Goal: Task Accomplishment & Management: Use online tool/utility

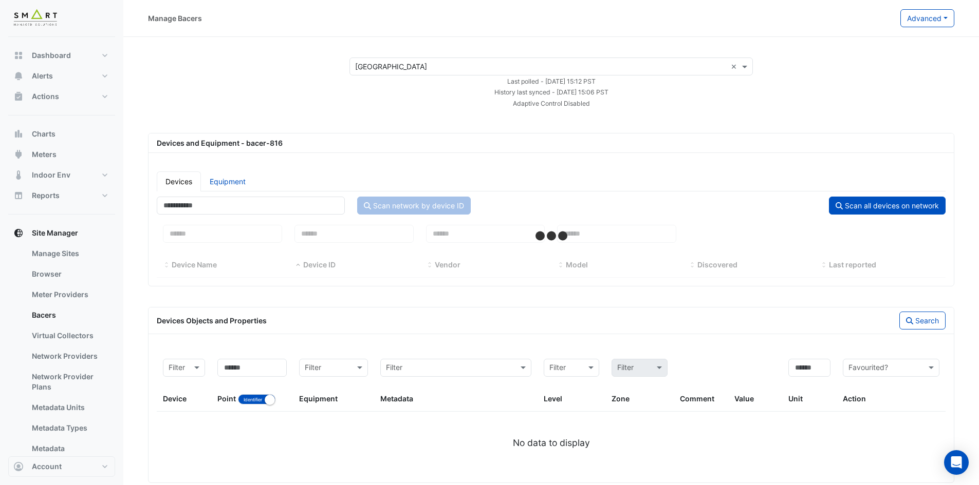
select select "***"
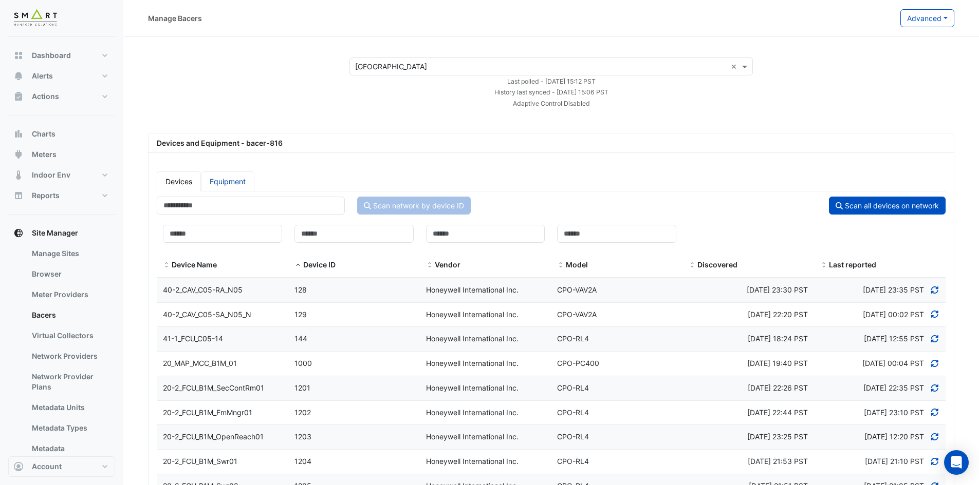
click at [237, 177] on link "Equipment" at bounding box center [227, 182] width 53 height 20
select select "***"
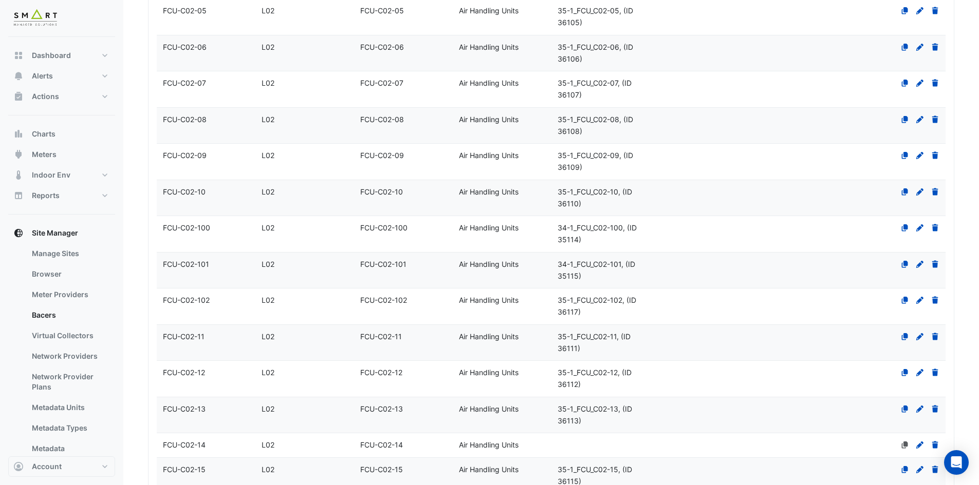
scroll to position [3570, 0]
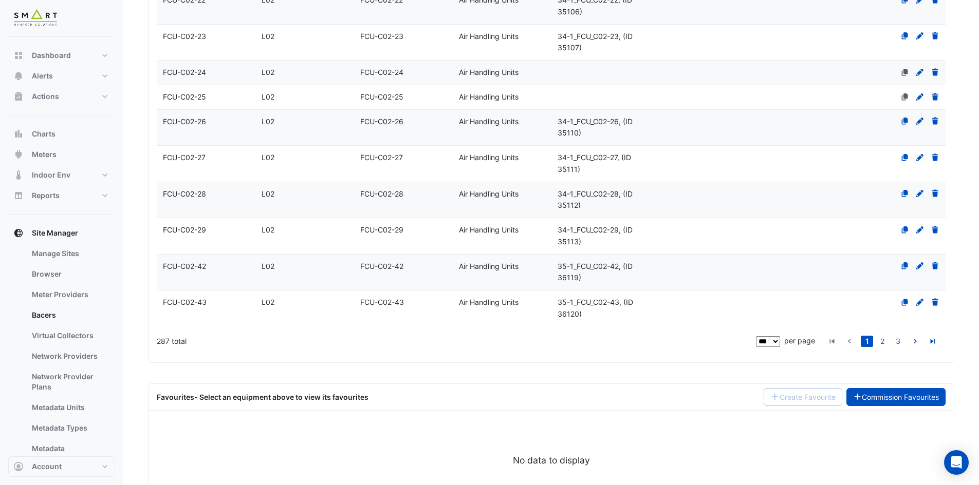
click at [894, 388] on link "Commission Favourites" at bounding box center [896, 397] width 100 height 18
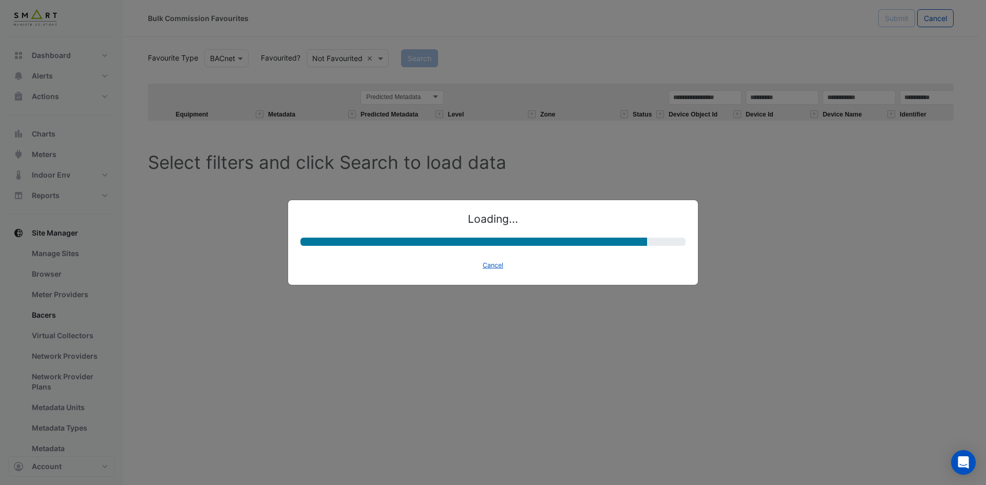
select select "********"
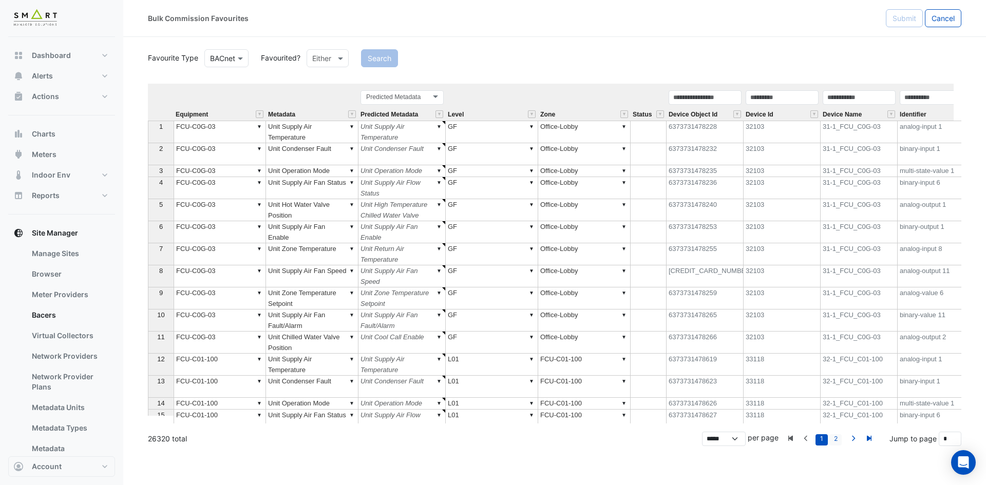
click at [837, 438] on link "2" at bounding box center [836, 440] width 12 height 11
type input "*"
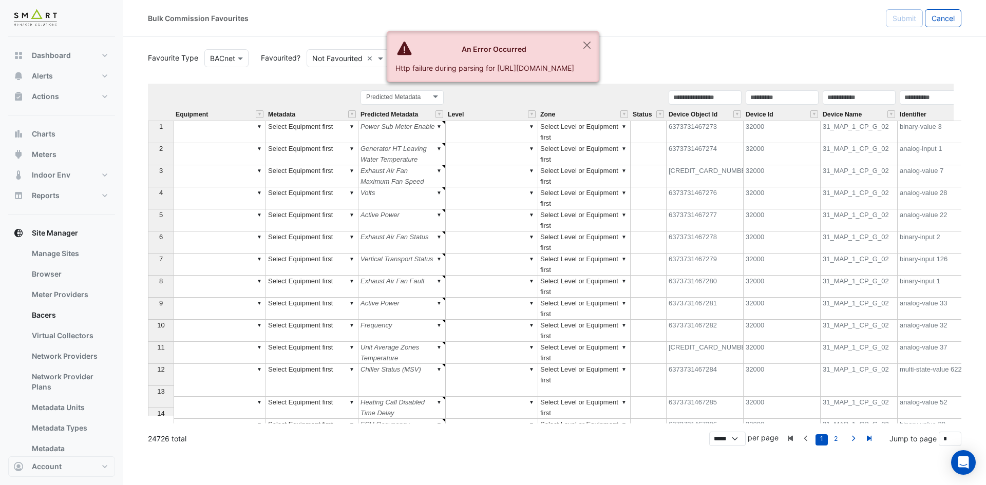
select select "********"
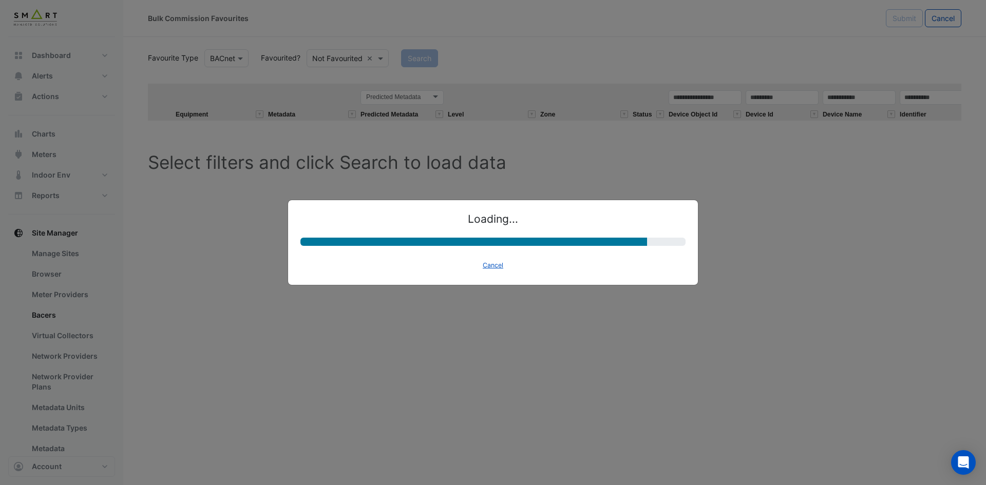
select select "********"
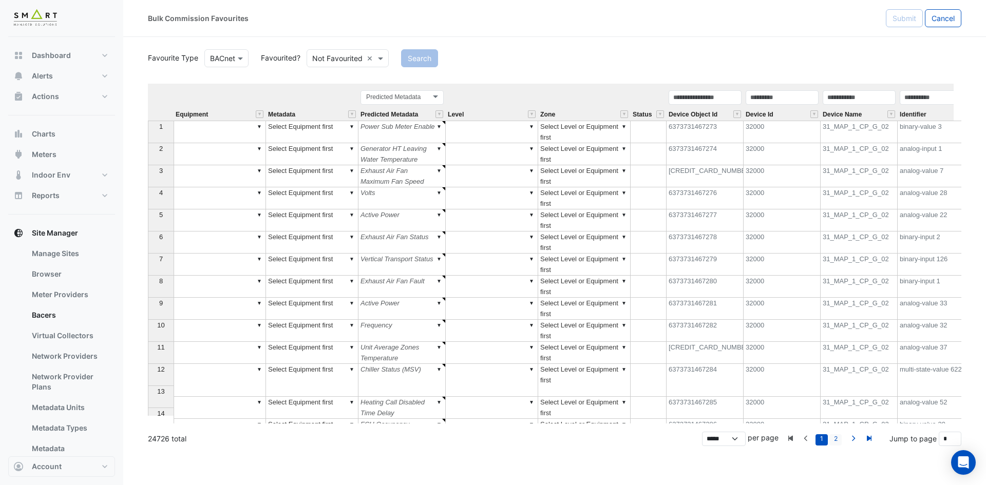
click at [838, 437] on link "2" at bounding box center [836, 440] width 12 height 11
type input "*"
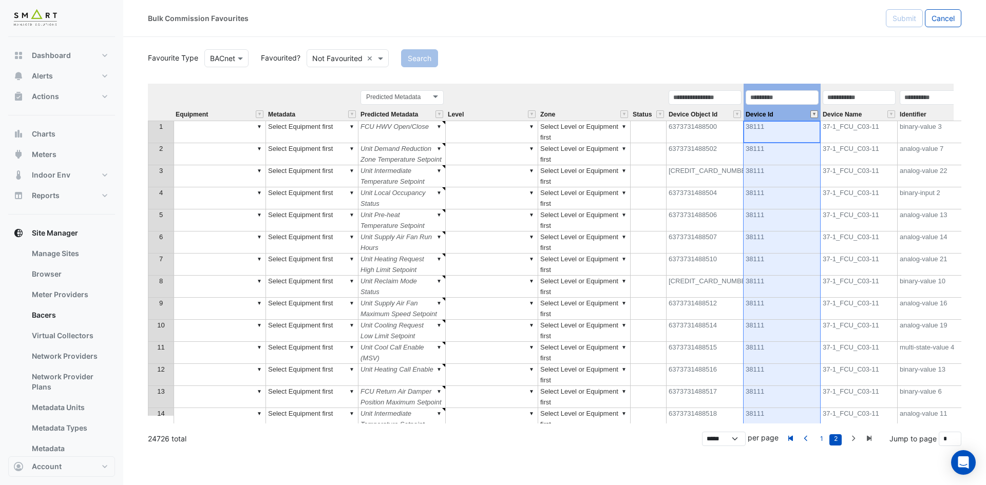
click at [817, 113] on button "" at bounding box center [815, 114] width 8 height 8
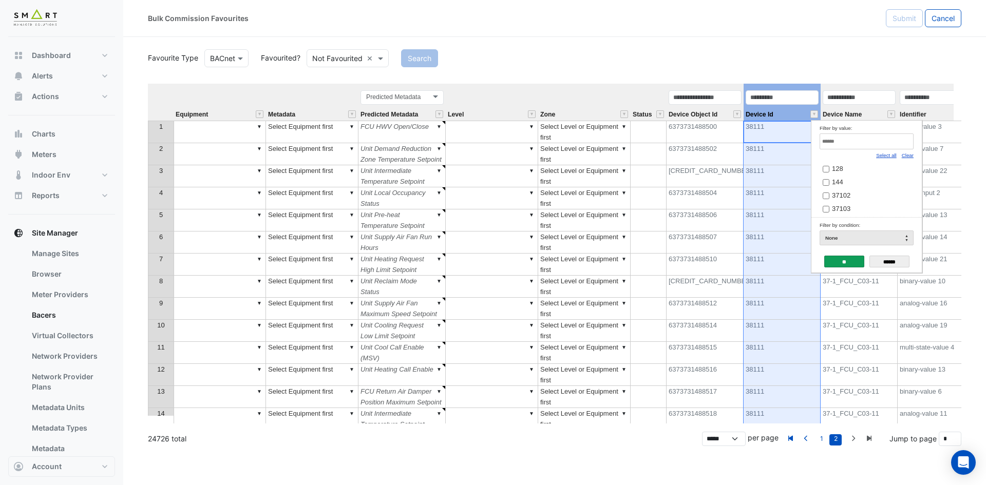
click at [910, 155] on link "Clear" at bounding box center [908, 156] width 12 height 6
click at [874, 139] on input "Filter by value:" at bounding box center [867, 142] width 94 height 16
paste input "*****"
click at [817, 164] on td "Filter by value: ***** Select all Clear 42104" at bounding box center [867, 169] width 110 height 97
type input "*****"
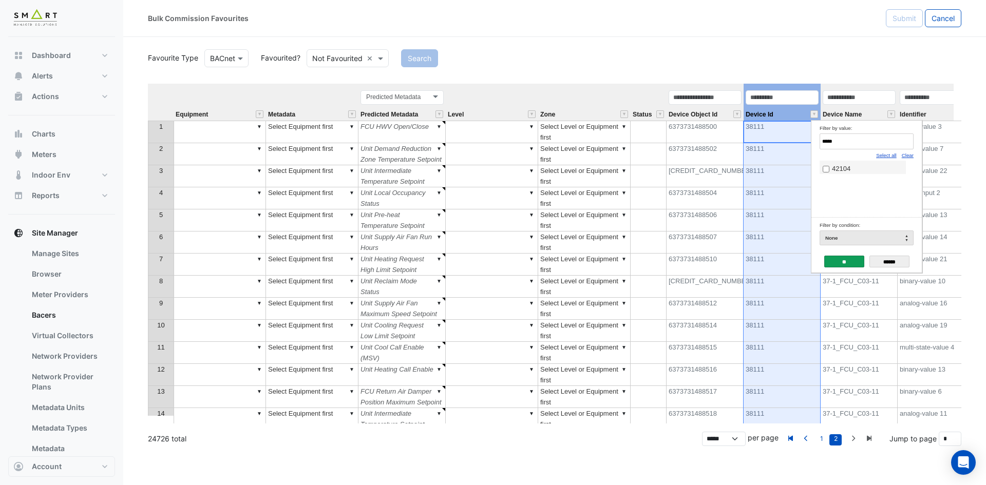
click at [837, 173] on span "42104" at bounding box center [841, 169] width 18 height 8
click at [852, 257] on input "**" at bounding box center [844, 262] width 40 height 12
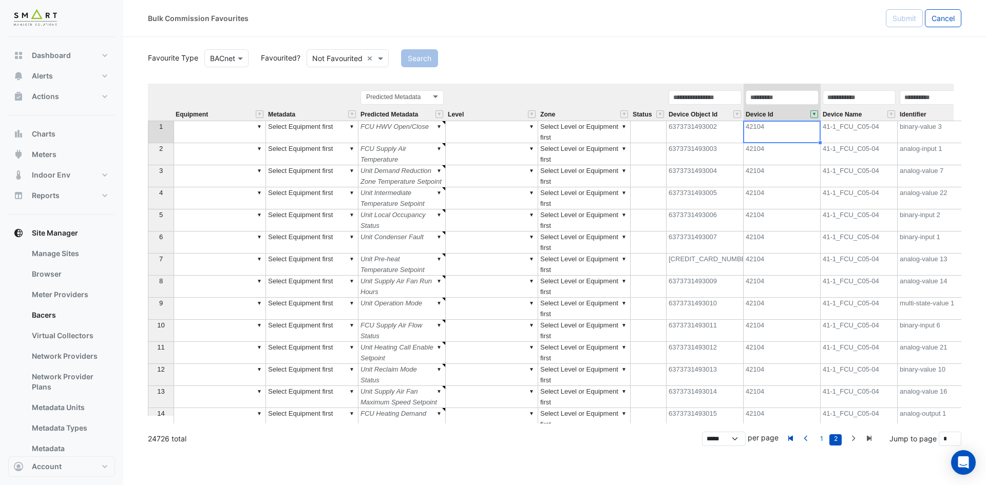
click at [421, 110] on div "Predicted Metadata Predicted Metadata" at bounding box center [402, 104] width 87 height 31
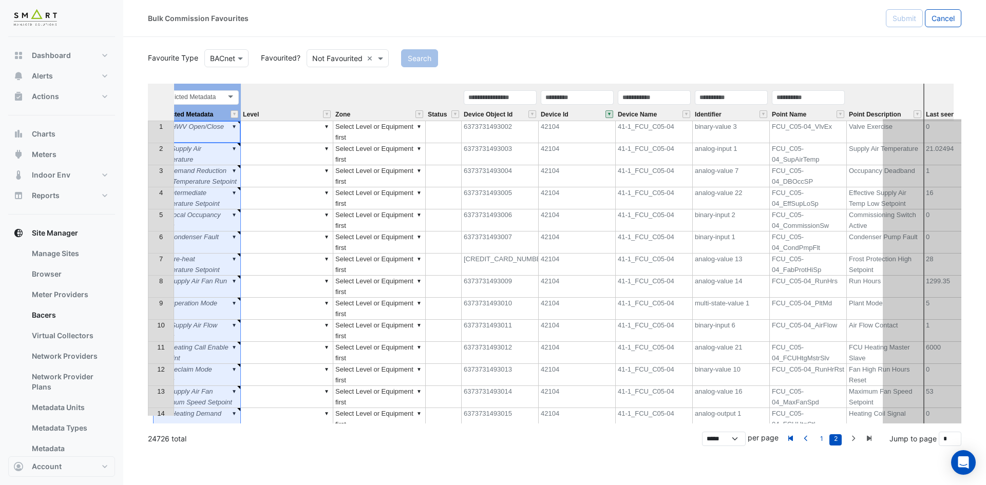
scroll to position [0, 330]
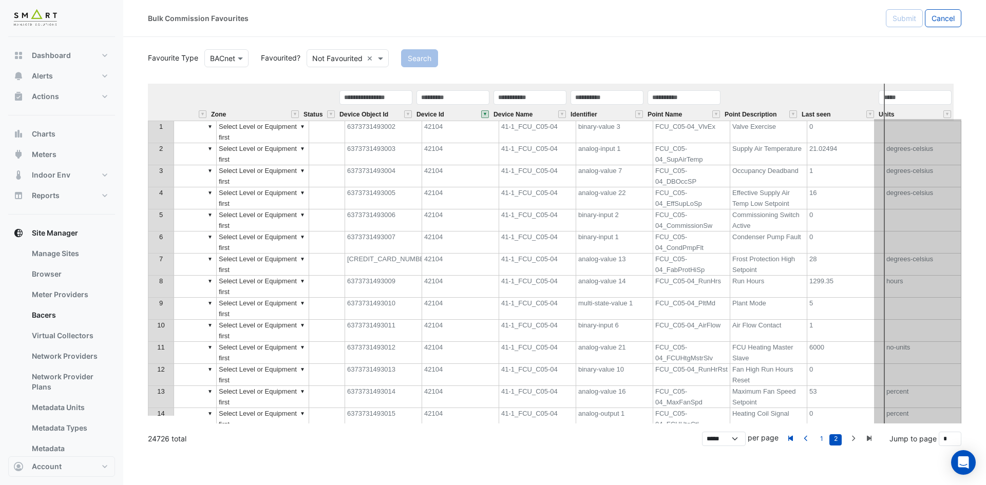
drag, startPoint x: 420, startPoint y: 87, endPoint x: 838, endPoint y: 101, distance: 418.9
click at [967, 102] on section "Favourite Type BACnet Favourited? Not Favourited × Search Equipment Metadata Pr…" at bounding box center [554, 241] width 863 height 409
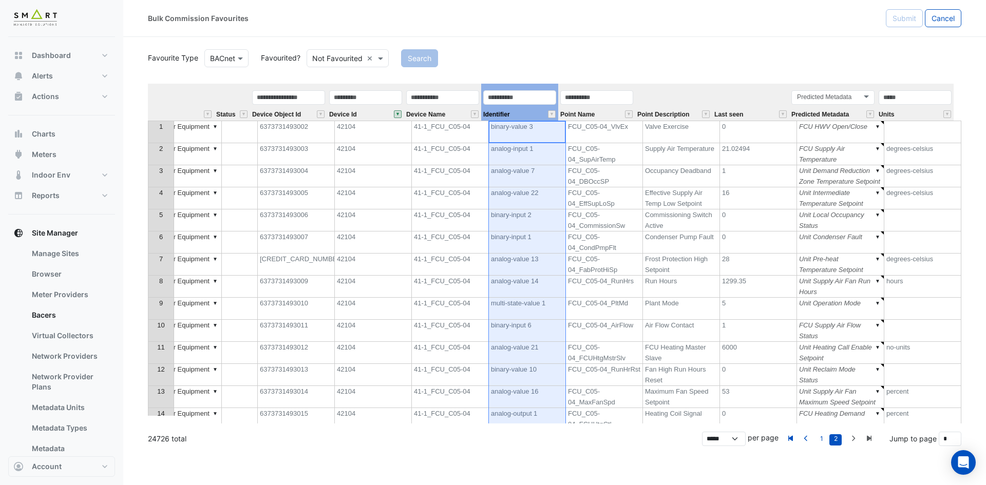
click at [523, 112] on div "Identifier" at bounding box center [519, 104] width 77 height 31
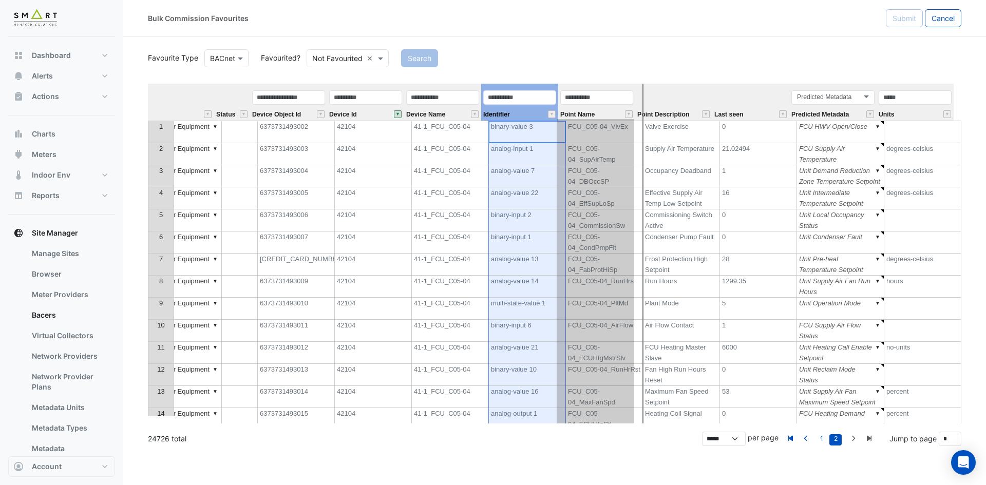
drag, startPoint x: 536, startPoint y: 88, endPoint x: 661, endPoint y: 99, distance: 125.9
click at [661, 99] on tr "Equipment Metadata Level Zone Status Device Object Id Device Id Device Name Ide…" at bounding box center [386, 102] width 1136 height 37
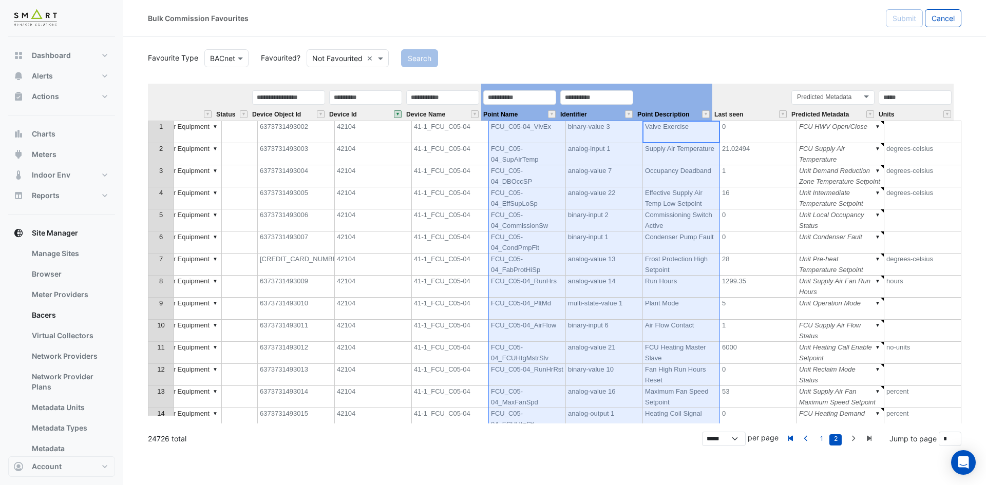
drag, startPoint x: 697, startPoint y: 101, endPoint x: 546, endPoint y: 109, distance: 150.7
click at [546, 109] on tr "Equipment Metadata Level Zone Status Device Object Id Device Id Device Name Poi…" at bounding box center [386, 102] width 1136 height 37
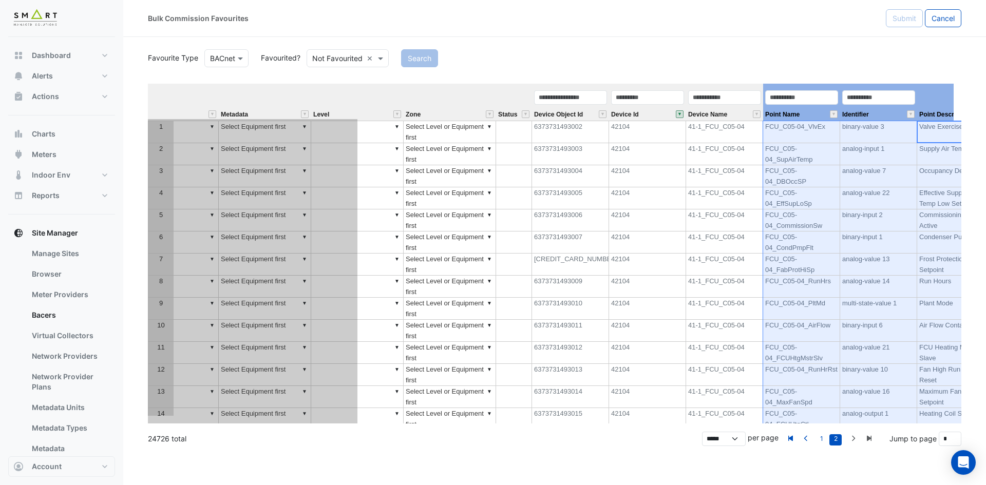
scroll to position [0, 0]
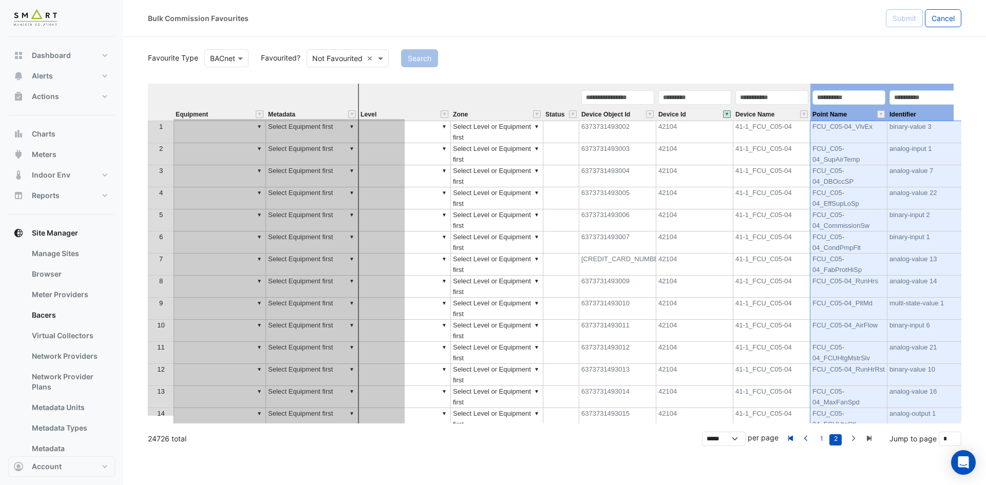
drag, startPoint x: 658, startPoint y: 100, endPoint x: 328, endPoint y: 128, distance: 331.0
click at [328, 128] on div "Equipment Metadata Level Zone Status Device Object Id Device Id Device Name Poi…" at bounding box center [555, 254] width 814 height 340
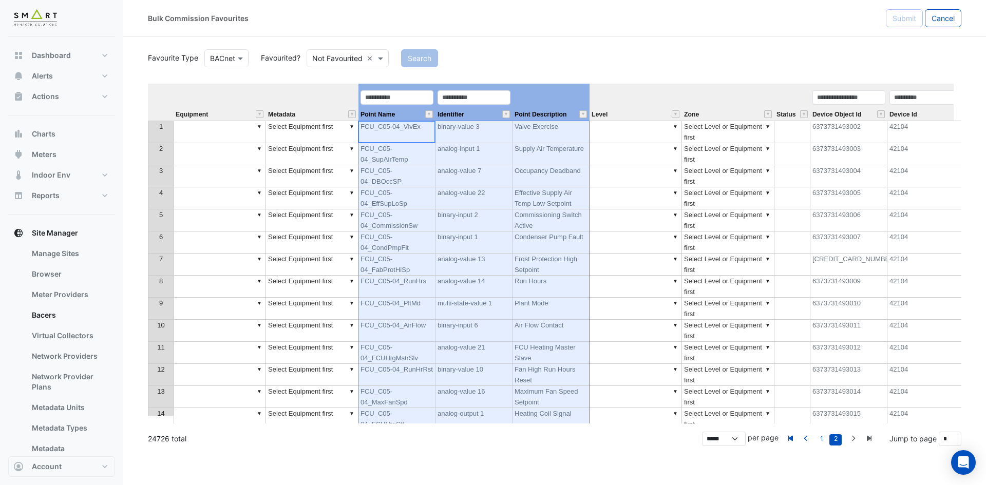
click at [939, 112] on div "Device Id" at bounding box center [926, 104] width 77 height 31
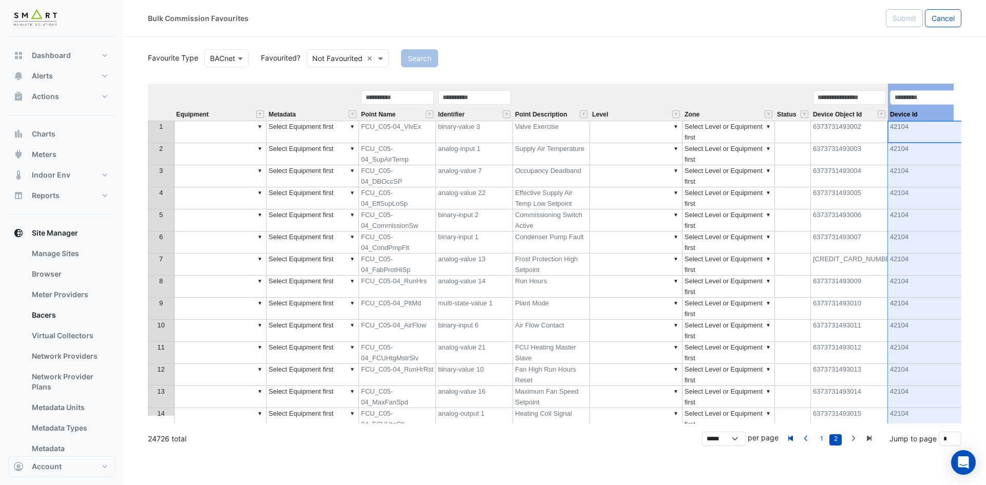
scroll to position [0, 11]
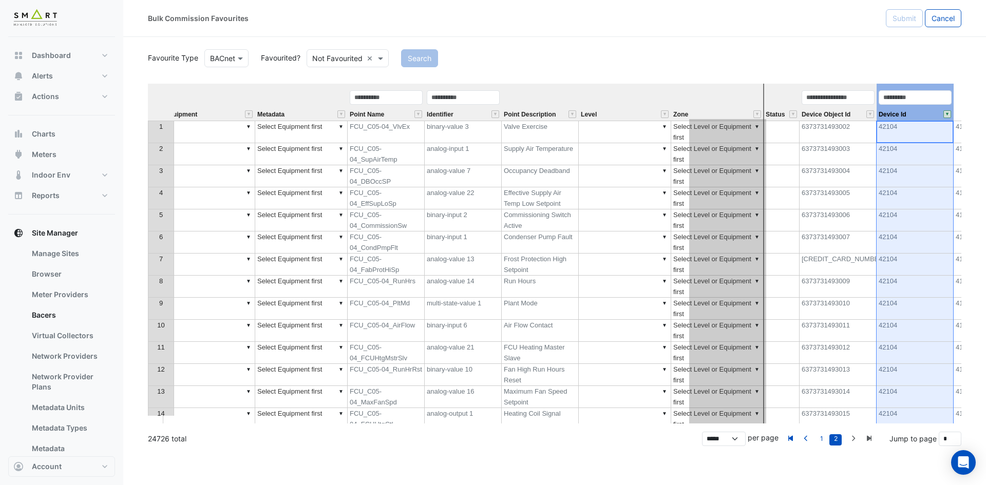
drag, startPoint x: 913, startPoint y: 87, endPoint x: 726, endPoint y: 78, distance: 187.7
click at [726, 78] on div "Favourite Type BACnet Favourited? Not Favourited × Search Equipment Metadata Po…" at bounding box center [555, 235] width 814 height 377
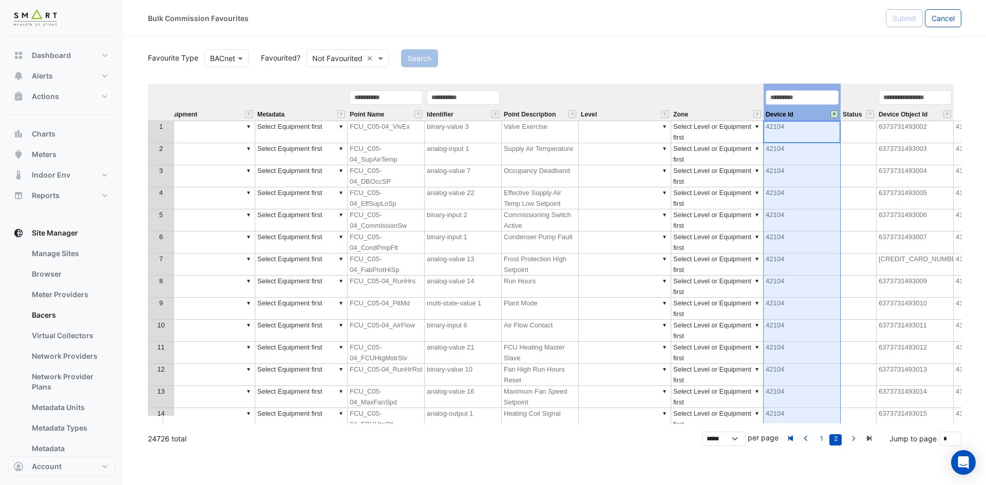
scroll to position [0, 0]
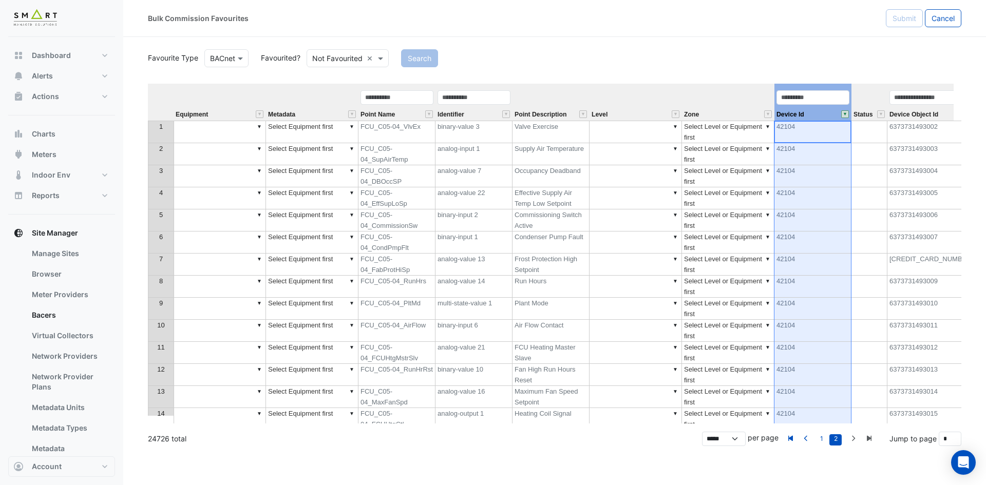
click at [151, 86] on th at bounding box center [161, 102] width 26 height 37
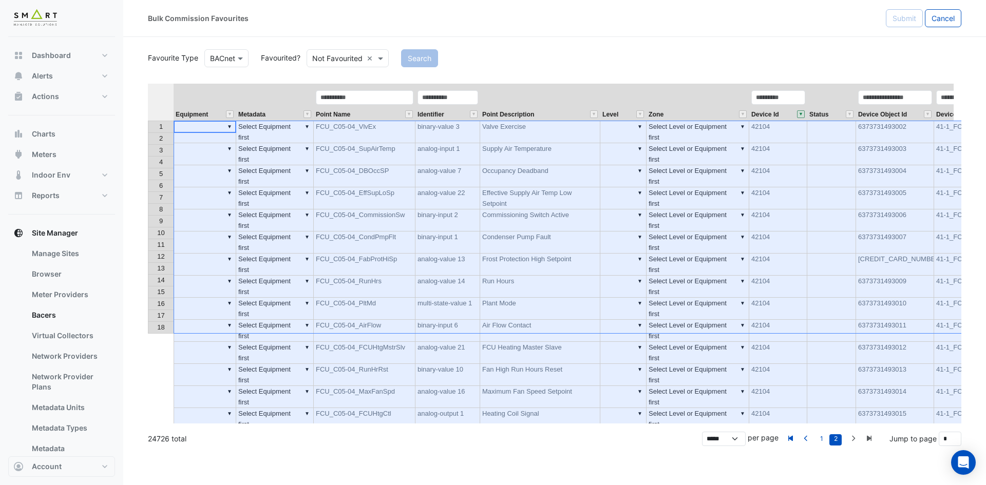
click at [292, 100] on th "Metadata" at bounding box center [275, 102] width 78 height 37
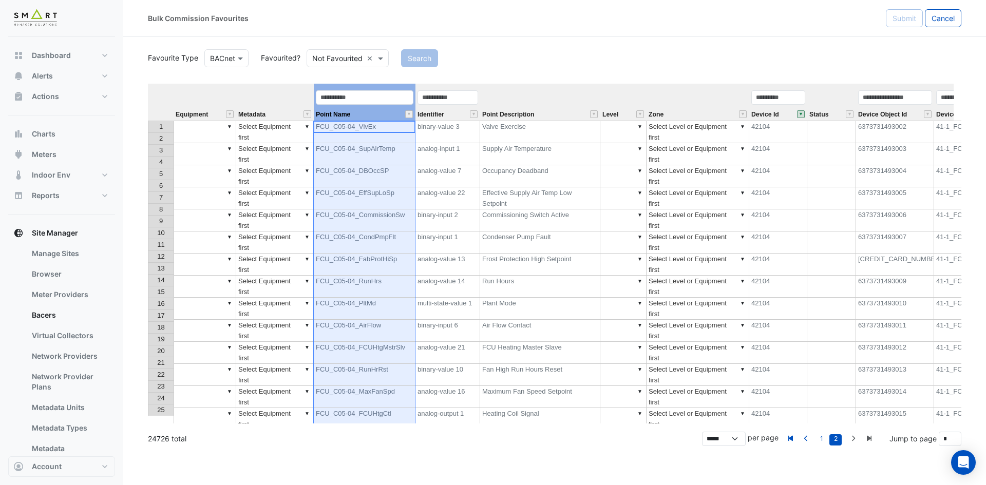
click at [314, 92] on div "Point Name" at bounding box center [365, 104] width 102 height 31
click at [305, 91] on th "Metadata" at bounding box center [275, 102] width 78 height 37
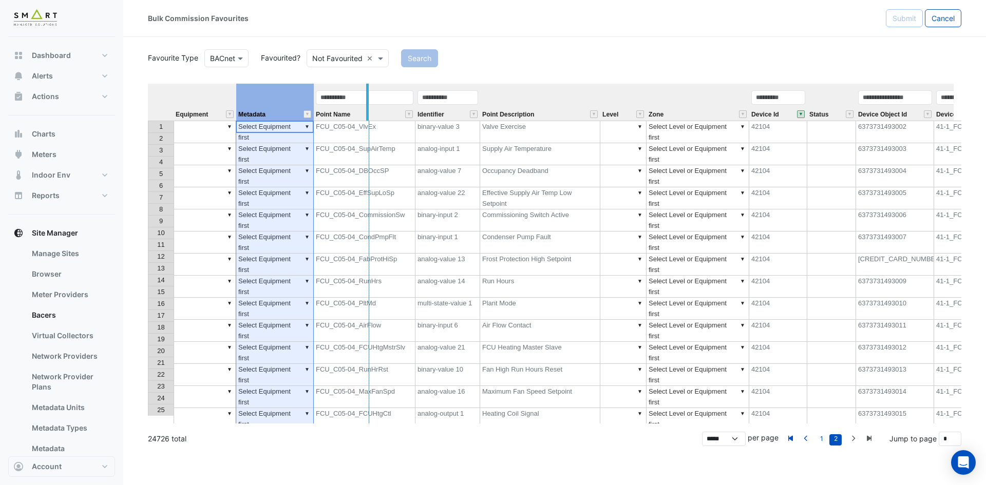
drag, startPoint x: 311, startPoint y: 91, endPoint x: 381, endPoint y: 95, distance: 69.4
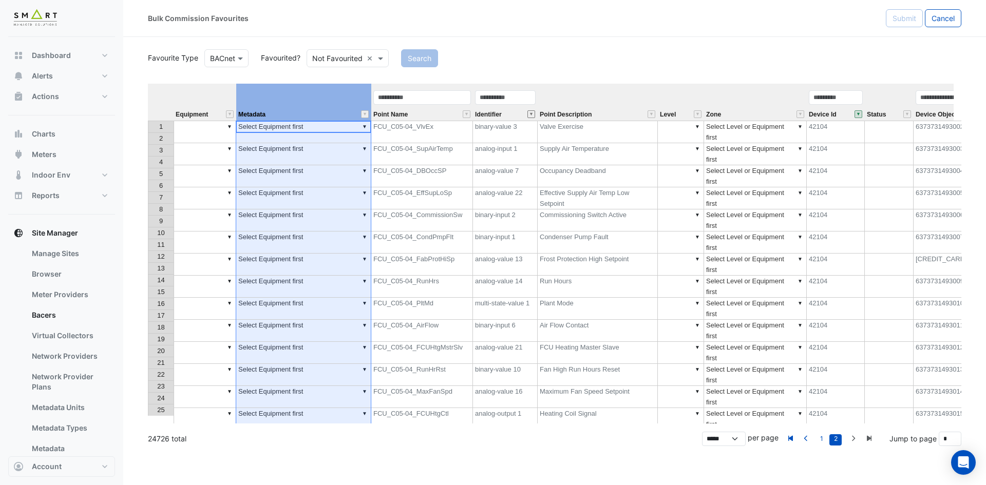
click at [531, 116] on button "" at bounding box center [532, 114] width 8 height 8
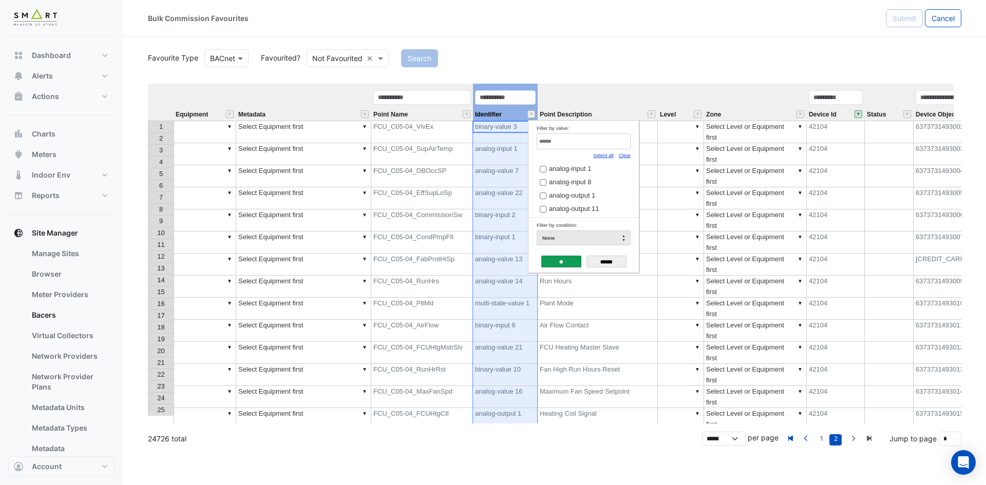
click at [625, 154] on link "Clear" at bounding box center [625, 156] width 12 height 6
click at [596, 137] on input "Filter by value:" at bounding box center [584, 142] width 94 height 16
paste input "**********"
click at [579, 167] on span "binary-input 6" at bounding box center [569, 169] width 41 height 8
drag, startPoint x: 601, startPoint y: 139, endPoint x: 417, endPoint y: 137, distance: 184.4
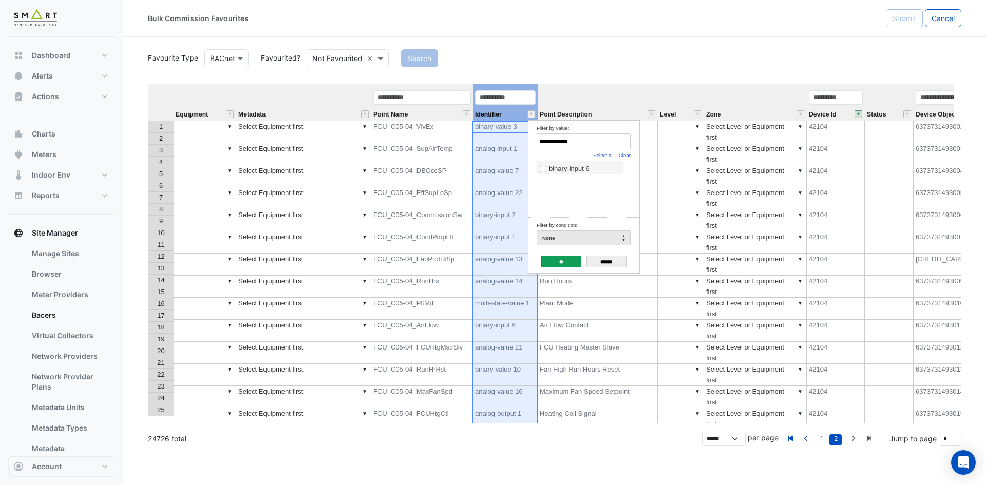
click at [417, 138] on body "Bulk Commission Favourites Submit Cancel Favourite Type BACnet Favourited? Not …" at bounding box center [493, 242] width 986 height 485
paste input "Filter by value:"
click at [554, 171] on span "binary-input 1" at bounding box center [569, 169] width 41 height 8
drag, startPoint x: 576, startPoint y: 143, endPoint x: 445, endPoint y: 133, distance: 131.4
click at [445, 133] on body "Bulk Commission Favourites Submit Cancel Favourite Type BACnet Favourited? Not …" at bounding box center [493, 242] width 986 height 485
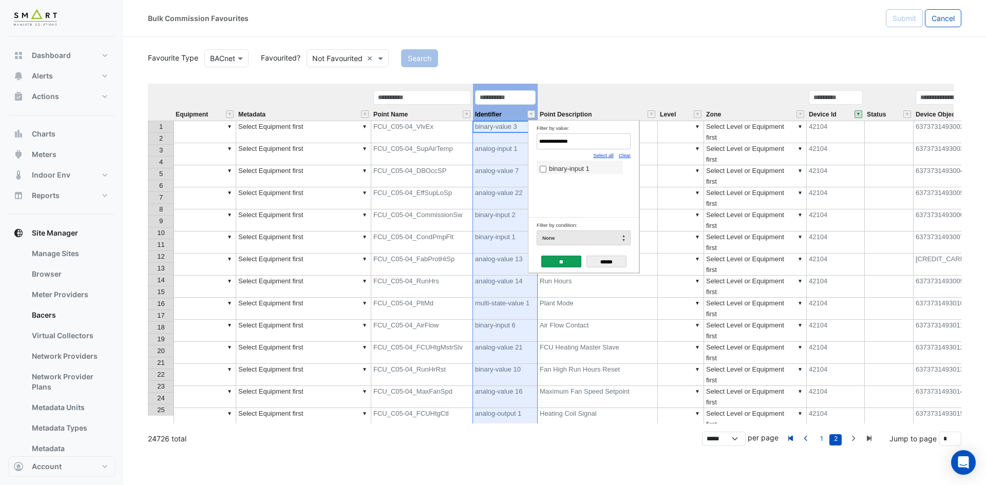
paste input "*"
click at [565, 169] on span "analog-output 2" at bounding box center [572, 169] width 46 height 8
drag, startPoint x: 521, startPoint y: 140, endPoint x: 476, endPoint y: 140, distance: 45.7
click at [476, 140] on body "Bulk Commission Favourites Submit Cancel Favourite Type BACnet Favourited? Not …" at bounding box center [493, 242] width 986 height 485
paste input "Filter by value:"
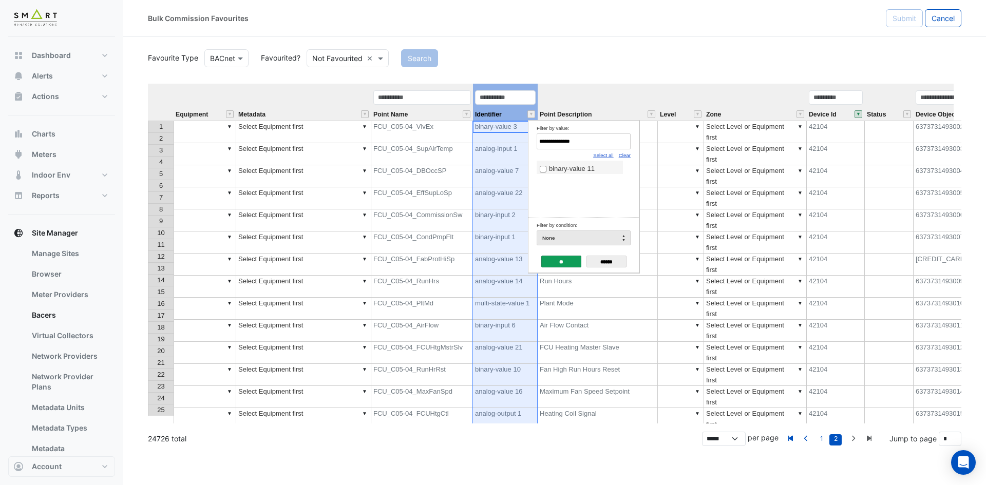
click at [580, 170] on span "binary-value 11" at bounding box center [572, 169] width 46 height 8
drag, startPoint x: 579, startPoint y: 140, endPoint x: 477, endPoint y: 147, distance: 102.5
click at [478, 147] on body "Bulk Commission Favourites Submit Cancel Favourite Type BACnet Favourited? Not …" at bounding box center [493, 242] width 986 height 485
paste input "*"
click at [591, 173] on span "analog-output 11" at bounding box center [574, 169] width 50 height 8
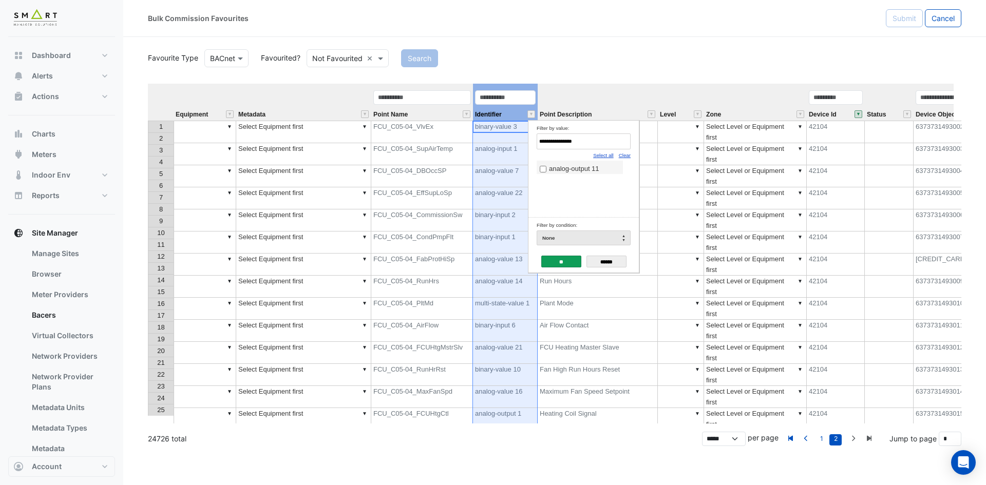
drag, startPoint x: 526, startPoint y: 144, endPoint x: 399, endPoint y: 142, distance: 126.4
click at [399, 142] on body "Bulk Commission Favourites Submit Cancel Favourite Type BACnet Favourited? Not …" at bounding box center [493, 242] width 986 height 485
paste input "Filter by value:"
click at [563, 171] on span "binary-output 1" at bounding box center [571, 169] width 45 height 8
drag, startPoint x: 520, startPoint y: 141, endPoint x: 365, endPoint y: 136, distance: 155.2
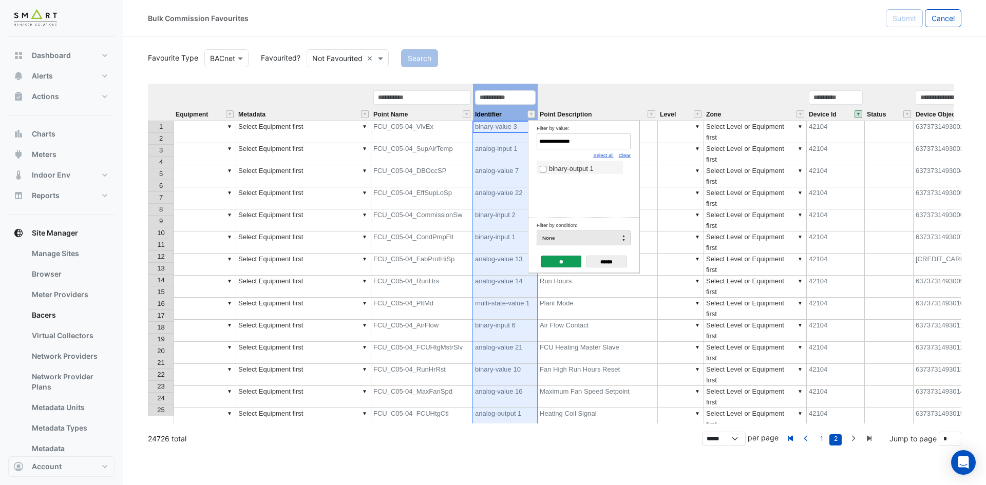
click at [365, 136] on body "Bulk Commission Favourites Submit Cancel Favourite Type BACnet Favourited? Not …" at bounding box center [493, 242] width 986 height 485
paste input "Filter by value:"
click at [552, 164] on label "analog-output 1" at bounding box center [580, 168] width 80 height 11
drag, startPoint x: 529, startPoint y: 137, endPoint x: 407, endPoint y: 136, distance: 121.7
click at [407, 136] on body "Bulk Commission Favourites Submit Cancel Favourite Type BACnet Favourited? Not …" at bounding box center [493, 242] width 986 height 485
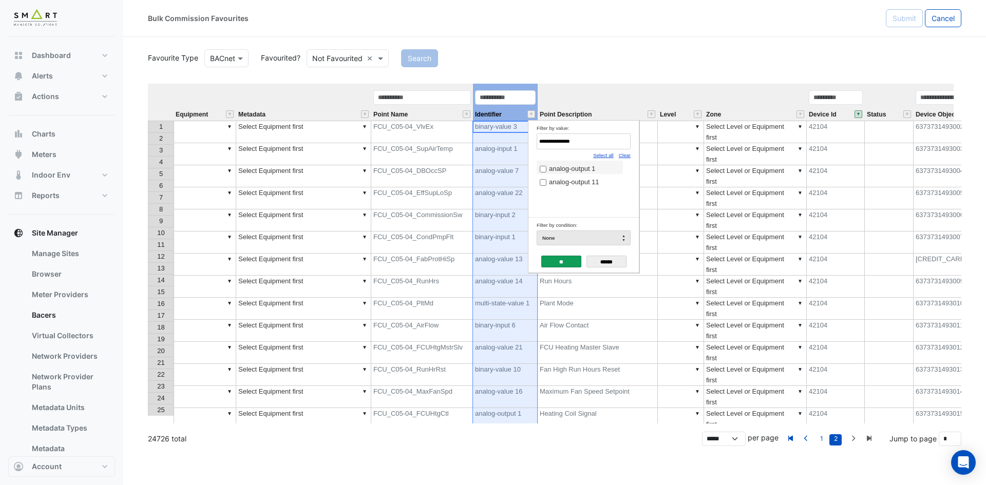
paste input "****"
click at [578, 169] on span "multi-state-value 1" at bounding box center [576, 169] width 54 height 8
drag, startPoint x: 528, startPoint y: 136, endPoint x: 421, endPoint y: 130, distance: 107.0
click at [421, 130] on body "Bulk Commission Favourites Submit Cancel Favourite Type BACnet Favourited? Not …" at bounding box center [493, 242] width 986 height 485
paste input "Filter by value:"
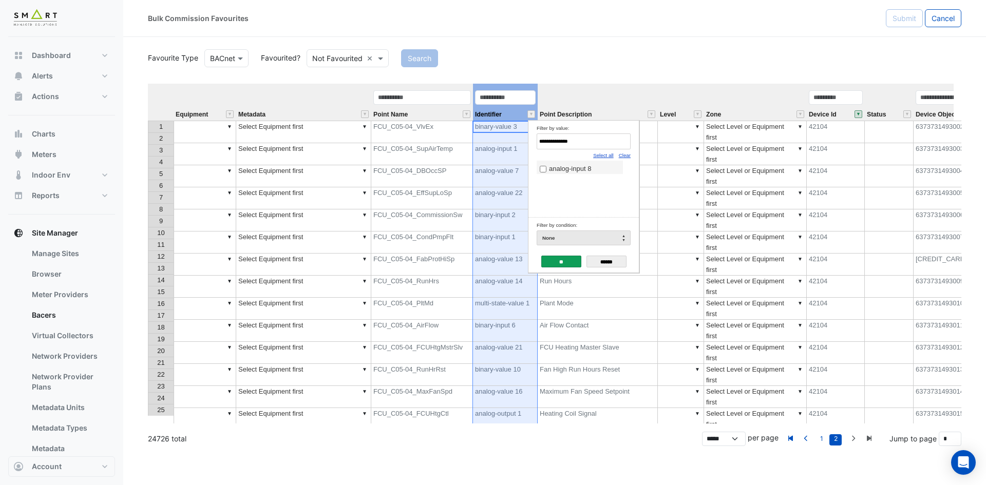
click at [562, 168] on span "analog-input 8" at bounding box center [570, 169] width 42 height 8
drag, startPoint x: 594, startPoint y: 140, endPoint x: 392, endPoint y: 135, distance: 201.9
click at [392, 135] on body "Bulk Commission Favourites Submit Cancel Favourite Type BACnet Favourited? Not …" at bounding box center [493, 242] width 986 height 485
paste input "Filter by value:"
click at [549, 172] on label "analog-input 1" at bounding box center [580, 168] width 80 height 11
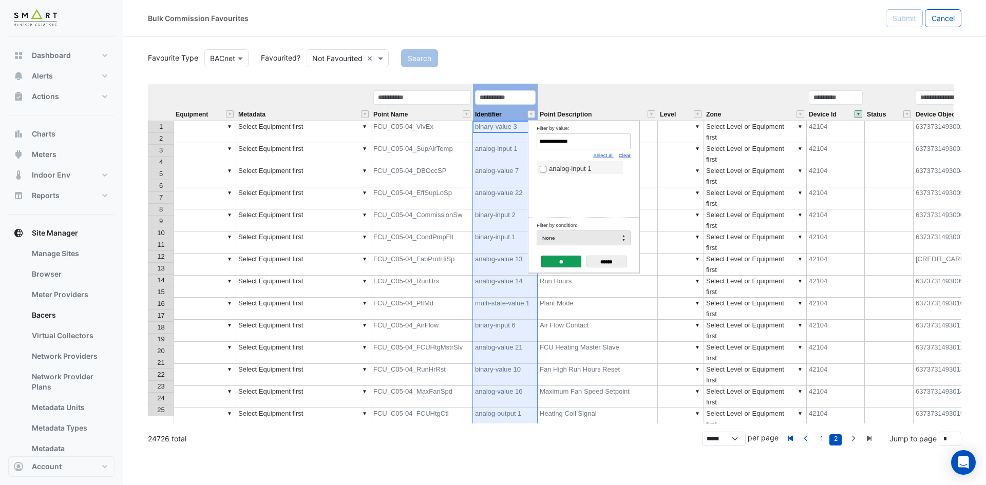
drag, startPoint x: 582, startPoint y: 138, endPoint x: 410, endPoint y: 137, distance: 171.6
click at [410, 137] on body "Bulk Commission Favourites Submit Cancel Favourite Type BACnet Favourited? Not …" at bounding box center [493, 242] width 986 height 485
paste input "Filter by value:"
type input "**********"
click at [564, 167] on span "analog-value 6" at bounding box center [571, 169] width 44 height 8
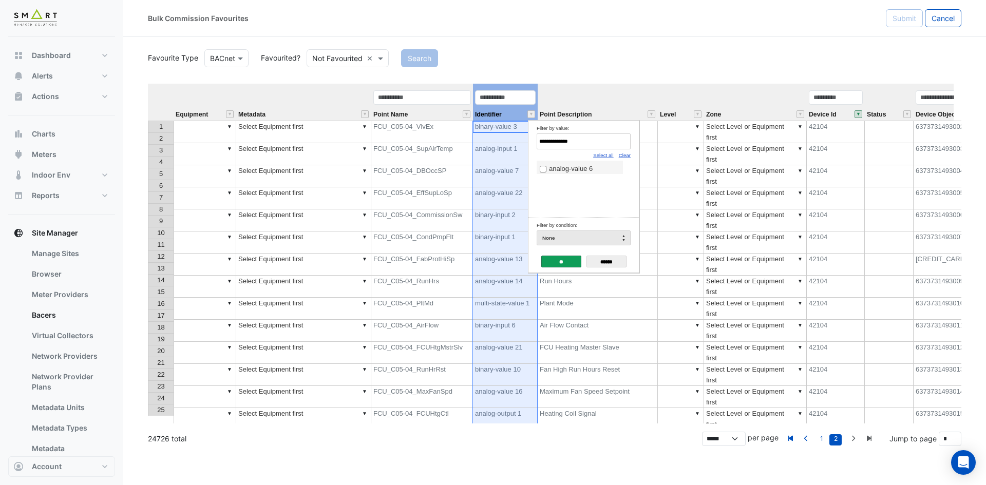
click at [565, 258] on input "**" at bounding box center [561, 262] width 40 height 12
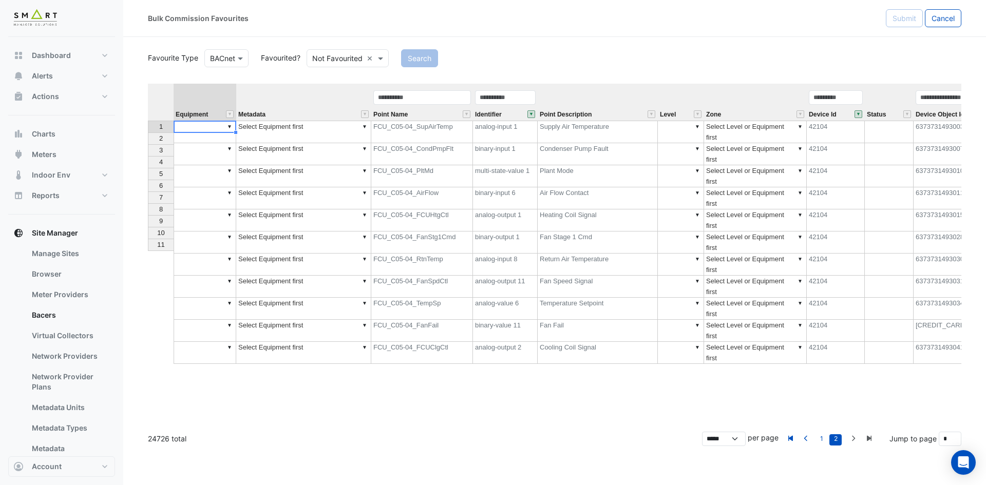
click at [207, 126] on td "▼" at bounding box center [205, 132] width 63 height 23
click at [217, 143] on div "Equipment Metadata Point Name Identifier Point Description Level Zone Device Id…" at bounding box center [555, 254] width 814 height 340
drag, startPoint x: 236, startPoint y: 132, endPoint x: 238, endPoint y: 242, distance: 110.5
click at [148, 242] on div "Equipment Metadata Point Name Identifier Point Description Level Zone Device Id…" at bounding box center [148, 224] width 0 height 280
type textarea "**********"
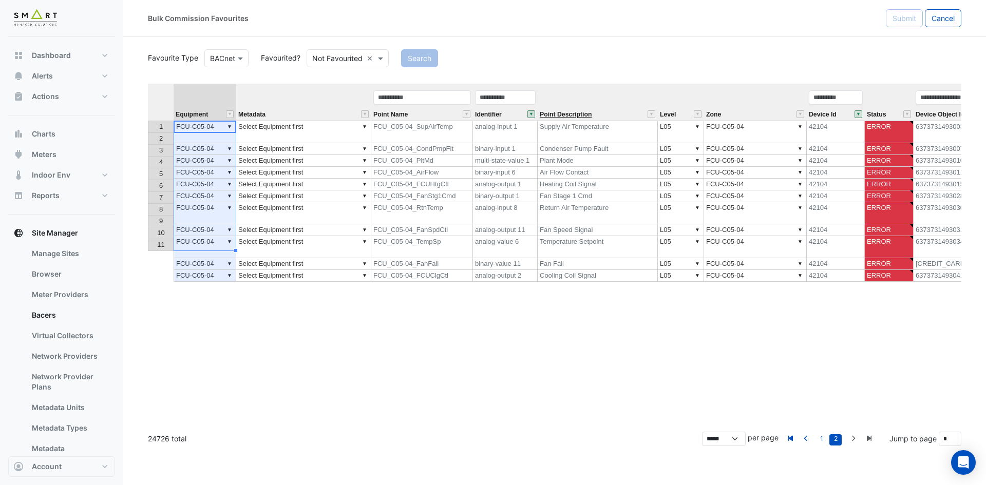
click at [577, 114] on span "Point Description" at bounding box center [566, 114] width 52 height 7
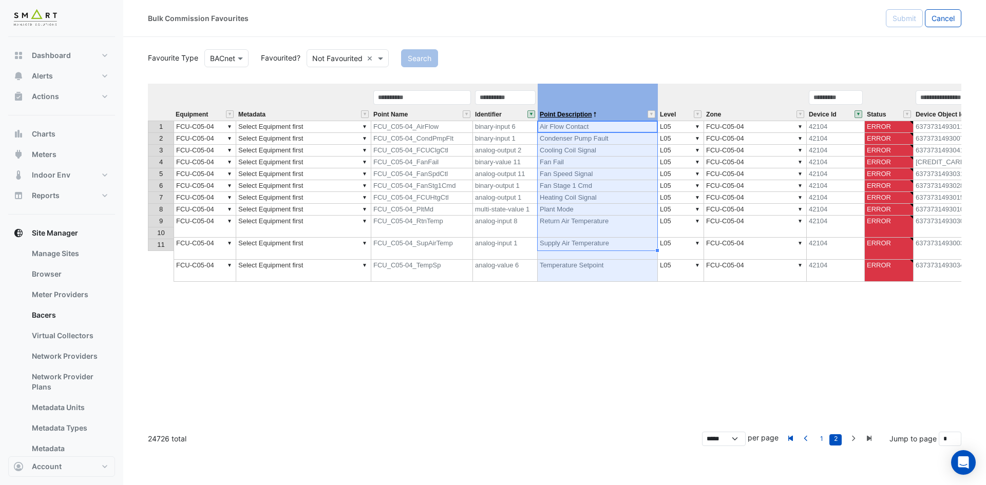
click at [577, 114] on span "Point Description" at bounding box center [566, 114] width 52 height 7
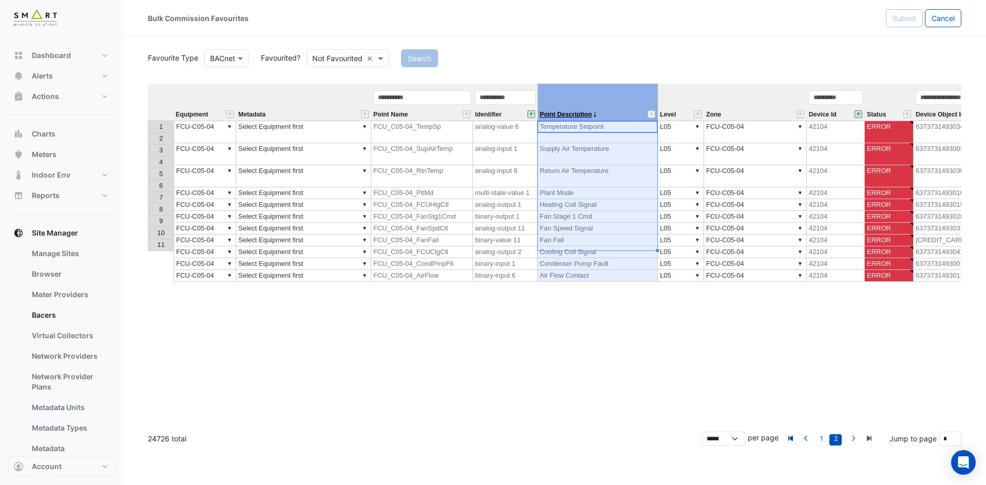
click at [577, 114] on span "Point Description" at bounding box center [566, 114] width 52 height 7
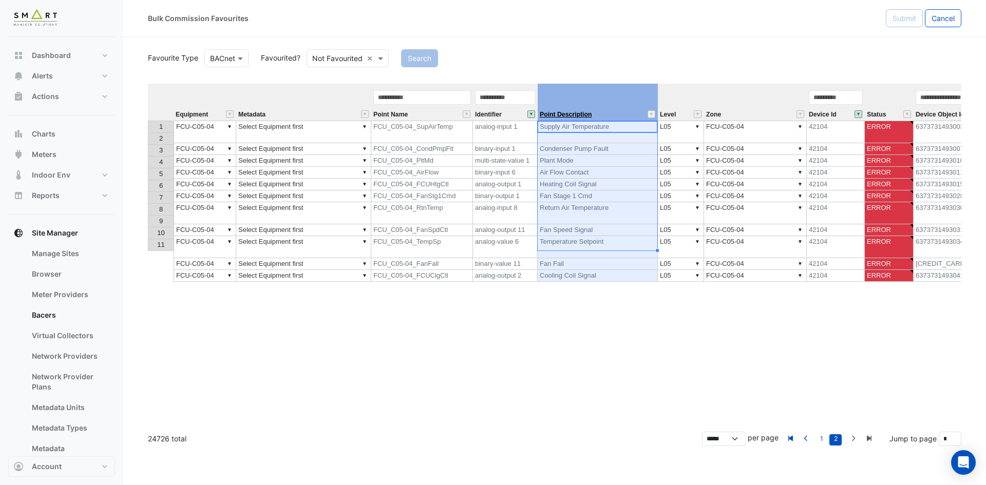
click at [577, 114] on span "Point Description" at bounding box center [566, 114] width 52 height 7
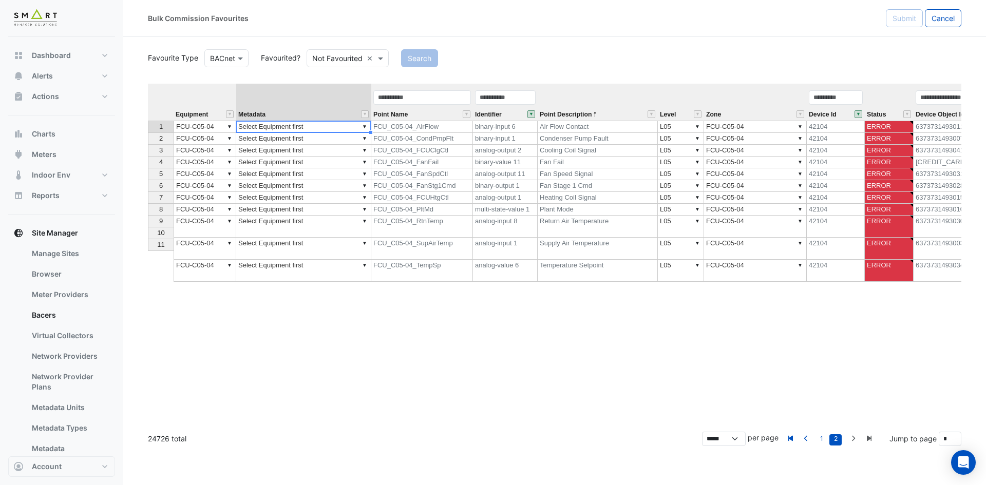
click at [343, 125] on td "▼ Select Equipment first" at bounding box center [303, 127] width 135 height 12
type textarea "**********"
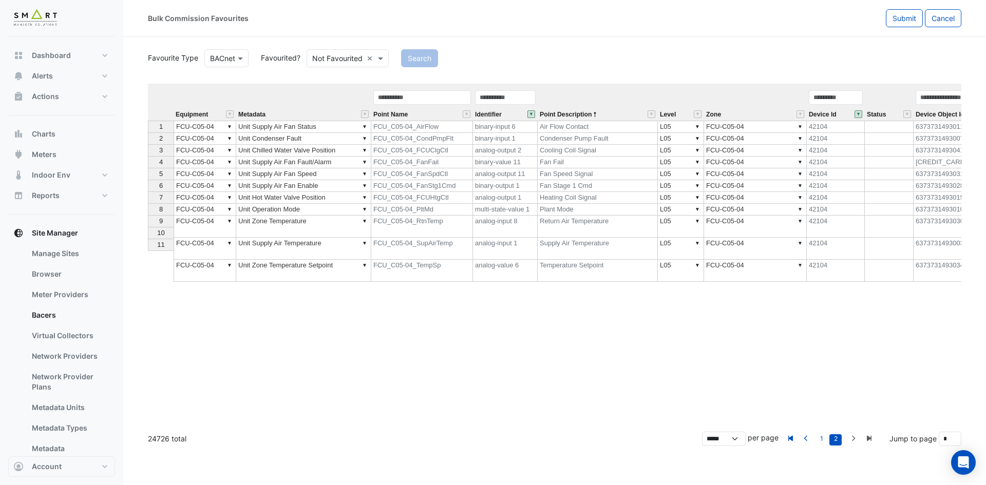
click at [322, 316] on div "Equipment Metadata Point Name Identifier Point Description Level Zone Device Id…" at bounding box center [555, 254] width 814 height 340
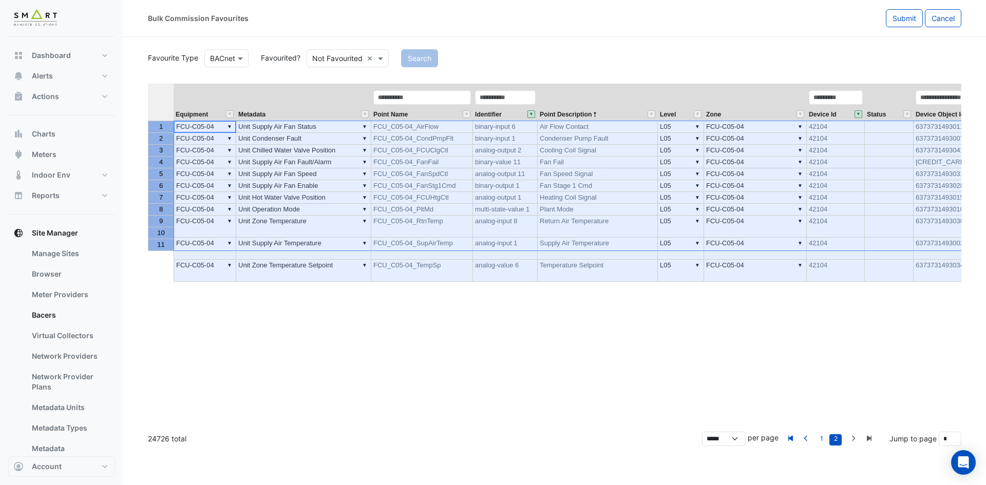
drag, startPoint x: 161, startPoint y: 124, endPoint x: 159, endPoint y: 245, distance: 120.7
click at [159, 245] on tbody "1 2 3 4 5 6 7 8 9 10 11" at bounding box center [161, 186] width 26 height 130
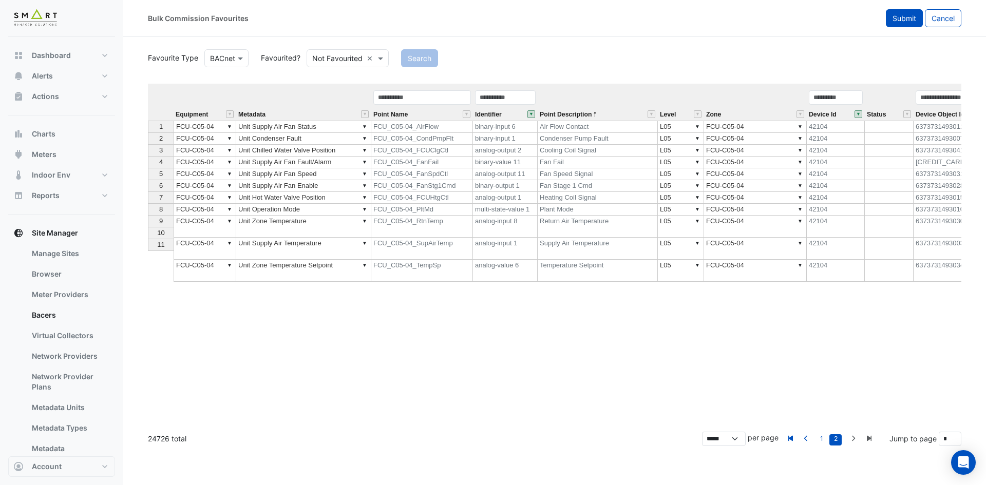
click at [905, 17] on span "Submit" at bounding box center [905, 18] width 24 height 9
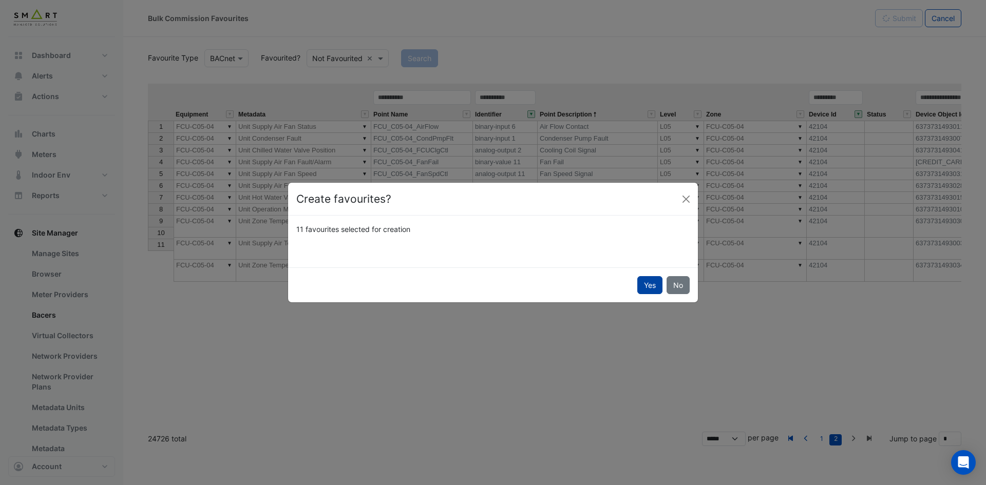
click at [642, 283] on button "Yes" at bounding box center [649, 285] width 25 height 18
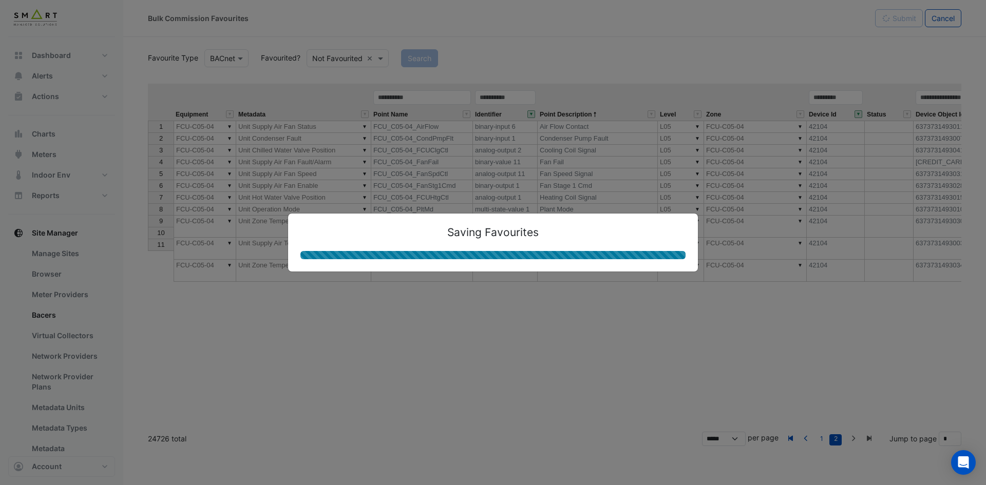
type textarea "**********"
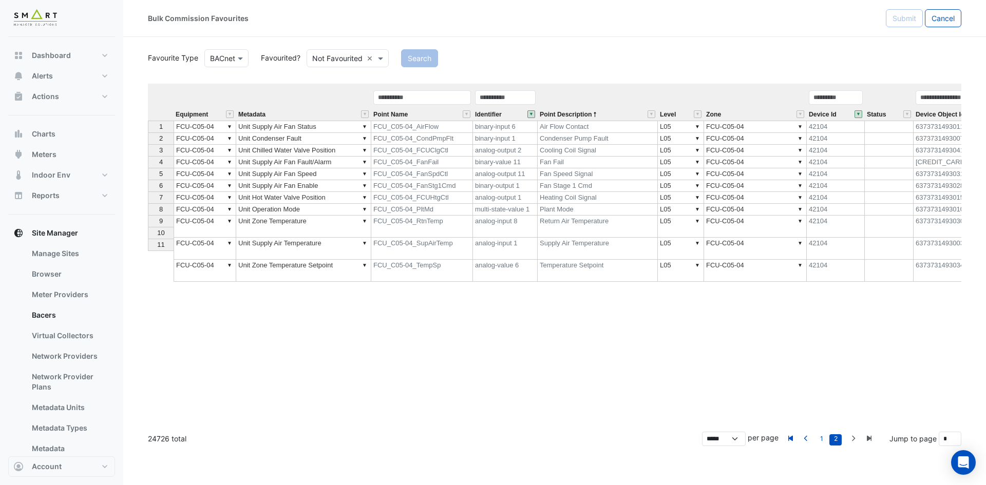
click at [860, 115] on button "" at bounding box center [859, 114] width 8 height 8
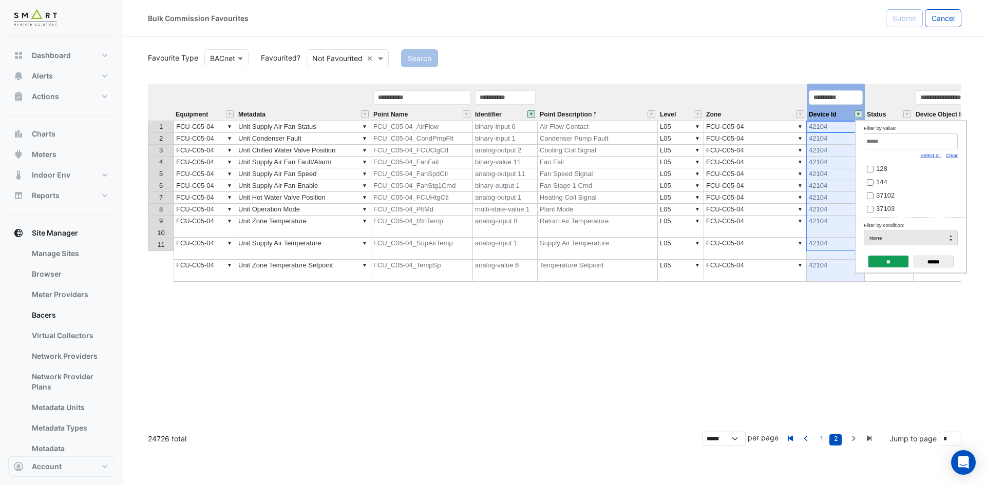
click at [954, 156] on link "Clear" at bounding box center [952, 156] width 12 height 6
click at [937, 146] on input "Filter by value:" at bounding box center [911, 142] width 94 height 16
paste input "*****"
type input "*****"
click at [892, 164] on label "42106" at bounding box center [907, 168] width 80 height 11
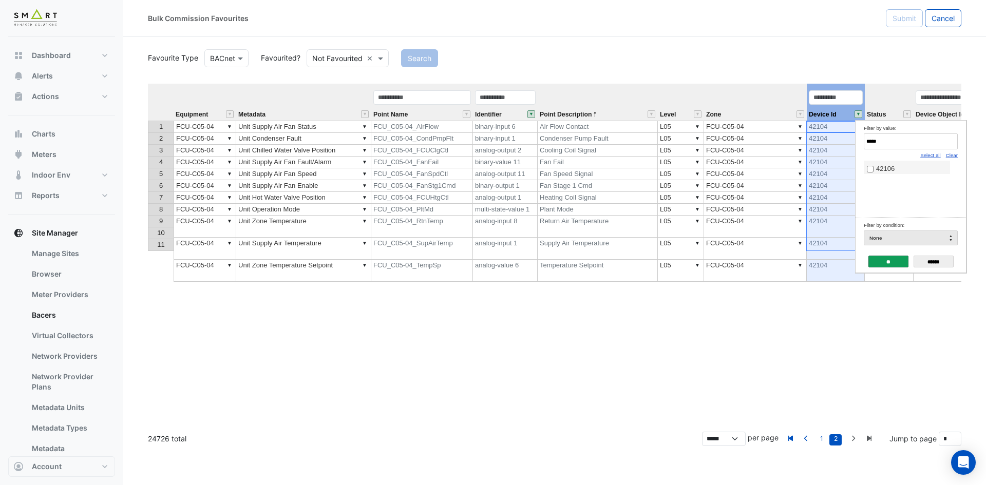
click at [888, 266] on input "**" at bounding box center [889, 262] width 40 height 12
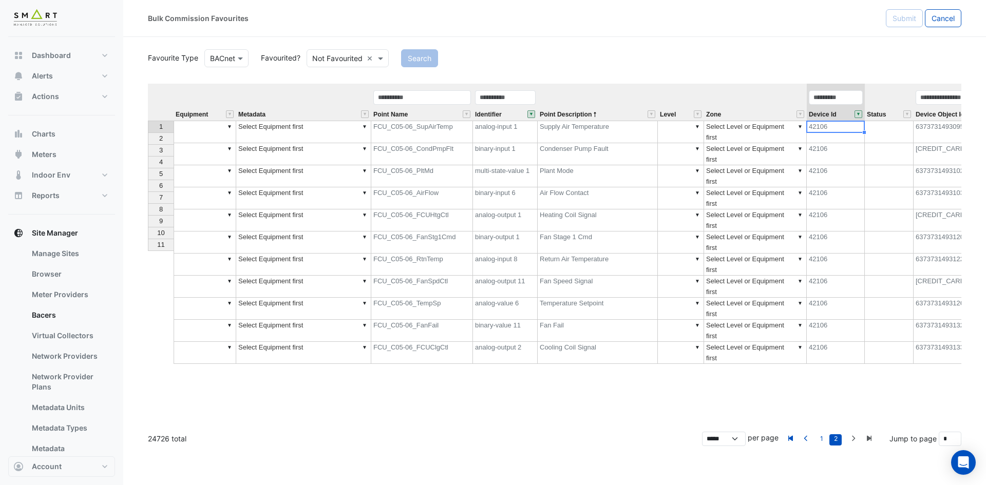
click at [214, 132] on td "▼" at bounding box center [205, 132] width 63 height 23
click at [218, 143] on div "Equipment Metadata Point Name Identifier Point Description Level Zone Device Id…" at bounding box center [555, 254] width 814 height 340
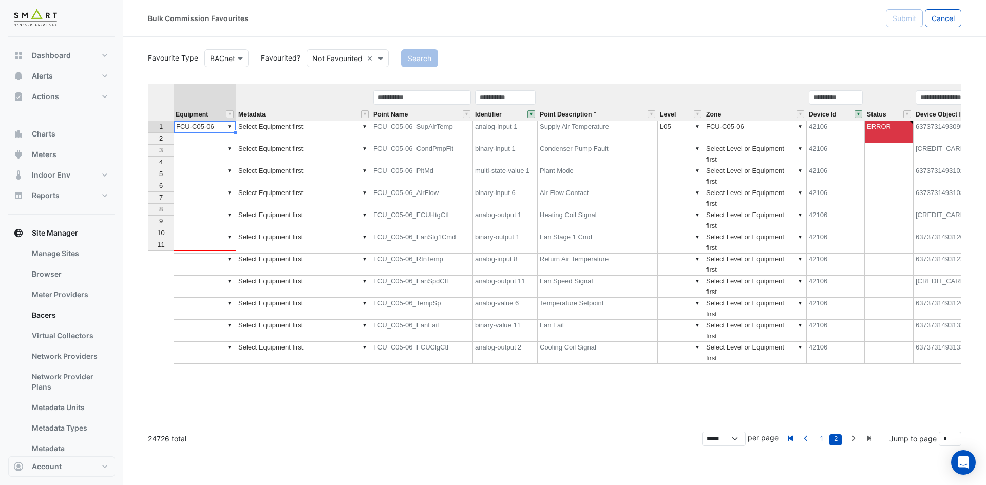
drag, startPoint x: 235, startPoint y: 133, endPoint x: 215, endPoint y: 247, distance: 115.9
click at [148, 247] on div "Equipment Metadata Point Name Identifier Point Description Level Zone Device Id…" at bounding box center [148, 224] width 0 height 280
type textarea "**********"
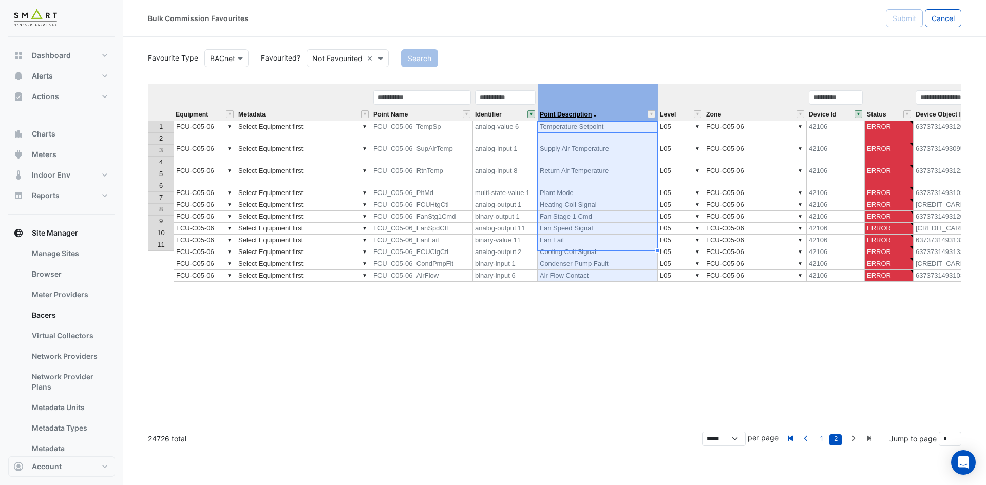
click at [574, 114] on span "Point Description" at bounding box center [566, 114] width 52 height 7
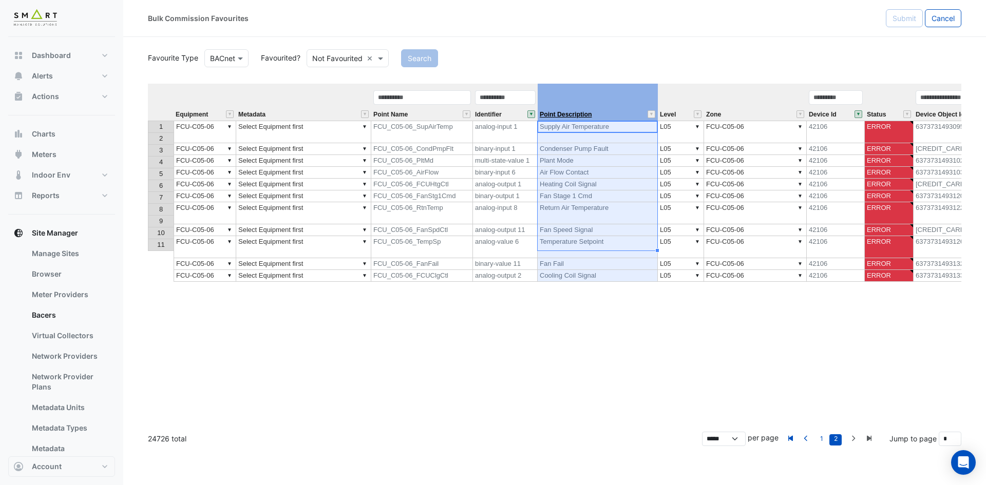
click at [574, 114] on span "Point Description" at bounding box center [566, 114] width 52 height 7
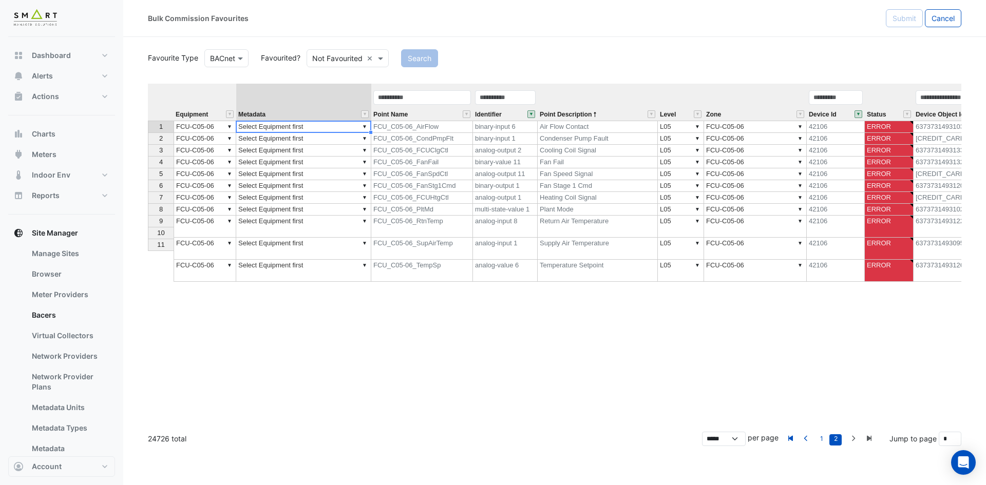
click at [332, 123] on td "▼ Select Equipment first" at bounding box center [303, 127] width 135 height 12
type textarea "**********"
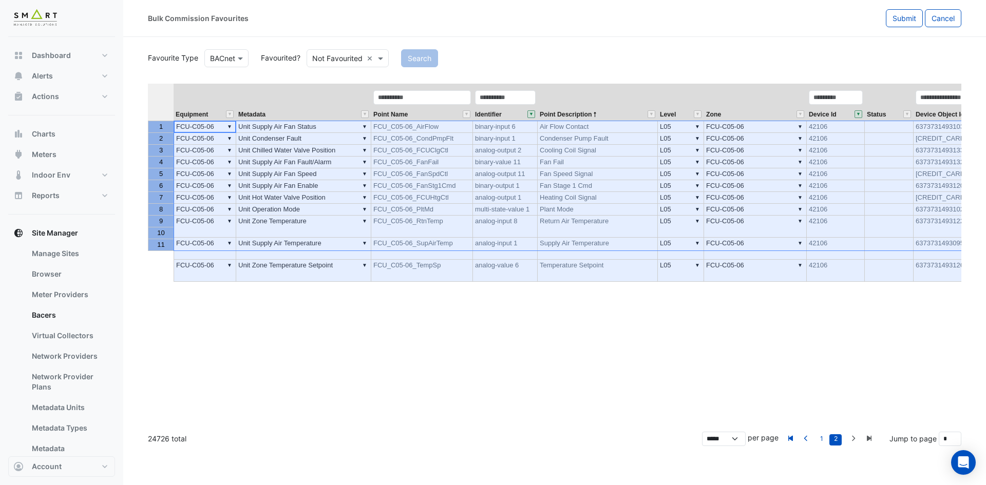
drag, startPoint x: 160, startPoint y: 125, endPoint x: 153, endPoint y: 245, distance: 119.9
click at [152, 246] on tbody "1 2 3 4 5 6 7 8 9 10 11" at bounding box center [161, 186] width 26 height 130
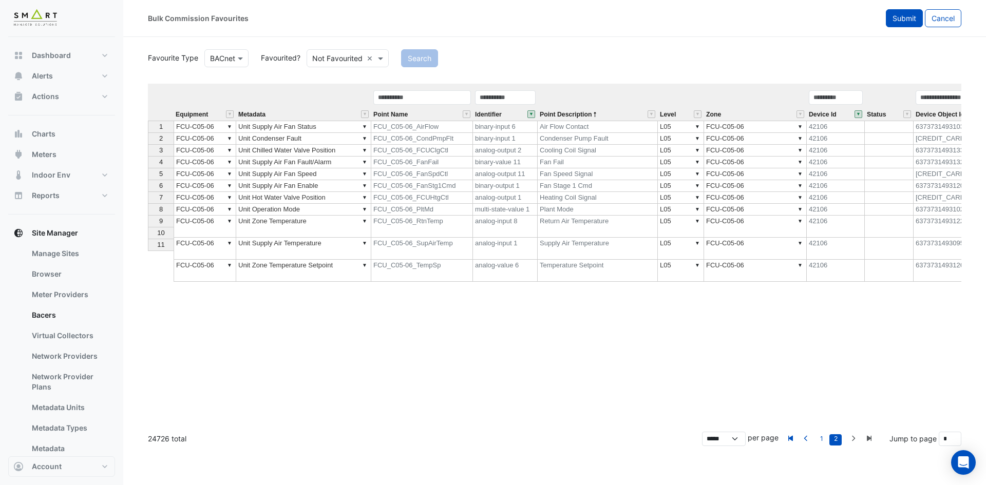
click at [908, 16] on span "Submit" at bounding box center [905, 18] width 24 height 9
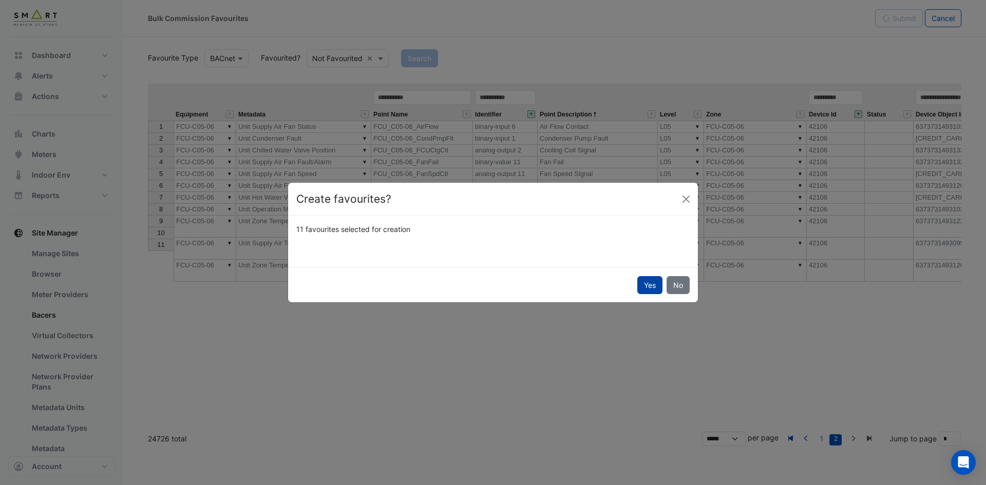
click at [654, 277] on button "Yes" at bounding box center [649, 285] width 25 height 18
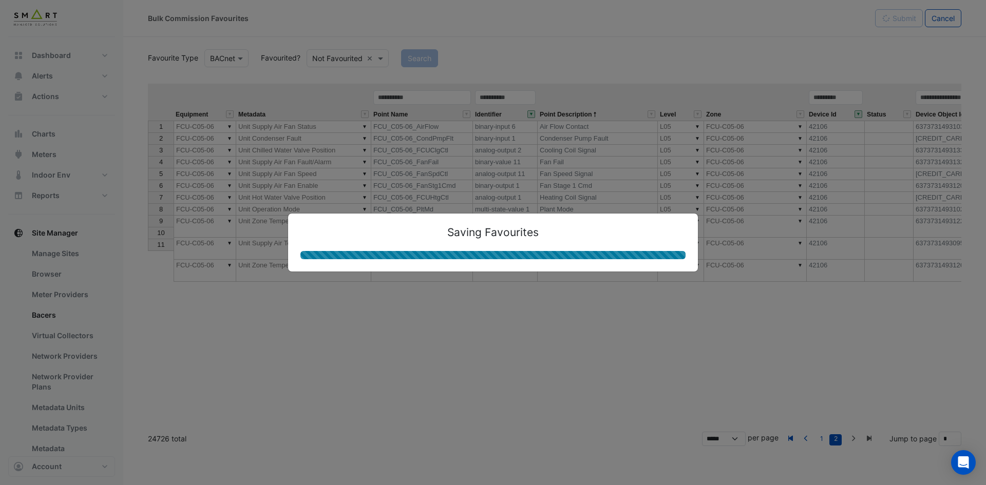
type textarea "**********"
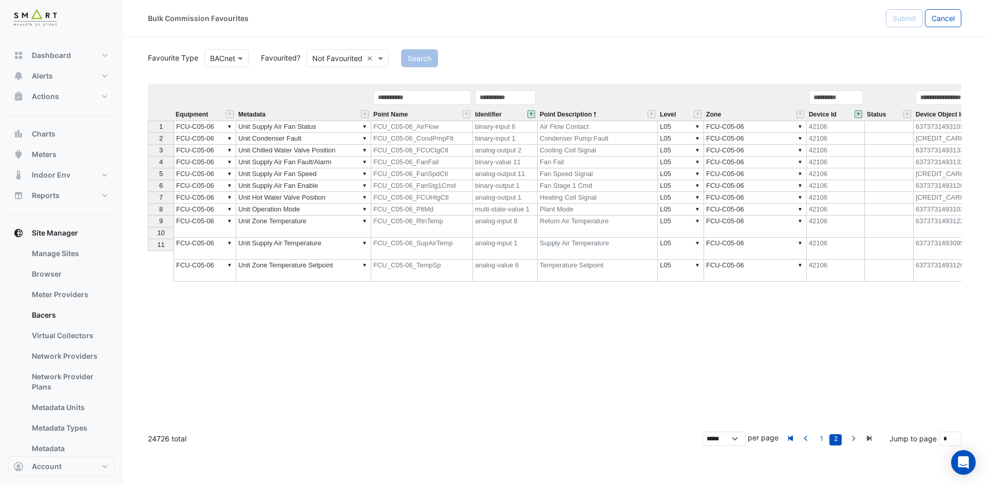
click at [857, 114] on button "" at bounding box center [859, 114] width 8 height 8
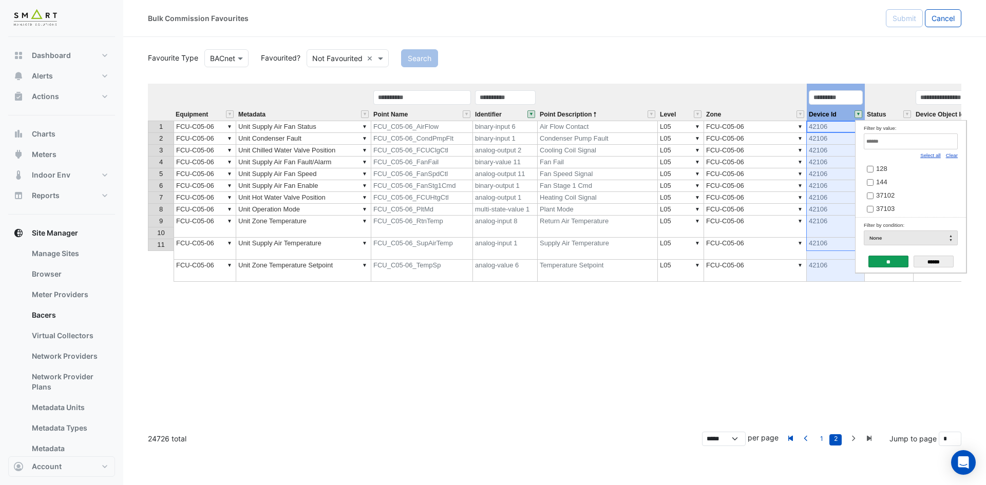
click at [954, 154] on link "Clear" at bounding box center [952, 156] width 12 height 6
click at [943, 142] on input "Filter by value:" at bounding box center [911, 142] width 94 height 16
paste input "*****"
type input "*****"
click at [891, 166] on span "42107" at bounding box center [885, 169] width 18 height 8
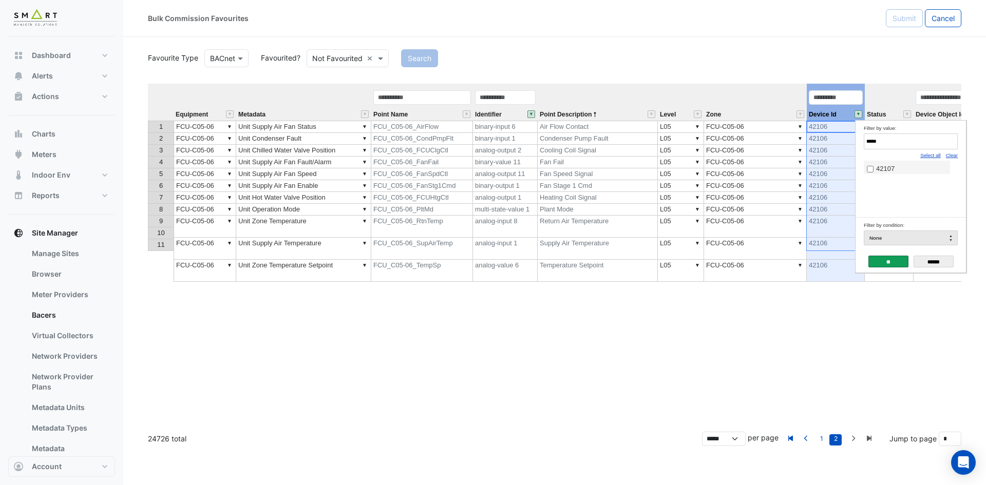
click at [886, 261] on input "**" at bounding box center [889, 262] width 40 height 12
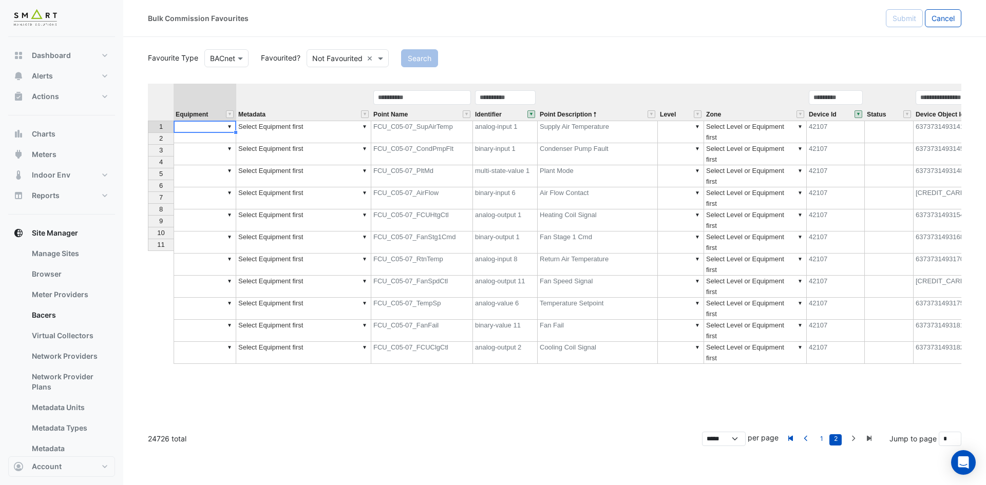
click at [200, 125] on td "▼" at bounding box center [205, 132] width 63 height 23
type textarea "******"
click at [201, 125] on td "▼ 050-07" at bounding box center [205, 132] width 63 height 23
drag, startPoint x: 201, startPoint y: 125, endPoint x: 83, endPoint y: 110, distance: 118.6
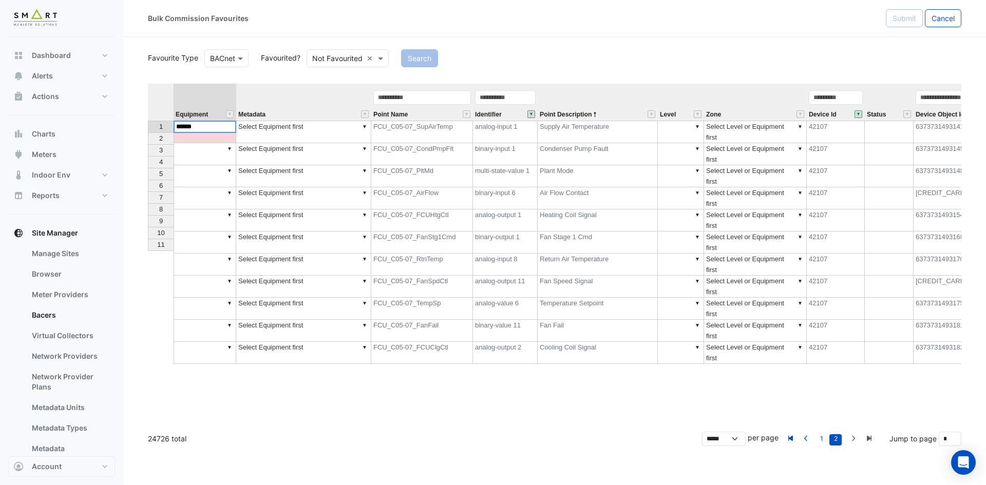
click at [83, 110] on div "Bulk Commission Favourites Submit Cancel Favourite Type BACnet Favourited? Not …" at bounding box center [493, 242] width 986 height 485
click at [196, 139] on div "Equipment Metadata Point Name Identifier Point Description Level Zone Device Id…" at bounding box center [555, 254] width 814 height 340
drag, startPoint x: 235, startPoint y: 132, endPoint x: 245, endPoint y: 247, distance: 115.0
click at [148, 247] on div "Equipment Metadata Point Name Identifier Point Description Level Zone Device Id…" at bounding box center [148, 224] width 0 height 280
type textarea "**********"
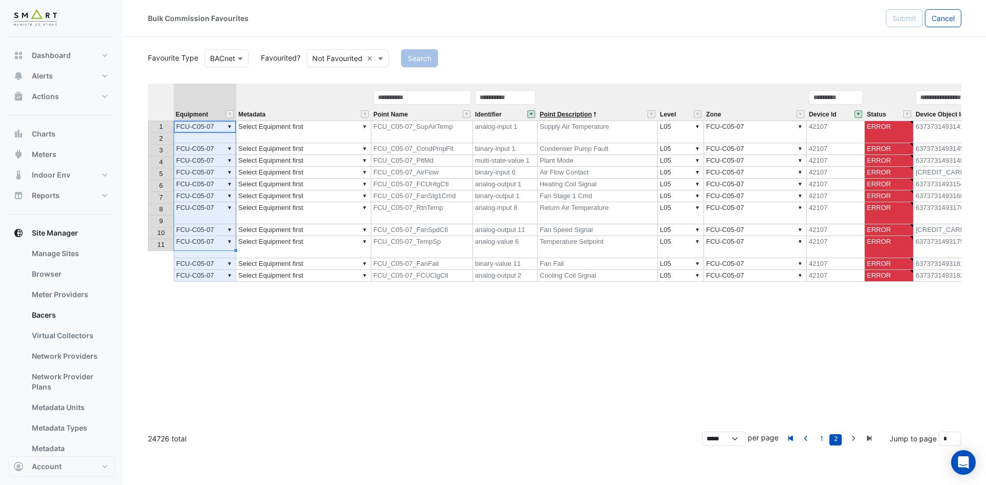
click at [582, 112] on span "Point Description" at bounding box center [566, 114] width 52 height 7
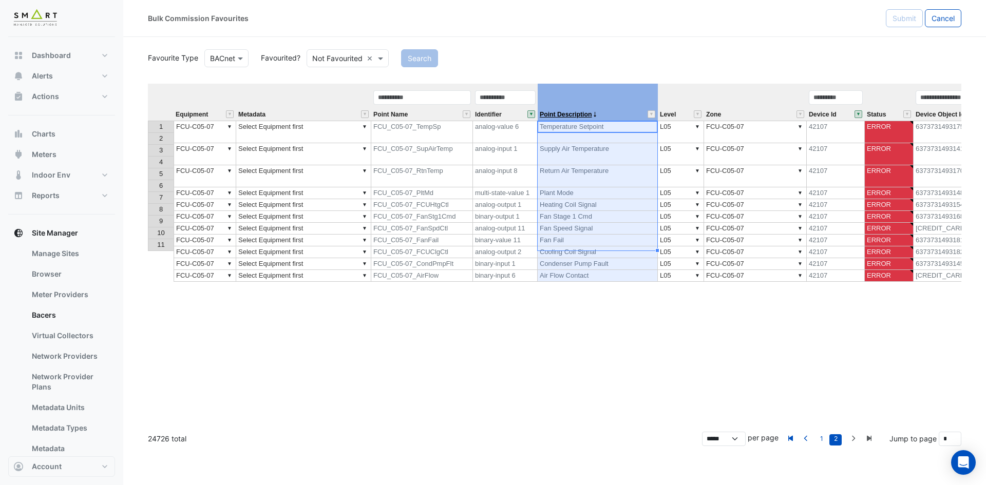
click at [582, 112] on span "Point Description" at bounding box center [566, 114] width 52 height 7
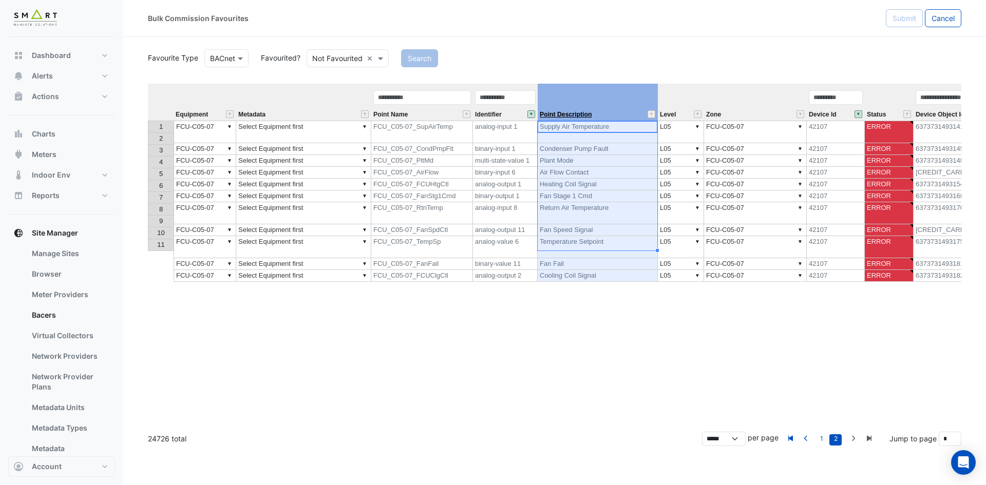
click at [582, 112] on span "Point Description" at bounding box center [566, 114] width 52 height 7
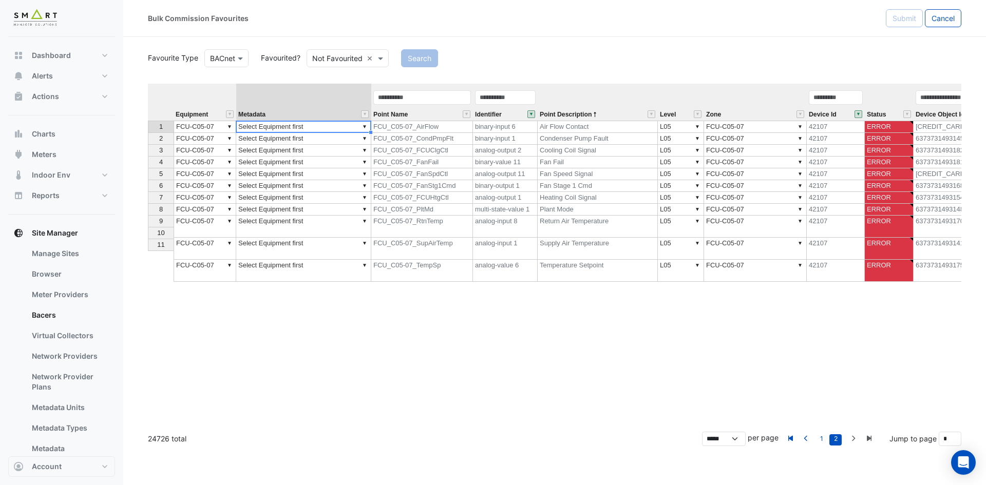
click at [288, 124] on td "▼ Select Equipment first" at bounding box center [303, 127] width 135 height 12
type textarea "**********"
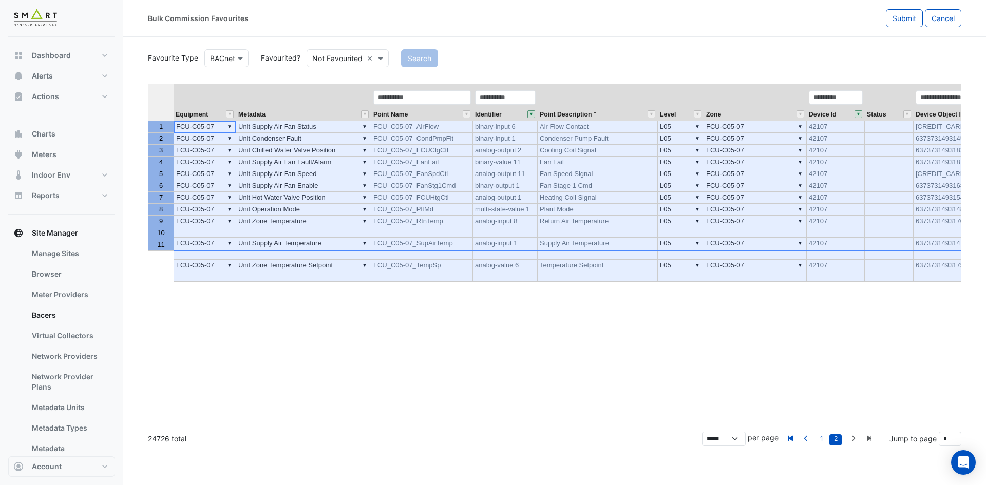
drag, startPoint x: 170, startPoint y: 126, endPoint x: 163, endPoint y: 243, distance: 117.3
click at [163, 243] on tbody "1 2 3 4 5 6 7 8 9 10 11" at bounding box center [161, 186] width 26 height 130
click at [905, 20] on span "Submit" at bounding box center [905, 18] width 24 height 9
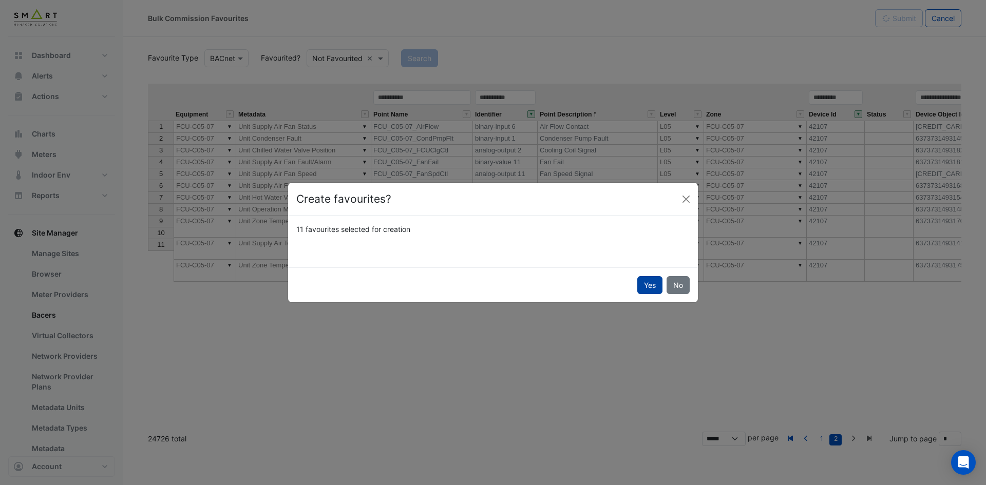
click at [646, 284] on button "Yes" at bounding box center [649, 285] width 25 height 18
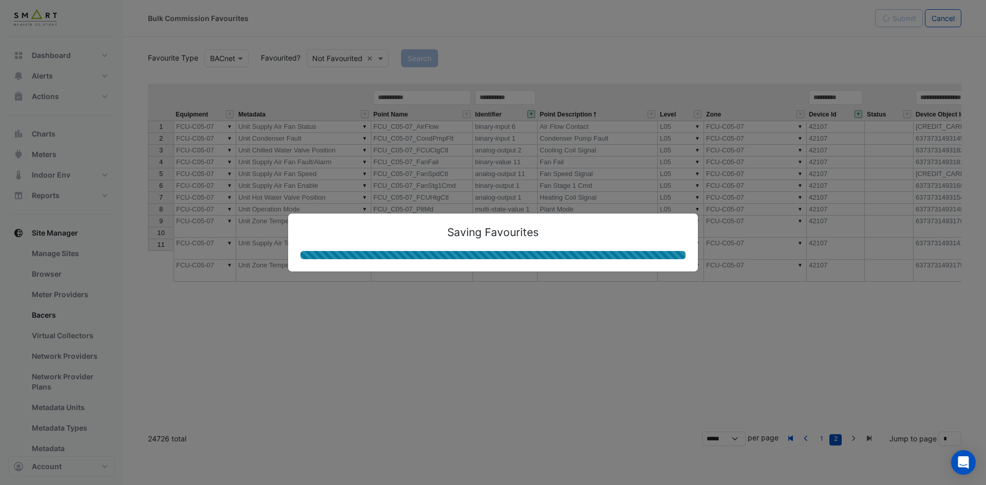
type textarea "**********"
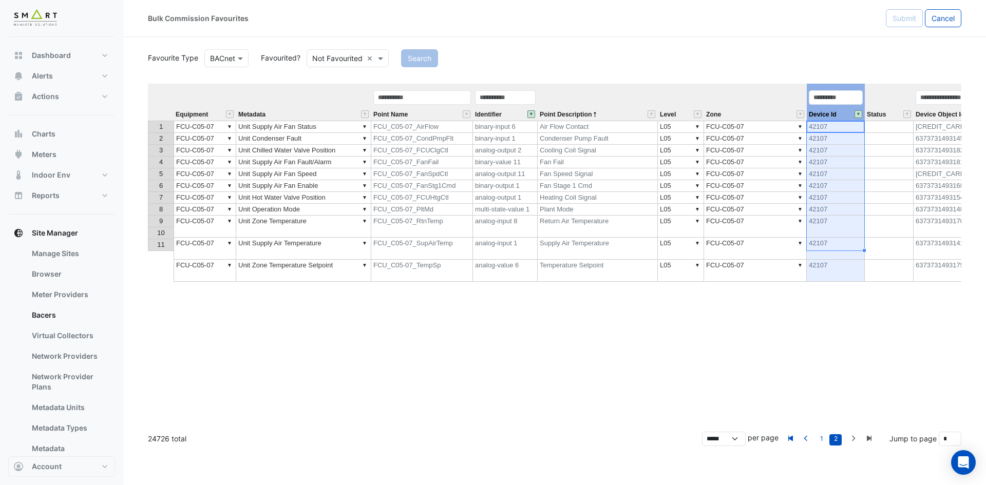
click at [859, 111] on button "" at bounding box center [859, 114] width 8 height 8
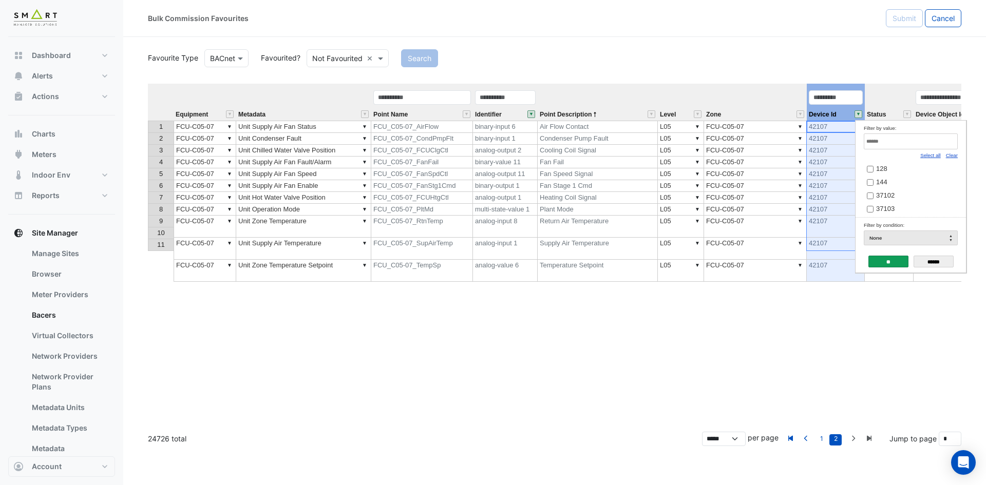
click at [954, 157] on link "Clear" at bounding box center [952, 156] width 12 height 6
click at [937, 140] on input "Filter by value:" at bounding box center [911, 142] width 94 height 16
paste input "*****"
type input "*****"
click at [894, 168] on span "42108" at bounding box center [885, 169] width 18 height 8
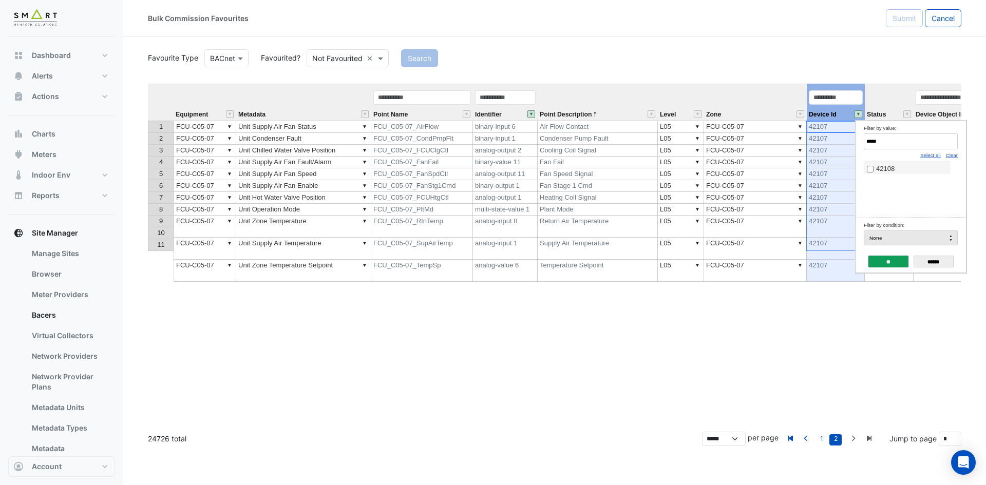
click at [884, 265] on input "**" at bounding box center [889, 262] width 40 height 12
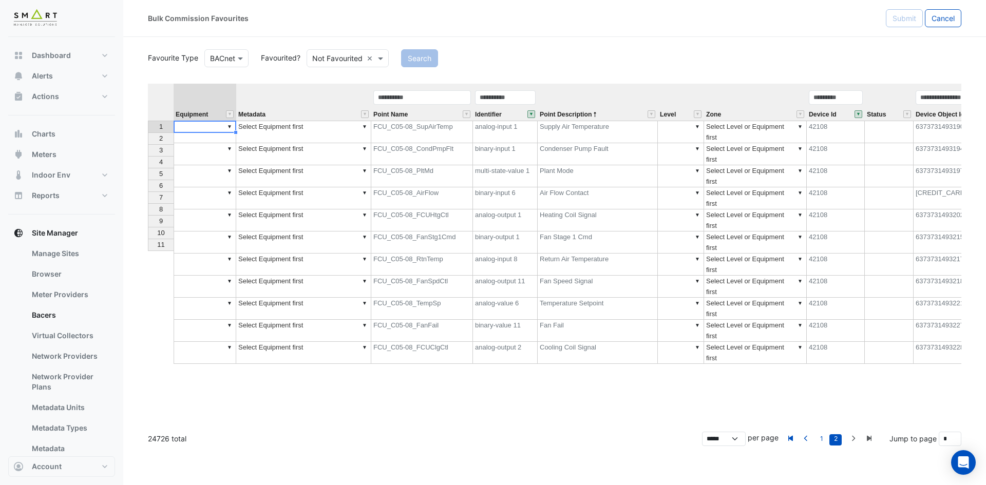
click at [193, 123] on td "▼" at bounding box center [205, 132] width 63 height 23
click at [199, 136] on div "Equipment Metadata Point Name Identifier Point Description Level Zone Device Id…" at bounding box center [555, 254] width 814 height 340
drag, startPoint x: 234, startPoint y: 132, endPoint x: 248, endPoint y: 245, distance: 113.3
click at [148, 245] on div "Equipment Metadata Point Name Identifier Point Description Level Zone Device Id…" at bounding box center [148, 224] width 0 height 280
type textarea "**********"
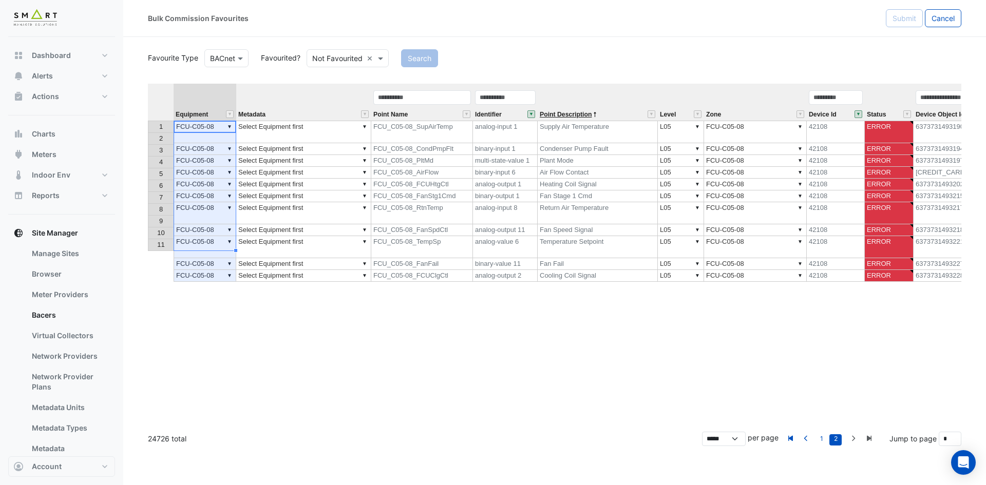
click at [578, 113] on span "Point Description" at bounding box center [566, 114] width 52 height 7
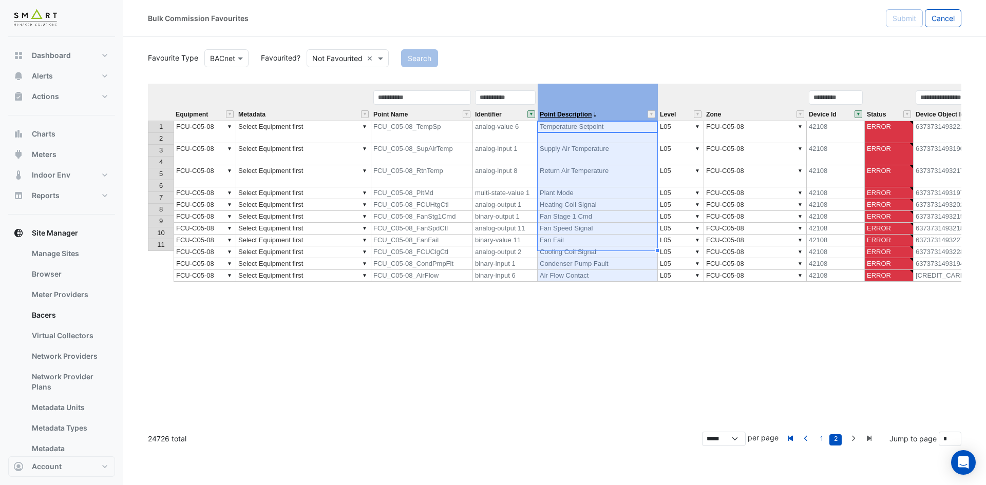
click at [578, 113] on span "Point Description" at bounding box center [566, 114] width 52 height 7
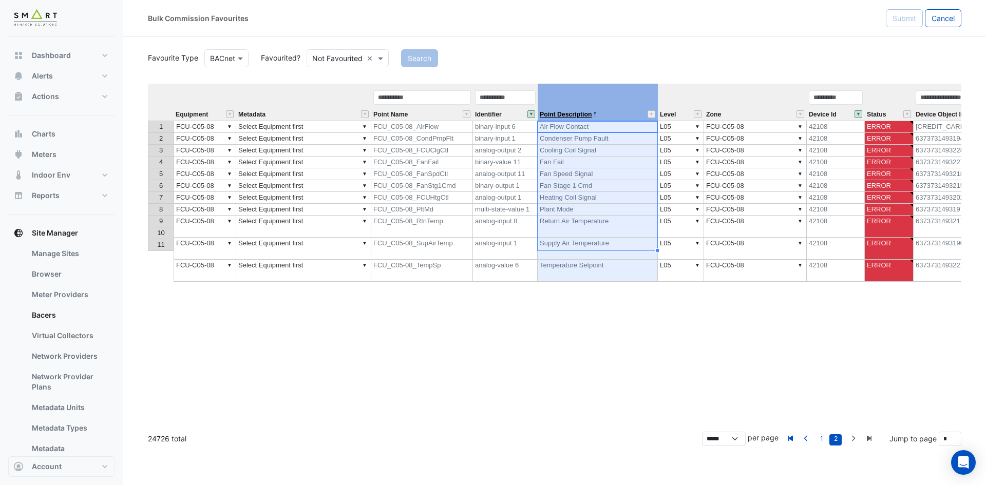
click at [578, 113] on span "Point Description" at bounding box center [566, 114] width 52 height 7
click at [341, 124] on td "▼ Select Equipment first" at bounding box center [303, 127] width 135 height 12
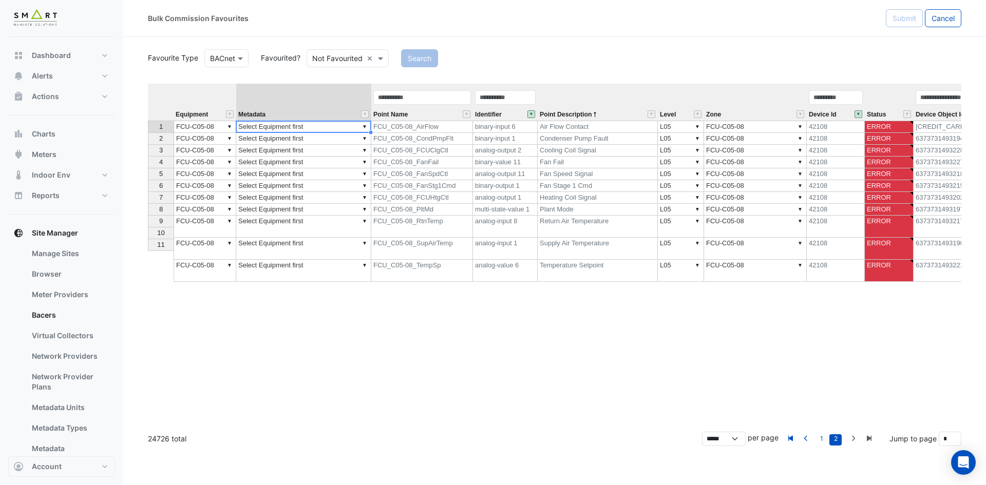
type textarea "**********"
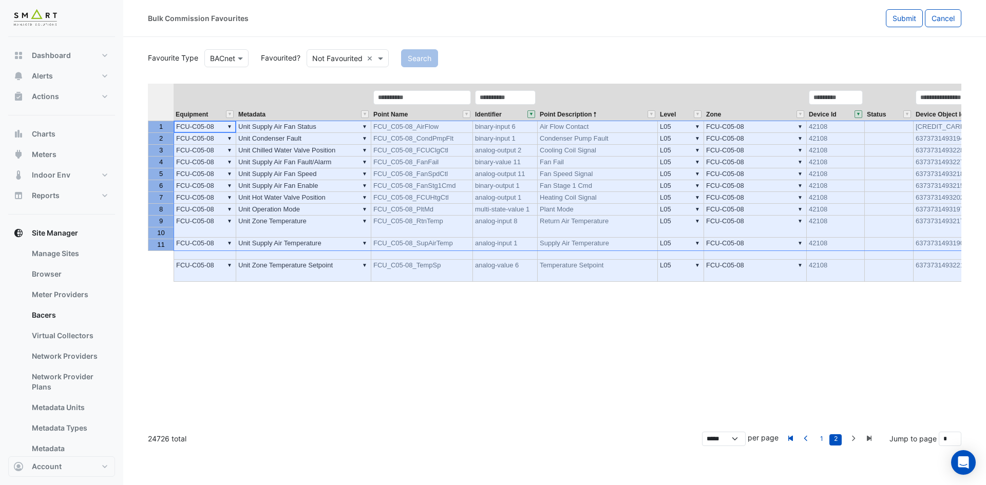
drag, startPoint x: 161, startPoint y: 125, endPoint x: 161, endPoint y: 243, distance: 118.2
click at [161, 243] on tbody "1 2 3 4 5 6 7 8 9 10 11" at bounding box center [161, 186] width 26 height 130
click at [905, 18] on span "Submit" at bounding box center [905, 18] width 24 height 9
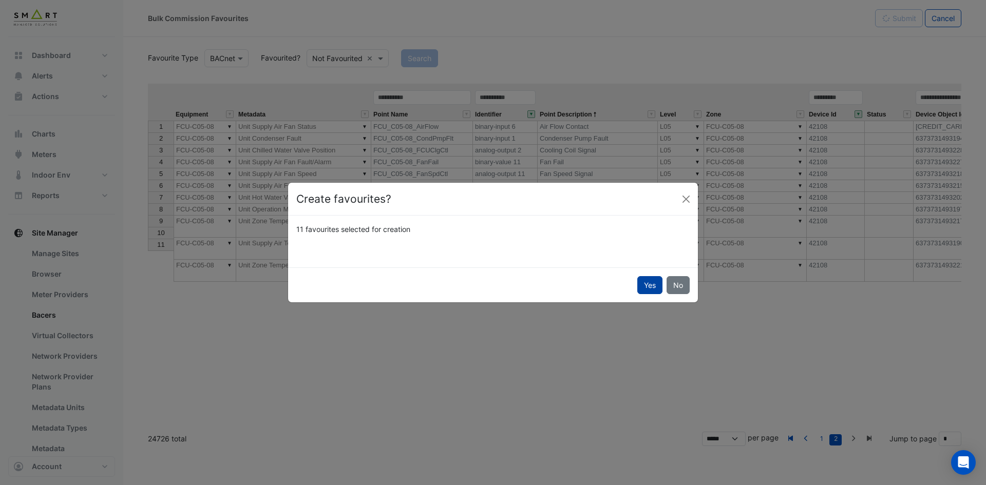
click at [649, 290] on button "Yes" at bounding box center [649, 285] width 25 height 18
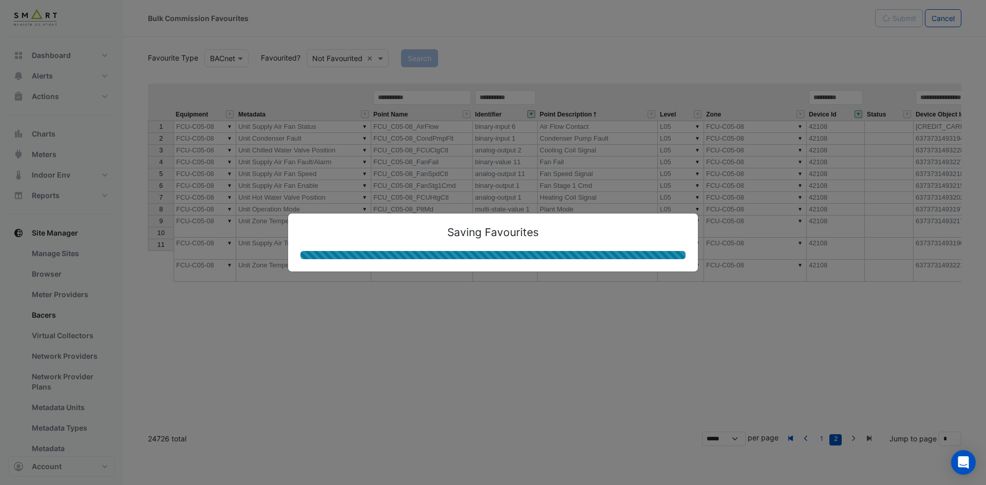
type textarea "**********"
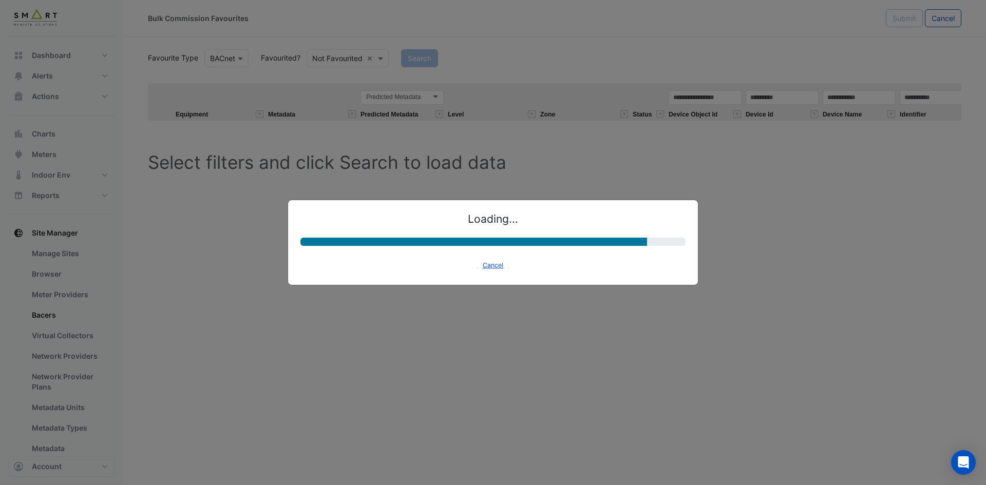
select select "********"
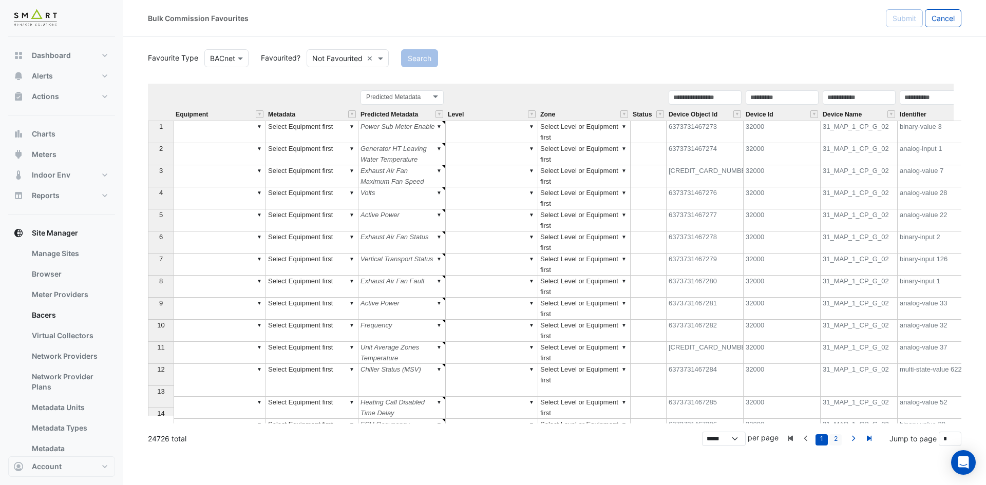
click at [836, 438] on link "2" at bounding box center [836, 440] width 12 height 11
type input "*"
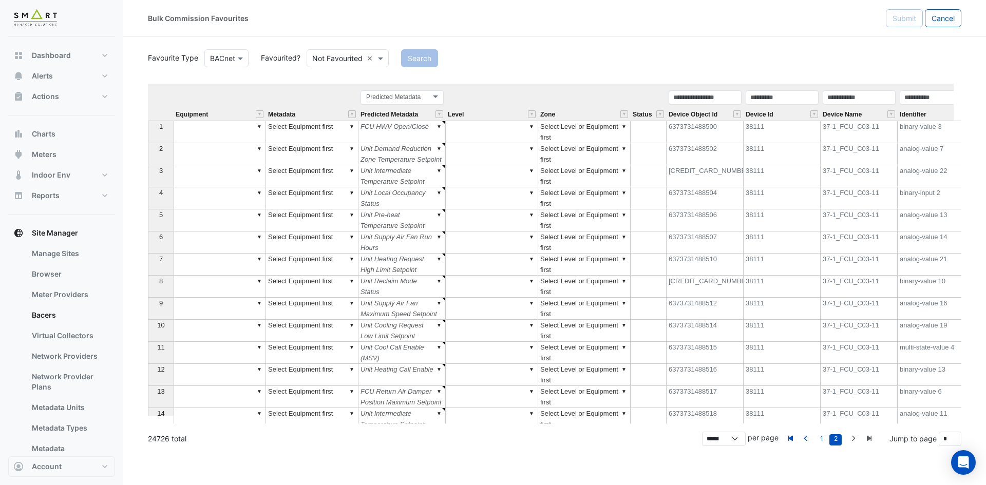
click at [776, 29] on div "Bulk Commission Favourites Submit Cancel" at bounding box center [554, 18] width 863 height 37
click at [815, 112] on button "" at bounding box center [815, 114] width 8 height 8
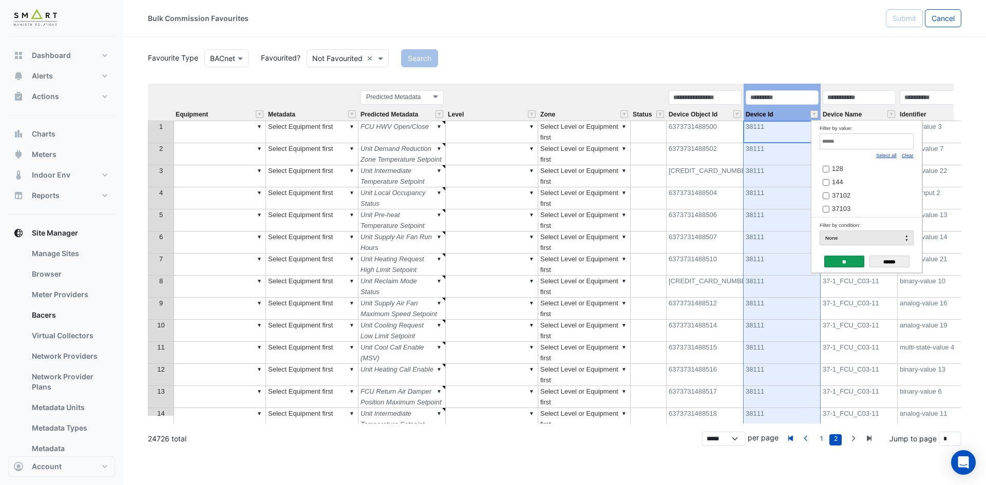
click at [909, 155] on link "Clear" at bounding box center [908, 156] width 12 height 6
click at [896, 147] on input "Filter by value:" at bounding box center [867, 142] width 94 height 16
paste input "*****"
type input "*****"
click at [841, 165] on span "42103" at bounding box center [841, 169] width 18 height 8
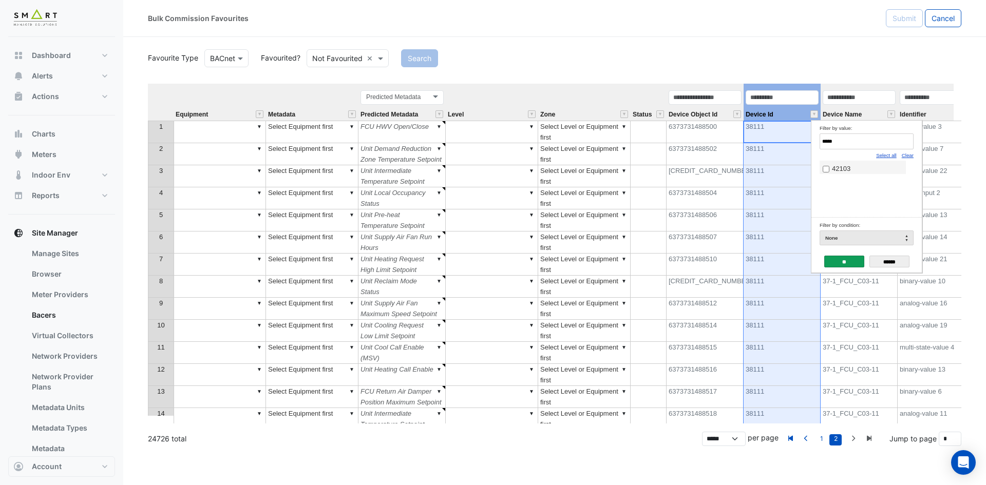
click at [852, 255] on div "**" at bounding box center [844, 262] width 40 height 17
click at [852, 257] on input "**" at bounding box center [844, 262] width 40 height 12
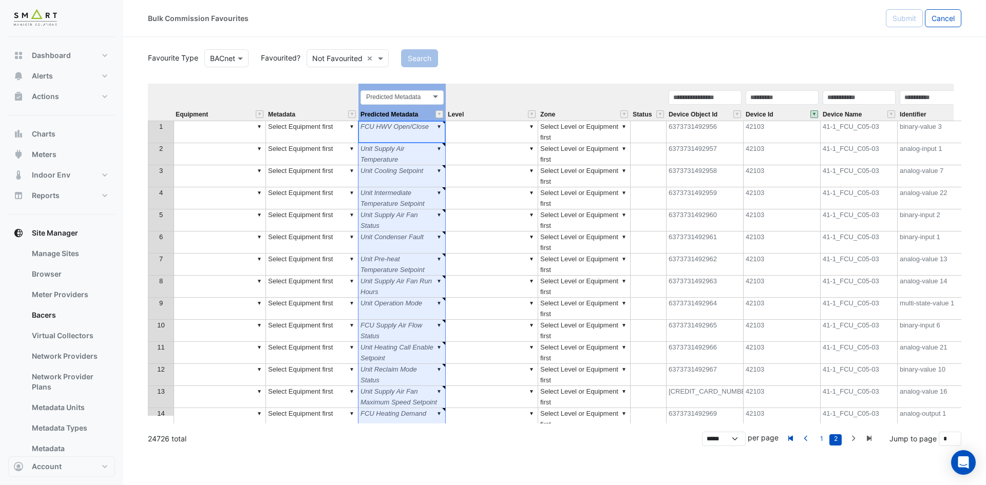
click at [428, 110] on div "Predicted Metadata Predicted Metadata" at bounding box center [402, 104] width 87 height 31
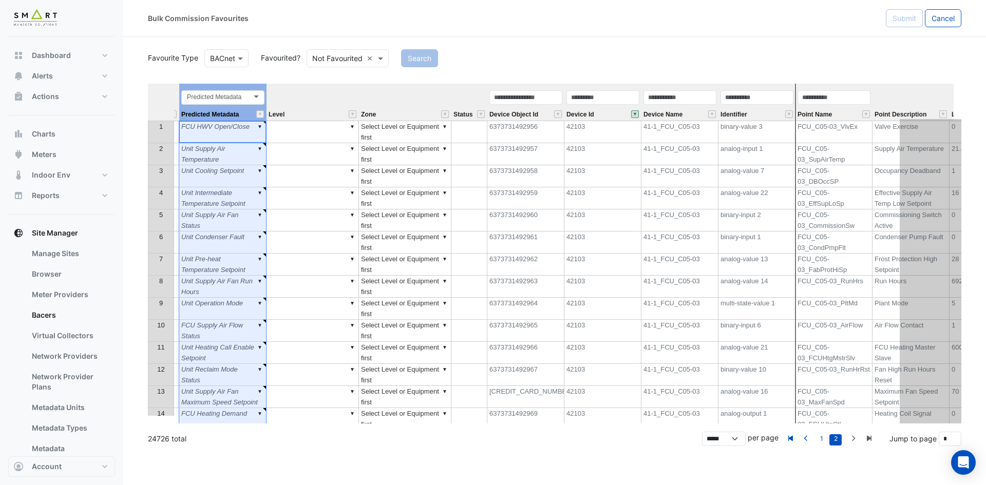
scroll to position [0, 231]
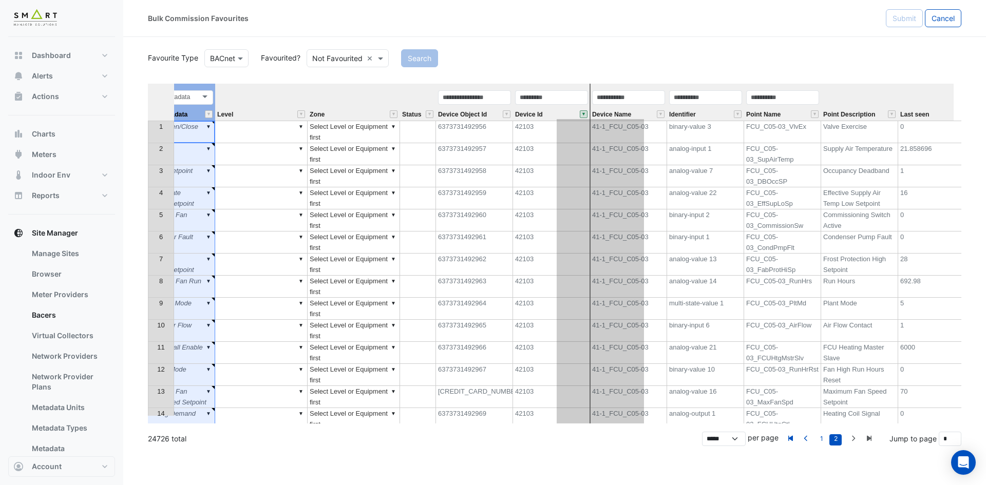
drag, startPoint x: 425, startPoint y: 88, endPoint x: 623, endPoint y: 103, distance: 198.8
click at [623, 103] on tr "Equipment Metadata Predicted Metadata Predicted Metadata Level Zone Status Devi…" at bounding box center [485, 102] width 1136 height 37
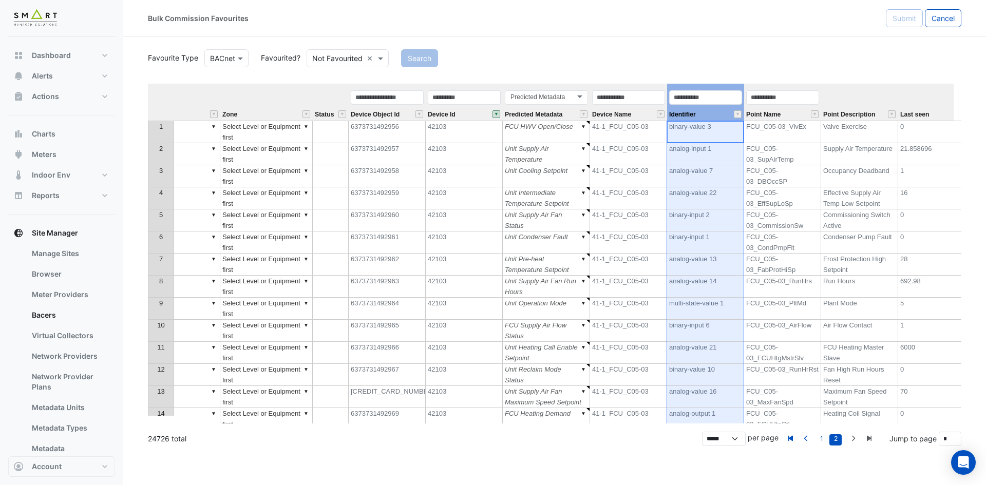
click at [714, 115] on div "Identifier" at bounding box center [705, 104] width 77 height 31
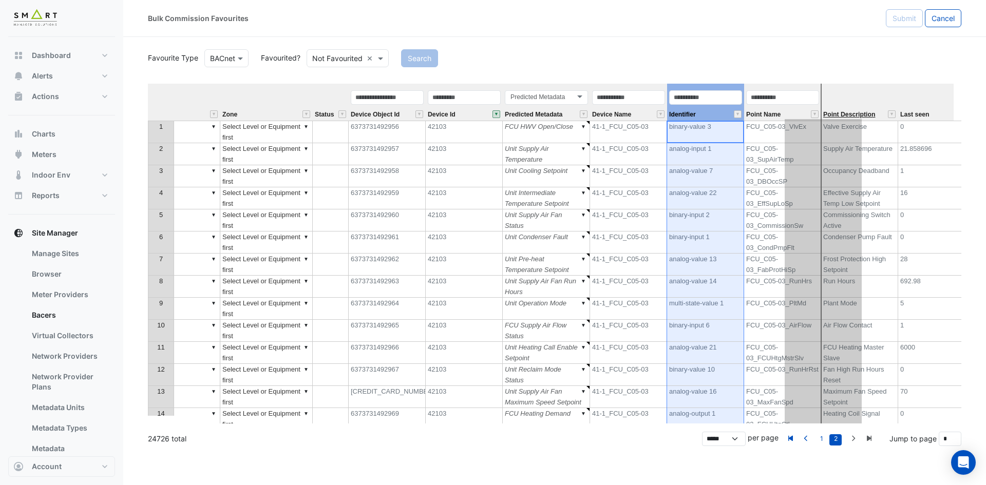
drag, startPoint x: 716, startPoint y: 111, endPoint x: 834, endPoint y: 111, distance: 117.6
click at [834, 111] on tr "Equipment Metadata Level Zone Status Device Object Id Device Id Predicted Metad…" at bounding box center [485, 102] width 1136 height 37
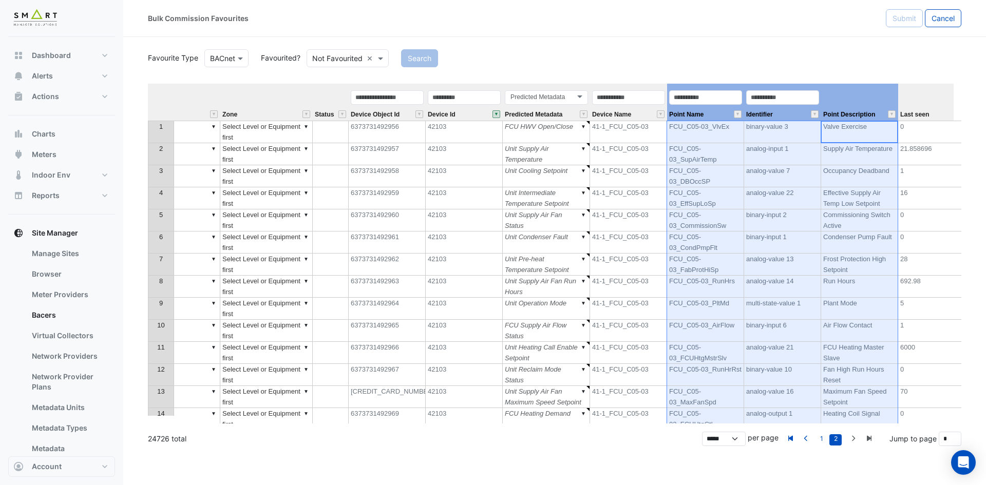
drag, startPoint x: 848, startPoint y: 98, endPoint x: 683, endPoint y: 100, distance: 165.4
click at [683, 100] on tr "Equipment Metadata Level Zone Status Device Object Id Device Id Predicted Metad…" at bounding box center [485, 102] width 1136 height 37
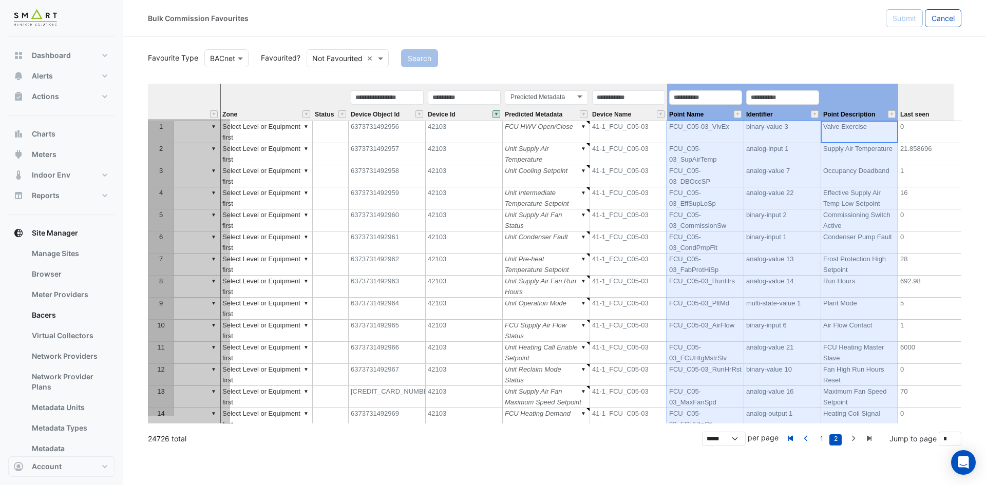
scroll to position [0, 0]
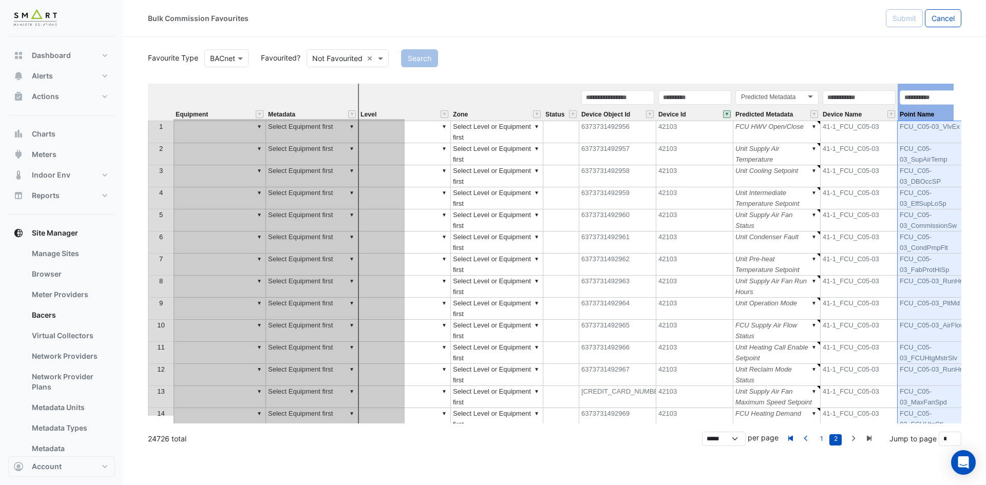
drag, startPoint x: 848, startPoint y: 99, endPoint x: 344, endPoint y: 121, distance: 504.9
click at [343, 121] on div "Equipment Metadata Level Zone Status Device Object Id Device Id Predicted Metad…" at bounding box center [551, 103] width 806 height 39
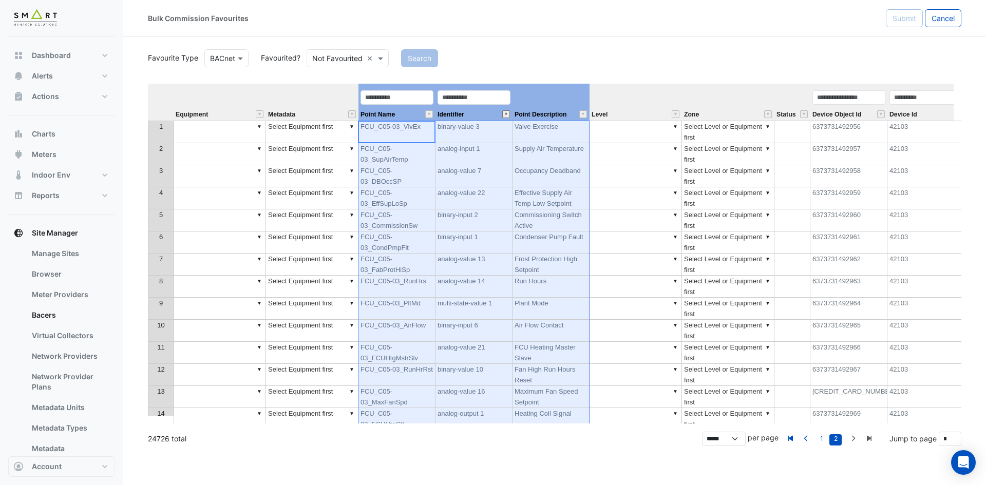
click at [509, 117] on button "" at bounding box center [506, 114] width 8 height 8
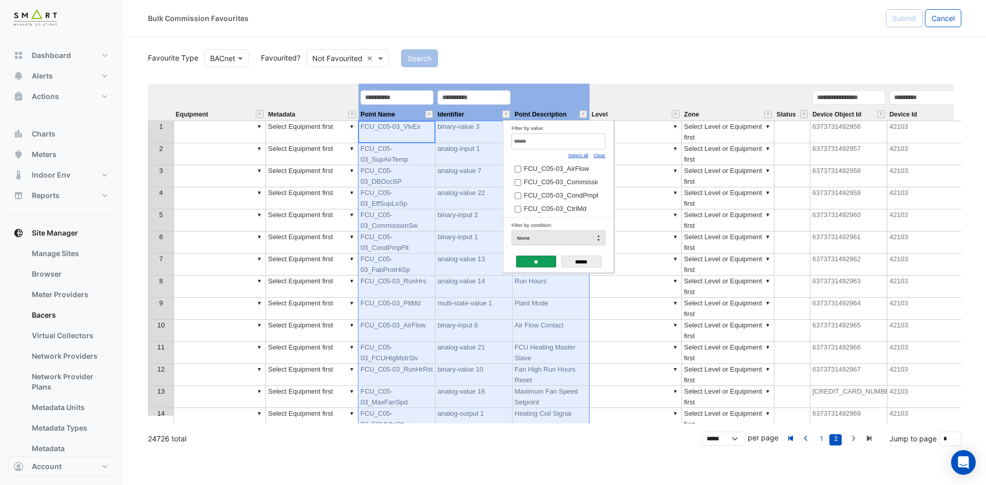
click at [603, 158] on link "Clear" at bounding box center [600, 156] width 12 height 6
click at [589, 146] on input "Filter by value:" at bounding box center [559, 142] width 94 height 16
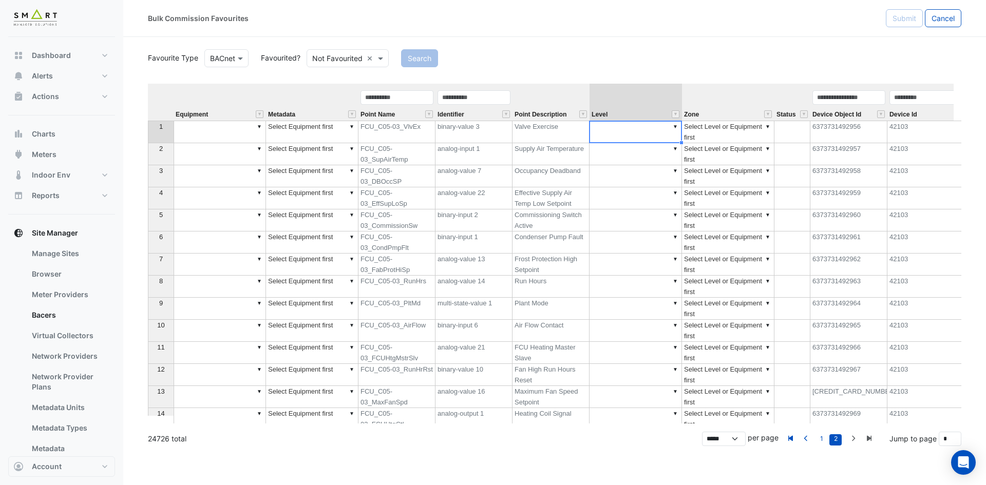
click at [647, 142] on td "▼" at bounding box center [636, 132] width 92 height 23
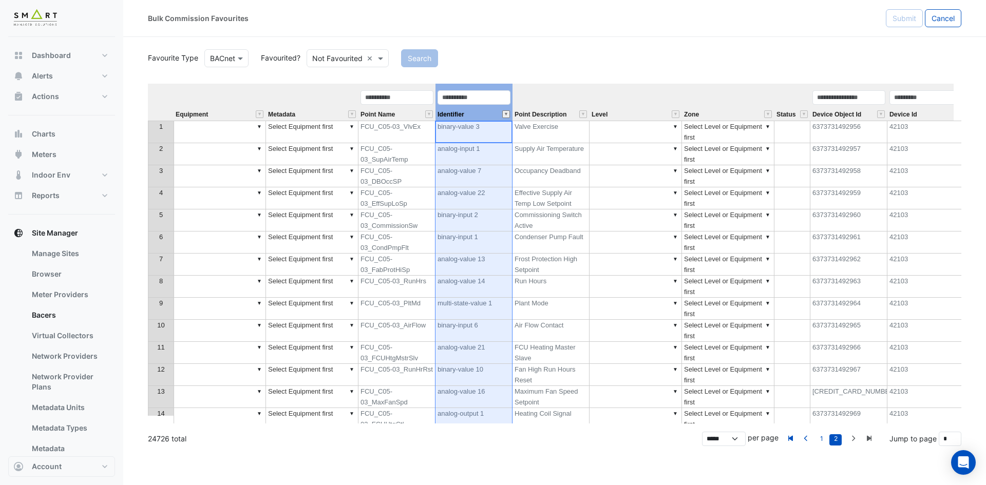
click at [507, 114] on button "" at bounding box center [506, 114] width 8 height 8
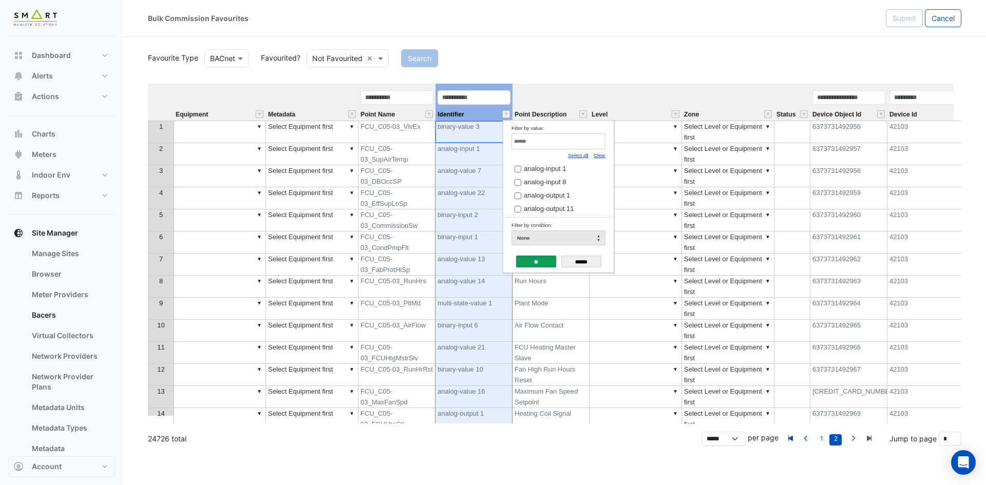
click at [598, 156] on link "Clear" at bounding box center [600, 156] width 12 height 6
click at [593, 147] on input "Filter by value:" at bounding box center [559, 142] width 94 height 16
paste input "**********"
click at [553, 170] on span "binary-input 6" at bounding box center [544, 169] width 41 height 8
drag, startPoint x: 501, startPoint y: 141, endPoint x: 394, endPoint y: 141, distance: 106.9
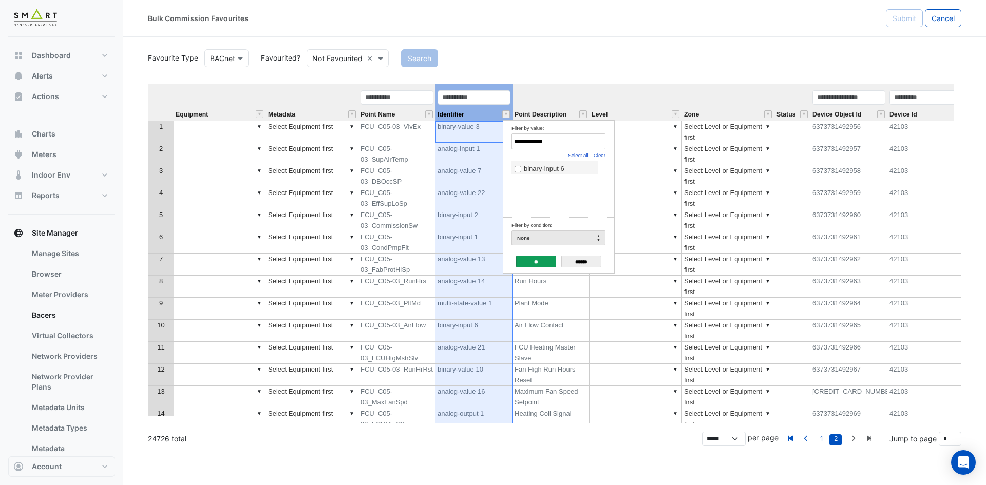
click at [394, 141] on body "Bulk Commission Favourites Submit Cancel Favourite Type BACnet Favourited? Not …" at bounding box center [493, 242] width 986 height 485
paste input "Filter by value:"
click at [558, 166] on span "binary-input 1" at bounding box center [544, 169] width 41 height 8
drag, startPoint x: 506, startPoint y: 141, endPoint x: 438, endPoint y: 141, distance: 68.3
click at [438, 141] on body "Bulk Commission Favourites Submit Cancel Favourite Type BACnet Favourited? Not …" at bounding box center [493, 242] width 986 height 485
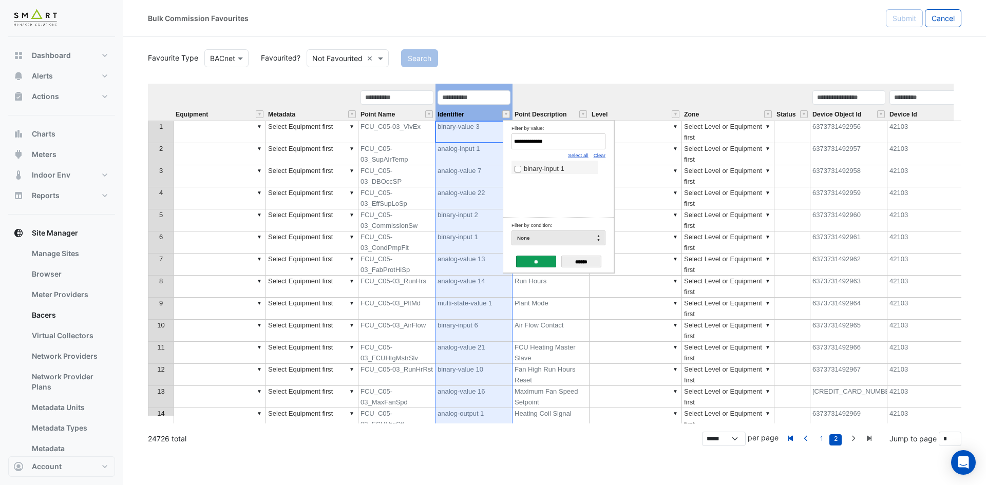
paste input "*"
click at [535, 173] on span "analog-output 2" at bounding box center [547, 169] width 46 height 8
drag, startPoint x: 559, startPoint y: 142, endPoint x: 409, endPoint y: 142, distance: 149.5
click at [409, 142] on body "Bulk Commission Favourites Submit Cancel Favourite Type BACnet Favourited? Not …" at bounding box center [493, 242] width 986 height 485
paste input "Filter by value:"
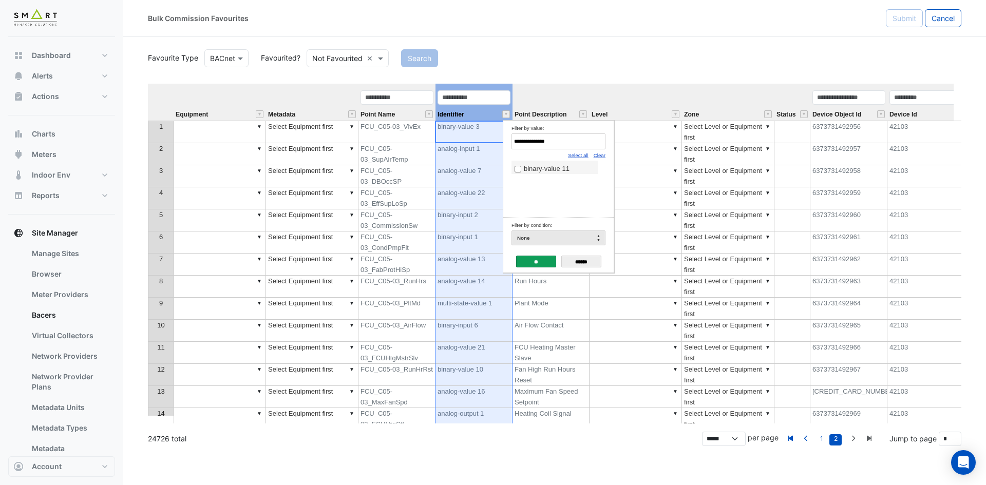
click at [576, 173] on label "binary-value 11" at bounding box center [555, 168] width 80 height 11
drag, startPoint x: 562, startPoint y: 145, endPoint x: 387, endPoint y: 152, distance: 175.8
click at [387, 152] on body "Bulk Commission Favourites Submit Cancel Favourite Type BACnet Favourited? Not …" at bounding box center [493, 242] width 986 height 485
paste input "*"
click at [554, 180] on div "analog-output 11" at bounding box center [559, 189] width 94 height 57
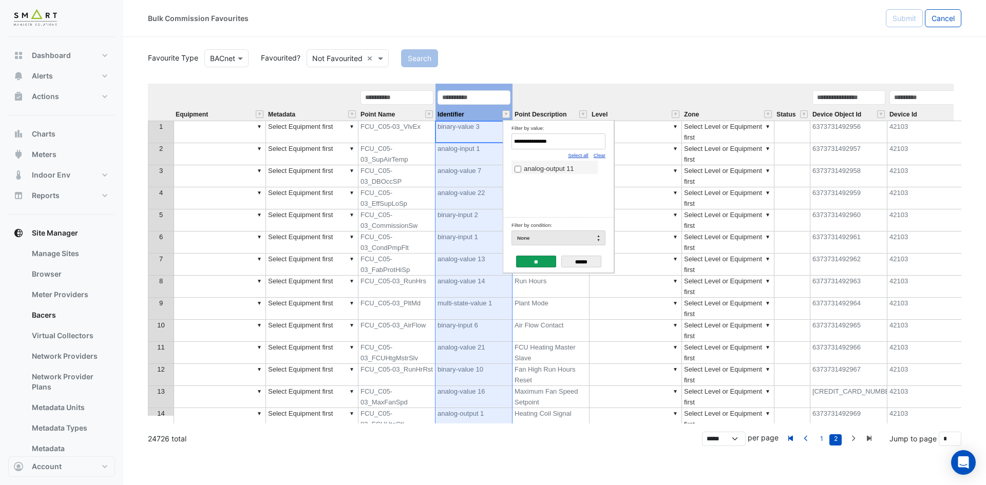
click at [557, 173] on span "analog-output 11" at bounding box center [549, 169] width 50 height 8
drag, startPoint x: 558, startPoint y: 144, endPoint x: 439, endPoint y: 143, distance: 119.2
click at [439, 143] on body "Bulk Commission Favourites Submit Cancel Favourite Type BACnet Favourited? Not …" at bounding box center [493, 242] width 986 height 485
paste input "Filter by value:"
click at [559, 170] on span "binary-output 1" at bounding box center [546, 169] width 45 height 8
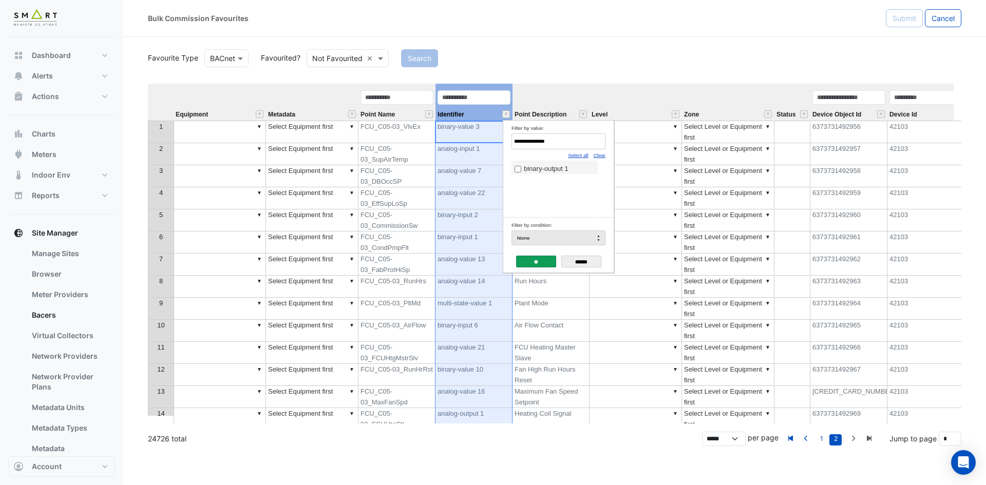
drag, startPoint x: 555, startPoint y: 138, endPoint x: 456, endPoint y: 147, distance: 99.6
click at [456, 147] on body "Bulk Commission Favourites Submit Cancel Favourite Type BACnet Favourited? Not …" at bounding box center [493, 242] width 986 height 485
paste input "****"
click at [569, 170] on span "multi-state-value 1" at bounding box center [551, 169] width 54 height 8
drag, startPoint x: 570, startPoint y: 147, endPoint x: 362, endPoint y: 146, distance: 208.0
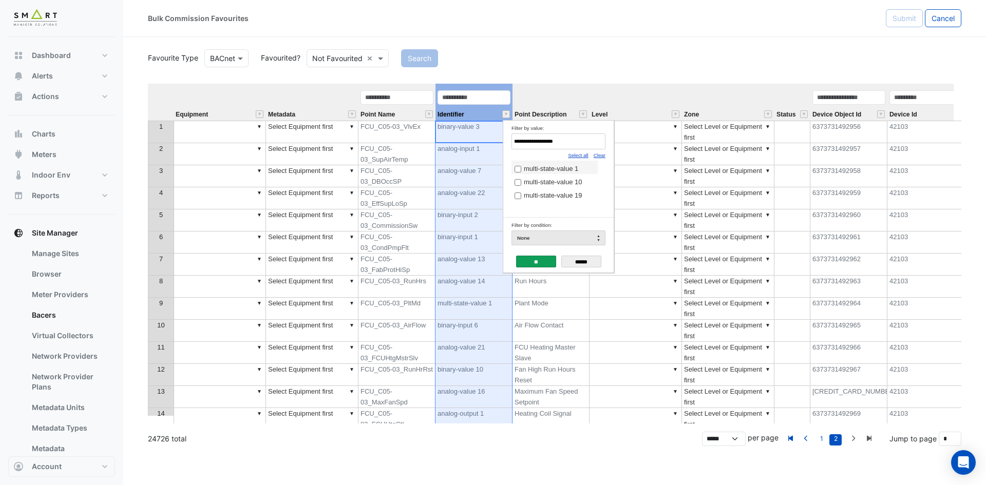
click at [362, 146] on body "Bulk Commission Favourites Submit Cancel Favourite Type BACnet Favourited? Not …" at bounding box center [493, 242] width 986 height 485
paste input "Filter by value:"
click at [546, 172] on span "analog-input 8" at bounding box center [545, 169] width 42 height 8
drag, startPoint x: 553, startPoint y: 137, endPoint x: 425, endPoint y: 138, distance: 128.4
click at [425, 138] on body "Bulk Commission Favourites Submit Cancel Favourite Type BACnet Favourited? Not …" at bounding box center [493, 242] width 986 height 485
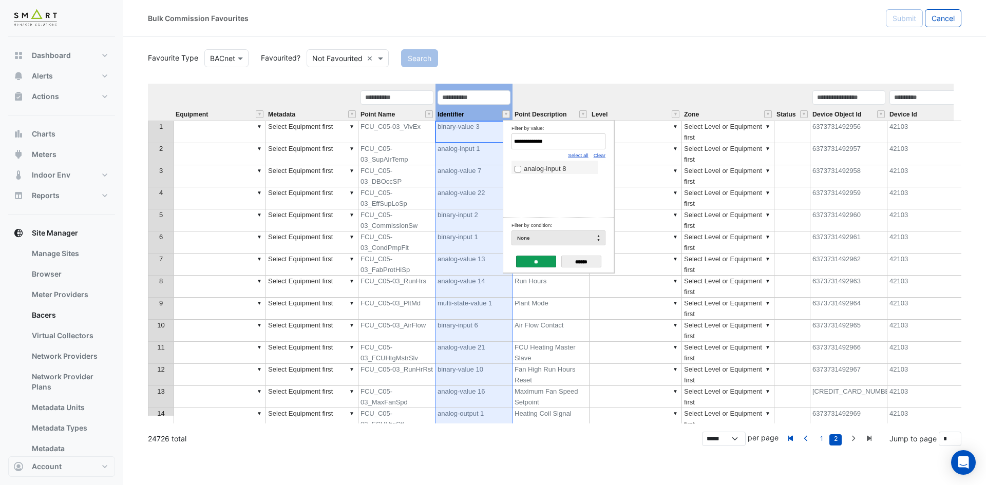
paste input "Filter by value:"
click at [536, 163] on td "analog-input 1" at bounding box center [555, 167] width 86 height 13
click at [537, 168] on span "analog-input 1" at bounding box center [545, 169] width 42 height 8
drag, startPoint x: 562, startPoint y: 146, endPoint x: 391, endPoint y: 145, distance: 170.6
click at [391, 145] on body "Bulk Commission Favourites Submit Cancel Favourite Type BACnet Favourited? Not …" at bounding box center [493, 242] width 986 height 485
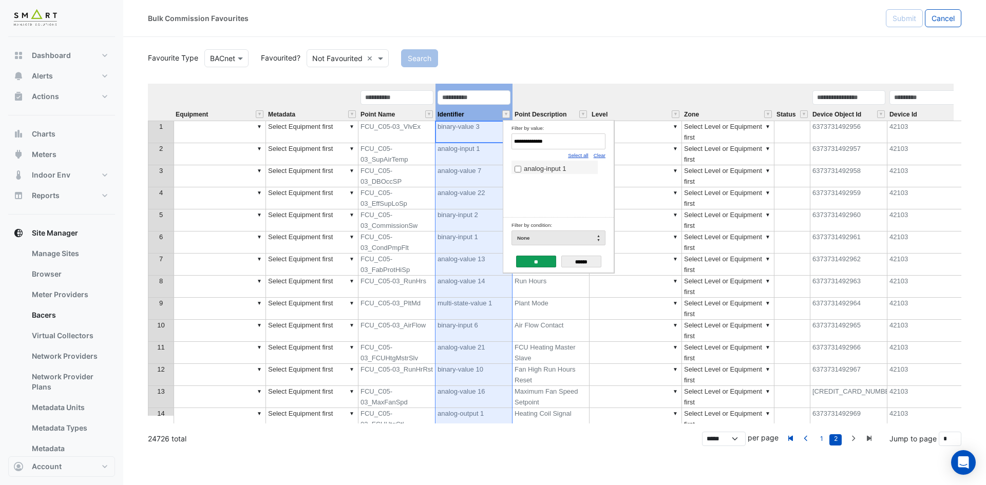
paste input "Filter by value:"
type input "**********"
click at [530, 167] on span "analog-value 6" at bounding box center [546, 169] width 44 height 8
click at [539, 256] on input "**" at bounding box center [536, 262] width 40 height 12
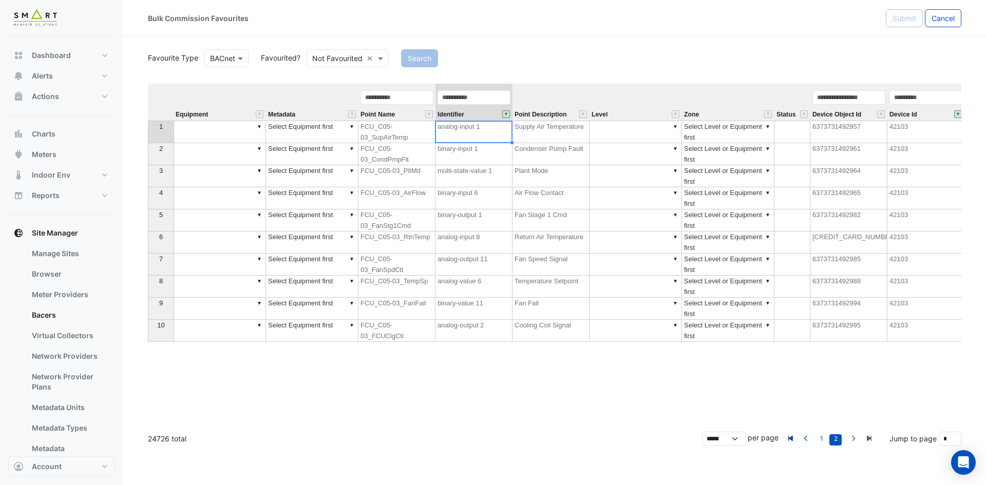
click at [233, 135] on td "▼" at bounding box center [220, 132] width 92 height 23
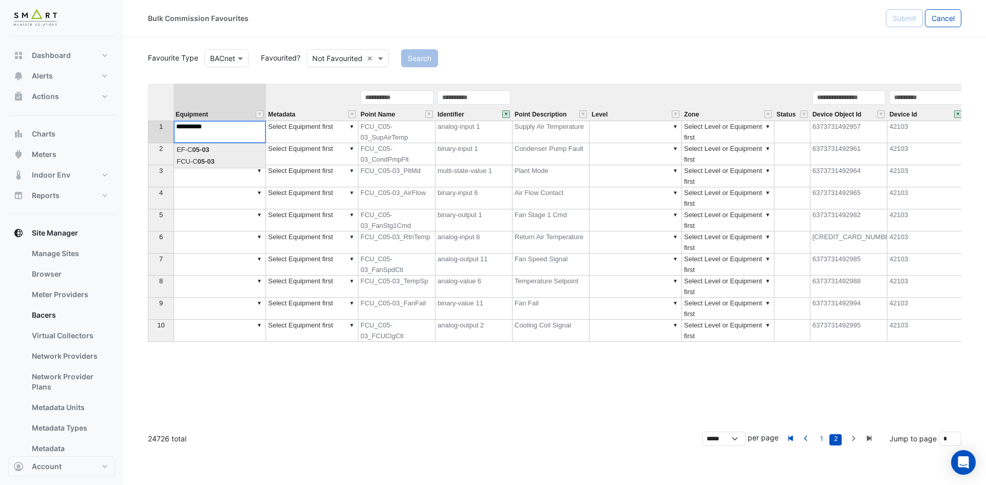
click at [234, 161] on div "Equipment Metadata Point Name Identifier Point Description Level Zone Status De…" at bounding box center [555, 254] width 814 height 340
drag, startPoint x: 267, startPoint y: 143, endPoint x: 259, endPoint y: 334, distance: 191.2
click at [148, 334] on div "Equipment Metadata Point Name Identifier Point Description Level Zone Status De…" at bounding box center [148, 213] width 0 height 258
type textarea "**********"
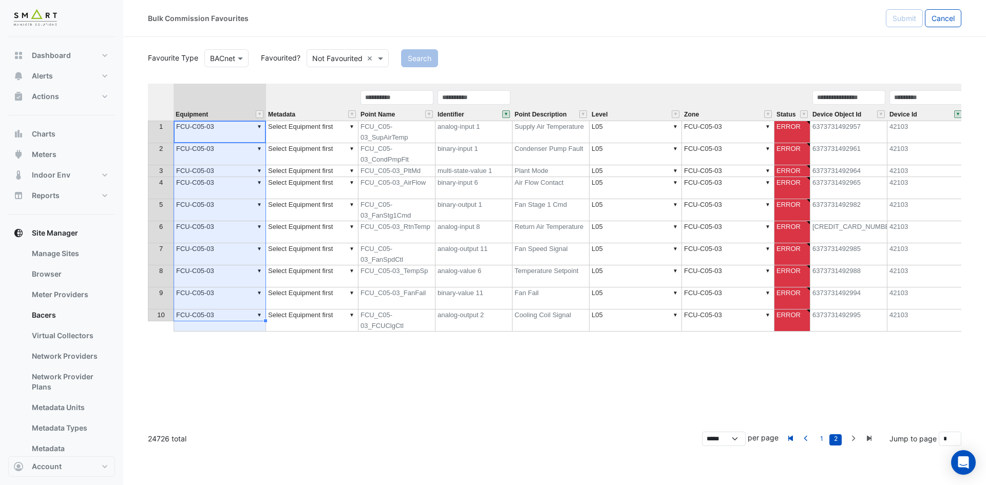
click at [410, 108] on div "Point Name" at bounding box center [397, 104] width 77 height 31
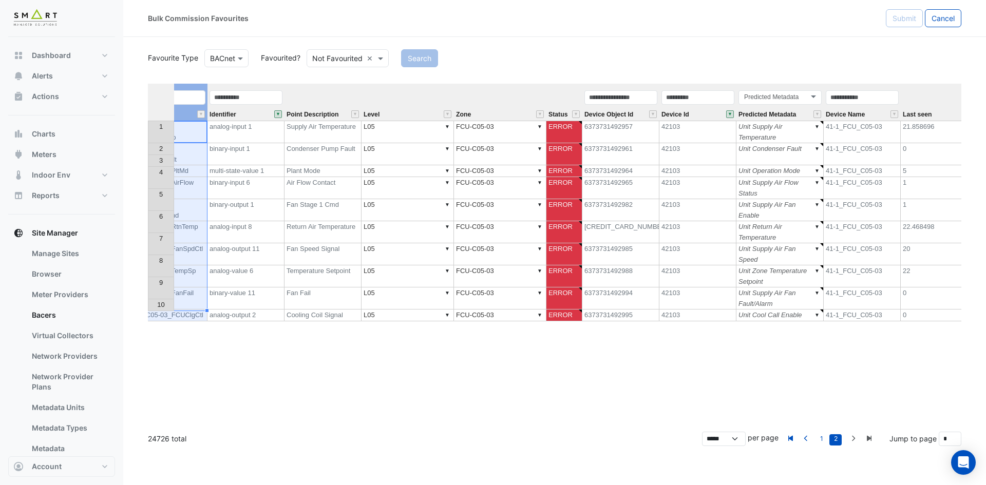
scroll to position [0, 326]
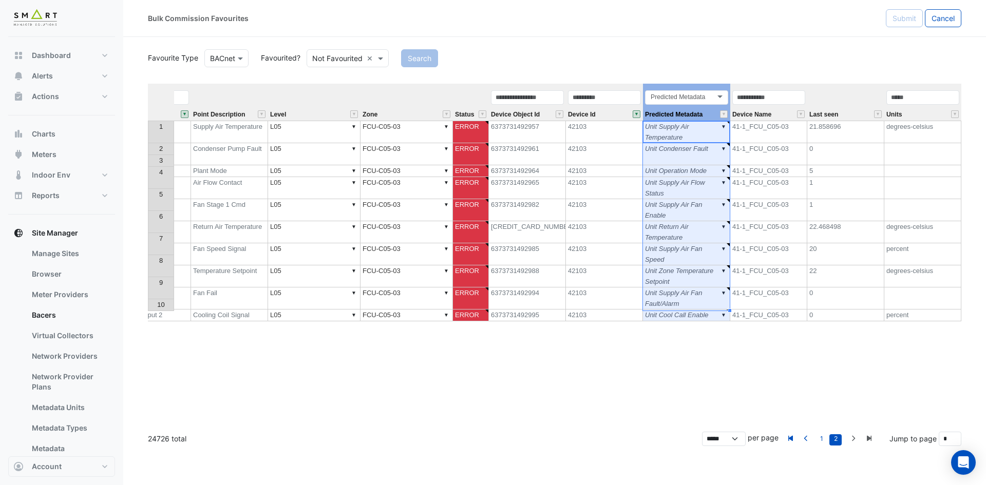
click at [710, 114] on div "Predicted Metadata Predicted Metadata" at bounding box center [686, 104] width 87 height 31
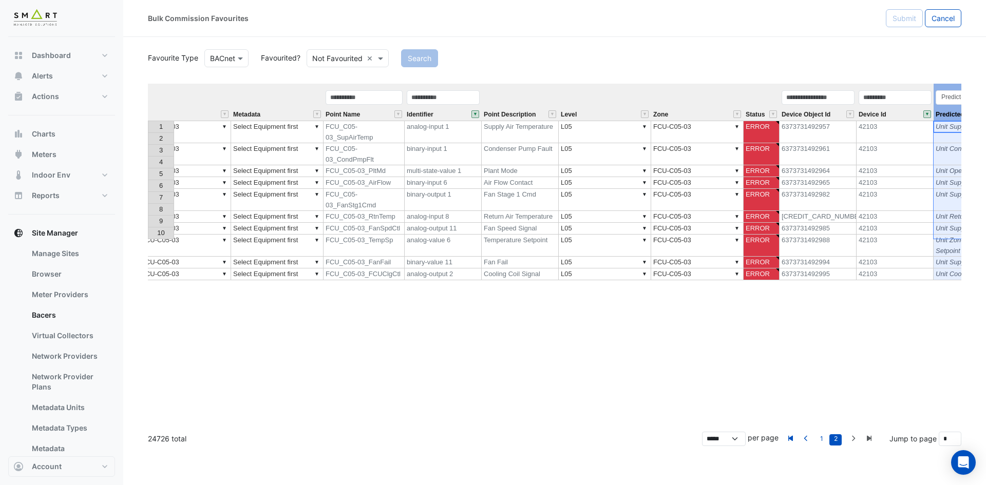
scroll to position [0, 0]
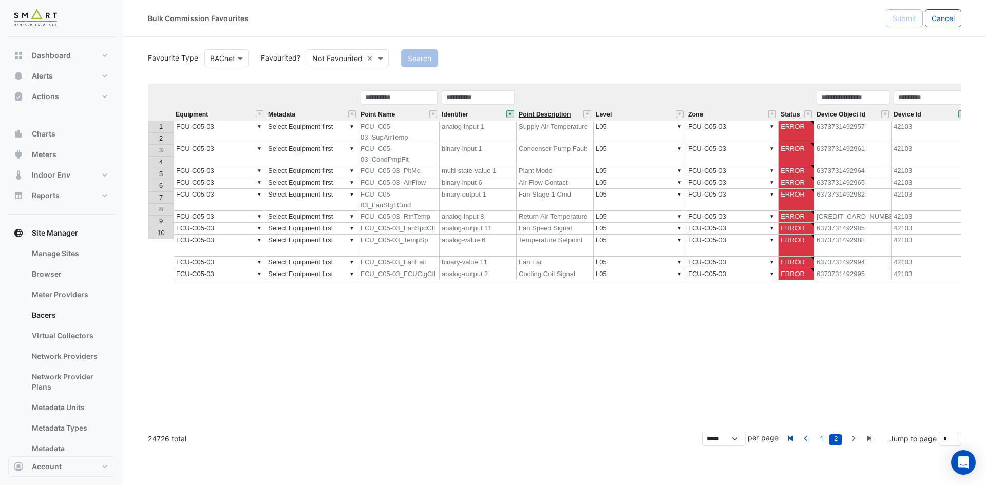
click at [542, 115] on span "Point Description" at bounding box center [545, 114] width 52 height 7
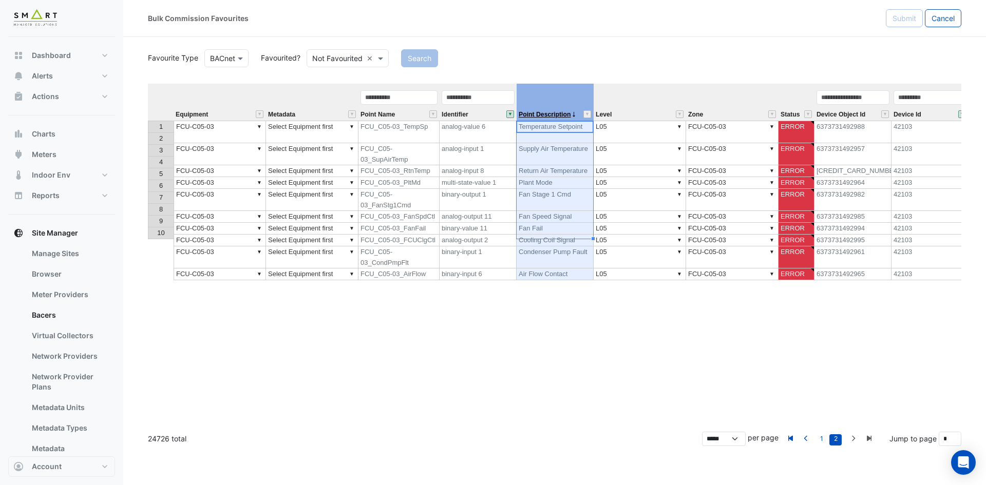
click at [542, 115] on span "Point Description" at bounding box center [545, 114] width 52 height 7
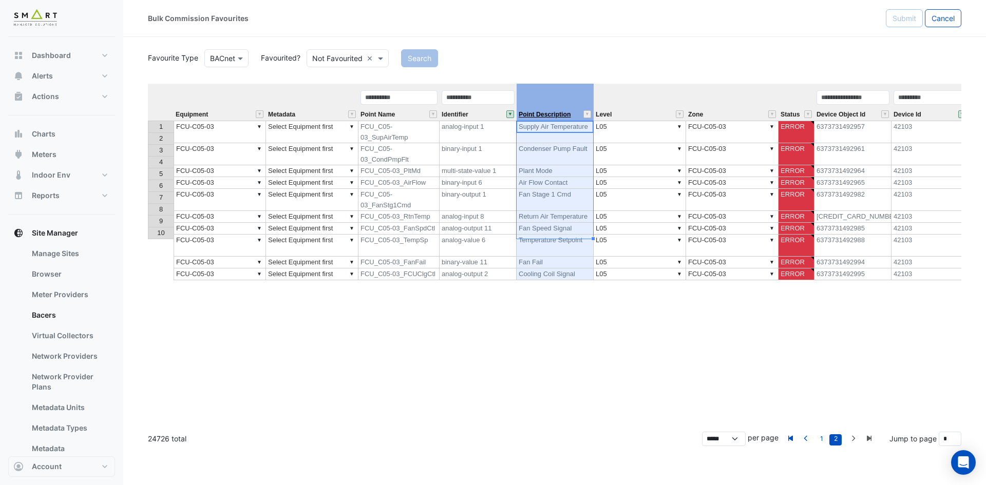
click at [542, 115] on span "Point Description" at bounding box center [545, 114] width 52 height 7
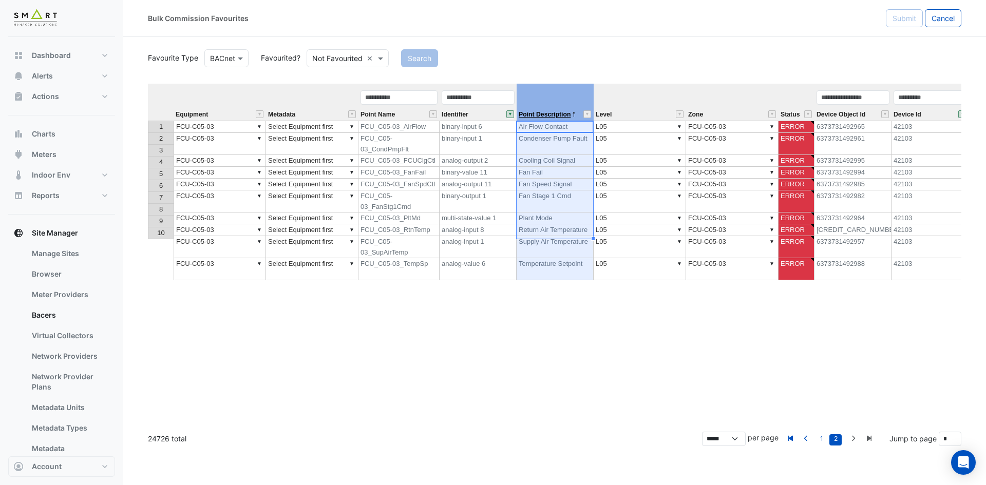
click at [542, 115] on span "Point Description" at bounding box center [545, 114] width 52 height 7
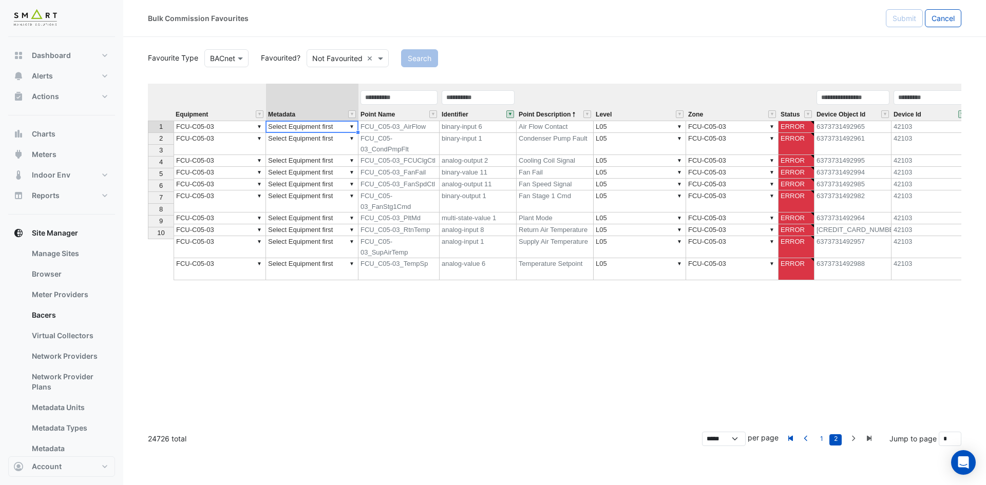
click at [303, 125] on td "▼ Select Equipment first" at bounding box center [312, 127] width 92 height 12
type textarea "**********"
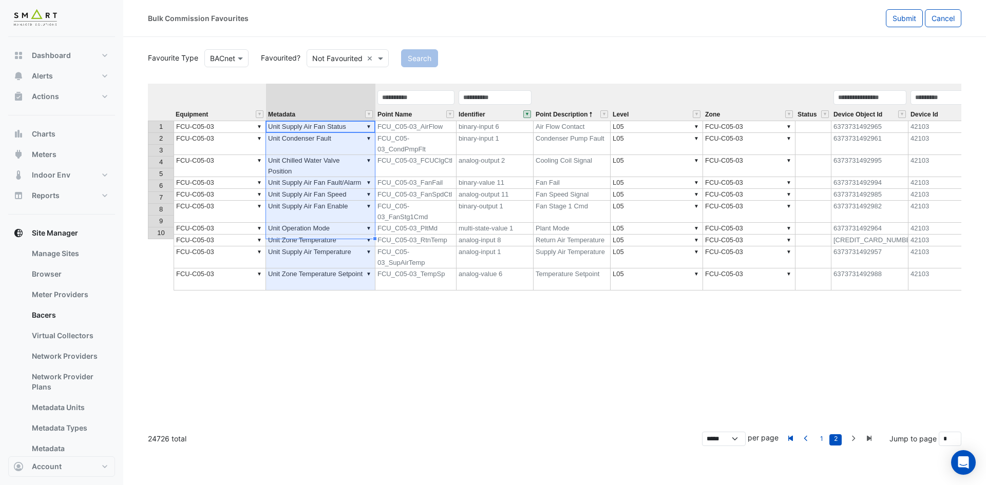
click at [349, 265] on div "Equipment Metadata Point Name Identifier Point Description Level Zone Status De…" at bounding box center [555, 254] width 814 height 340
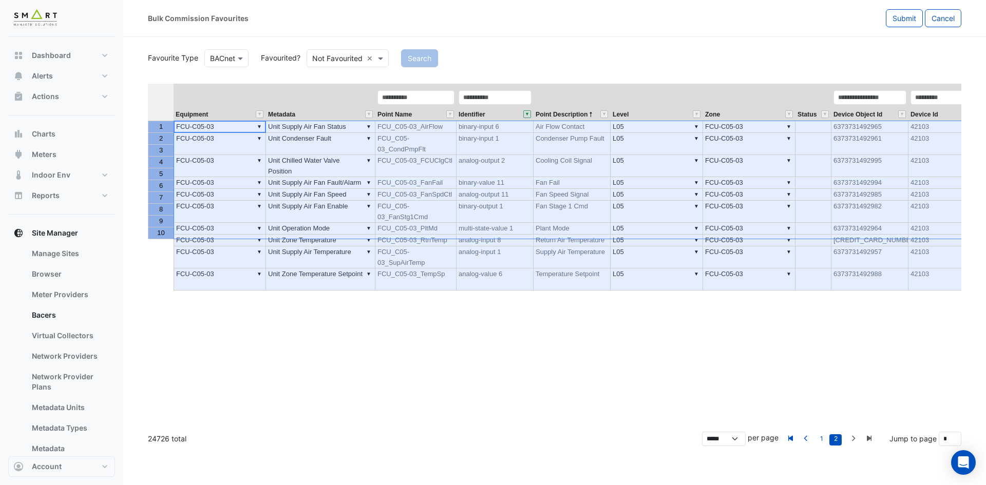
drag, startPoint x: 155, startPoint y: 123, endPoint x: 179, endPoint y: 232, distance: 112.2
click at [179, 232] on div "Equipment Metadata Point Name Identifier Point Description Level Zone Status De…" at bounding box center [555, 254] width 814 height 340
click at [897, 20] on span "Submit" at bounding box center [905, 18] width 24 height 9
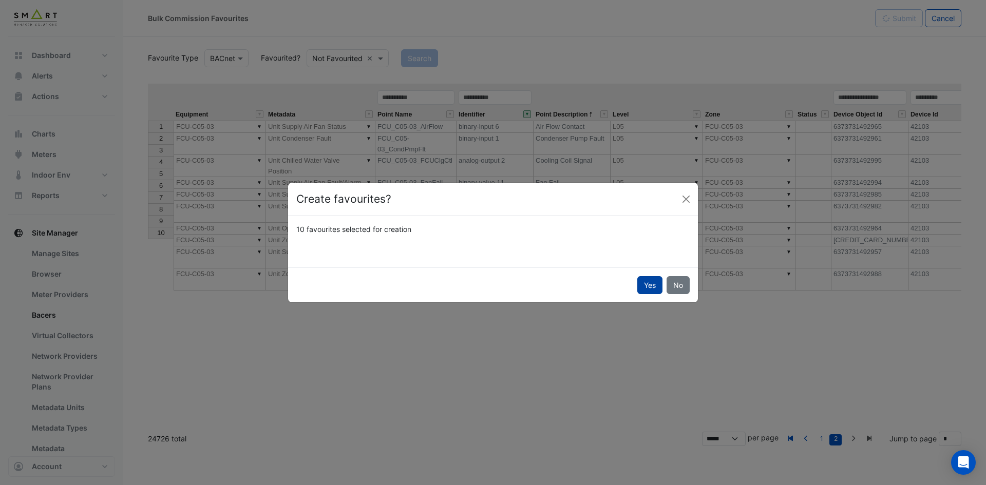
click at [649, 286] on button "Yes" at bounding box center [649, 285] width 25 height 18
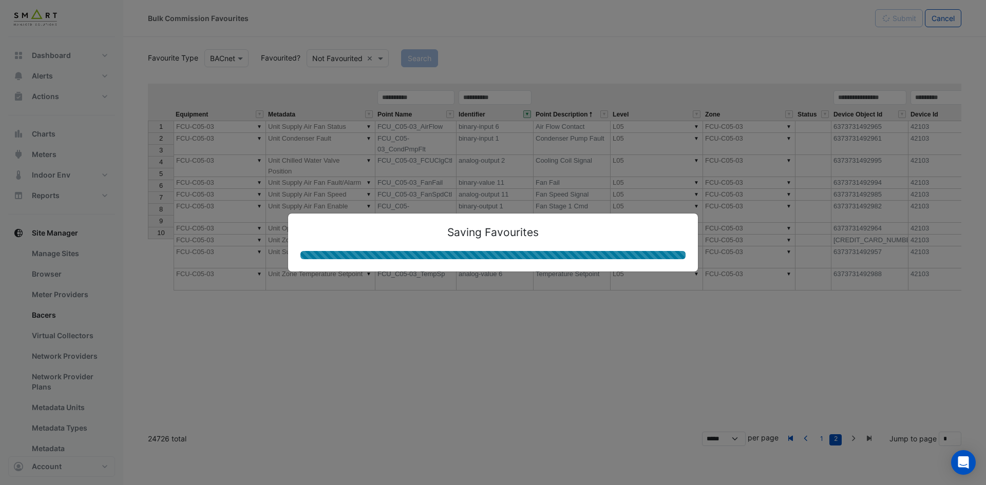
type textarea "**********"
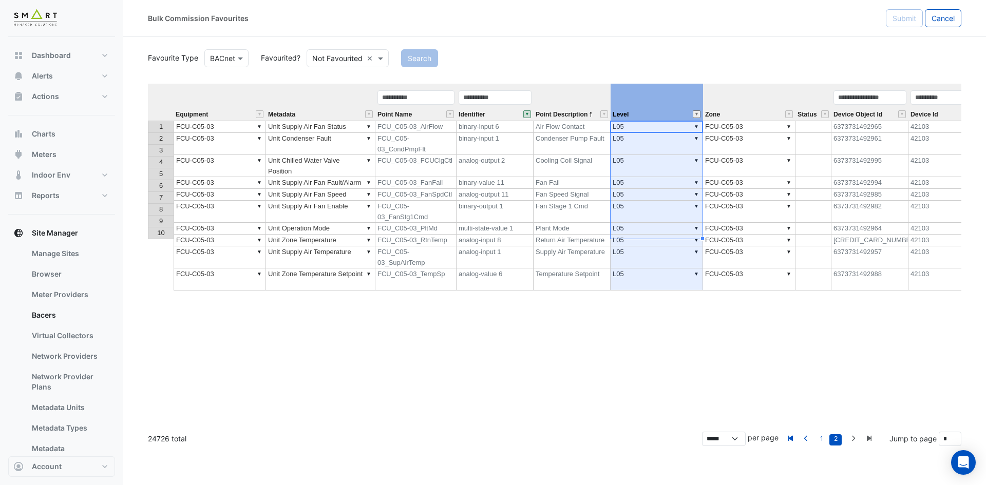
click at [695, 113] on button "" at bounding box center [697, 114] width 8 height 8
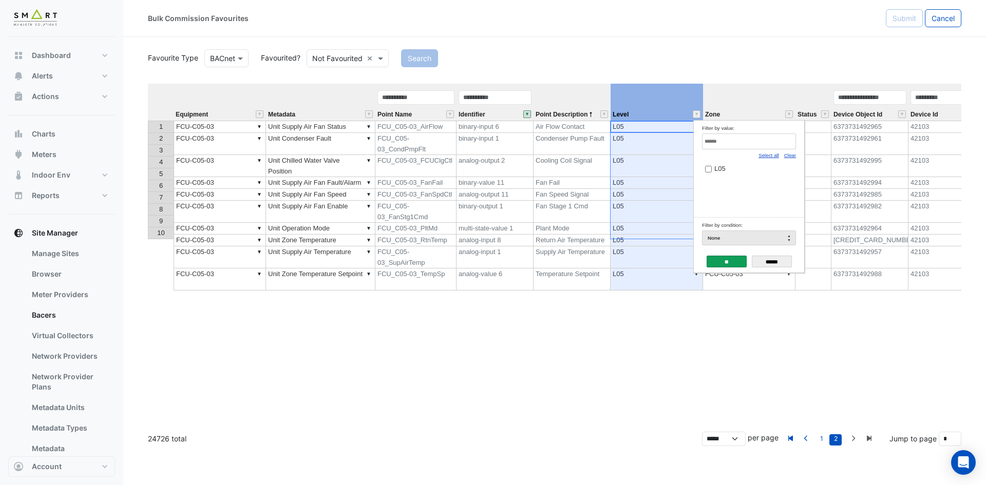
click at [795, 74] on div "Favourite Type BACnet Favourited? Not Favourited × Search Equipment Metadata Po…" at bounding box center [555, 235] width 814 height 377
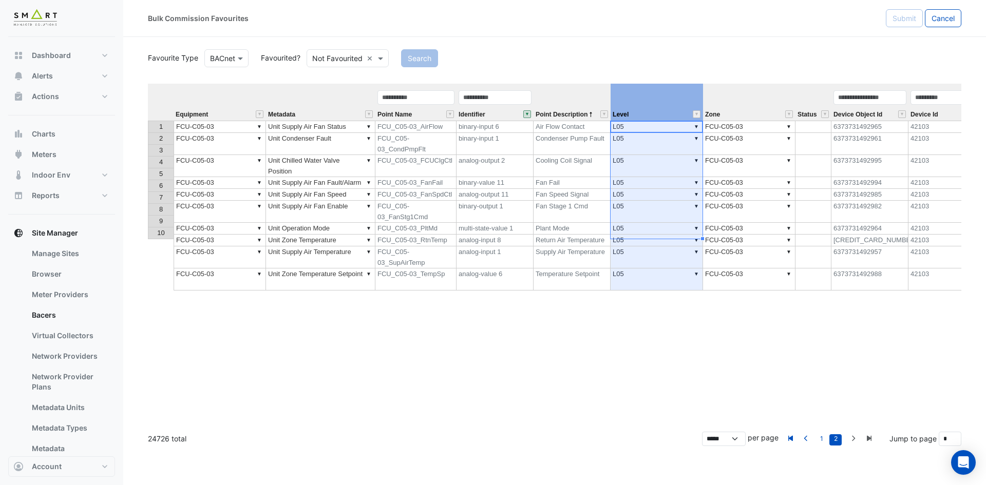
click at [940, 107] on div "Device Id" at bounding box center [947, 104] width 77 height 31
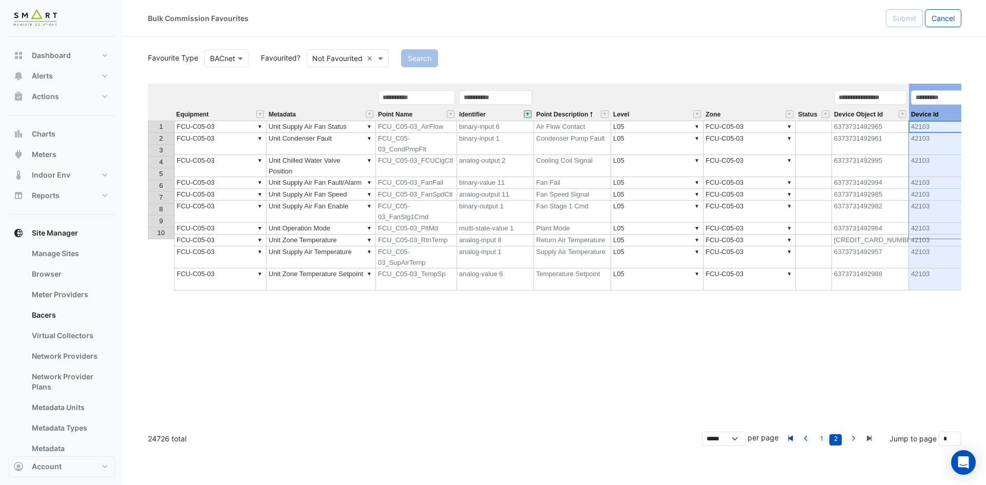
scroll to position [0, 25]
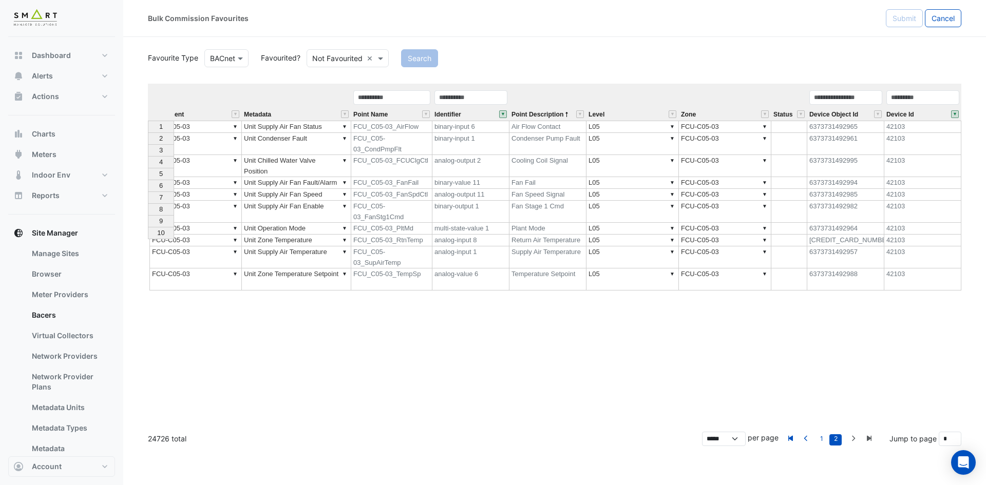
drag, startPoint x: 939, startPoint y: 81, endPoint x: 849, endPoint y: 82, distance: 90.4
click at [820, 83] on div "Favourite Type BACnet Favourited? Not Favourited × Search Equipment Metadata Po…" at bounding box center [555, 235] width 814 height 377
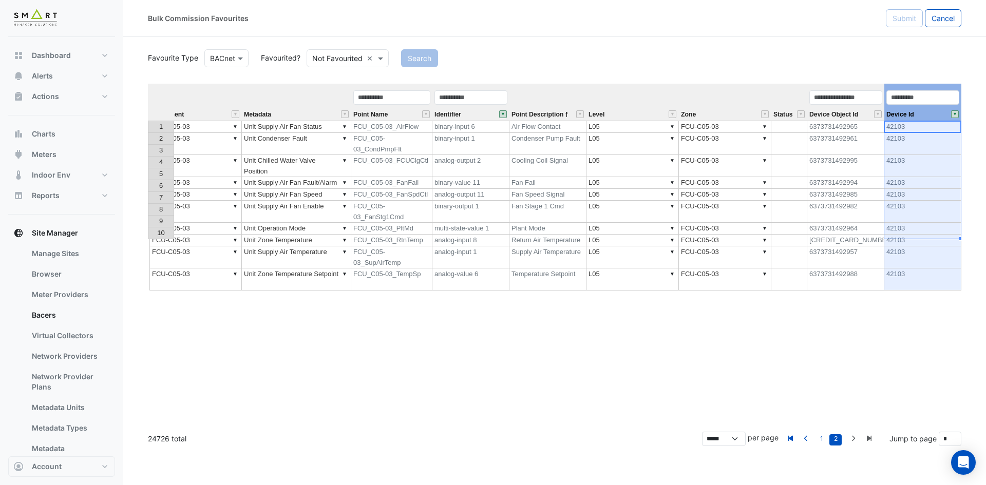
click at [920, 113] on div "Device Id" at bounding box center [923, 104] width 77 height 31
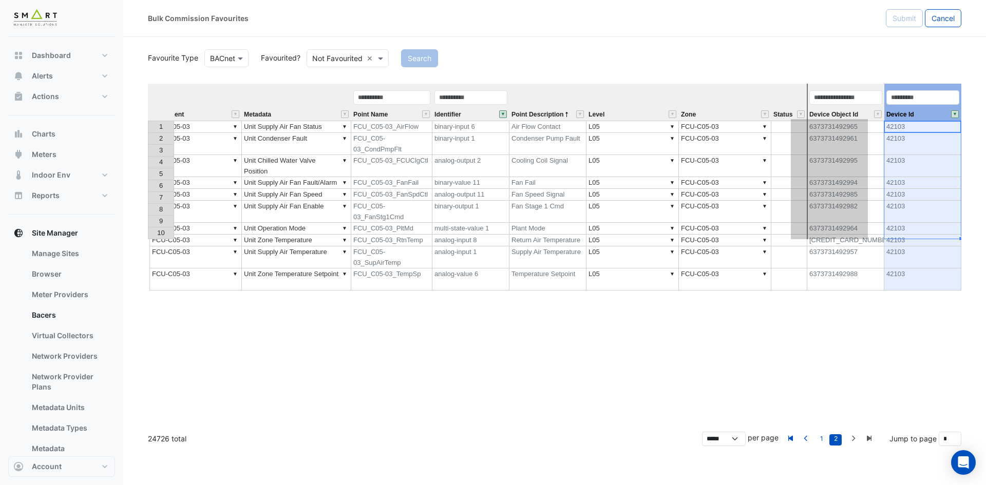
drag, startPoint x: 914, startPoint y: 87, endPoint x: 802, endPoint y: 92, distance: 112.6
click at [802, 92] on tr "Equipment Metadata Point Name Identifier Point Description Level Zone Status De…" at bounding box center [711, 102] width 1176 height 37
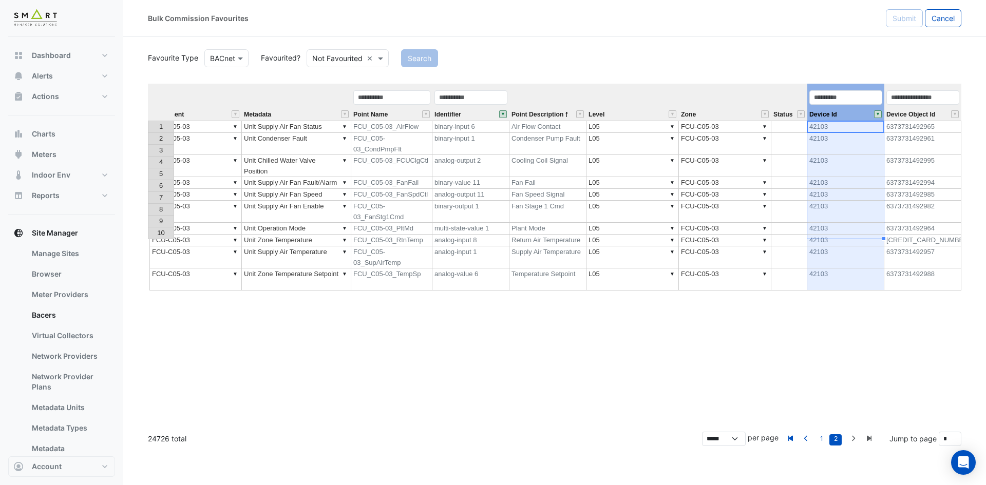
scroll to position [0, 0]
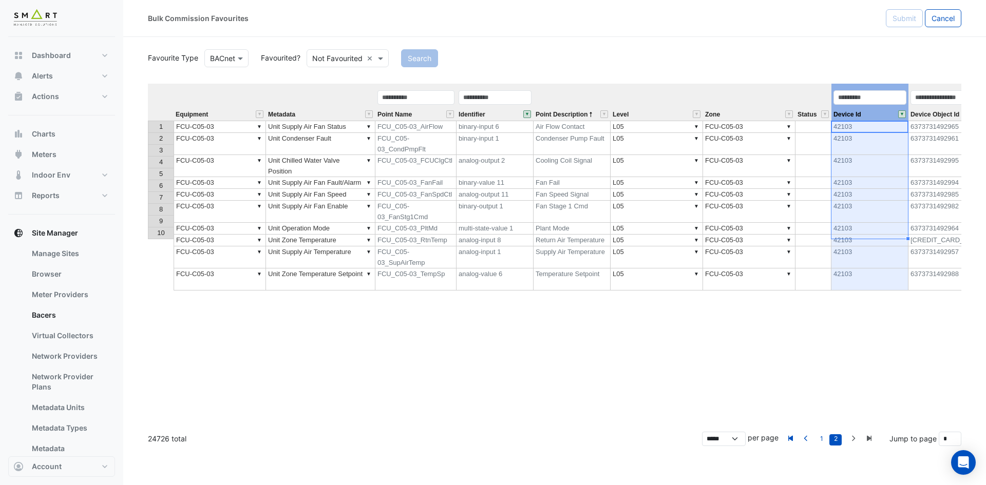
click at [905, 111] on button "" at bounding box center [902, 114] width 8 height 8
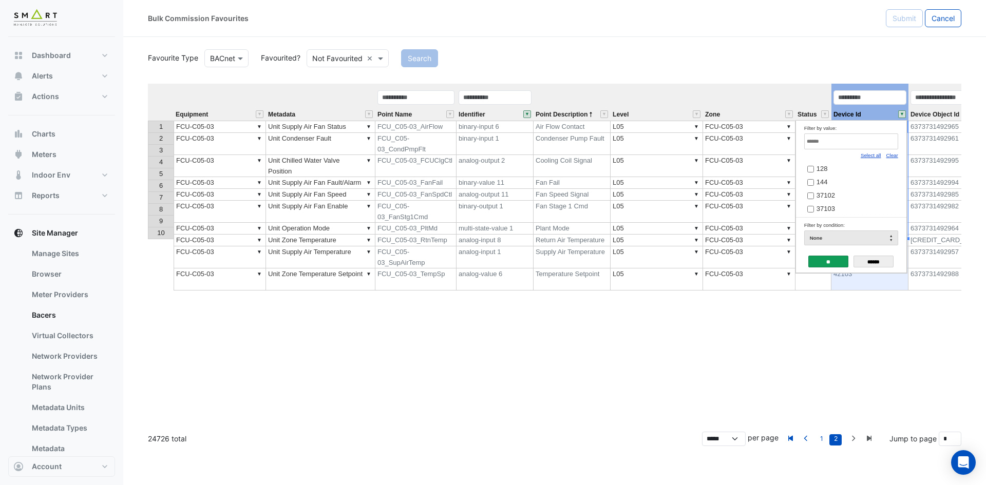
click at [895, 157] on link "Clear" at bounding box center [892, 156] width 12 height 6
click at [871, 139] on input "Filter by value:" at bounding box center [851, 142] width 94 height 16
paste input "*****"
type input "*****"
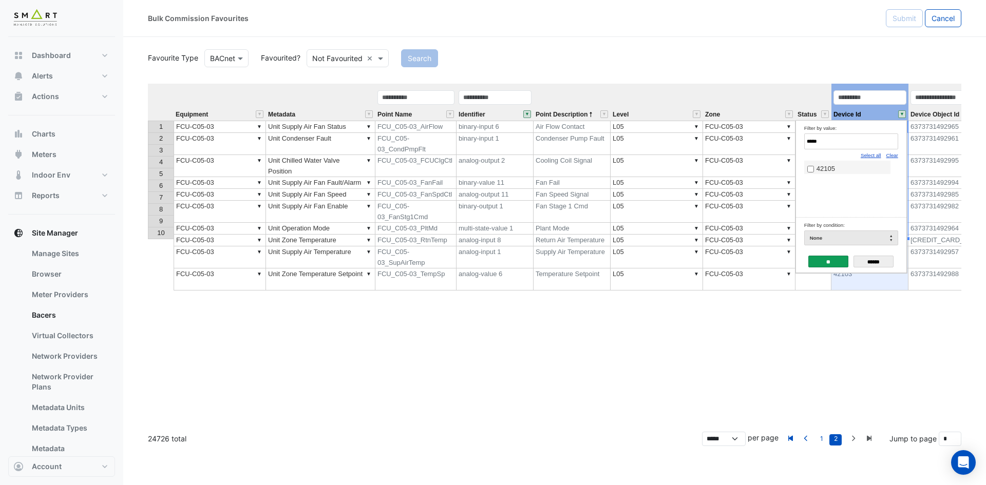
click at [833, 164] on label "42105" at bounding box center [848, 168] width 80 height 11
click at [833, 260] on input "**" at bounding box center [829, 262] width 40 height 12
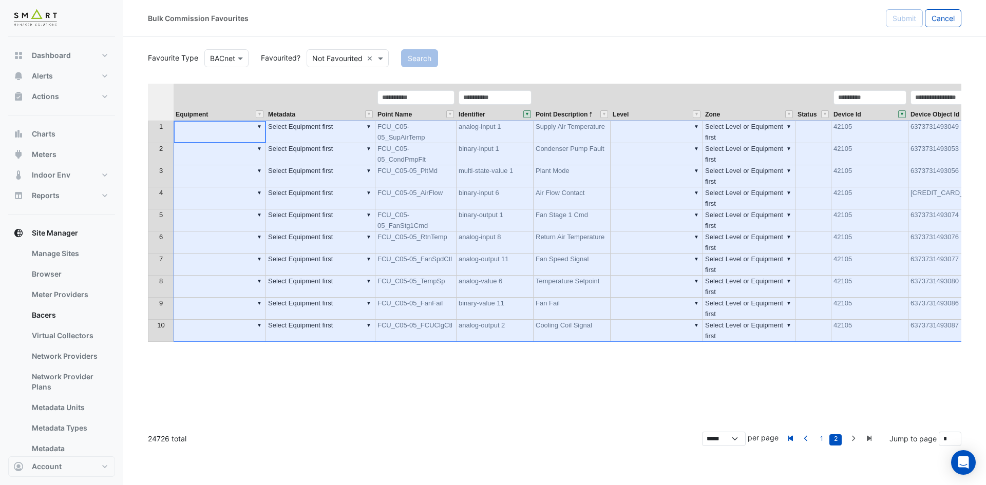
click at [167, 97] on th at bounding box center [161, 102] width 26 height 37
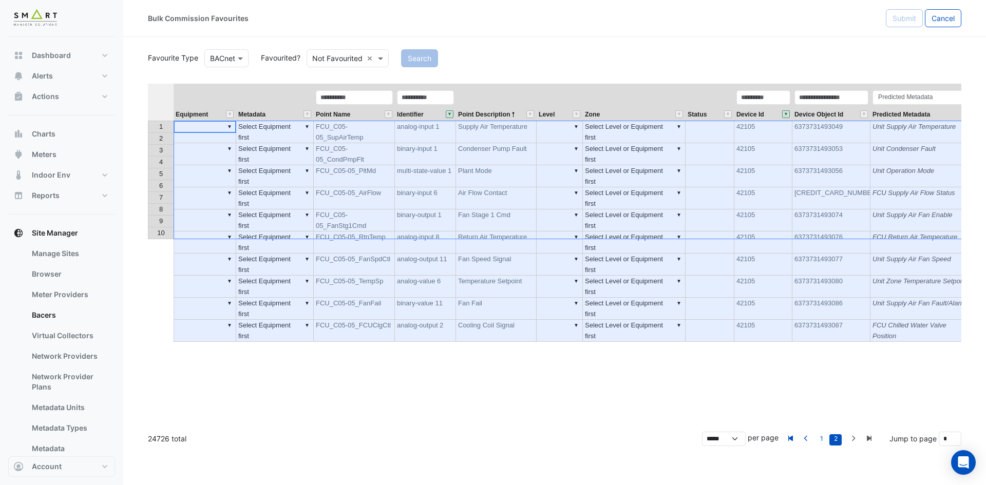
click at [282, 99] on th "Metadata" at bounding box center [275, 102] width 78 height 37
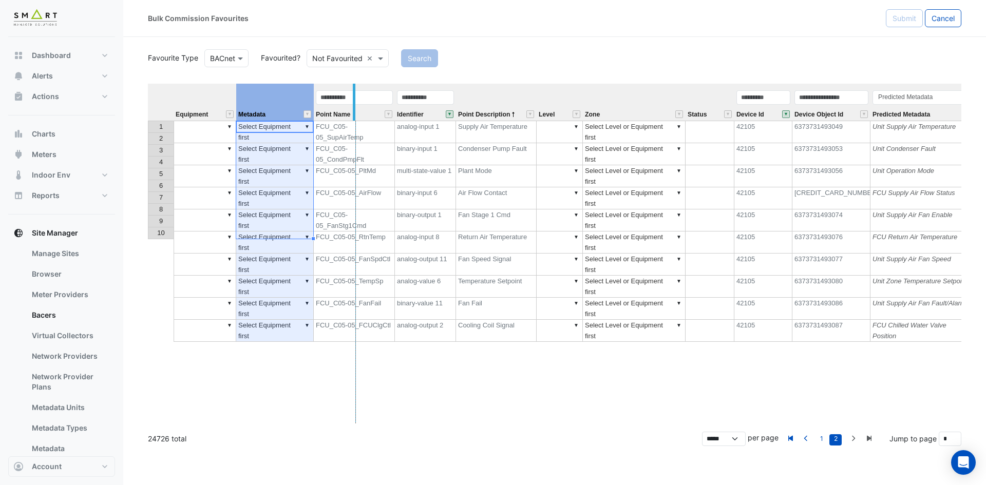
drag, startPoint x: 313, startPoint y: 90, endPoint x: 357, endPoint y: 86, distance: 44.4
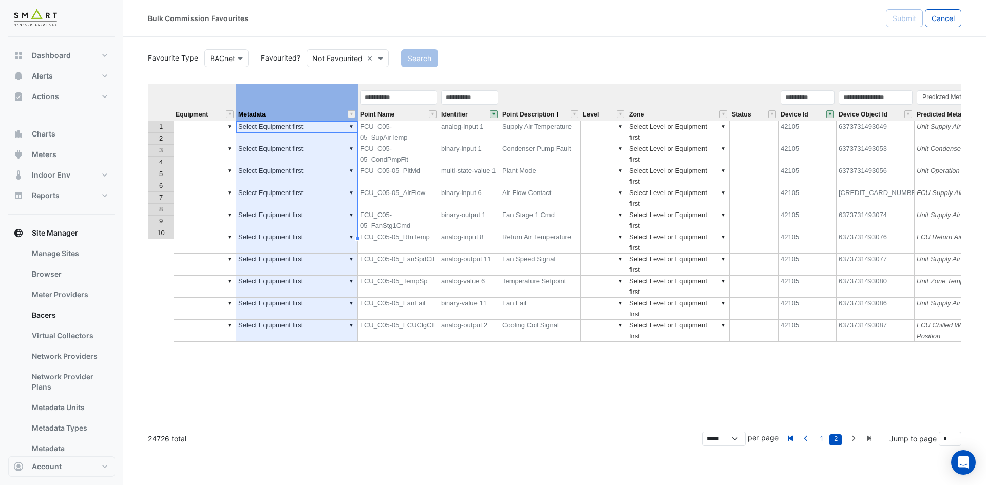
click at [211, 122] on td "▼" at bounding box center [205, 132] width 63 height 23
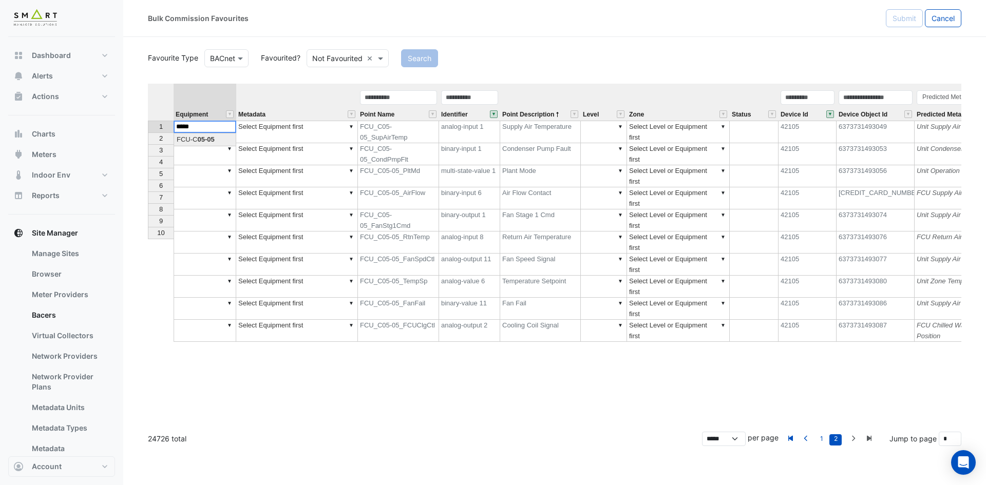
type textarea "**********"
click at [220, 165] on td "▼" at bounding box center [205, 176] width 63 height 22
type textarea "**********"
click at [226, 129] on div "Equipment Metadata Point Name Identifier Point Description Level Zone Status De…" at bounding box center [555, 254] width 814 height 340
click at [215, 187] on td "▼" at bounding box center [205, 198] width 63 height 22
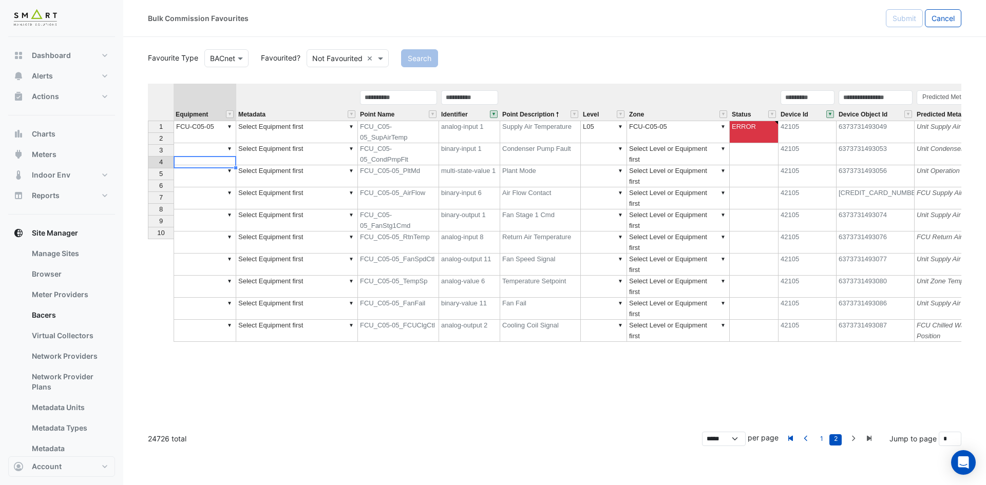
click at [148, 130] on div "Equipment Metadata Point Name Identifier Point Description Level Zone Status De…" at bounding box center [148, 213] width 0 height 258
drag, startPoint x: 235, startPoint y: 132, endPoint x: 229, endPoint y: 229, distance: 97.8
type textarea "**********"
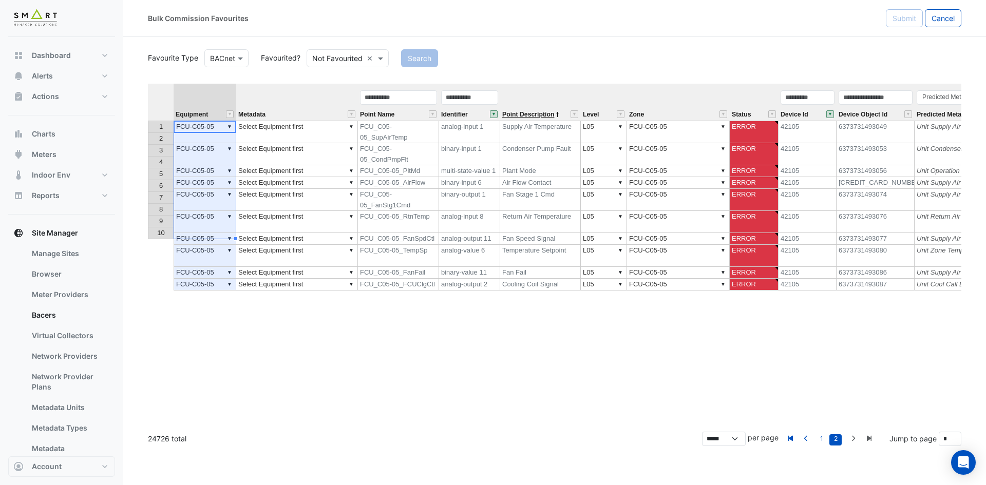
click at [549, 115] on span "Point Description" at bounding box center [528, 114] width 52 height 7
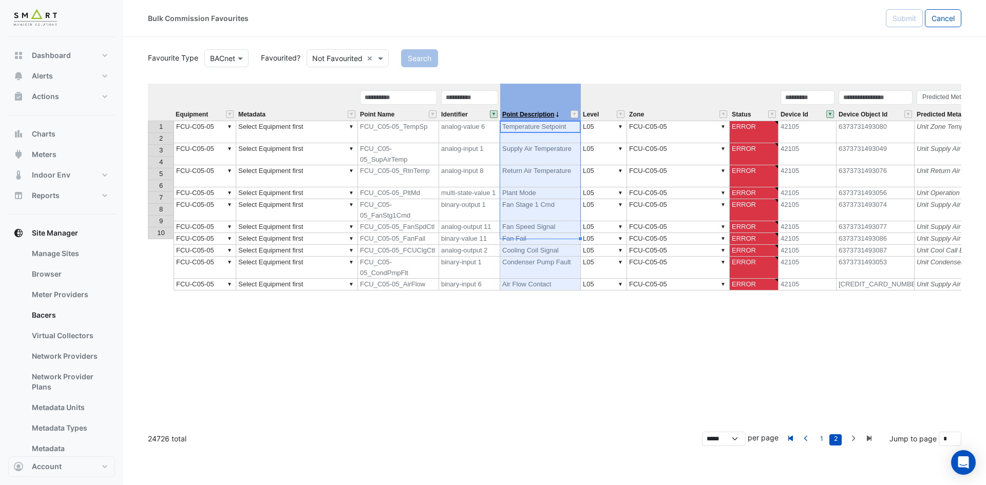
click at [549, 115] on span "Point Description" at bounding box center [528, 114] width 52 height 7
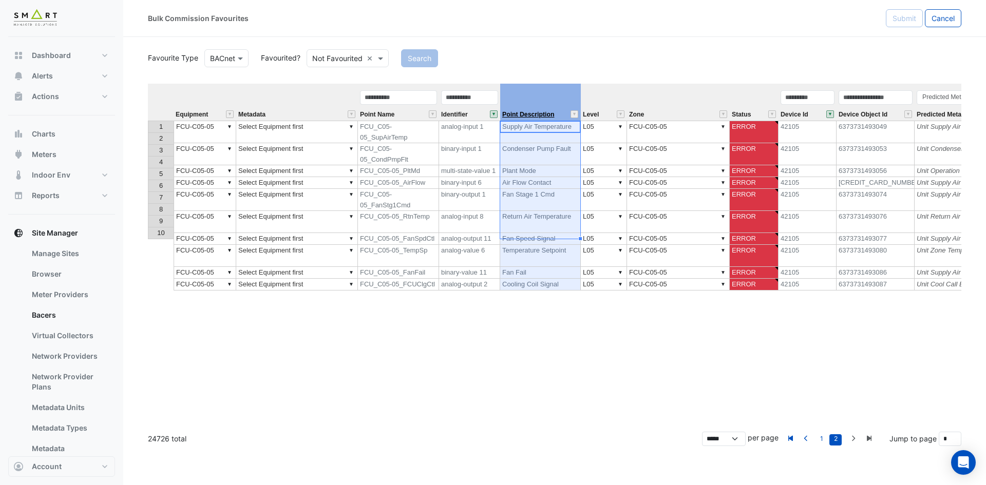
click at [549, 115] on span "Point Description" at bounding box center [528, 114] width 52 height 7
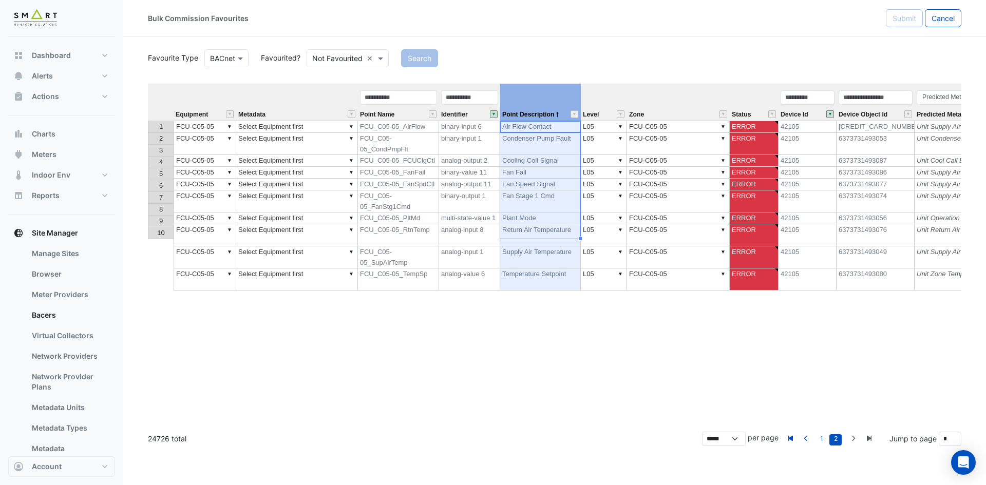
click at [310, 126] on td "▼ Select Equipment first" at bounding box center [297, 127] width 122 height 12
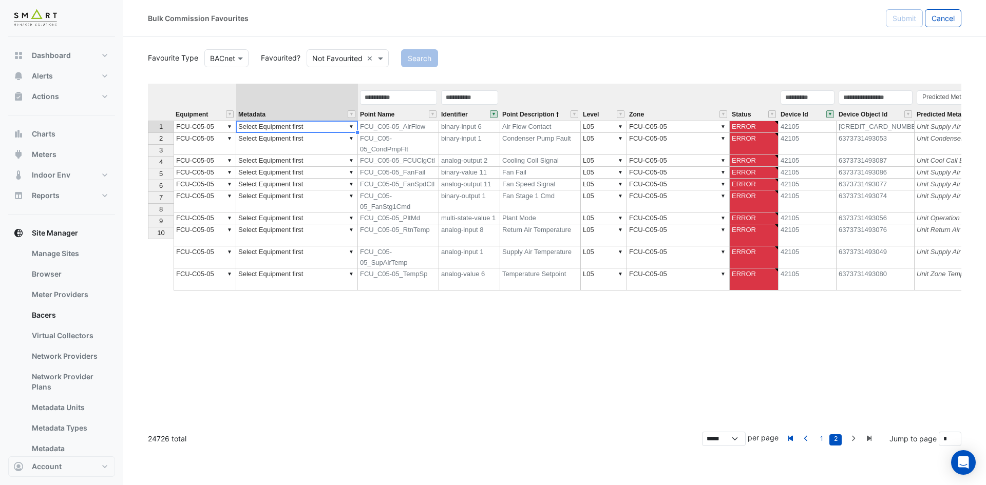
type textarea "**********"
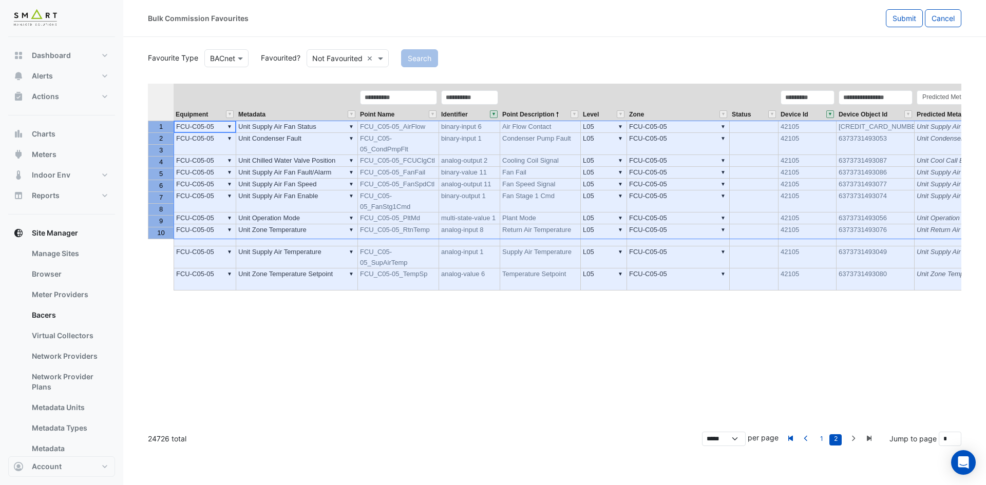
drag, startPoint x: 159, startPoint y: 127, endPoint x: 152, endPoint y: 231, distance: 104.0
click at [152, 231] on tbody "1 2 3 4 5 6 7 8 9 10" at bounding box center [161, 180] width 26 height 119
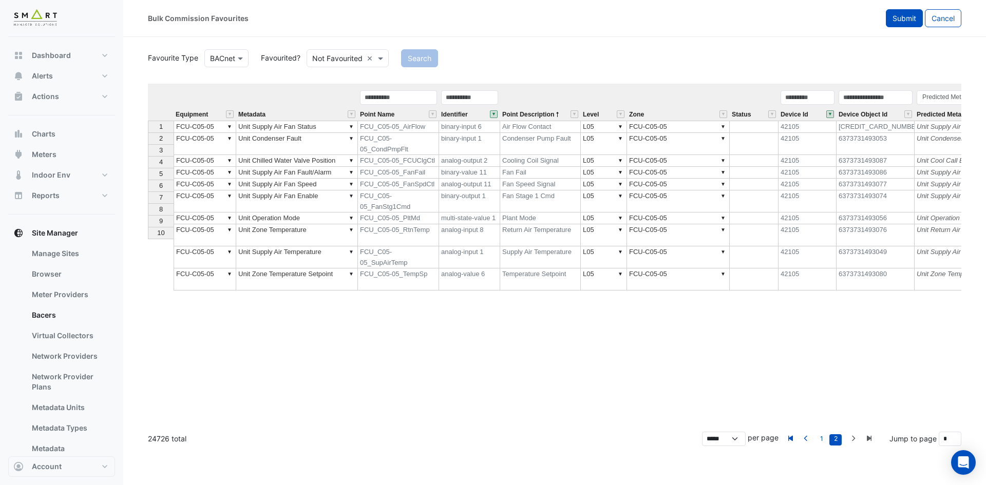
click at [908, 26] on button "Submit" at bounding box center [904, 18] width 37 height 18
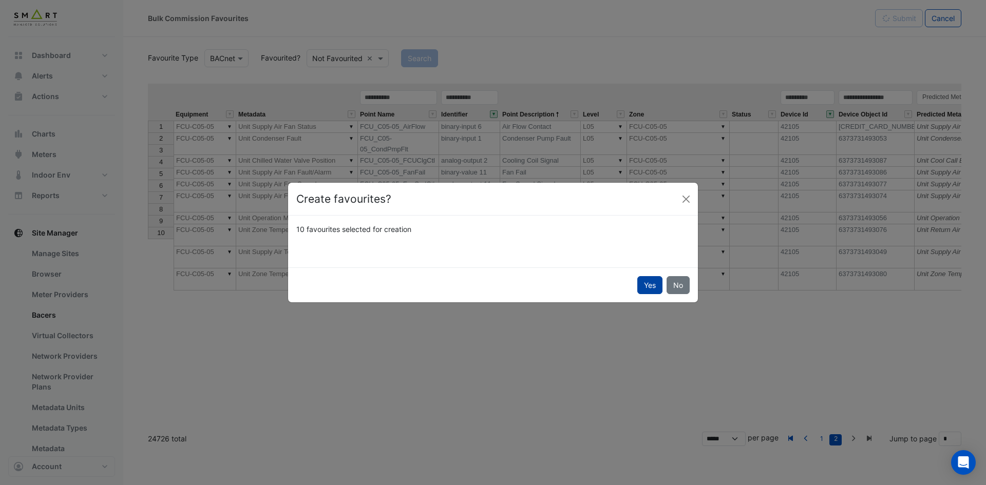
click at [644, 283] on button "Yes" at bounding box center [649, 285] width 25 height 18
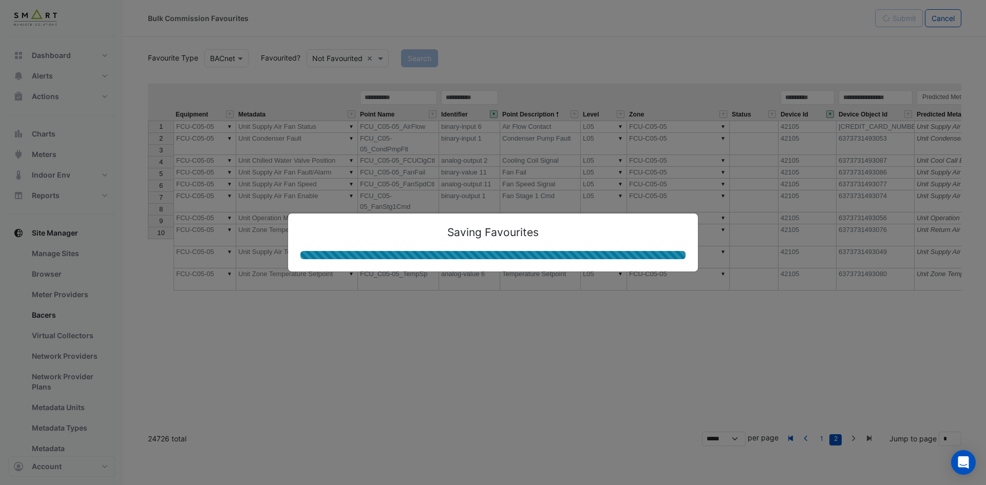
type textarea "**********"
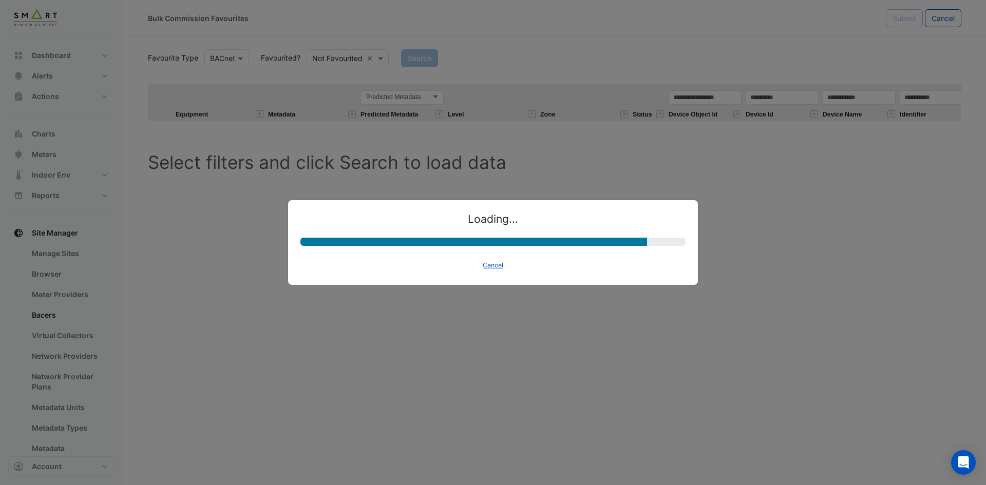
select select "********"
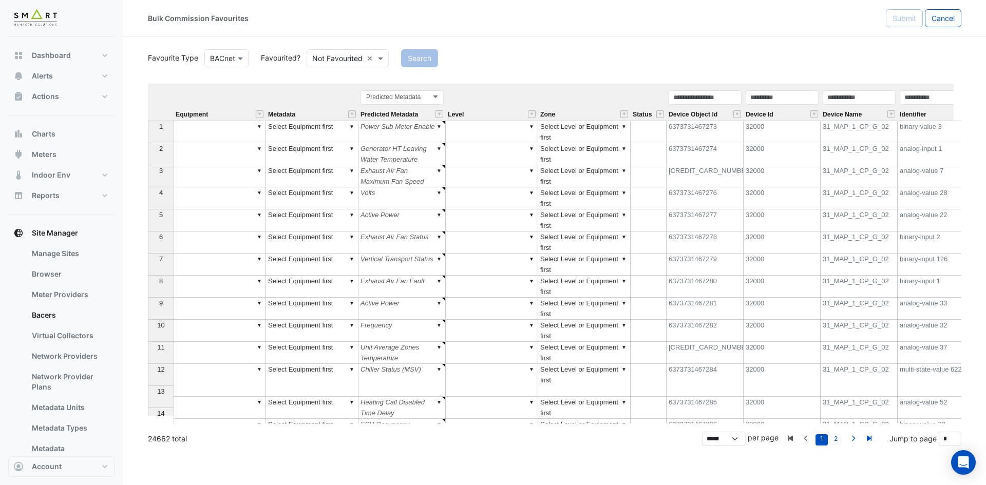
click at [837, 442] on link "2" at bounding box center [836, 440] width 12 height 11
type input "*"
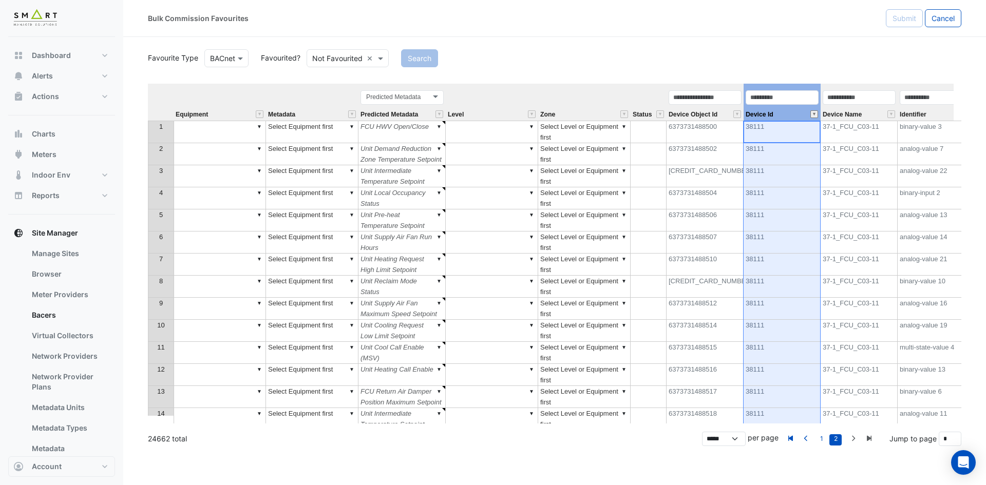
click at [816, 115] on button "" at bounding box center [815, 114] width 8 height 8
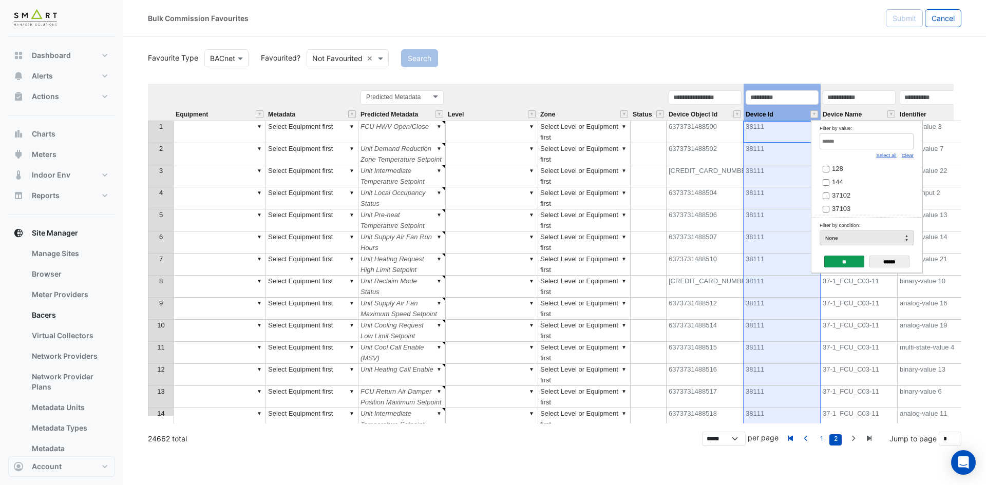
click at [906, 154] on link "Clear" at bounding box center [908, 156] width 12 height 6
click at [901, 137] on input "Filter by value:" at bounding box center [867, 142] width 94 height 16
paste input "*****"
type input "*****"
click at [845, 167] on span "42123" at bounding box center [841, 169] width 18 height 8
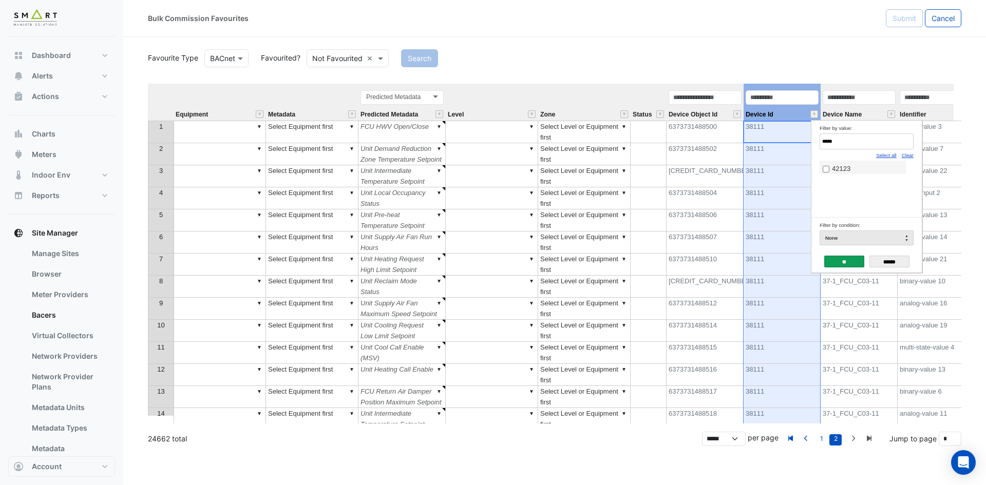
click at [840, 262] on input "**" at bounding box center [844, 262] width 40 height 12
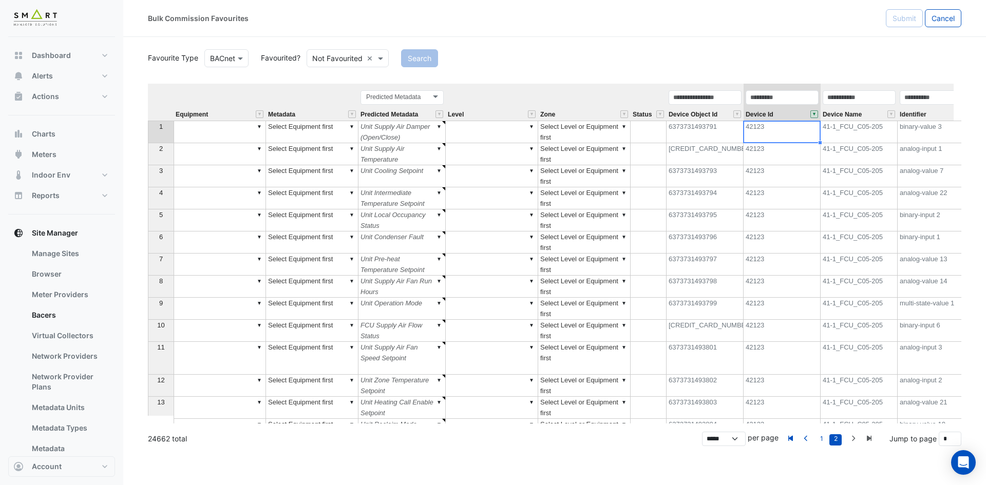
click at [422, 112] on div "Predicted Metadata Predicted Metadata" at bounding box center [402, 104] width 87 height 31
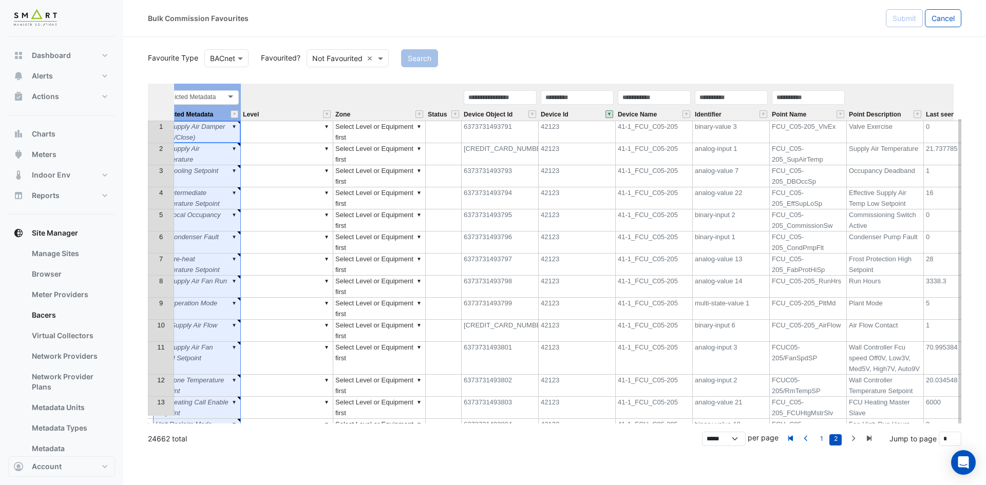
scroll to position [0, 308]
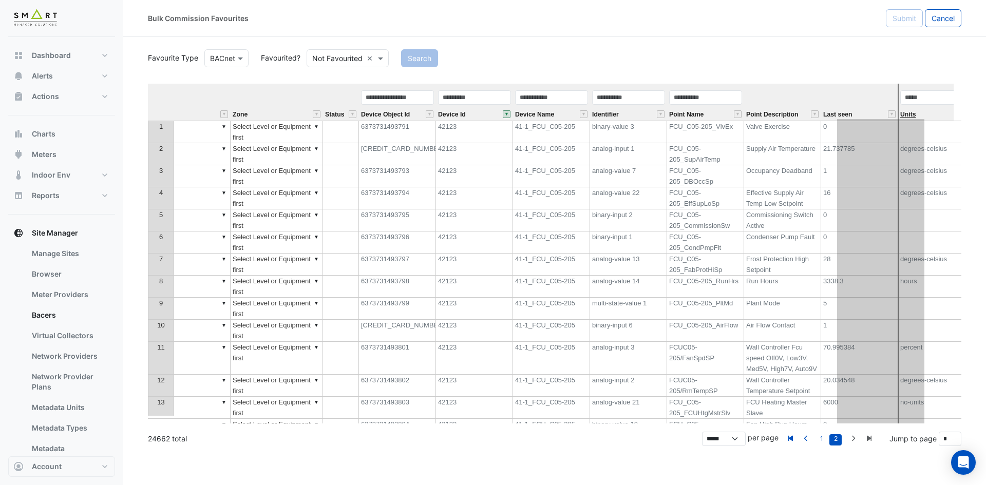
drag, startPoint x: 429, startPoint y: 87, endPoint x: 908, endPoint y: 118, distance: 479.2
click at [908, 118] on tr "Equipment Metadata Predicted Metadata Predicted Metadata Level Zone Status Devi…" at bounding box center [408, 102] width 1136 height 37
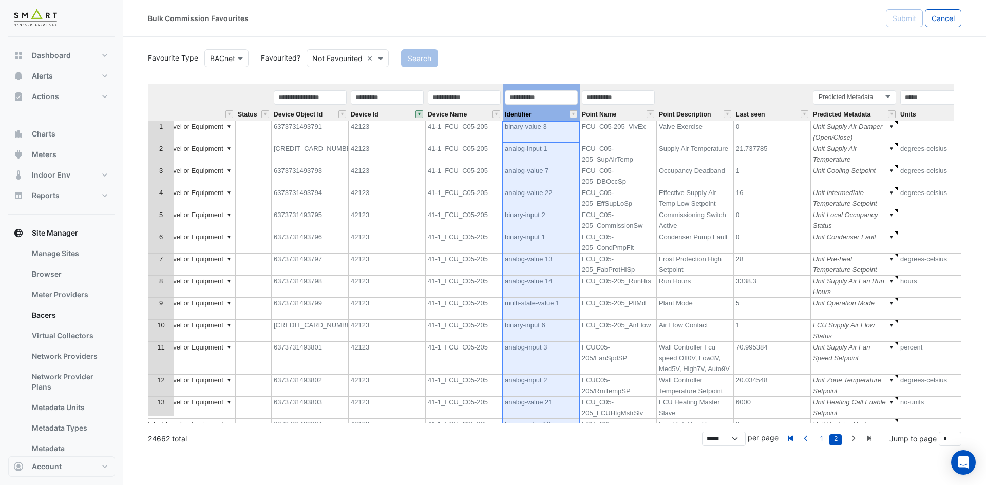
click at [546, 107] on div "Identifier" at bounding box center [541, 104] width 77 height 31
click at [554, 91] on input "text" at bounding box center [541, 97] width 73 height 14
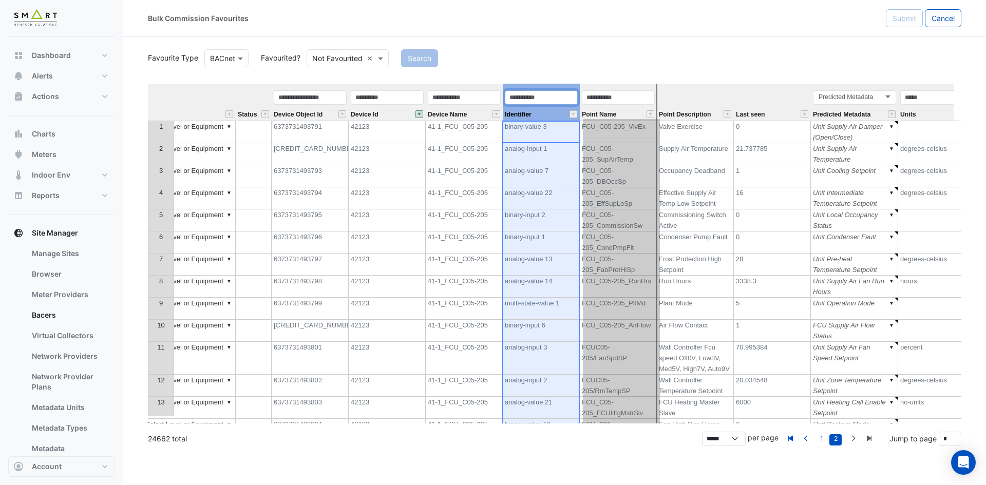
drag, startPoint x: 556, startPoint y: 85, endPoint x: 651, endPoint y: 91, distance: 94.7
click at [580, 91] on th "Identifier" at bounding box center [541, 102] width 77 height 37
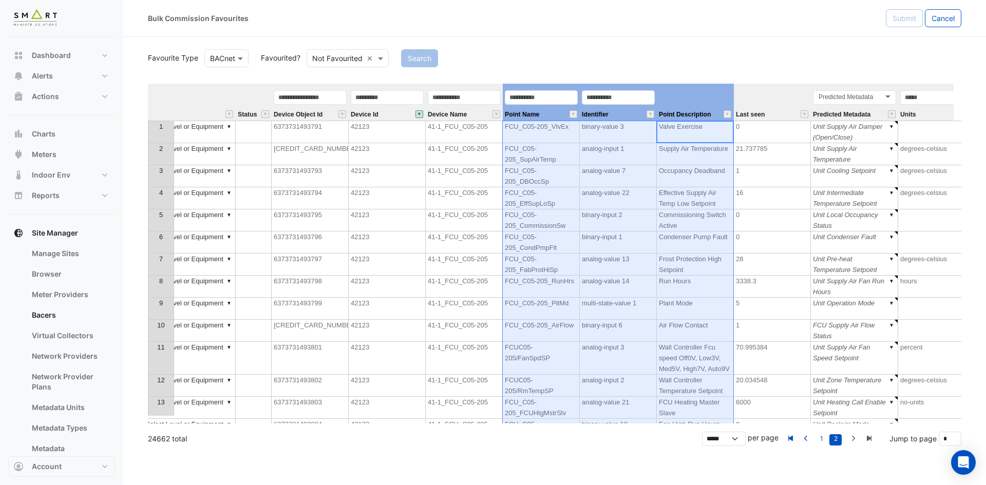
drag, startPoint x: 686, startPoint y: 96, endPoint x: 566, endPoint y: 99, distance: 120.2
click at [566, 99] on tr "Equipment Metadata Level Zone Status Device Object Id Device Id Device Name Poi…" at bounding box center [408, 102] width 1136 height 37
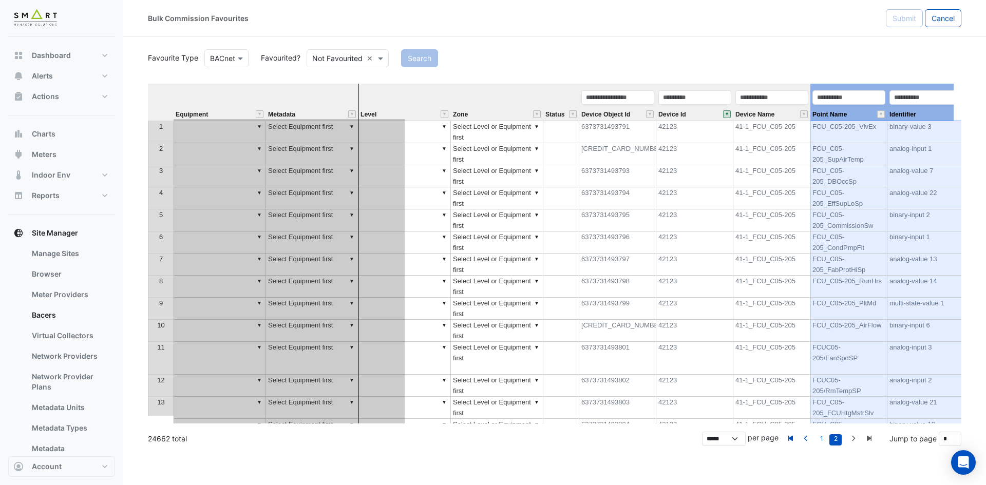
drag, startPoint x: 669, startPoint y: 97, endPoint x: 328, endPoint y: 109, distance: 341.3
click at [328, 109] on tr "Equipment Metadata Level Zone Status Device Object Id Device Id Device Name Poi…" at bounding box center [715, 102] width 1135 height 37
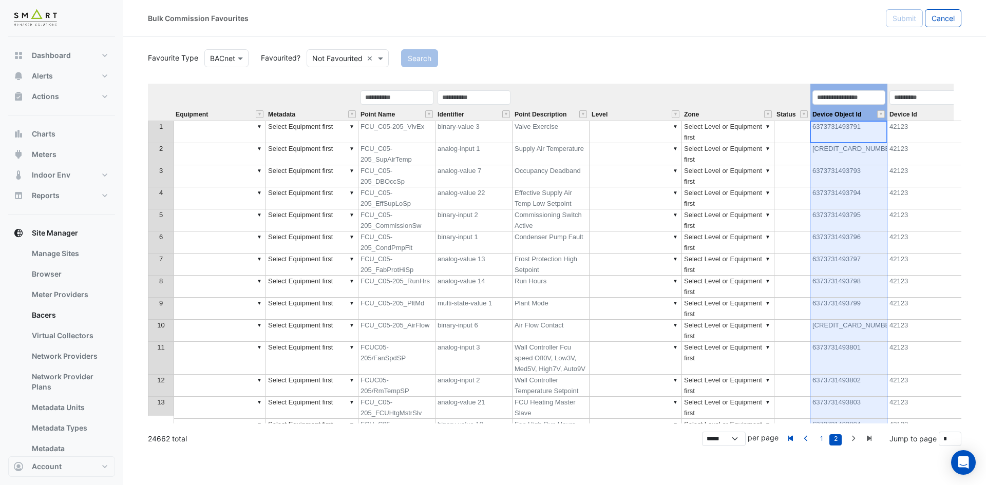
click at [868, 110] on div "Device Object Id" at bounding box center [849, 104] width 77 height 31
click at [927, 114] on div "Device Id" at bounding box center [926, 104] width 77 height 31
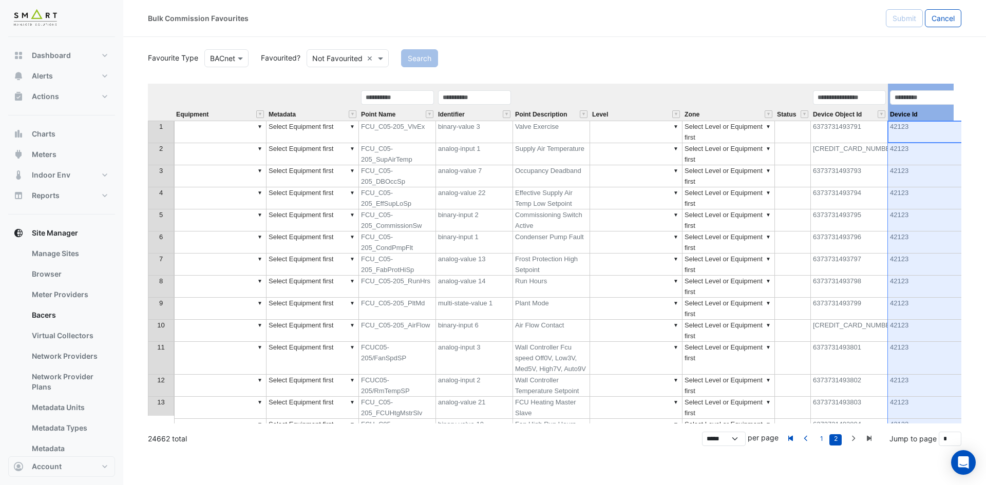
scroll to position [0, 11]
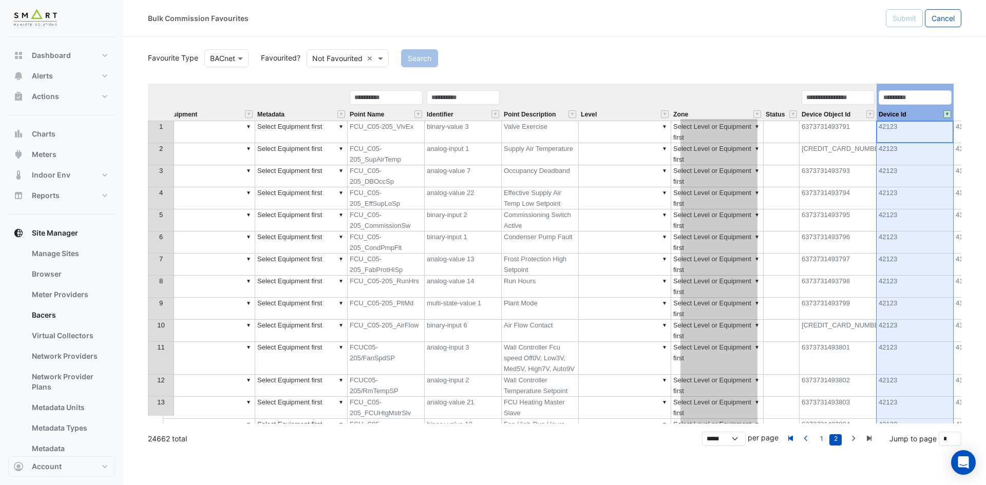
drag, startPoint x: 925, startPoint y: 86, endPoint x: 729, endPoint y: 78, distance: 196.4
click at [729, 78] on div "Favourite Type BACnet Favourited? Not Favourited × Search Equipment Metadata Po…" at bounding box center [555, 235] width 814 height 377
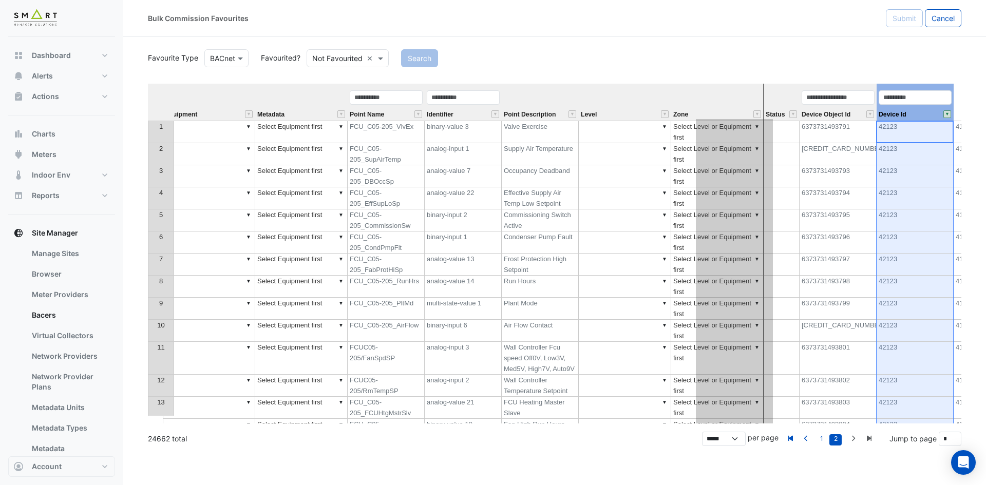
drag, startPoint x: 925, startPoint y: 116, endPoint x: 744, endPoint y: 113, distance: 180.8
click at [744, 113] on tr "Equipment Metadata Point Name Identifier Point Description Level Zone Status De…" at bounding box center [705, 102] width 1136 height 37
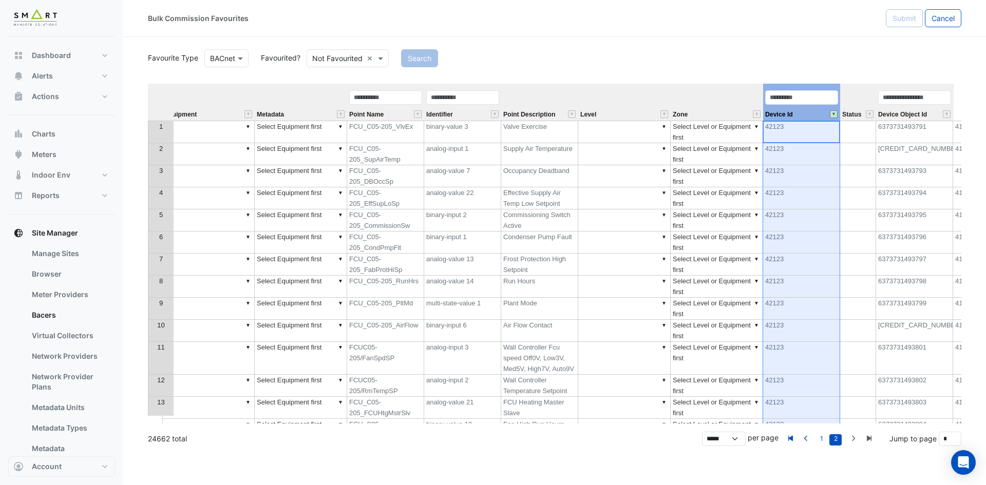
scroll to position [0, 0]
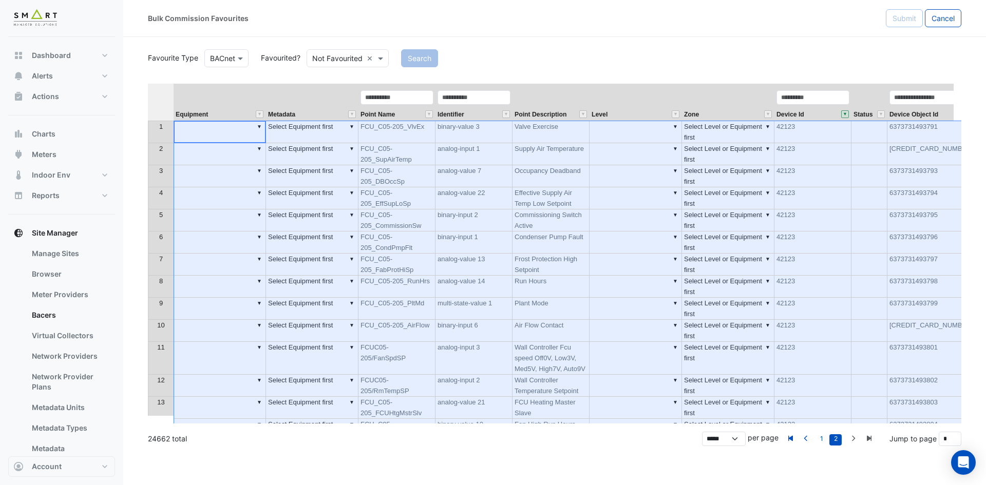
click at [169, 101] on th at bounding box center [161, 102] width 26 height 37
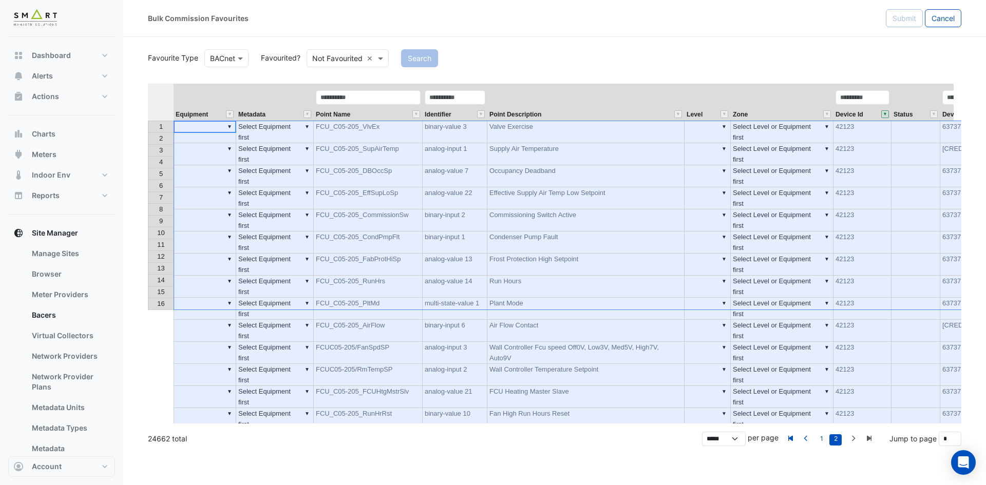
click at [292, 96] on th "Metadata" at bounding box center [275, 102] width 78 height 37
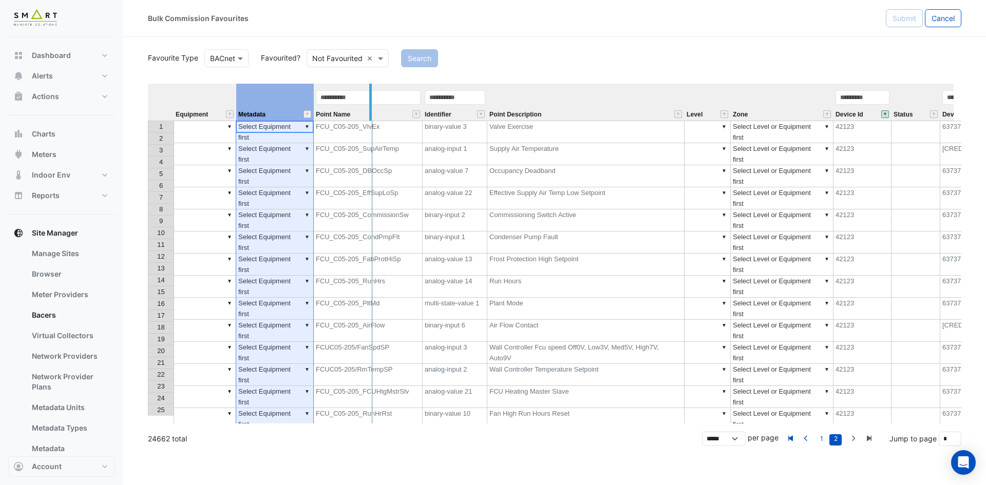
drag, startPoint x: 312, startPoint y: 91, endPoint x: 378, endPoint y: 96, distance: 66.0
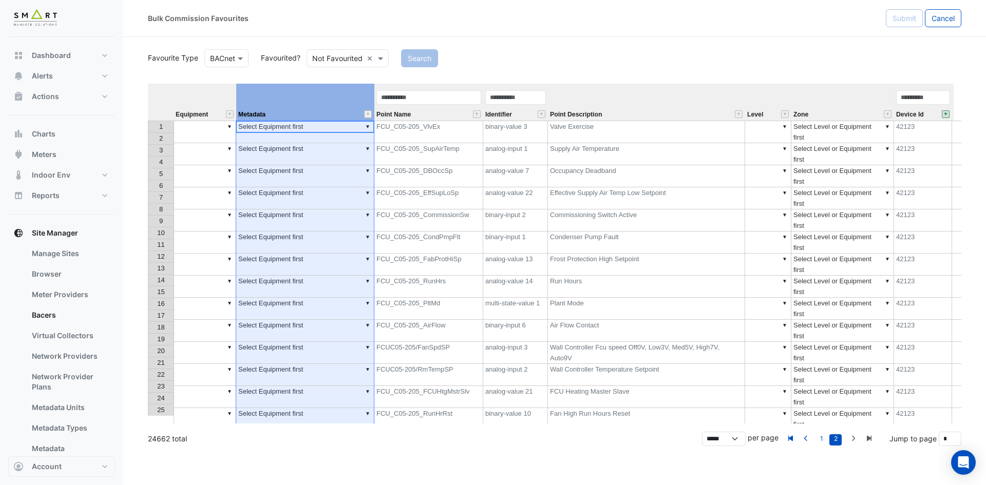
click at [946, 114] on button "" at bounding box center [946, 114] width 8 height 8
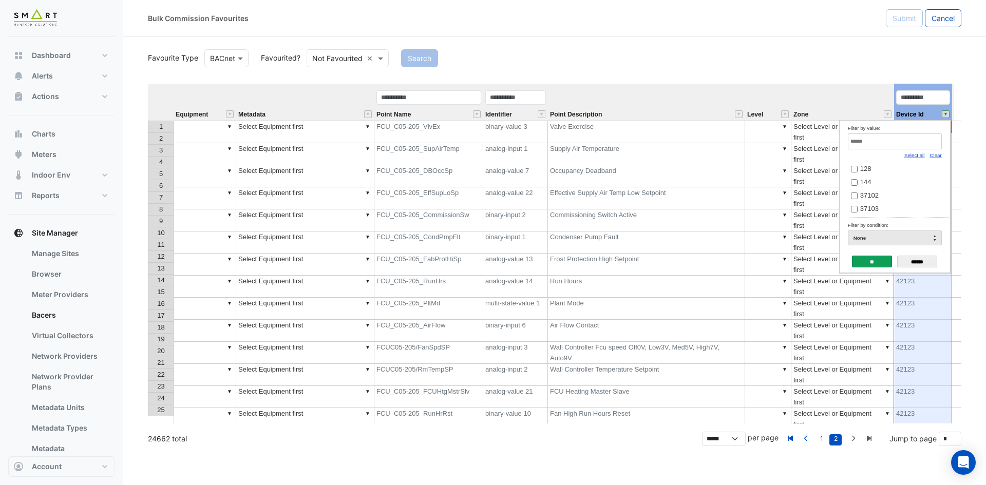
click at [935, 154] on link "Clear" at bounding box center [936, 156] width 12 height 6
click at [910, 147] on input "Filter by value:" at bounding box center [895, 142] width 94 height 16
paste input "*****"
type input "*****"
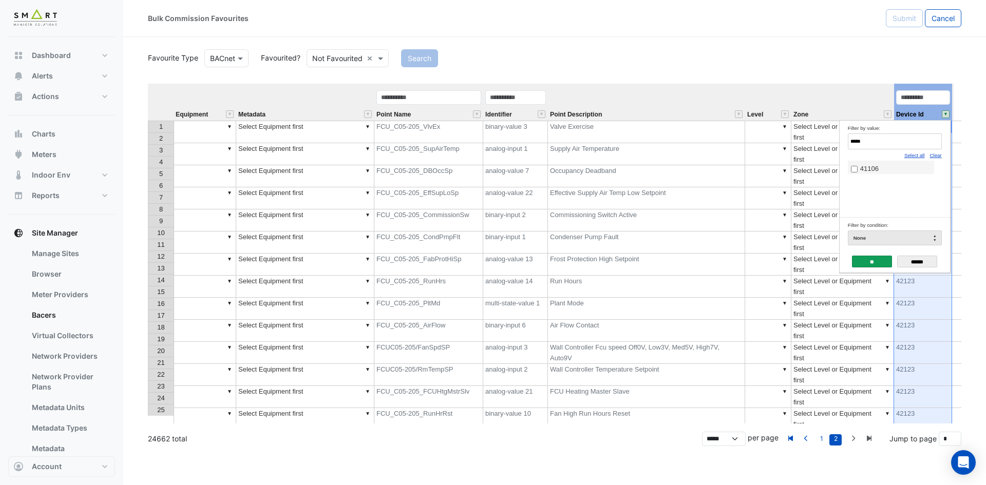
click at [871, 173] on span "41106" at bounding box center [869, 169] width 18 height 8
click at [872, 261] on input "**" at bounding box center [872, 262] width 40 height 12
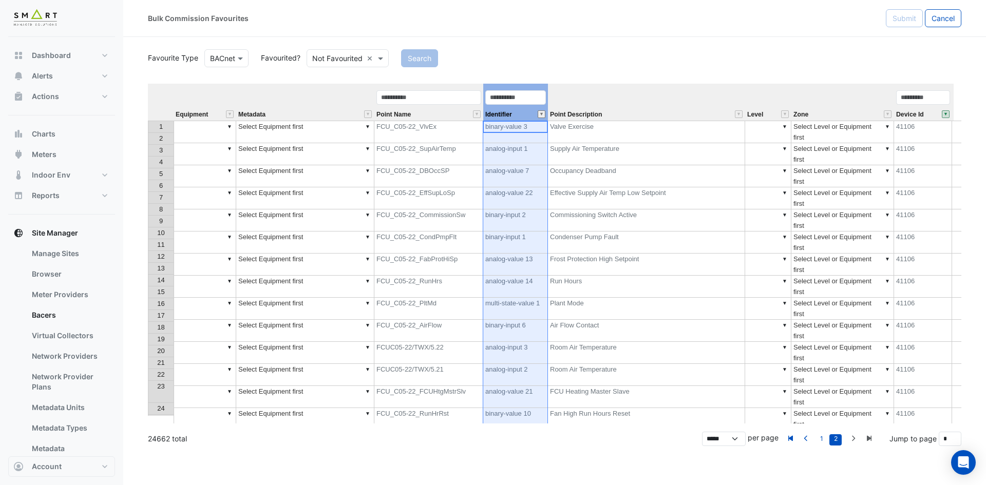
click at [544, 114] on button "" at bounding box center [542, 114] width 8 height 8
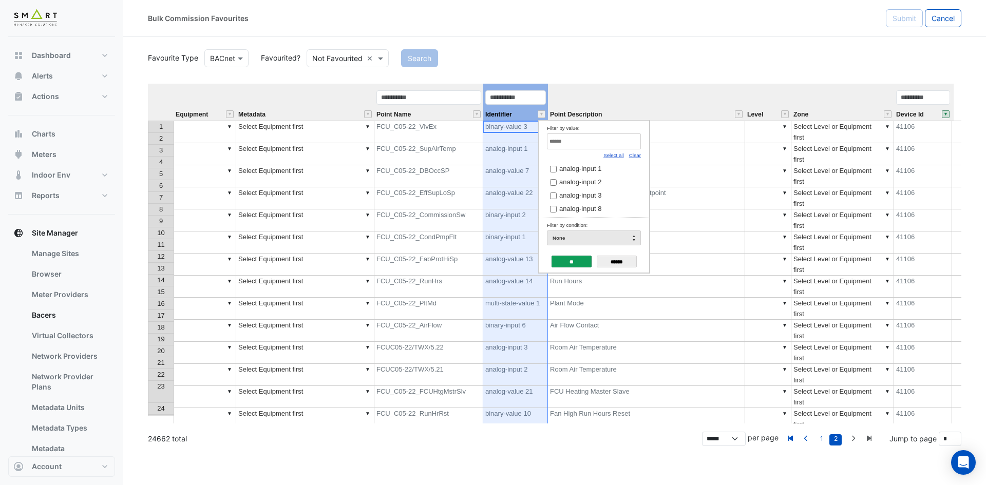
drag, startPoint x: 634, startPoint y: 157, endPoint x: 627, endPoint y: 150, distance: 9.8
click at [634, 157] on link "Clear" at bounding box center [635, 156] width 12 height 6
click at [621, 146] on input "Filter by value:" at bounding box center [594, 142] width 94 height 16
paste input "**********"
click at [602, 168] on label "binary-input 6" at bounding box center [590, 168] width 80 height 11
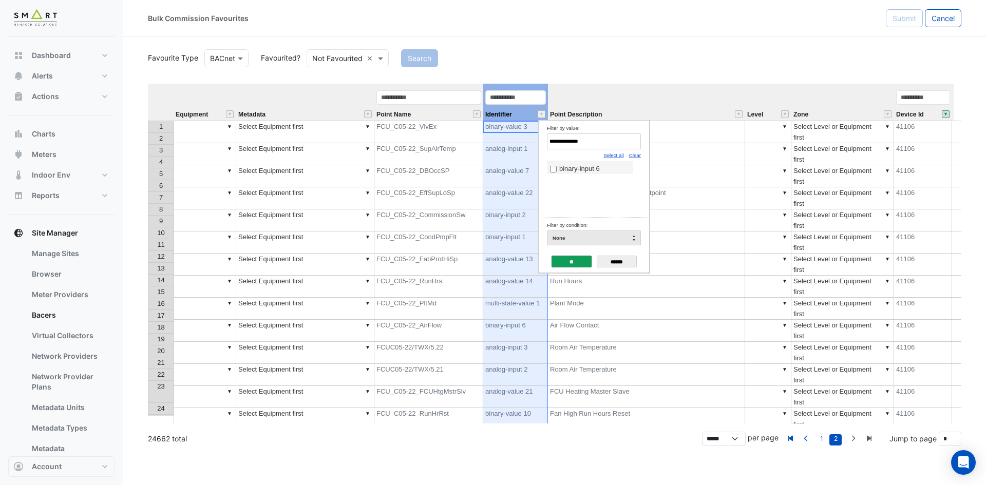
drag, startPoint x: 603, startPoint y: 143, endPoint x: 537, endPoint y: 142, distance: 65.8
click at [537, 142] on body "Bulk Commission Favourites Submit Cancel Favourite Type BACnet Favourited? Not …" at bounding box center [493, 242] width 986 height 485
paste input "*"
click at [587, 173] on span "analog-value 23" at bounding box center [583, 169] width 48 height 8
drag, startPoint x: 600, startPoint y: 144, endPoint x: 419, endPoint y: 138, distance: 180.9
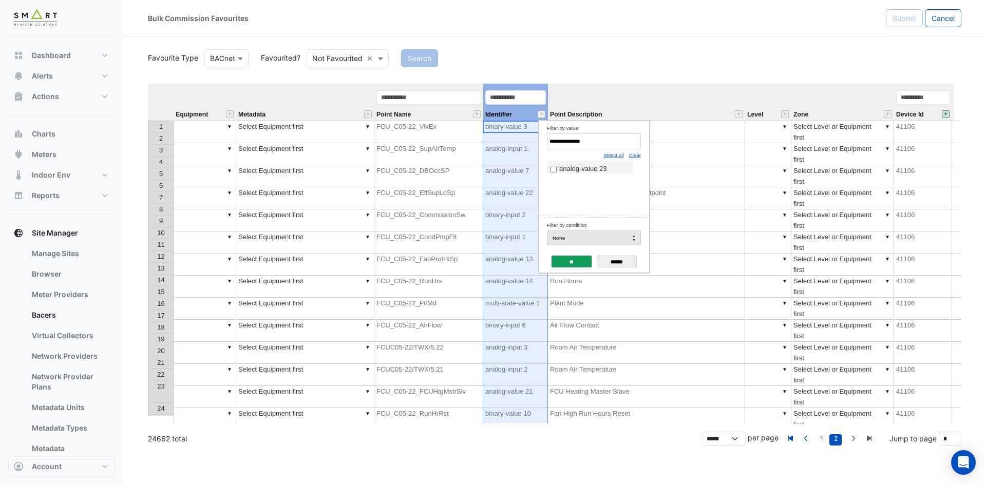
click at [419, 138] on body "Bulk Commission Favourites Submit Cancel Favourite Type BACnet Favourited? Not …" at bounding box center [493, 242] width 986 height 485
paste input "Filter by value:"
click at [563, 166] on span "binary-input 1" at bounding box center [579, 169] width 41 height 8
drag, startPoint x: 534, startPoint y: 141, endPoint x: 441, endPoint y: 141, distance: 93.5
click at [441, 141] on body "Bulk Commission Favourites Submit Cancel Favourite Type BACnet Favourited? Not …" at bounding box center [493, 242] width 986 height 485
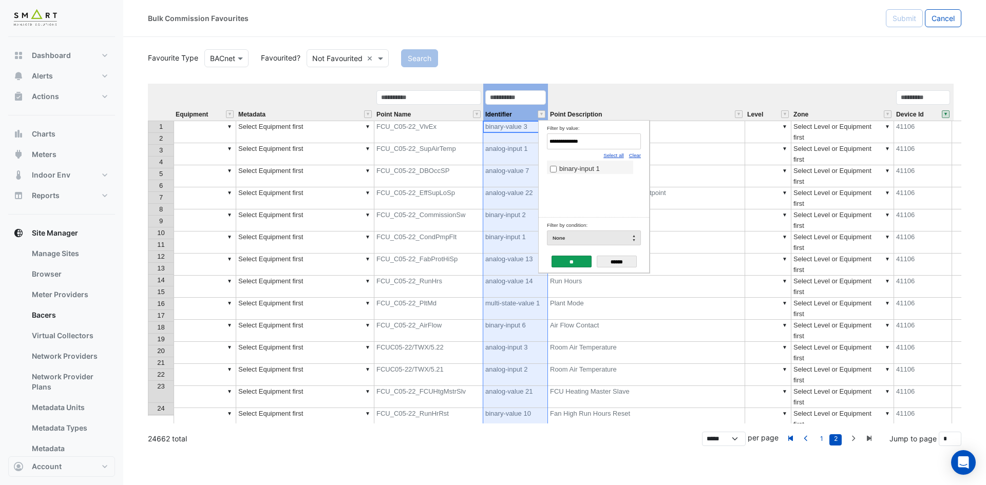
paste input "*"
click at [583, 172] on span "analog-output 2" at bounding box center [582, 169] width 46 height 8
drag, startPoint x: 487, startPoint y: 142, endPoint x: 476, endPoint y: 142, distance: 11.3
click at [476, 142] on body "Bulk Commission Favourites Submit Cancel Favourite Type BACnet Favourited? Not …" at bounding box center [493, 242] width 986 height 485
paste input "Filter by value:"
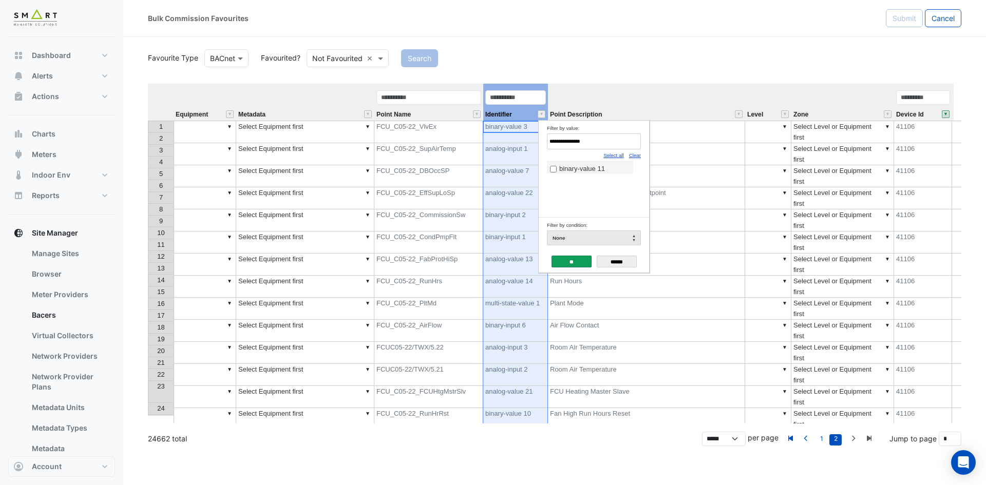
click at [578, 164] on label "binary-value 11" at bounding box center [590, 168] width 80 height 11
drag, startPoint x: 589, startPoint y: 144, endPoint x: 461, endPoint y: 133, distance: 127.9
click at [461, 133] on body "Bulk Commission Favourites Submit Cancel Favourite Type BACnet Favourited? Not …" at bounding box center [493, 242] width 986 height 485
paste input "*"
click at [565, 168] on span "analog-output 11" at bounding box center [584, 169] width 50 height 8
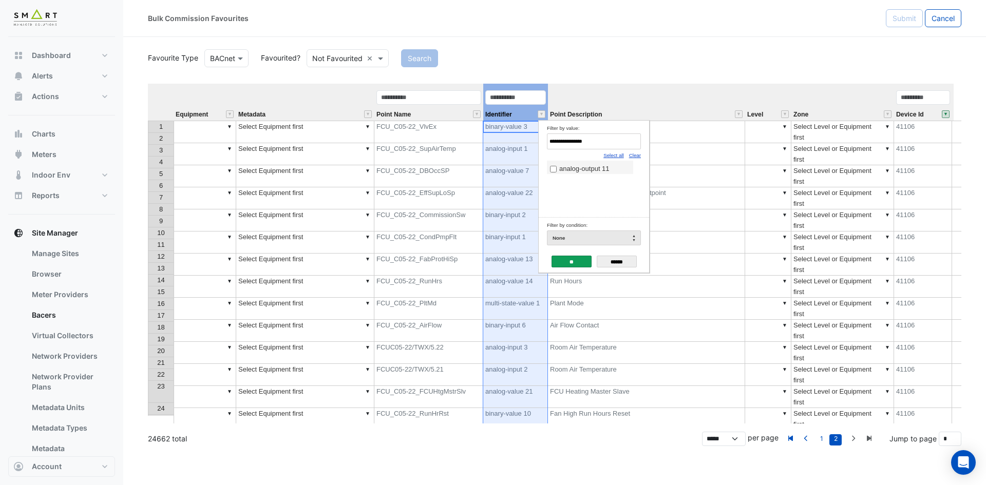
drag, startPoint x: 489, startPoint y: 138, endPoint x: 442, endPoint y: 135, distance: 47.4
click at [442, 135] on body "Bulk Commission Favourites Submit Cancel Favourite Type BACnet Favourited? Not …" at bounding box center [493, 242] width 986 height 485
paste input "Filter by value:"
click at [590, 172] on span "binary-output 1" at bounding box center [581, 169] width 45 height 8
drag, startPoint x: 600, startPoint y: 139, endPoint x: 473, endPoint y: 134, distance: 127.0
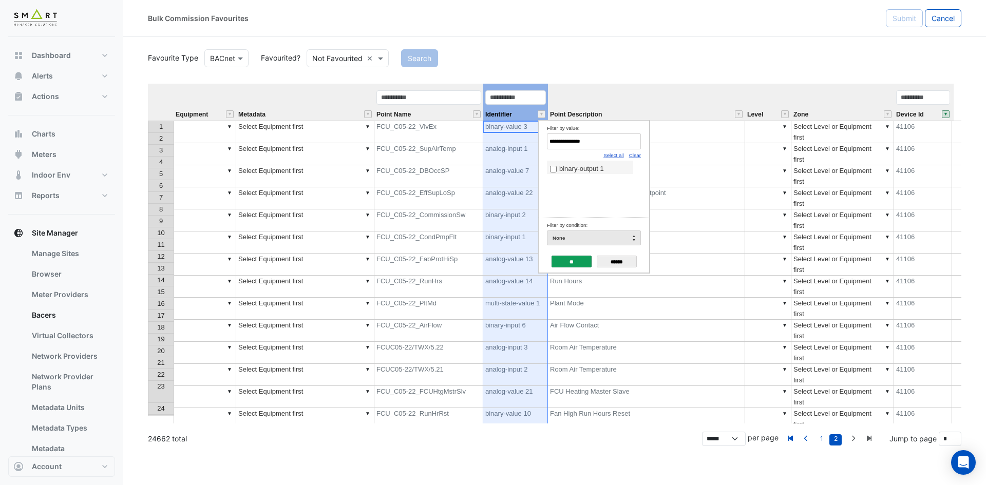
click at [473, 134] on body "Bulk Commission Favourites Submit Cancel Favourite Type BACnet Favourited? Not …" at bounding box center [493, 242] width 986 height 485
paste input "Filter by value:"
click at [559, 172] on label "analog-output 1" at bounding box center [590, 168] width 80 height 11
drag, startPoint x: 522, startPoint y: 138, endPoint x: 421, endPoint y: 138, distance: 100.7
click at [421, 138] on body "Bulk Commission Favourites Submit Cancel Favourite Type BACnet Favourited? Not …" at bounding box center [493, 242] width 986 height 485
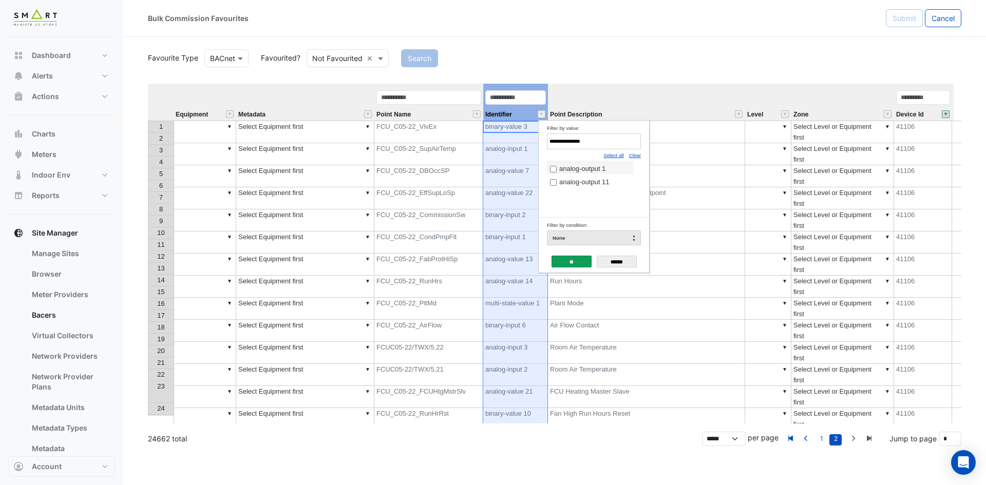
paste input "****"
click at [592, 166] on span "multi-state-value 1" at bounding box center [586, 169] width 54 height 8
drag, startPoint x: 610, startPoint y: 144, endPoint x: 397, endPoint y: 133, distance: 213.5
click at [397, 133] on body "Bulk Commission Favourites Submit Cancel Favourite Type BACnet Favourited? Not …" at bounding box center [493, 242] width 986 height 485
paste input "Filter by value:"
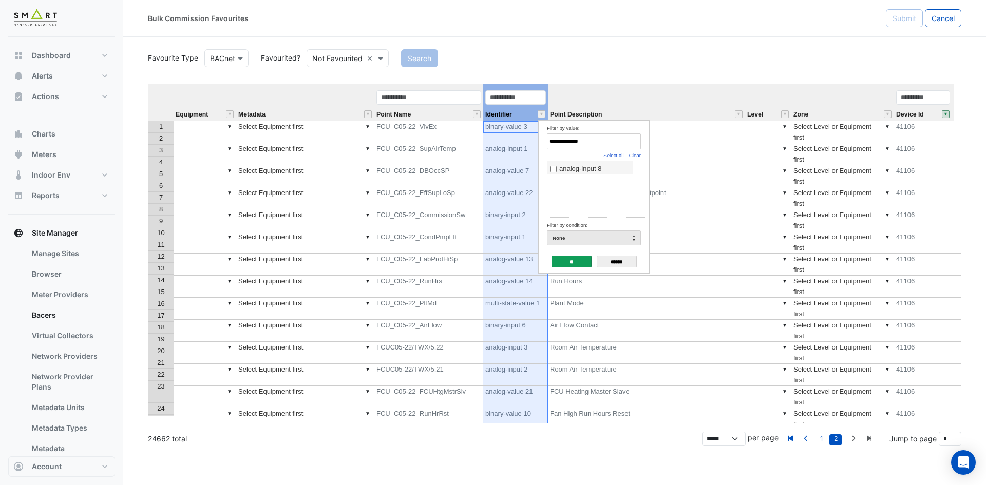
click at [574, 175] on div "analog-input 8" at bounding box center [594, 189] width 94 height 57
click at [579, 172] on span "analog-input 8" at bounding box center [580, 169] width 42 height 8
drag, startPoint x: 591, startPoint y: 139, endPoint x: 410, endPoint y: 134, distance: 180.4
click at [410, 134] on body "Bulk Commission Favourites Submit Cancel Favourite Type BACnet Favourited? Not …" at bounding box center [493, 242] width 986 height 485
paste input "Filter by value:"
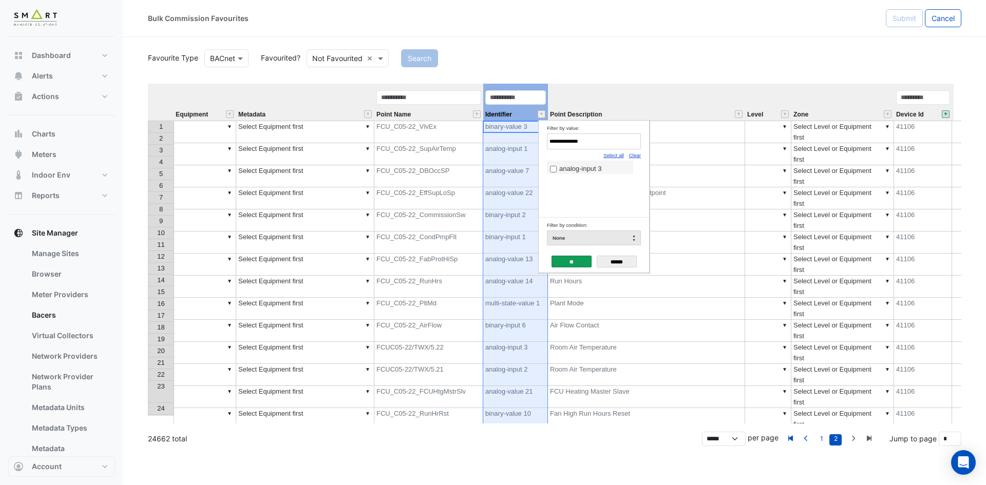
click at [589, 173] on span "analog-input 3" at bounding box center [580, 169] width 42 height 8
drag, startPoint x: 587, startPoint y: 141, endPoint x: 517, endPoint y: 145, distance: 70.5
click at [517, 145] on body "Bulk Commission Favourites Submit Cancel Favourite Type BACnet Favourited? Not …" at bounding box center [493, 242] width 986 height 485
paste input "Filter by value:"
click at [584, 172] on span "analog-input 2" at bounding box center [580, 169] width 42 height 8
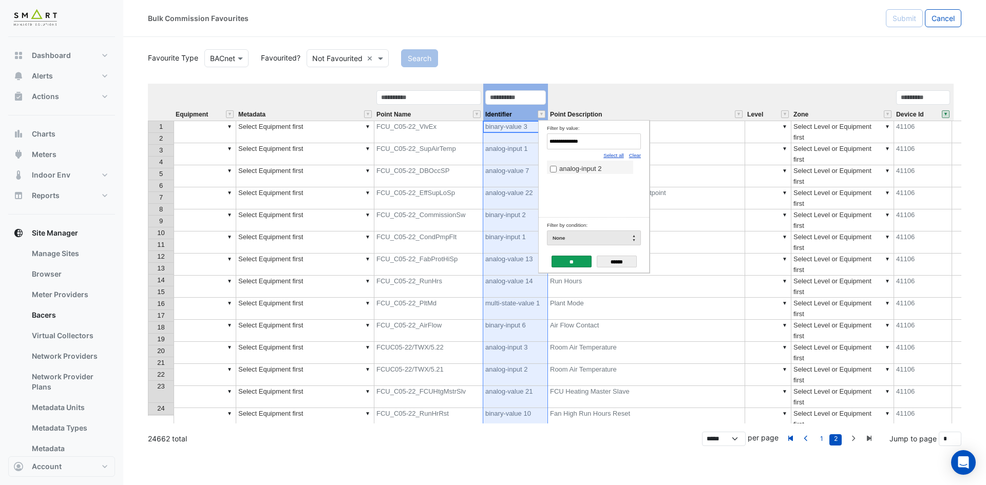
drag, startPoint x: 598, startPoint y: 146, endPoint x: 445, endPoint y: 129, distance: 154.0
click at [445, 129] on body "Bulk Commission Favourites Submit Cancel Favourite Type BACnet Favourited? Not …" at bounding box center [493, 242] width 986 height 485
paste input "Filter by value:"
click at [573, 171] on span "analog-input 1" at bounding box center [580, 169] width 42 height 8
drag, startPoint x: 595, startPoint y: 141, endPoint x: 448, endPoint y: 138, distance: 146.4
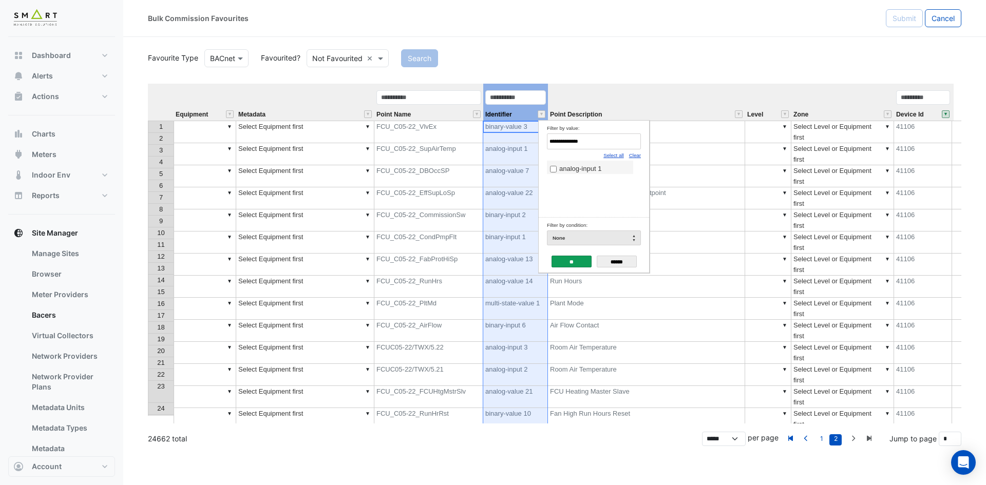
click at [448, 138] on body "Bulk Commission Favourites Submit Cancel Favourite Type BACnet Favourited? Not …" at bounding box center [493, 242] width 986 height 485
paste input "Filter by value:"
type input "**********"
click at [554, 174] on label "analog-value 6" at bounding box center [590, 168] width 80 height 11
click at [578, 260] on input "**" at bounding box center [572, 262] width 40 height 12
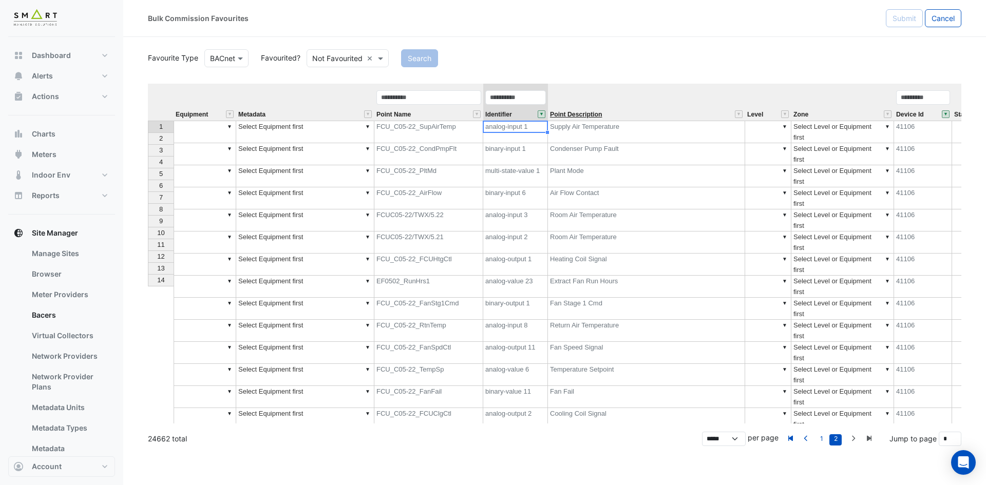
click at [596, 115] on span "Point Description" at bounding box center [576, 114] width 52 height 7
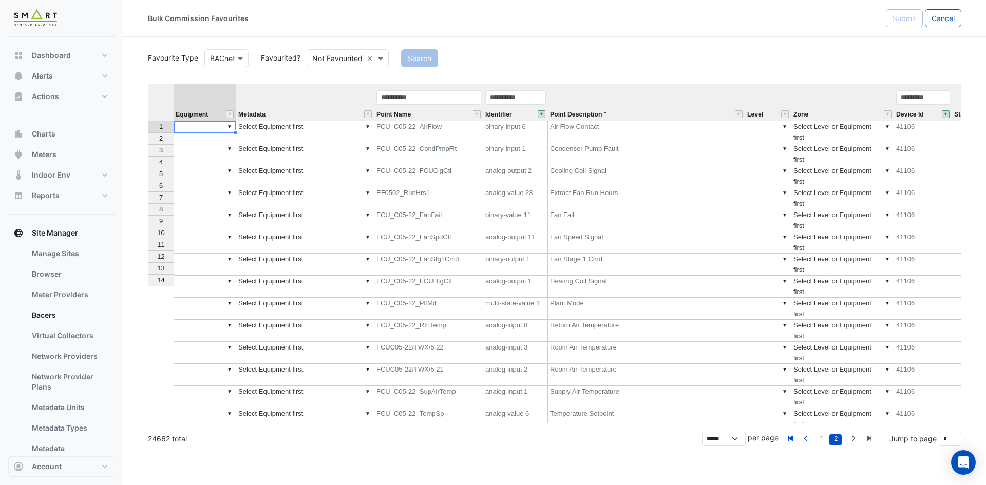
click at [195, 123] on td "▼" at bounding box center [205, 132] width 63 height 23
type textarea "**********"
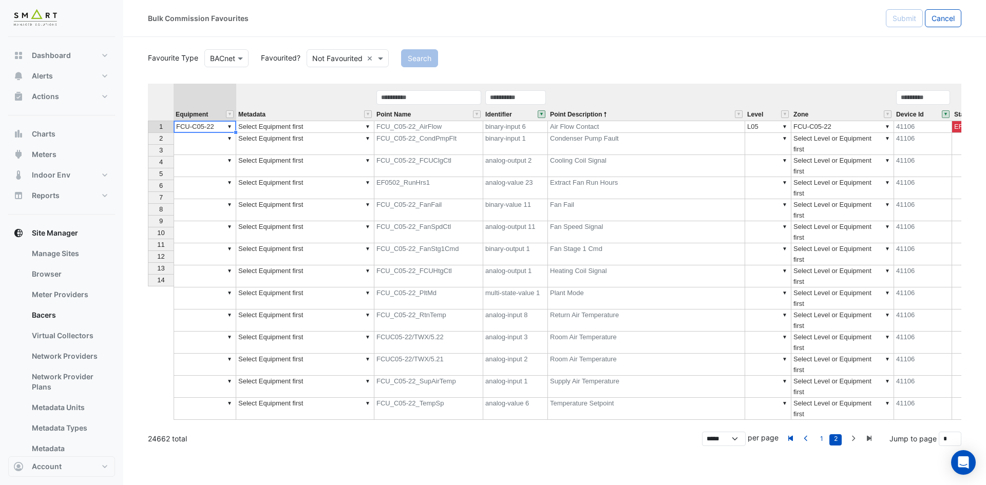
click at [222, 123] on td "▼ FCU-C05-22" at bounding box center [205, 127] width 63 height 12
drag, startPoint x: 234, startPoint y: 130, endPoint x: 228, endPoint y: 291, distance: 160.9
click at [228, 291] on div "Equipment Metadata Point Name Identifier Point Description Level Zone Device Id…" at bounding box center [555, 254] width 814 height 340
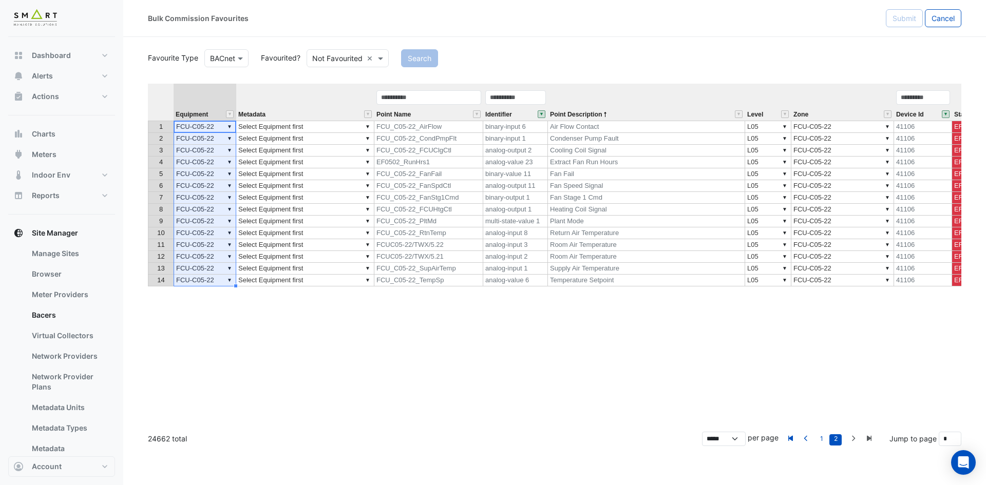
type textarea "**********"
click at [457, 245] on td "FCUC05-22/TWX/5.22" at bounding box center [428, 245] width 109 height 12
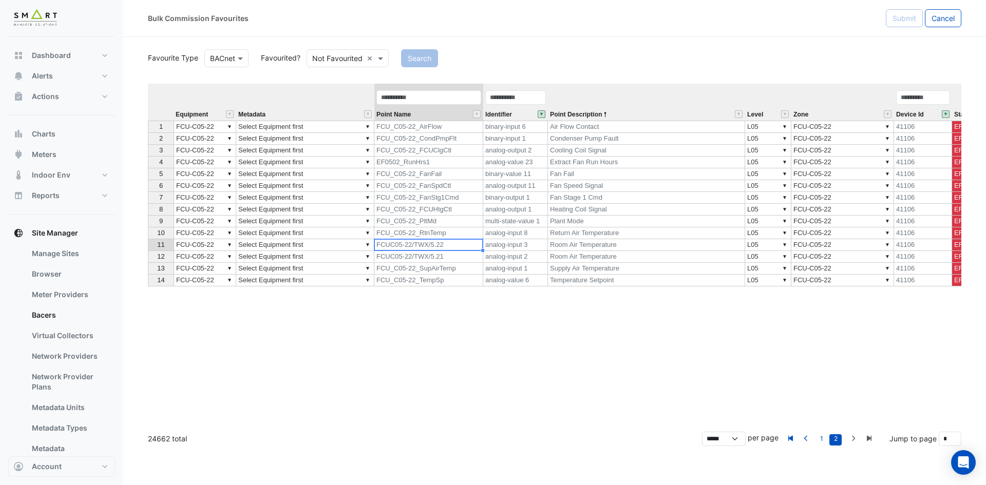
click at [452, 259] on td "FCUC05-22/TWX/5.21" at bounding box center [428, 257] width 109 height 12
click at [457, 240] on td "FCUC05-22/TWX/5.22" at bounding box center [428, 245] width 109 height 12
click at [457, 256] on td "FCUC05-22/TWX/5.21" at bounding box center [428, 257] width 109 height 12
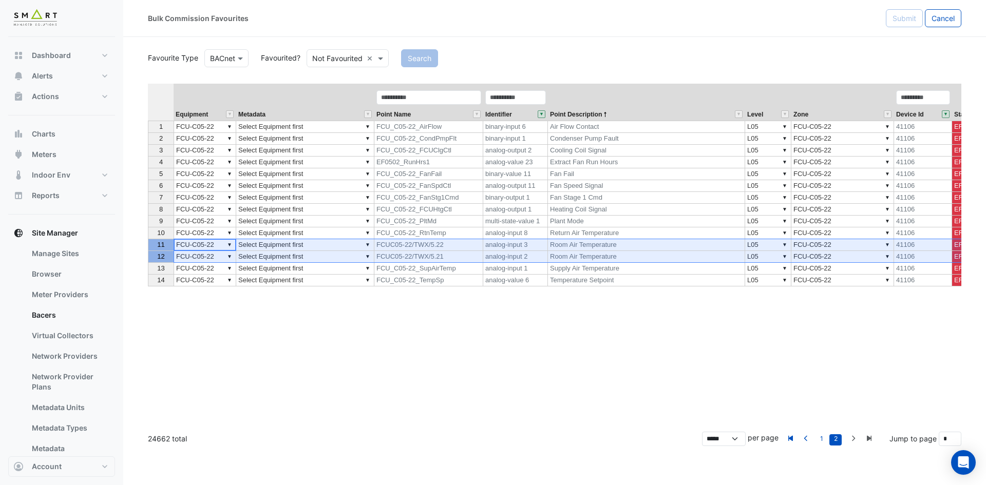
drag, startPoint x: 158, startPoint y: 249, endPoint x: 157, endPoint y: 256, distance: 7.2
click at [157, 256] on tbody "1 2 3 4 5 6 7 8 9 10 11 12 13 14" at bounding box center [161, 204] width 26 height 166
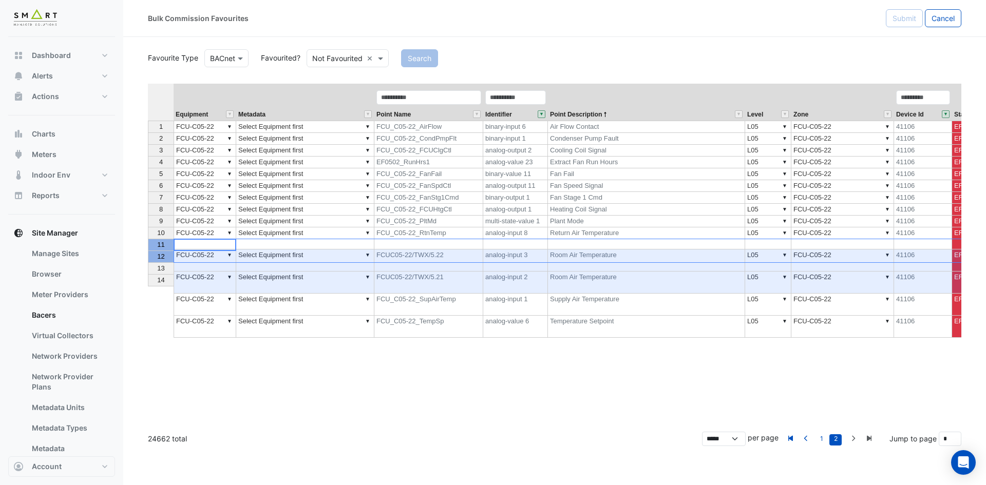
click at [843, 272] on td "▼ FCU-C05-22" at bounding box center [843, 283] width 103 height 22
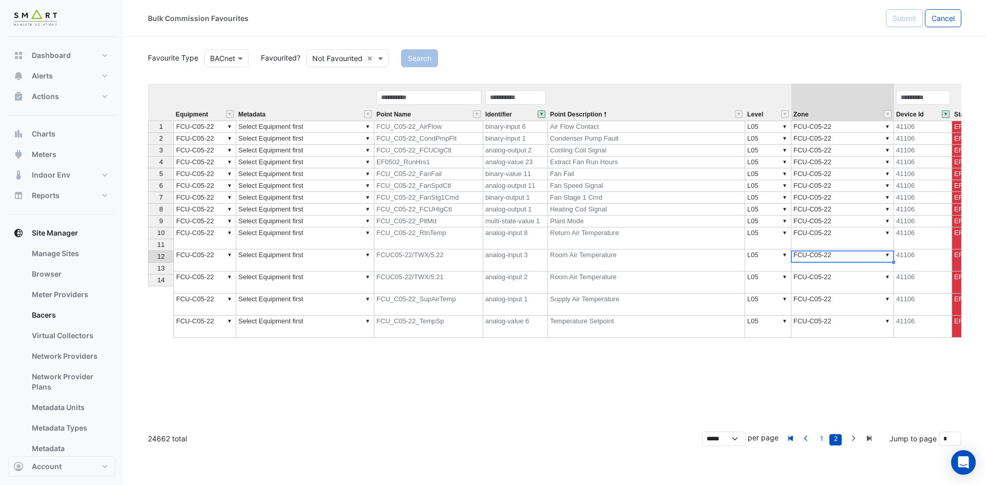
click at [848, 250] on td "▼ FCU-C05-22" at bounding box center [843, 261] width 103 height 22
click at [837, 269] on div "Equipment Metadata Point Name Identifier Point Description Level Zone Device Id…" at bounding box center [555, 254] width 814 height 340
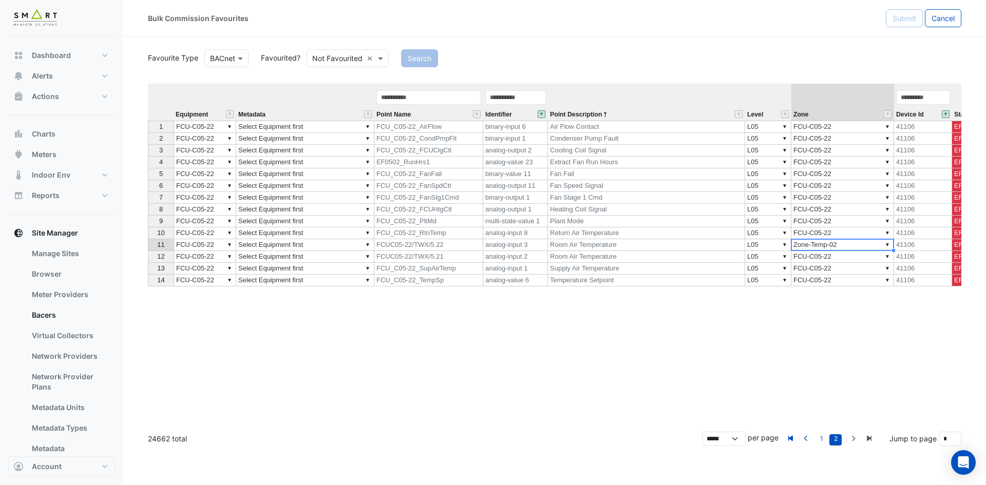
type textarea "**********"
click at [851, 256] on td "▼ FCU-C05-22" at bounding box center [843, 257] width 103 height 12
click at [846, 271] on div "Equipment Metadata Point Name Identifier Point Description Level Zone Device Id…" at bounding box center [555, 254] width 814 height 340
type textarea "**********"
click at [346, 128] on td "▼ Select Equipment first" at bounding box center [305, 127] width 138 height 12
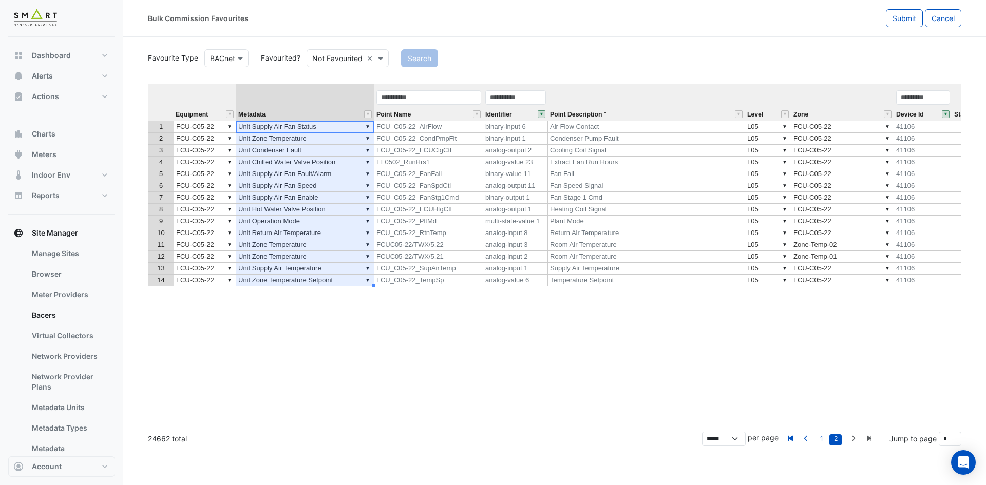
type textarea "**********"
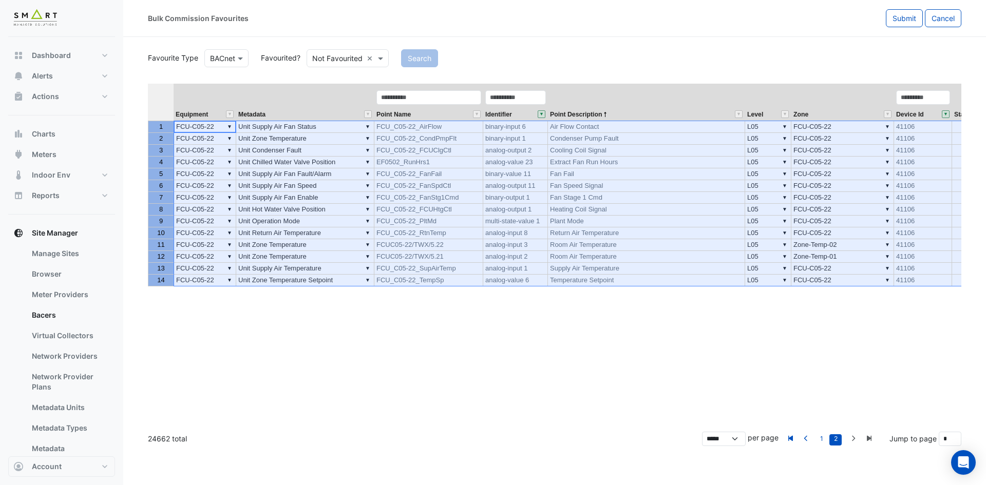
drag, startPoint x: 156, startPoint y: 123, endPoint x: 151, endPoint y: 277, distance: 154.7
click at [151, 277] on tbody "1 2 3 4 5 6 7 8 9 10 11 12 13 14" at bounding box center [161, 204] width 26 height 166
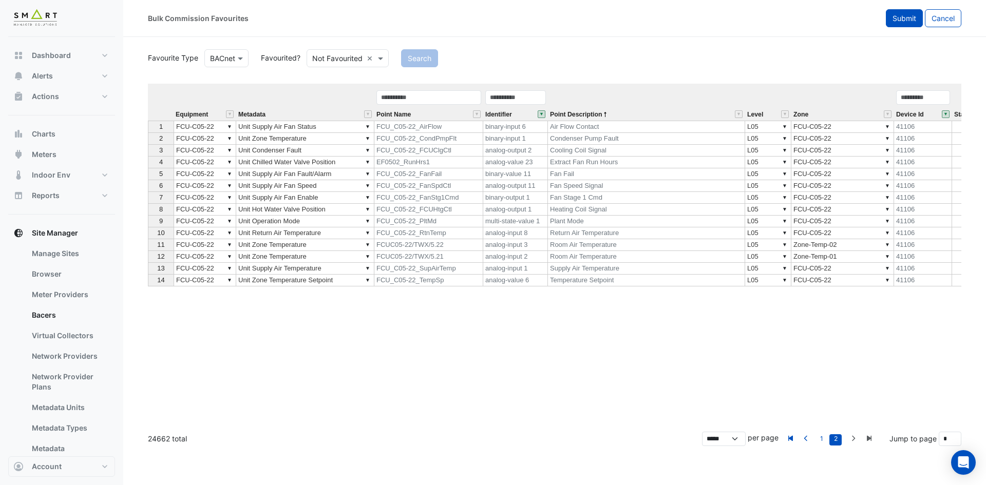
click at [911, 13] on button "Submit" at bounding box center [904, 18] width 37 height 18
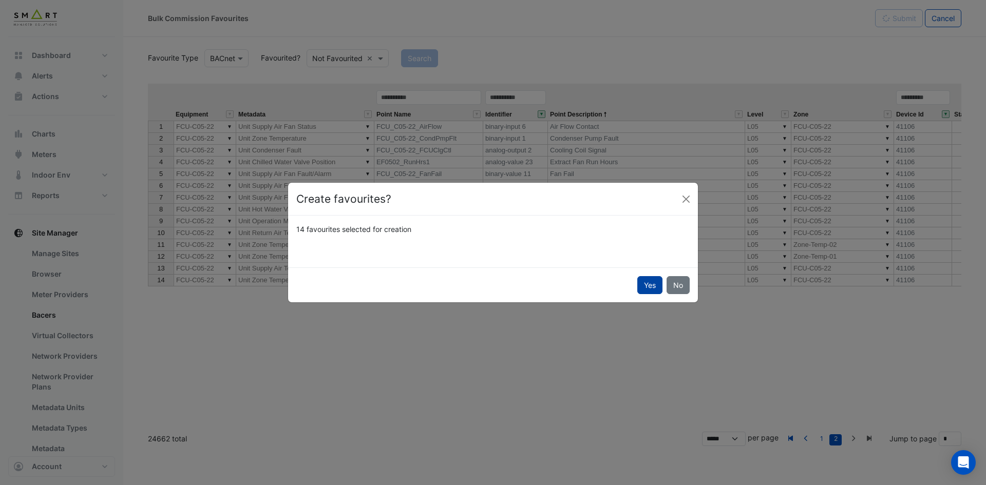
click at [652, 286] on button "Yes" at bounding box center [649, 285] width 25 height 18
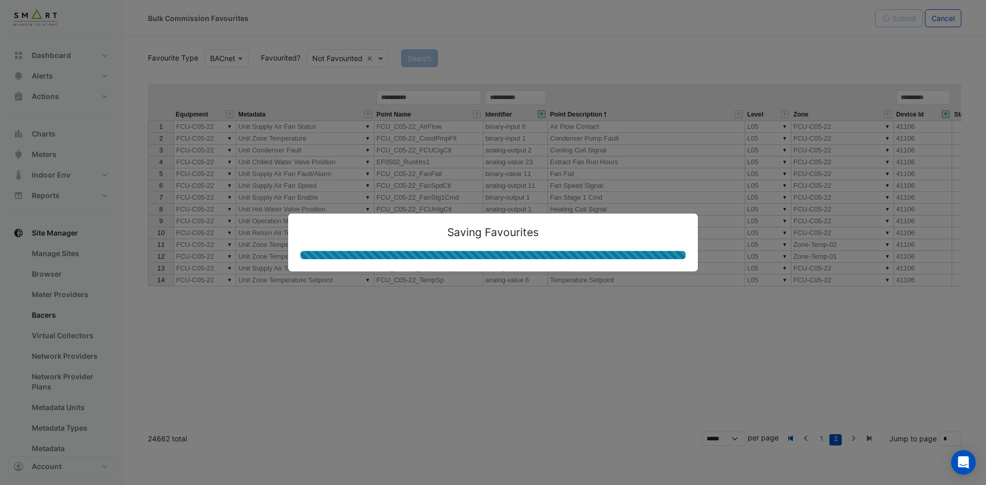
type textarea "**********"
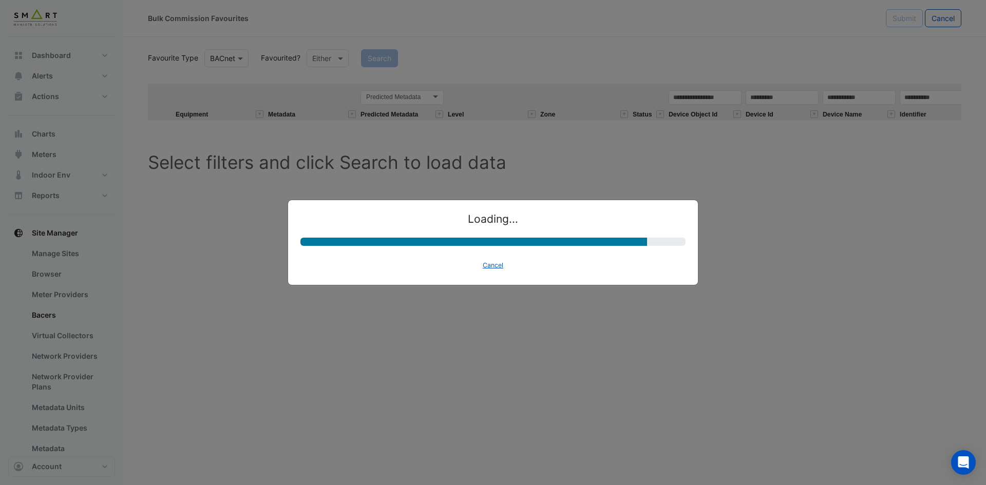
select select "********"
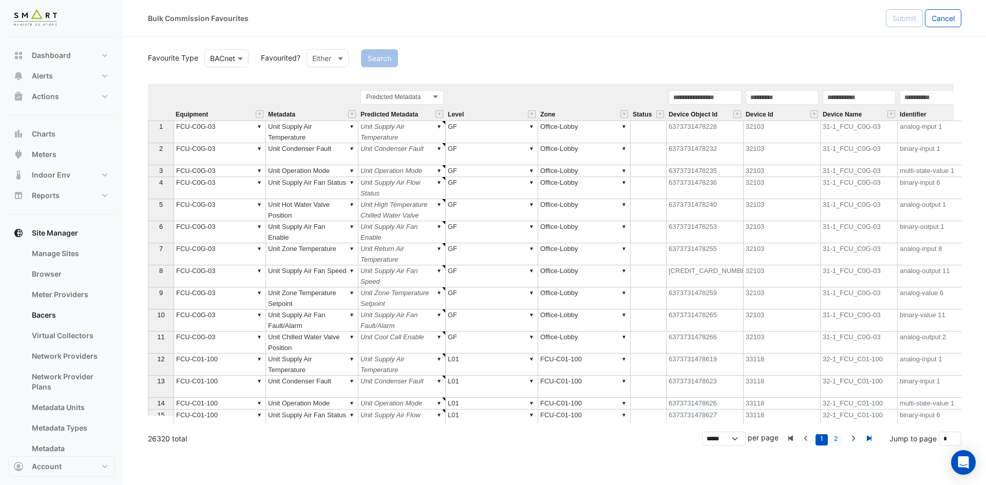
click at [835, 437] on link "2" at bounding box center [836, 440] width 12 height 11
type input "*"
click at [815, 112] on button "" at bounding box center [815, 114] width 8 height 8
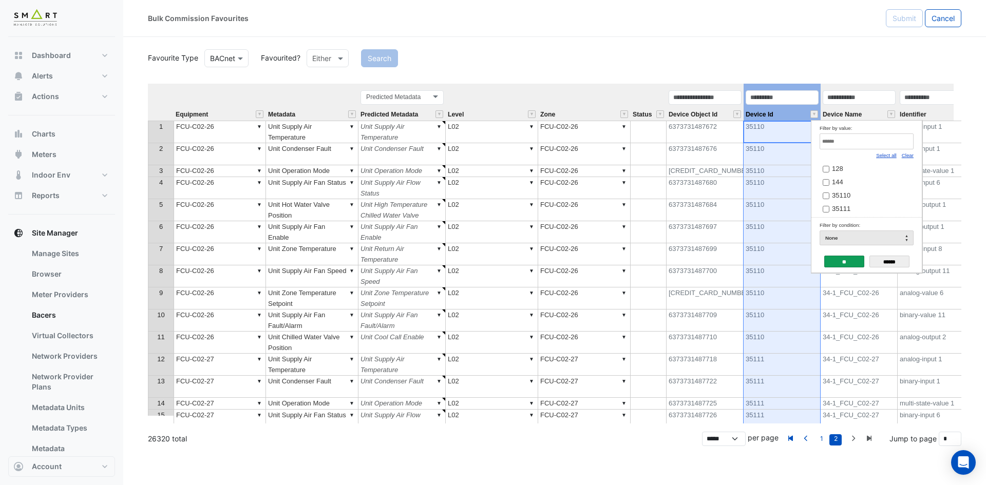
click at [910, 158] on link "Clear" at bounding box center [908, 156] width 12 height 6
click at [896, 143] on input "Filter by value:" at bounding box center [867, 142] width 94 height 16
paste input "*****"
type input "*****"
click at [837, 170] on span "42122" at bounding box center [841, 169] width 18 height 8
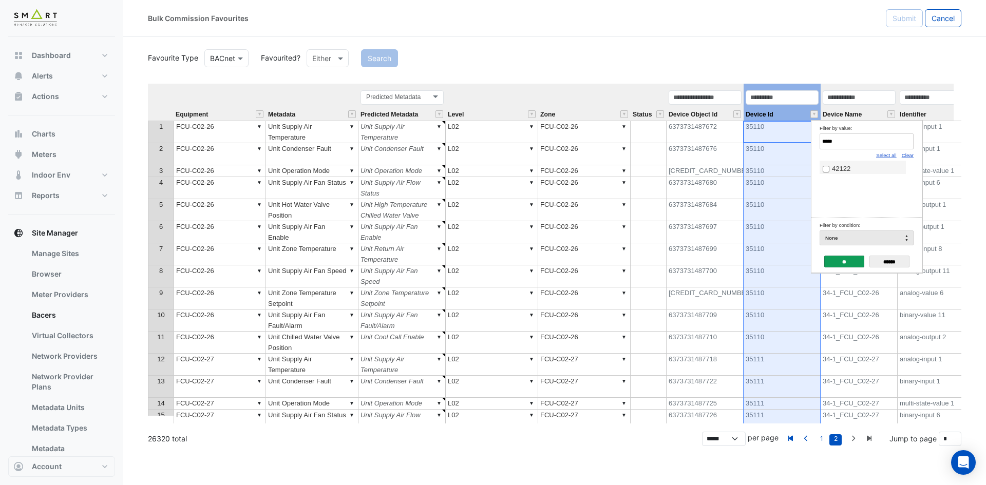
drag, startPoint x: 857, startPoint y: 261, endPoint x: 860, endPoint y: 252, distance: 9.4
click at [857, 260] on input "**" at bounding box center [844, 262] width 40 height 12
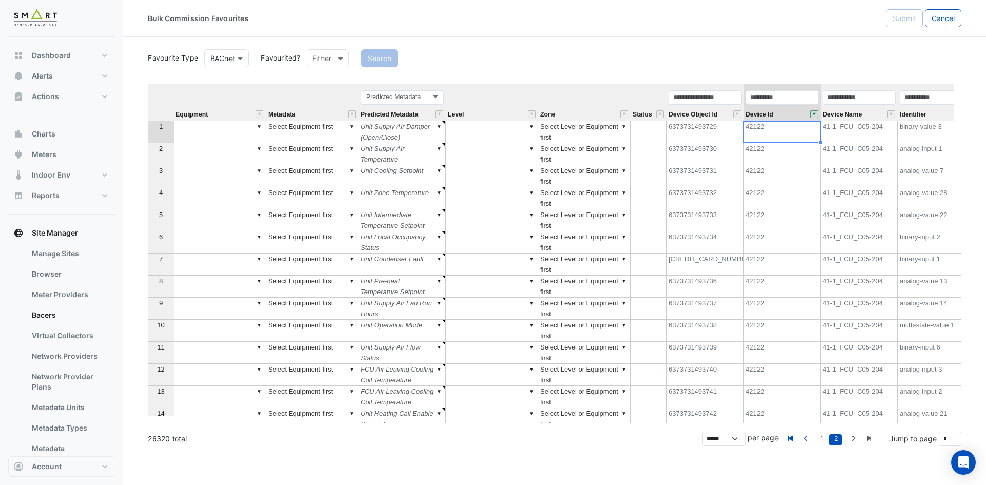
click at [423, 109] on div "Predicted Metadata Predicted Metadata" at bounding box center [402, 104] width 87 height 31
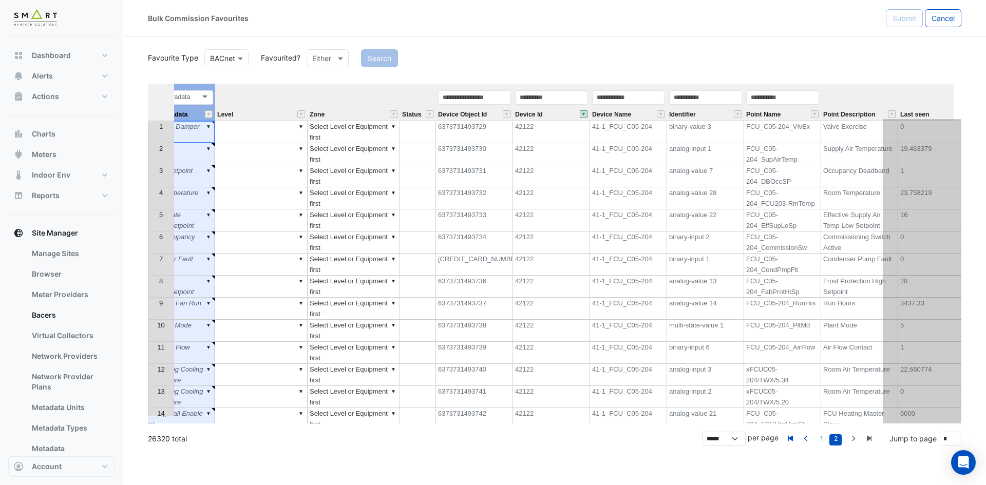
scroll to position [0, 283]
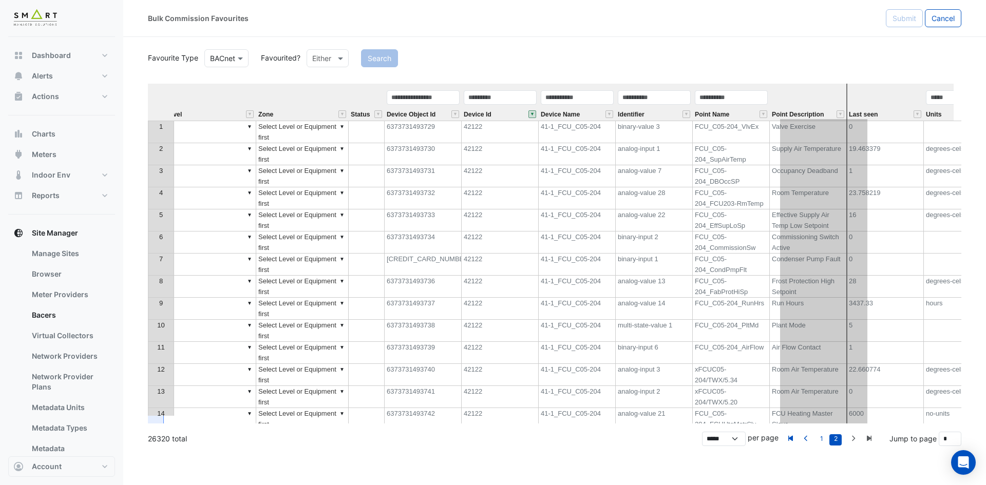
drag, startPoint x: 424, startPoint y: 86, endPoint x: 846, endPoint y: 96, distance: 421.9
click at [846, 96] on tr "Equipment Metadata Predicted Metadata Predicted Metadata Level Zone Status Devi…" at bounding box center [433, 102] width 1136 height 37
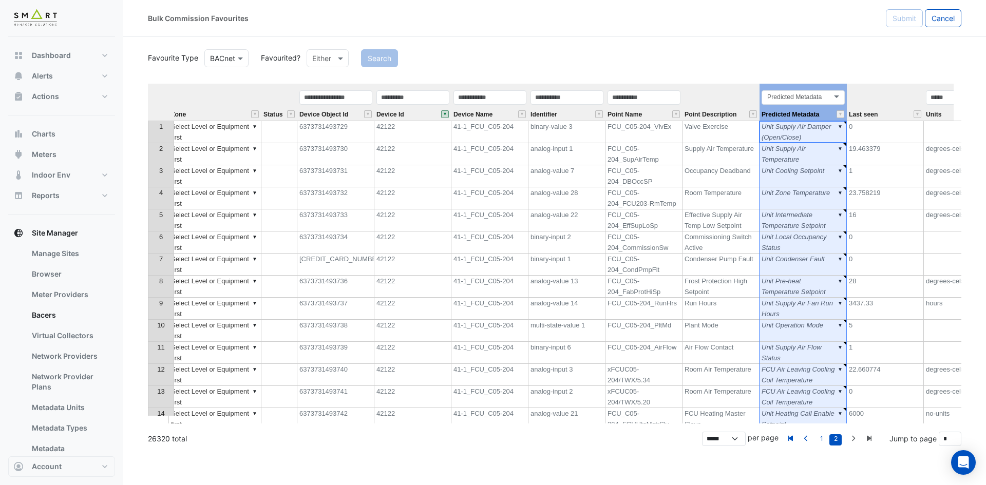
click at [574, 113] on div "Identifier" at bounding box center [567, 104] width 77 height 31
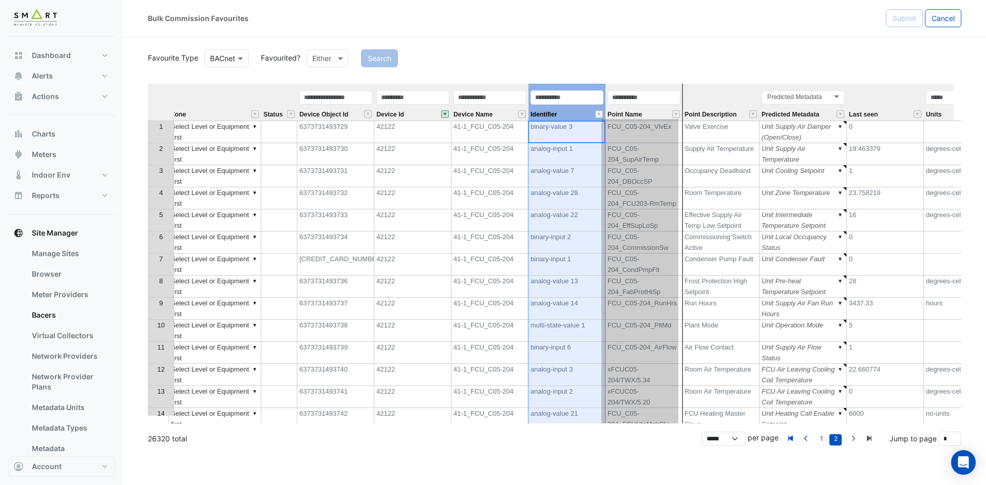
drag, startPoint x: 583, startPoint y: 87, endPoint x: 657, endPoint y: 86, distance: 74.5
click at [657, 86] on tr "Equipment Metadata Level Zone Status Device Object Id Device Id Device Name Ide…" at bounding box center [433, 102] width 1136 height 37
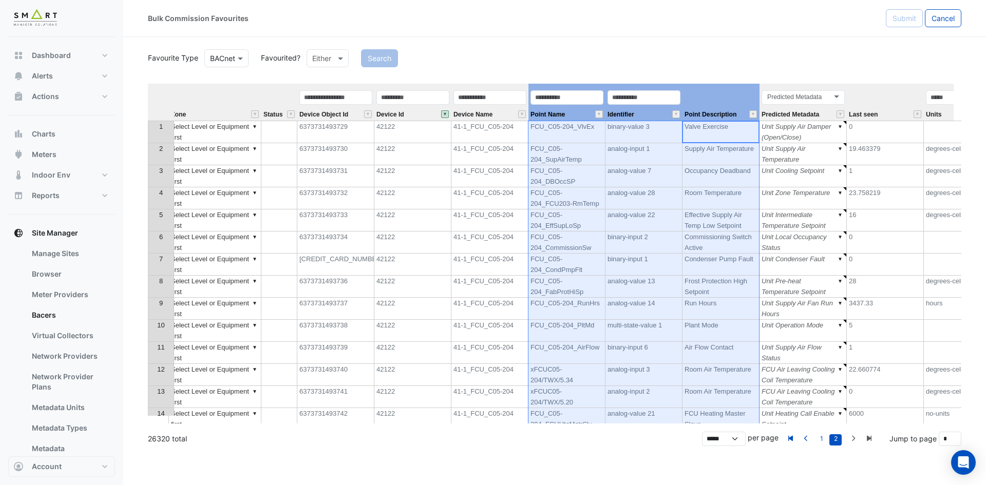
drag, startPoint x: 712, startPoint y: 98, endPoint x: 579, endPoint y: 100, distance: 133.1
click at [579, 100] on tr "Equipment Metadata Level Zone Status Device Object Id Device Id Device Name Poi…" at bounding box center [433, 102] width 1136 height 37
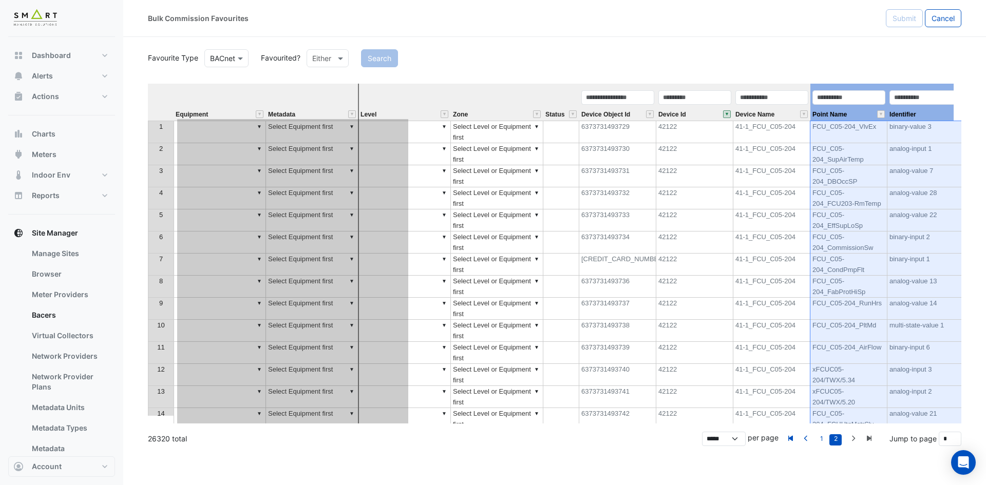
drag, startPoint x: 709, startPoint y: 102, endPoint x: 358, endPoint y: 124, distance: 352.0
click at [358, 124] on div "Equipment Metadata Level Zone Status Device Object Id Device Id Device Name Poi…" at bounding box center [555, 254] width 814 height 340
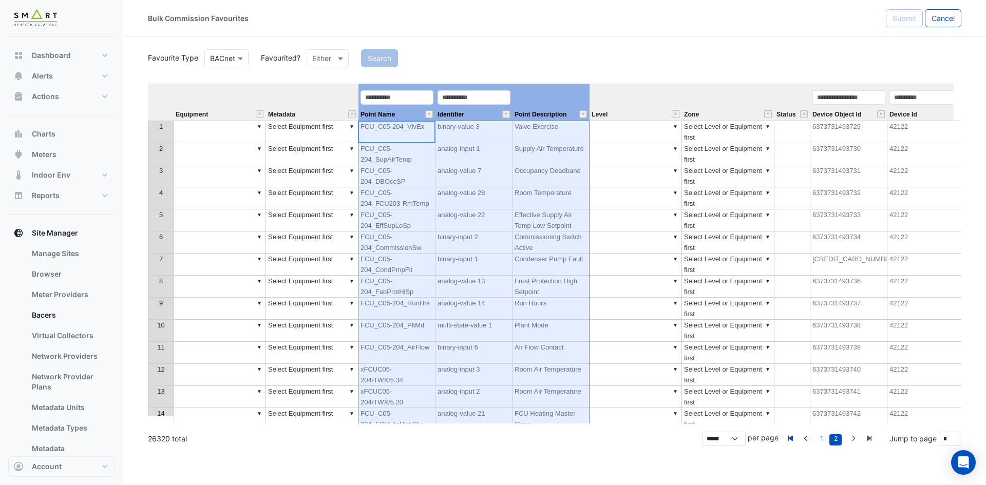
click at [925, 109] on div "Device Id" at bounding box center [926, 104] width 77 height 31
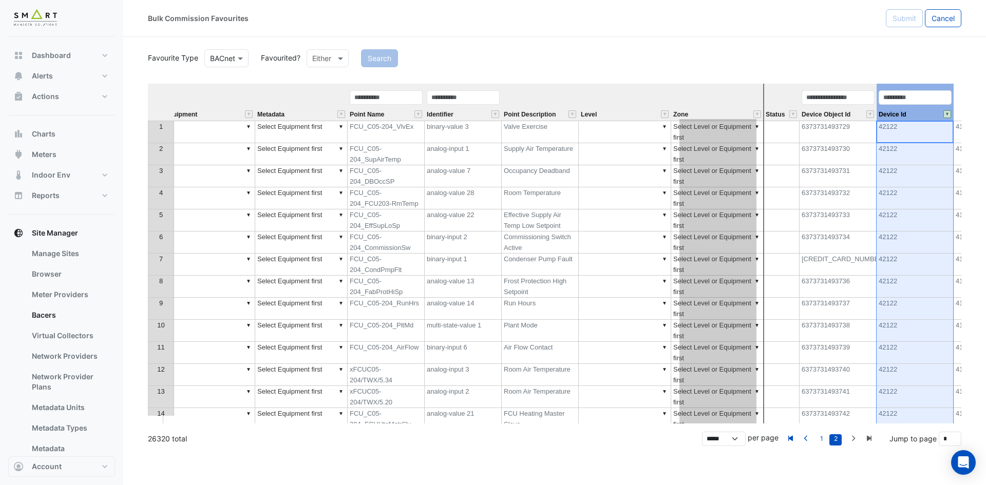
drag, startPoint x: 922, startPoint y: 86, endPoint x: 724, endPoint y: 105, distance: 198.2
click at [724, 105] on tr "Equipment Metadata Point Name Identifier Point Description Level Zone Status De…" at bounding box center [705, 102] width 1136 height 37
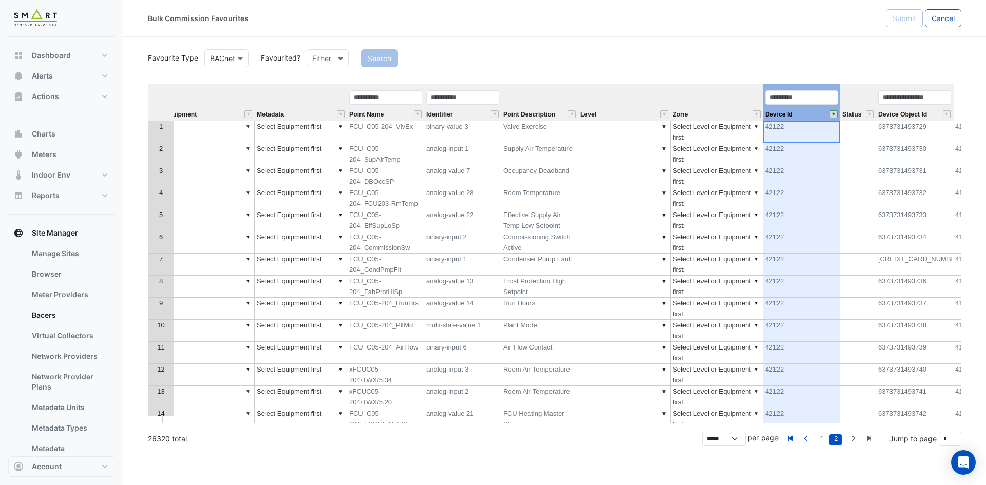
scroll to position [0, 0]
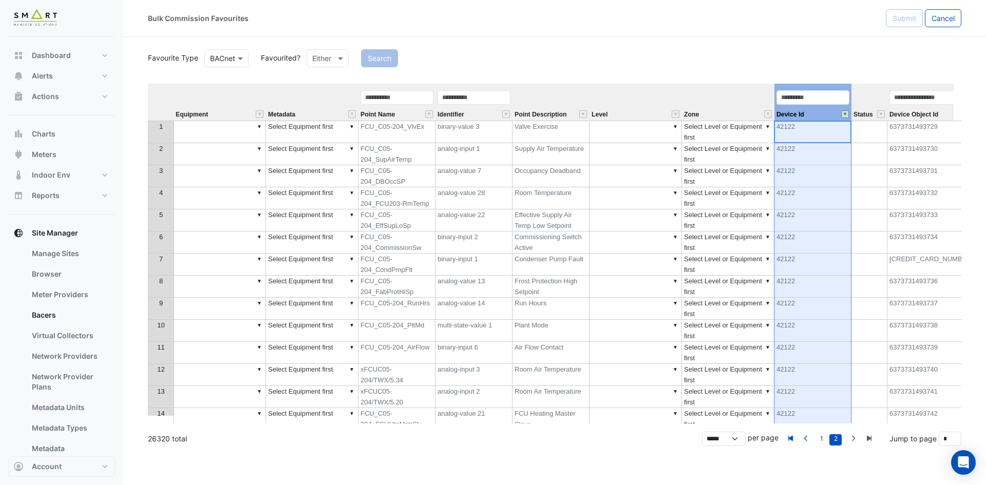
click at [162, 101] on th at bounding box center [161, 102] width 26 height 37
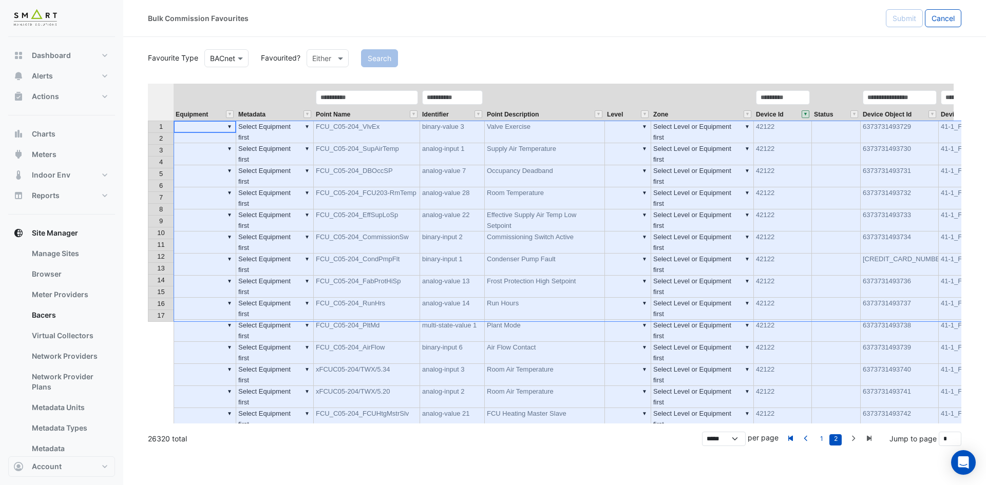
click at [288, 97] on th "Metadata" at bounding box center [275, 102] width 78 height 37
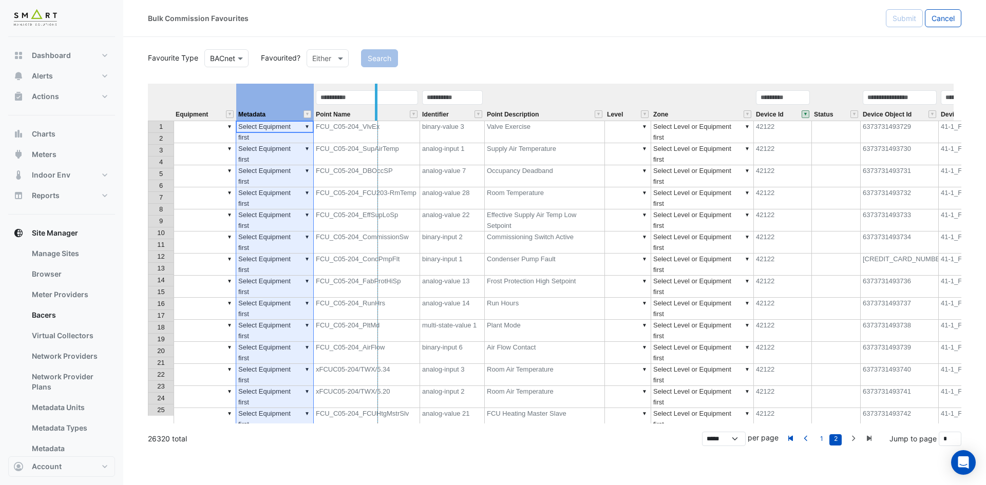
drag, startPoint x: 312, startPoint y: 93, endPoint x: 377, endPoint y: 90, distance: 64.3
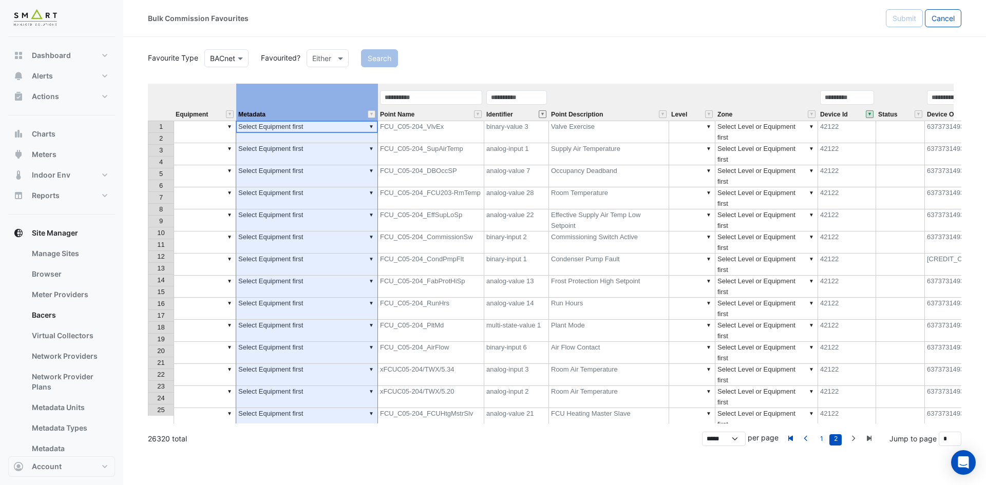
click at [543, 112] on button "" at bounding box center [543, 114] width 8 height 8
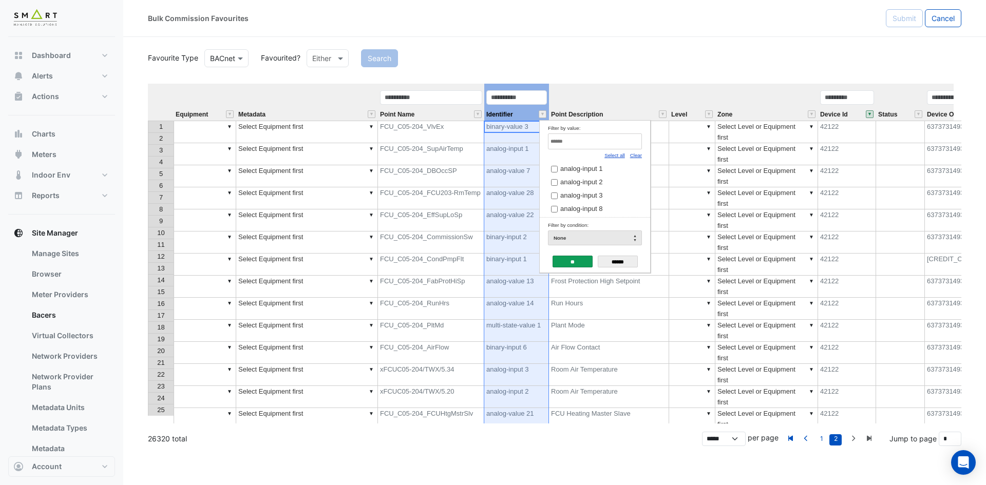
click at [634, 157] on link "Clear" at bounding box center [636, 156] width 12 height 6
click at [639, 141] on input "Filter by value:" at bounding box center [595, 142] width 94 height 16
paste input "**********"
click at [595, 169] on span "binary-input 6" at bounding box center [580, 169] width 41 height 8
drag, startPoint x: 617, startPoint y: 142, endPoint x: 428, endPoint y: 137, distance: 189.6
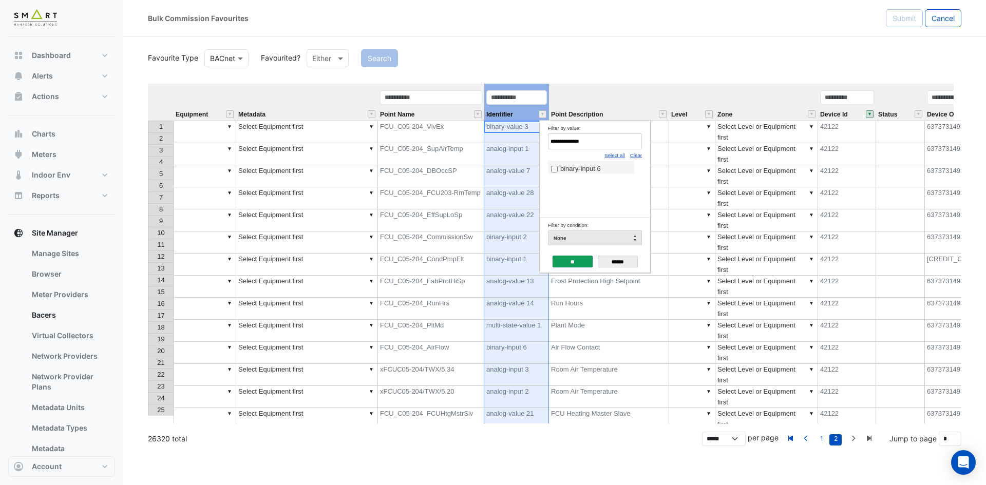
click at [428, 137] on body "Bulk Commission Favourites Submit Cancel Favourite Type BACnet Favourited? Eith…" at bounding box center [493, 242] width 986 height 485
paste input "Filter by value:"
click at [564, 167] on span "binary-input 1" at bounding box center [580, 169] width 41 height 8
drag, startPoint x: 590, startPoint y: 144, endPoint x: 467, endPoint y: 141, distance: 122.8
click at [467, 143] on body "Bulk Commission Favourites Submit Cancel Favourite Type BACnet Favourited? Eith…" at bounding box center [493, 242] width 986 height 485
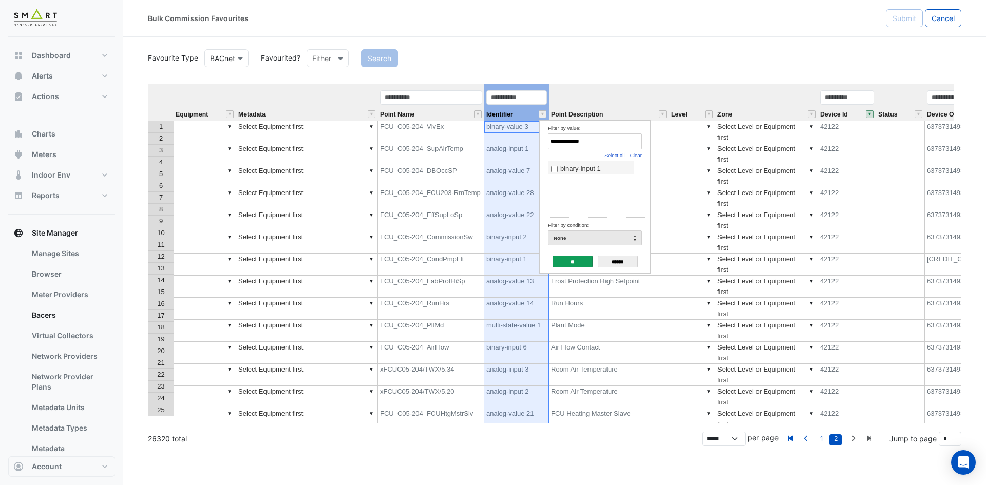
paste input "*"
click at [591, 165] on span "analog-output 2" at bounding box center [583, 169] width 46 height 8
drag, startPoint x: 604, startPoint y: 139, endPoint x: 432, endPoint y: 126, distance: 173.0
click at [400, 124] on body "Bulk Commission Favourites Submit Cancel Favourite Type BACnet Favourited? Eith…" at bounding box center [493, 242] width 986 height 485
paste input "Filter by value:"
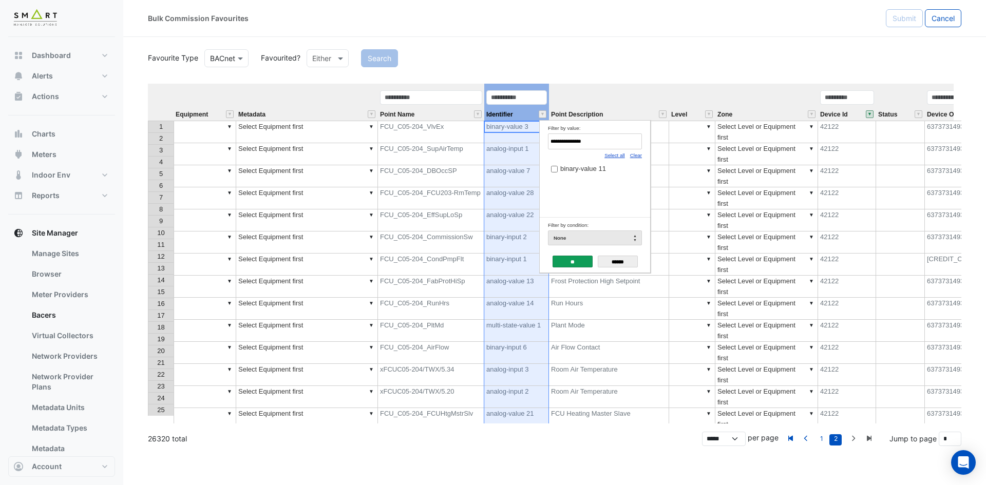
drag, startPoint x: 565, startPoint y: 169, endPoint x: 543, endPoint y: 170, distance: 21.6
click at [566, 169] on span "binary-value 11" at bounding box center [583, 169] width 46 height 8
drag, startPoint x: 601, startPoint y: 141, endPoint x: 383, endPoint y: 134, distance: 218.5
click at [383, 134] on body "Bulk Commission Favourites Submit Cancel Favourite Type BACnet Favourited? Eith…" at bounding box center [493, 242] width 986 height 485
paste input "*"
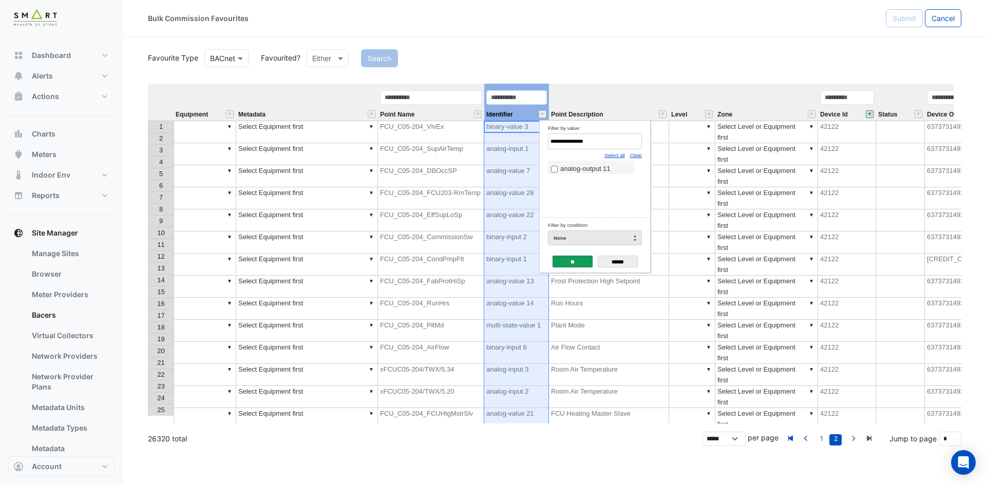
click at [568, 172] on span "analog-output 11" at bounding box center [585, 169] width 50 height 8
drag, startPoint x: 613, startPoint y: 141, endPoint x: 273, endPoint y: 124, distance: 341.0
click at [273, 124] on body "Bulk Commission Favourites Submit Cancel Favourite Type BACnet Favourited? Eith…" at bounding box center [493, 242] width 986 height 485
paste input "Filter by value:"
click at [569, 168] on span "binary-output 1" at bounding box center [582, 169] width 45 height 8
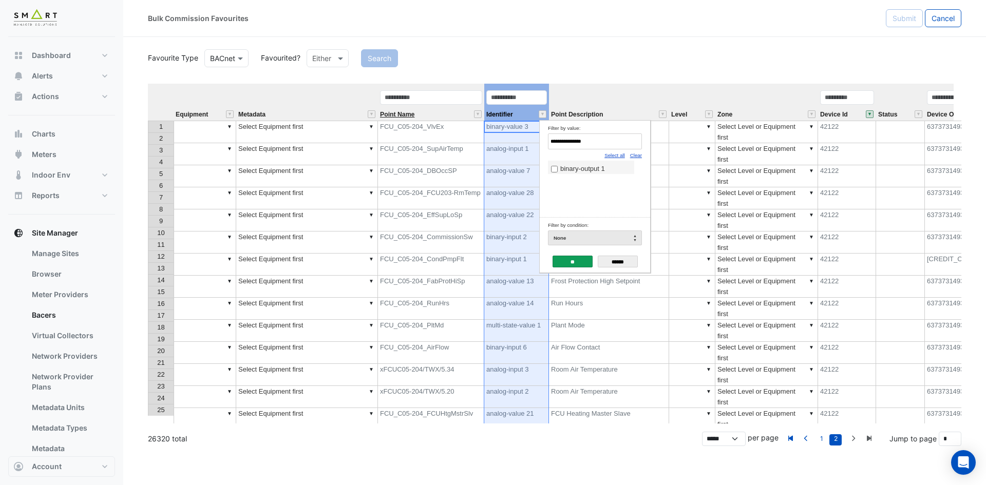
drag, startPoint x: 484, startPoint y: 128, endPoint x: 402, endPoint y: 118, distance: 82.9
click at [402, 118] on body "Bulk Commission Favourites Submit Cancel Favourite Type BACnet Favourited? Eith…" at bounding box center [493, 242] width 986 height 485
paste input "Filter by value:"
click at [581, 168] on span "analog-output 1" at bounding box center [583, 169] width 46 height 8
drag, startPoint x: 438, startPoint y: 134, endPoint x: 432, endPoint y: 134, distance: 6.2
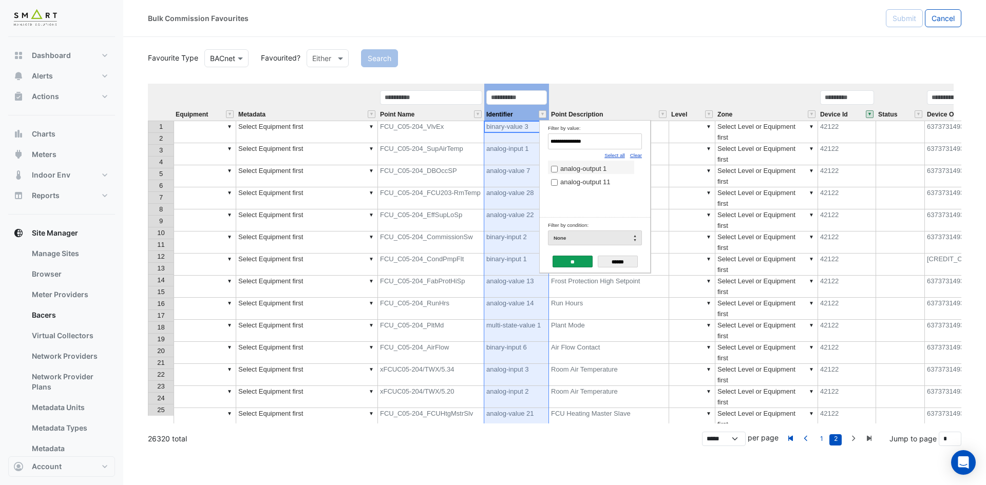
click at [432, 134] on body "Bulk Commission Favourites Submit Cancel Favourite Type BACnet Favourited? Eith…" at bounding box center [493, 242] width 986 height 485
paste input "****"
click at [590, 168] on span "multi-state-value 1" at bounding box center [587, 169] width 54 height 8
drag, startPoint x: 601, startPoint y: 145, endPoint x: 358, endPoint y: 128, distance: 244.1
click at [358, 128] on body "Bulk Commission Favourites Submit Cancel Favourite Type BACnet Favourited? Eith…" at bounding box center [493, 242] width 986 height 485
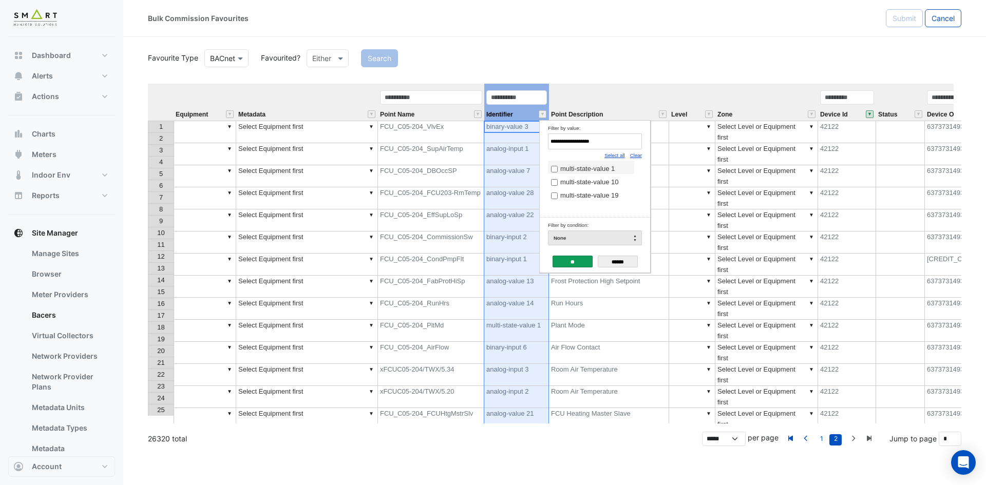
paste input "Filter by value:"
click at [607, 170] on label "analog-input 8" at bounding box center [591, 168] width 80 height 11
drag, startPoint x: 589, startPoint y: 141, endPoint x: 405, endPoint y: 136, distance: 183.5
click at [405, 136] on body "Bulk Commission Favourites Submit Cancel Favourite Type BACnet Favourited? Eith…" at bounding box center [493, 242] width 986 height 485
paste input "Filter by value:"
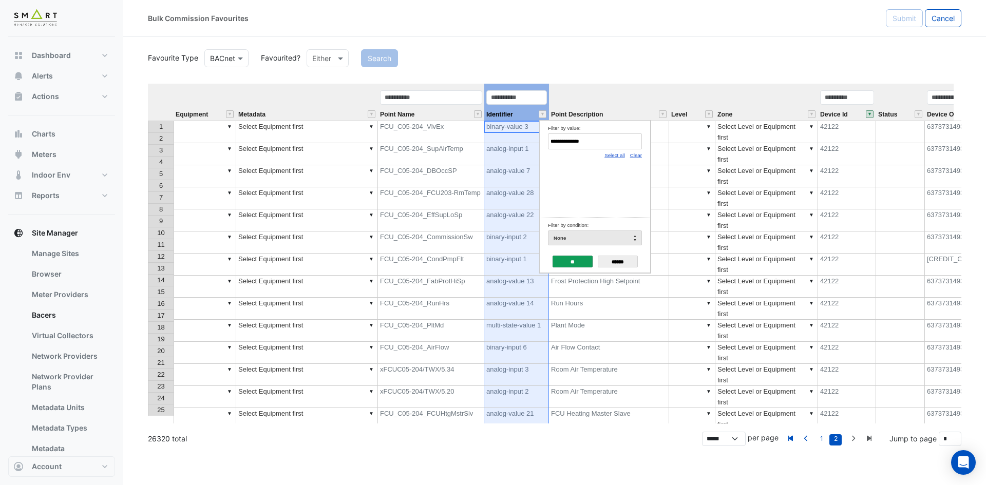
drag, startPoint x: 589, startPoint y: 142, endPoint x: 378, endPoint y: 136, distance: 211.2
click at [378, 136] on body "Bulk Commission Favourites Submit Cancel Favourite Type BACnet Favourited? Eith…" at bounding box center [493, 242] width 986 height 485
paste input "Filter by value:"
click at [579, 166] on span "analog-input 2" at bounding box center [581, 169] width 42 height 8
drag, startPoint x: 576, startPoint y: 142, endPoint x: 414, endPoint y: 141, distance: 162.3
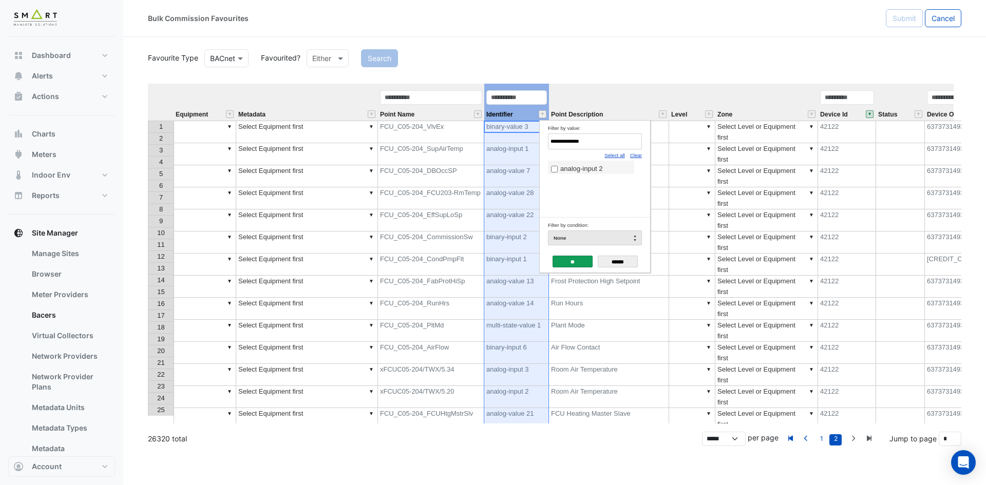
click at [414, 141] on body "Bulk Commission Favourites Submit Cancel Favourite Type BACnet Favourited? Eith…" at bounding box center [493, 242] width 986 height 485
paste input "Filter by value:"
click at [578, 166] on span "analog-input 1" at bounding box center [581, 169] width 42 height 8
drag, startPoint x: 499, startPoint y: 133, endPoint x: 369, endPoint y: 116, distance: 131.1
click at [369, 116] on body "Bulk Commission Favourites Submit Cancel Favourite Type BACnet Favourited? Eith…" at bounding box center [493, 242] width 986 height 485
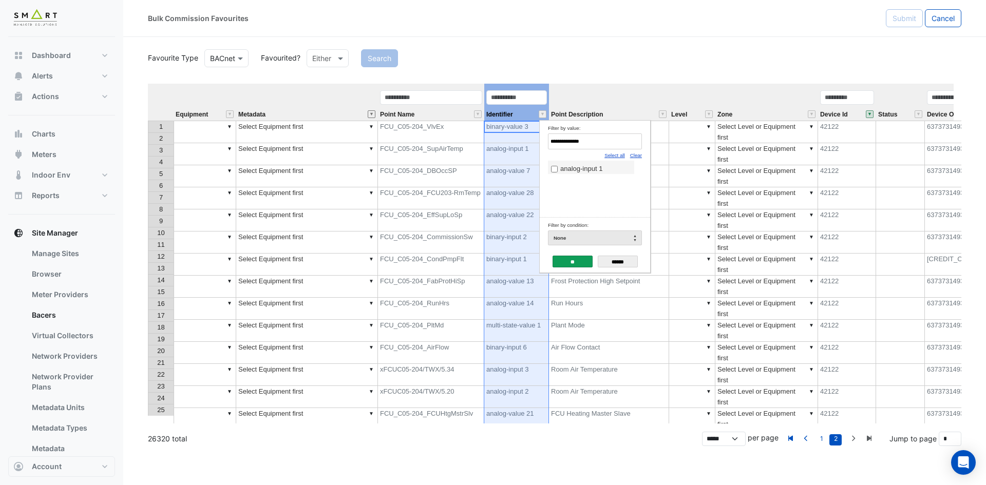
paste input "Filter by value:"
type input "**********"
click at [560, 263] on input "**" at bounding box center [573, 262] width 40 height 12
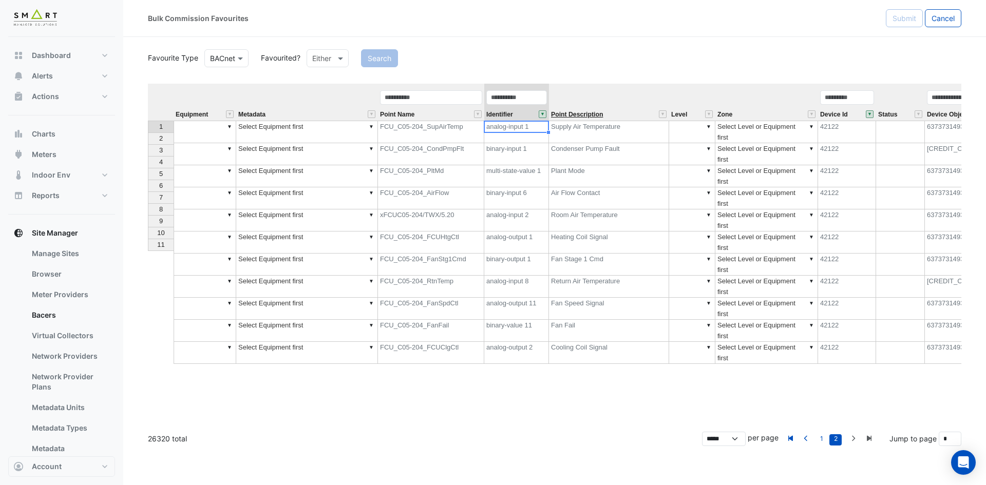
click at [595, 114] on span "Point Description" at bounding box center [577, 114] width 52 height 7
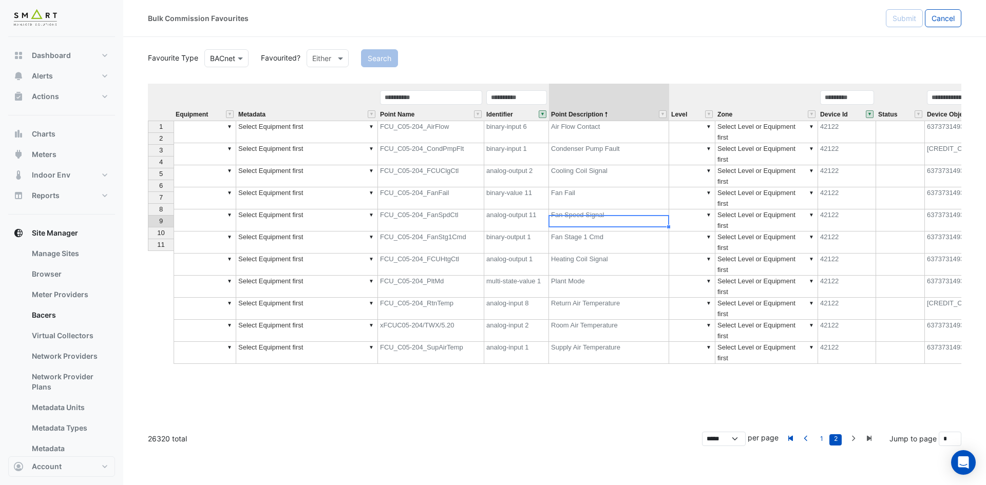
click at [584, 298] on td "Return Air Temperature" at bounding box center [609, 309] width 120 height 22
click at [590, 165] on td "Cooling Coil Signal" at bounding box center [609, 176] width 120 height 22
click at [148, 192] on div "Equipment Metadata Point Name Identifier Point Description Level Zone Device Id…" at bounding box center [148, 224] width 0 height 280
click at [577, 342] on td "Supply Air Temperature" at bounding box center [609, 353] width 120 height 22
click at [588, 210] on td "Fan Speed Signal" at bounding box center [609, 221] width 120 height 22
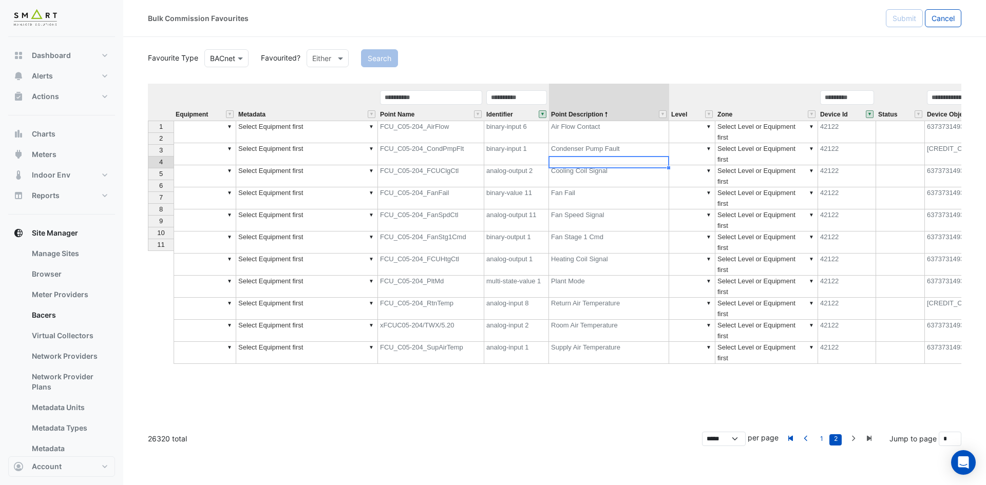
click at [588, 187] on td "Fan Fail" at bounding box center [609, 198] width 120 height 22
click at [596, 127] on td "Air Flow Contact" at bounding box center [609, 132] width 120 height 23
click at [599, 232] on td "Fan Stage 1 Cmd" at bounding box center [609, 243] width 120 height 22
click at [612, 143] on td "Condenser Pump Fault" at bounding box center [609, 154] width 120 height 22
click at [584, 276] on td "Plant Mode" at bounding box center [609, 287] width 120 height 22
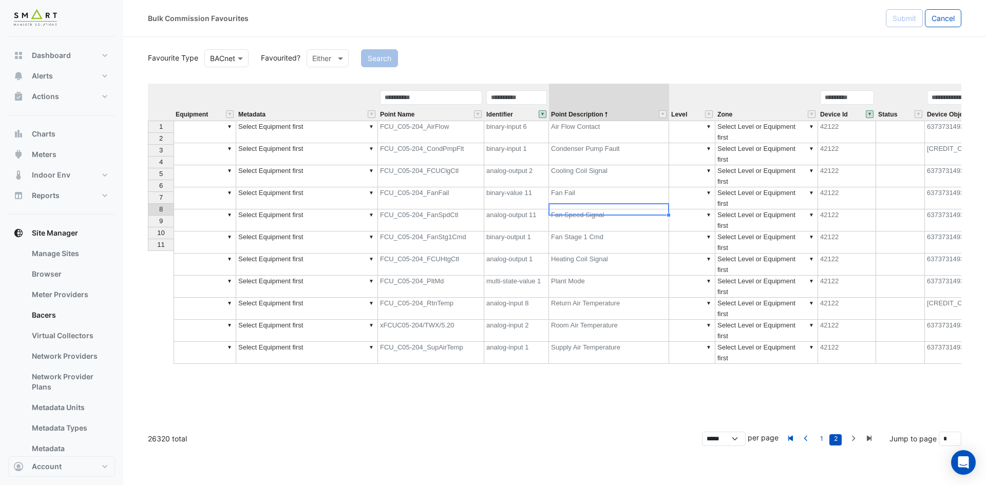
click at [589, 320] on td "Room Air Temperature" at bounding box center [609, 331] width 120 height 22
click at [190, 126] on td "▼" at bounding box center [205, 132] width 63 height 23
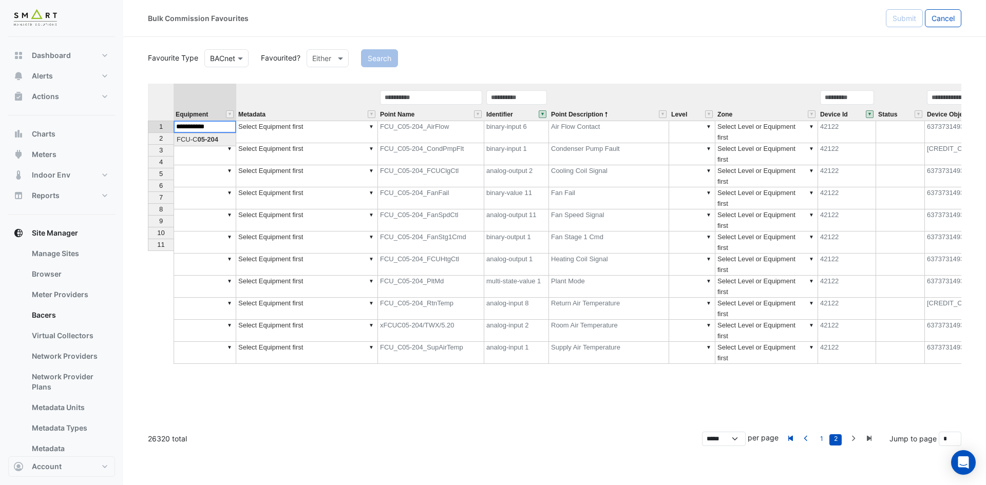
click at [194, 141] on div "Equipment Metadata Point Name Identifier Point Description Level Zone Device Id…" at bounding box center [555, 254] width 814 height 340
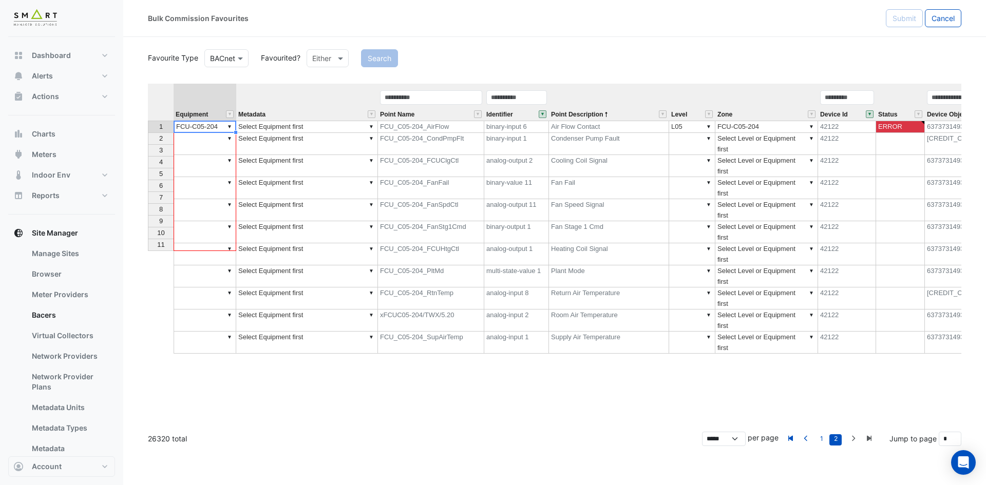
drag, startPoint x: 236, startPoint y: 133, endPoint x: 239, endPoint y: 238, distance: 104.8
click at [224, 252] on div "Equipment Metadata Point Name Identifier Point Description Level Zone Device Id…" at bounding box center [555, 254] width 814 height 340
type textarea "**********"
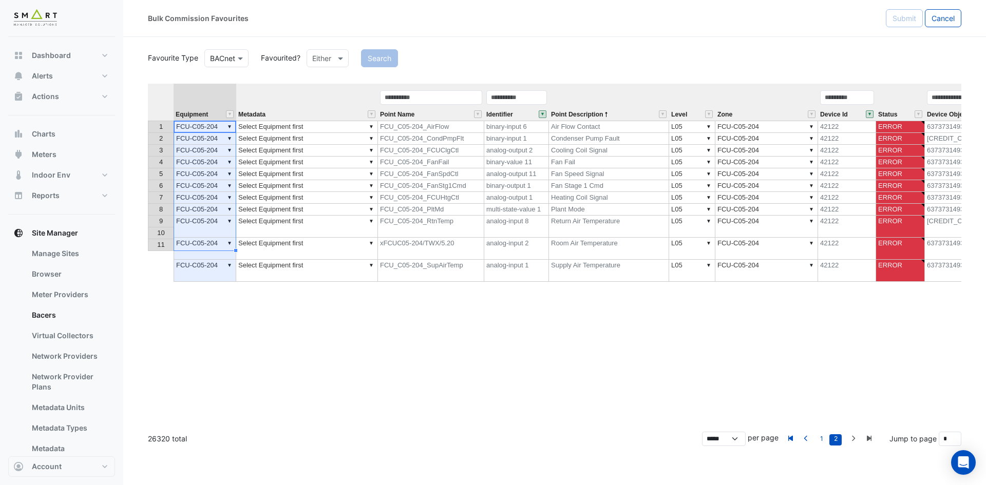
click at [334, 130] on td "▼ Select Equipment first" at bounding box center [307, 127] width 142 height 12
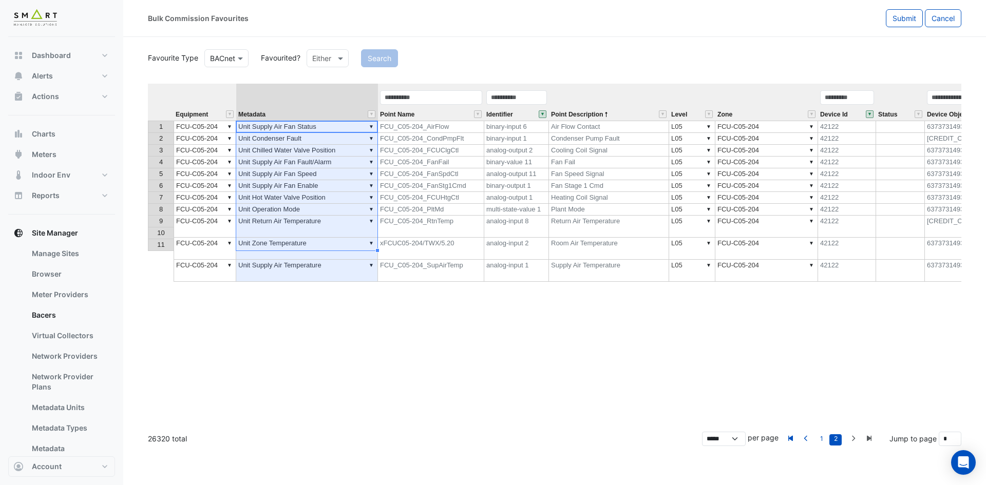
type textarea "**********"
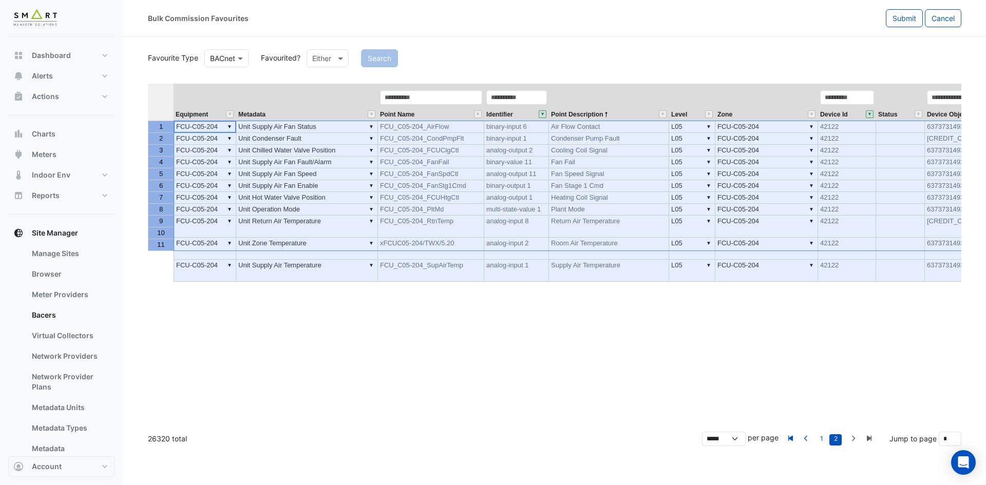
drag, startPoint x: 155, startPoint y: 122, endPoint x: 217, endPoint y: 228, distance: 122.5
click at [165, 243] on tbody "1 2 3 4 5 6 7 8 9 10 11" at bounding box center [161, 186] width 26 height 130
click at [903, 23] on button "Submit" at bounding box center [904, 18] width 37 height 18
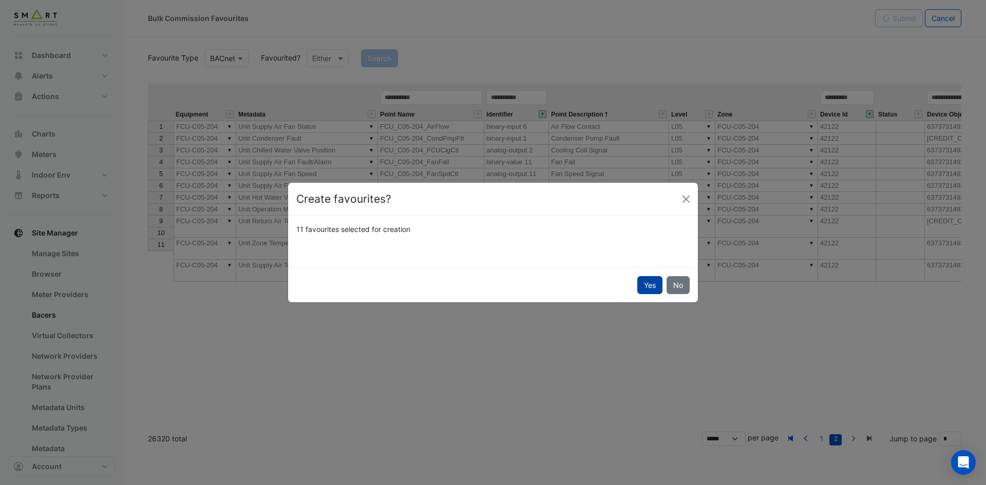
click at [651, 288] on button "Yes" at bounding box center [649, 285] width 25 height 18
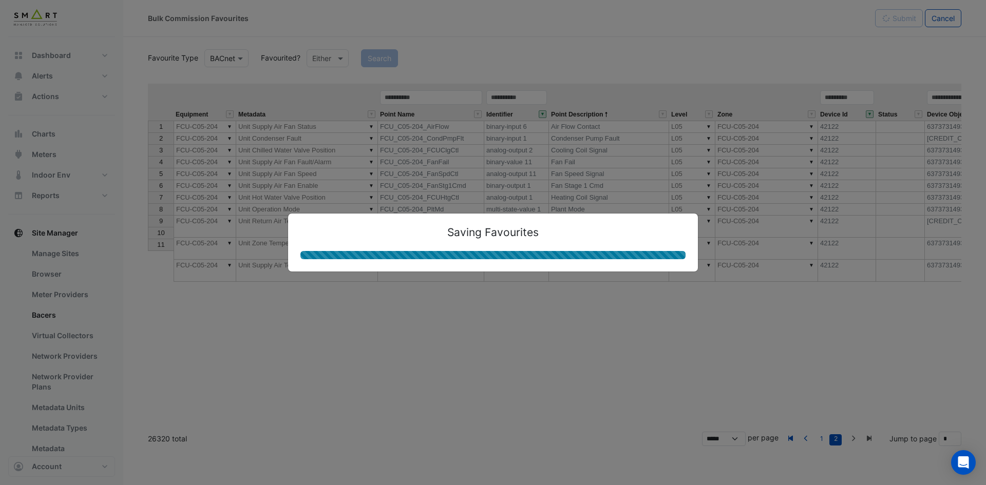
type textarea "**********"
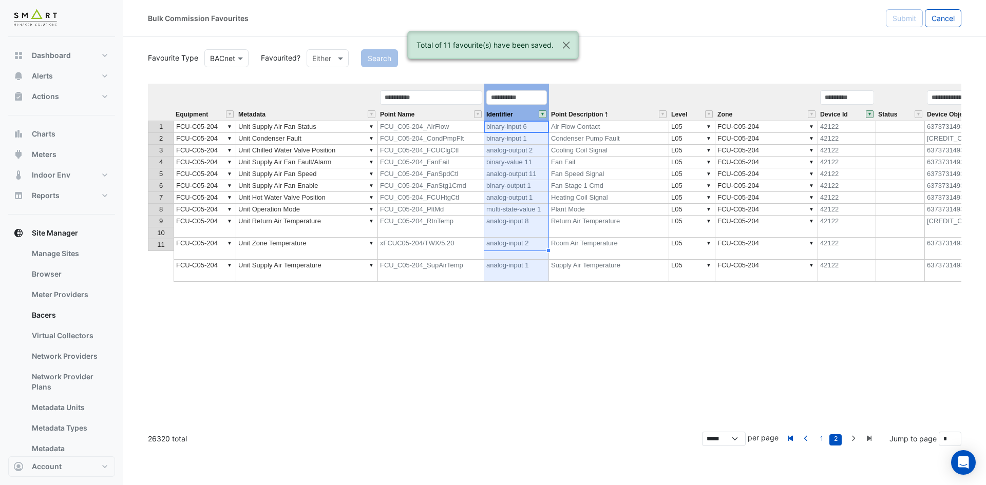
click at [543, 116] on button "" at bounding box center [543, 114] width 8 height 8
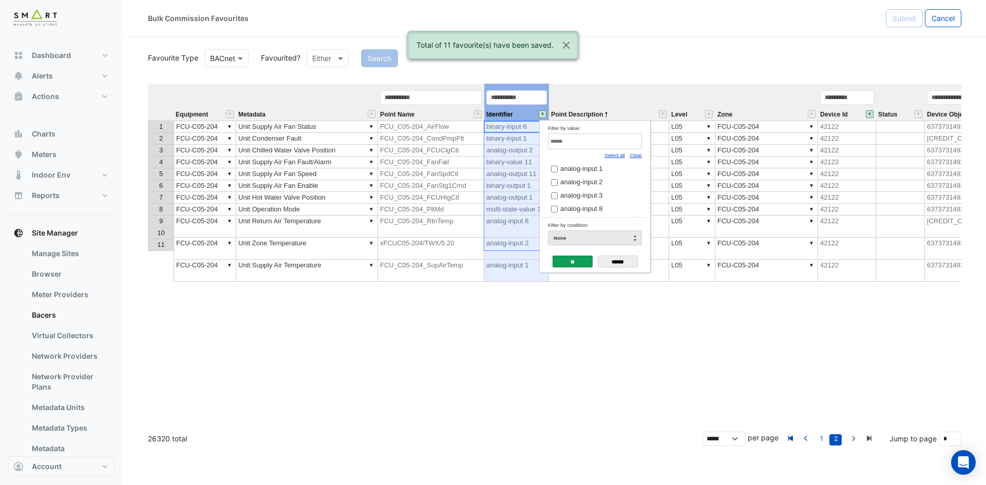
click at [621, 154] on link "Select all" at bounding box center [615, 156] width 21 height 6
click at [569, 258] on input "**" at bounding box center [573, 262] width 40 height 12
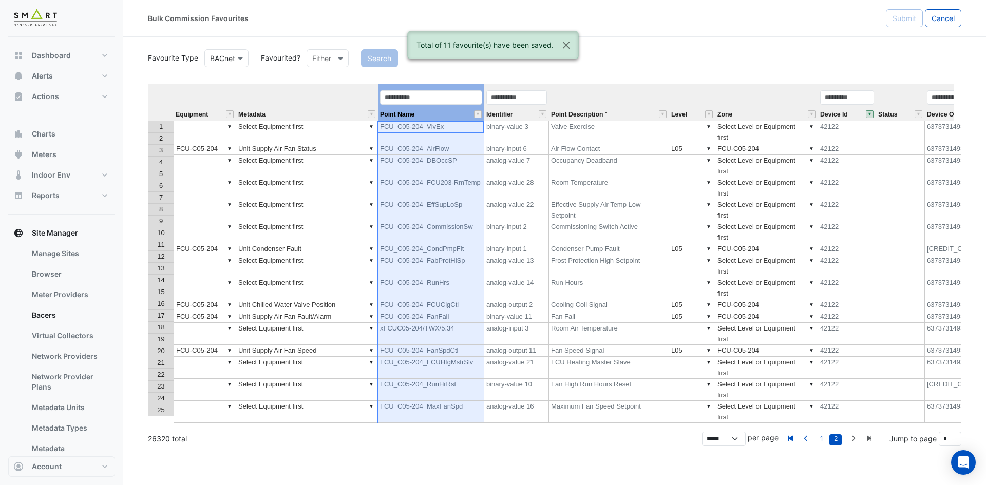
click at [479, 110] on div "Point Name" at bounding box center [431, 104] width 106 height 31
click at [479, 114] on button "" at bounding box center [478, 114] width 8 height 8
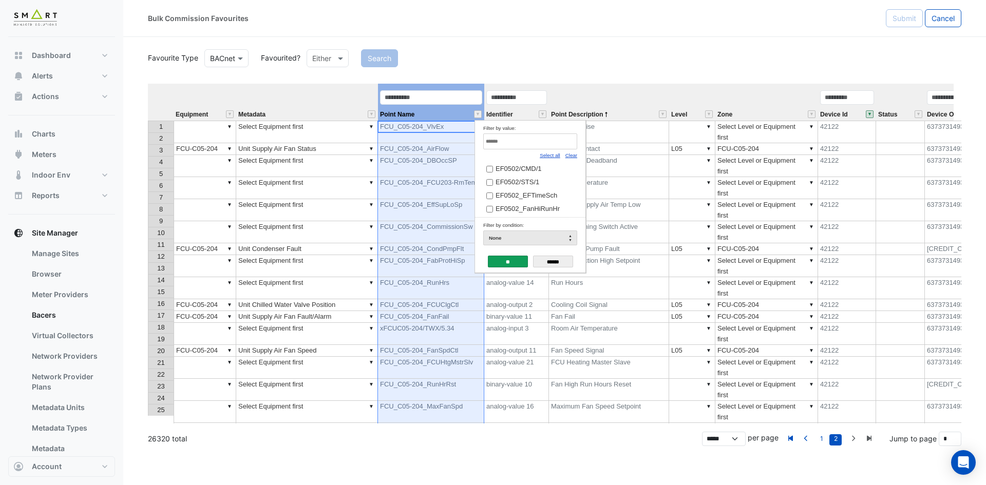
click at [573, 154] on link "Clear" at bounding box center [572, 156] width 12 height 6
click at [566, 146] on input "Filter by value:" at bounding box center [530, 142] width 94 height 16
type input "*"
click at [524, 146] on input "Filter by value:" at bounding box center [530, 142] width 94 height 16
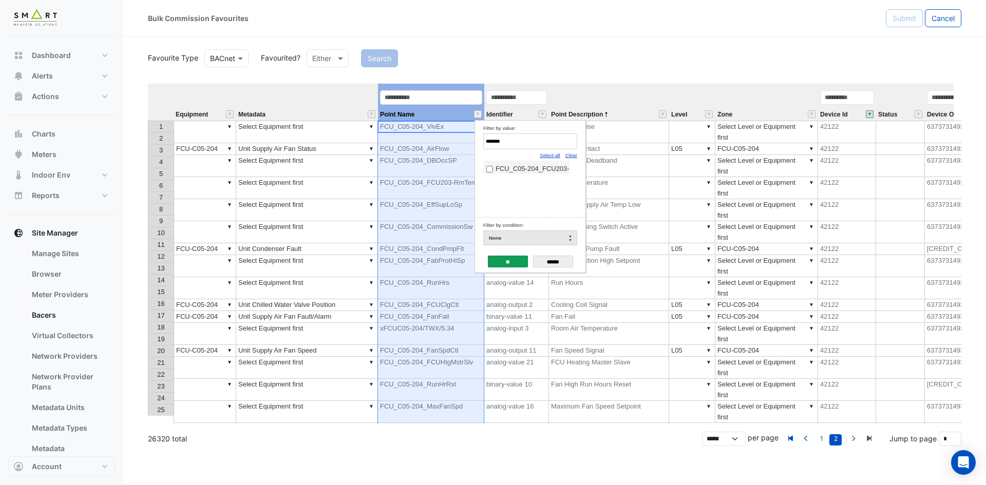
type input "*******"
click at [493, 168] on label "FCU_C05-204_FCU203-RmTempSP" at bounding box center [526, 168] width 80 height 11
click at [504, 264] on input "**" at bounding box center [508, 262] width 40 height 12
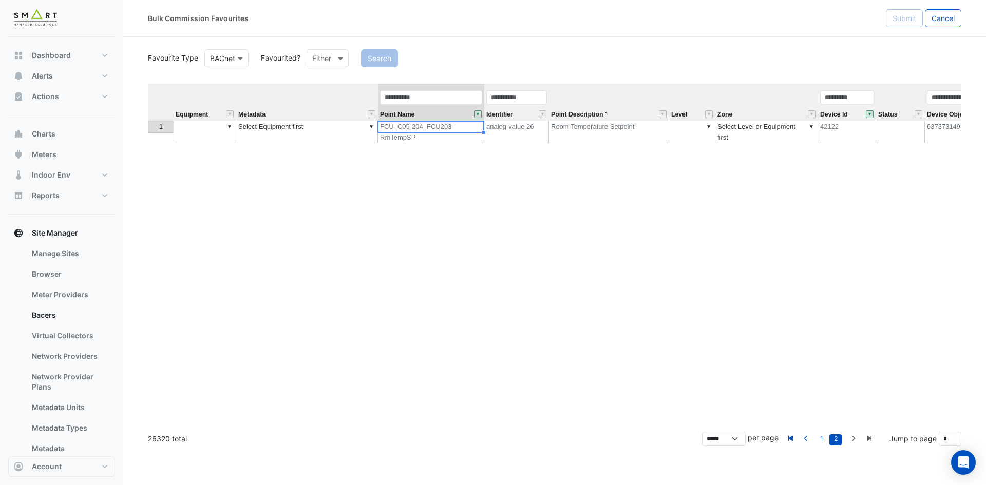
click at [520, 130] on td "analog-value 26" at bounding box center [516, 132] width 65 height 23
click at [203, 128] on td "▼" at bounding box center [205, 132] width 63 height 23
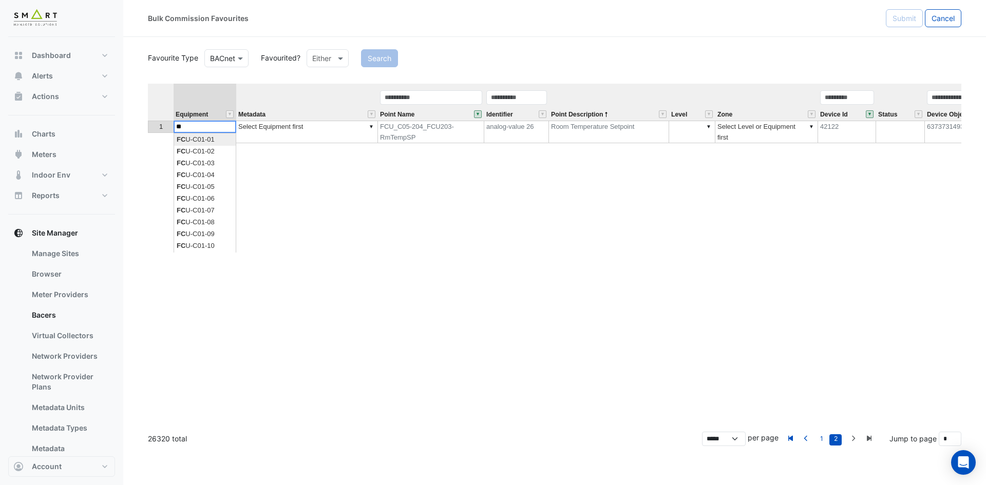
type textarea "*"
click at [204, 139] on div "**********" at bounding box center [555, 254] width 814 height 340
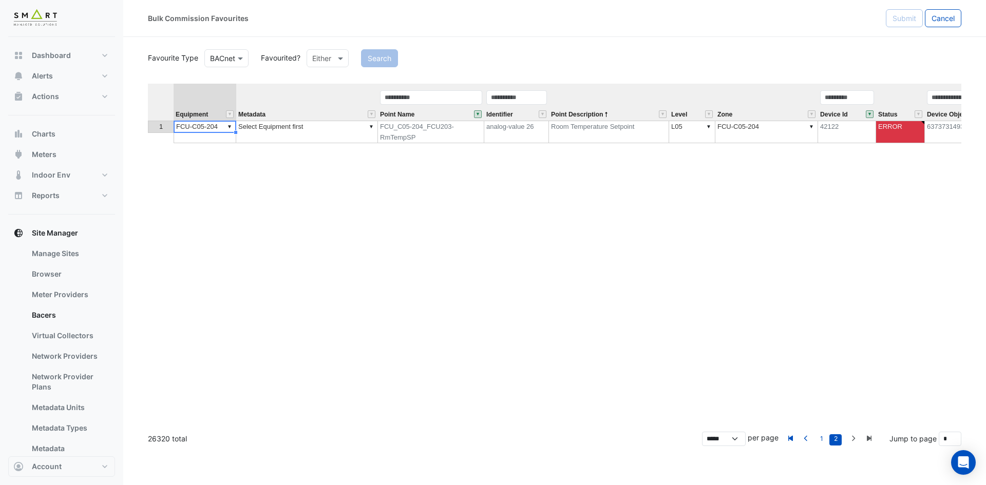
type textarea "**********"
drag, startPoint x: 308, startPoint y: 122, endPoint x: 313, endPoint y: 130, distance: 10.0
click at [310, 125] on div "**********" at bounding box center [555, 254] width 814 height 340
click at [314, 130] on td "▼ Select Equipment first" at bounding box center [307, 132] width 142 height 23
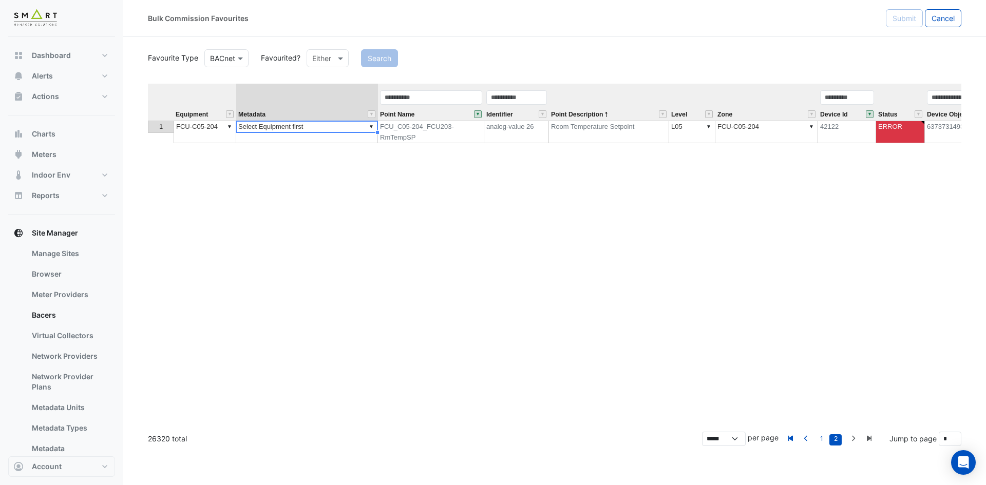
type textarea "**********"
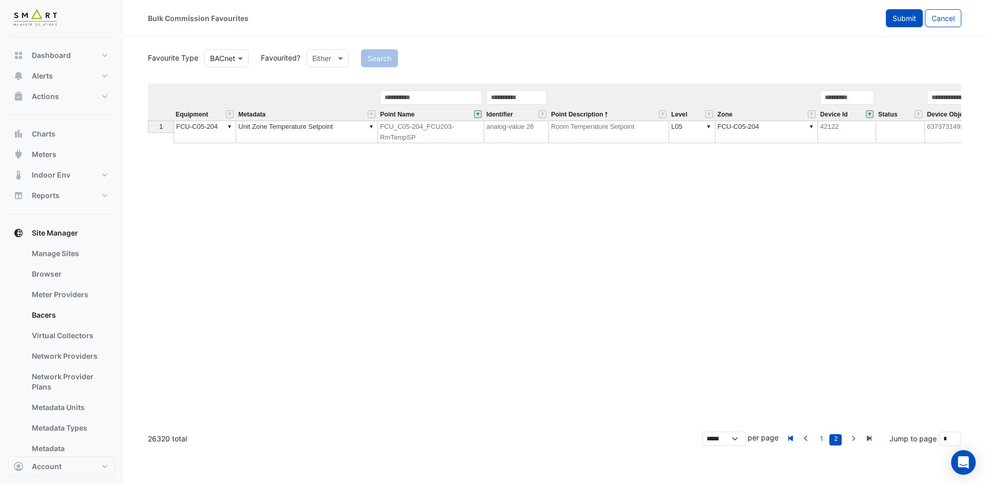
click at [908, 23] on button "Submit" at bounding box center [904, 18] width 37 height 18
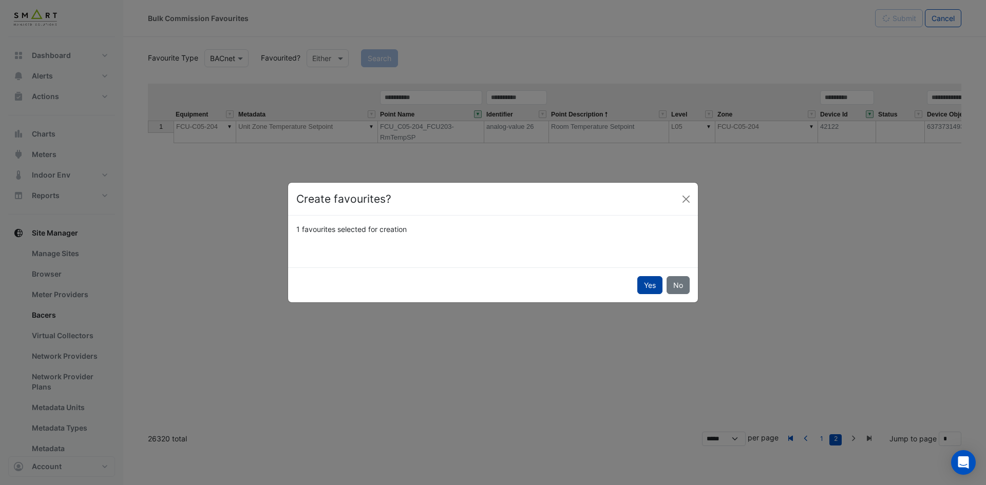
click at [644, 287] on button "Yes" at bounding box center [649, 285] width 25 height 18
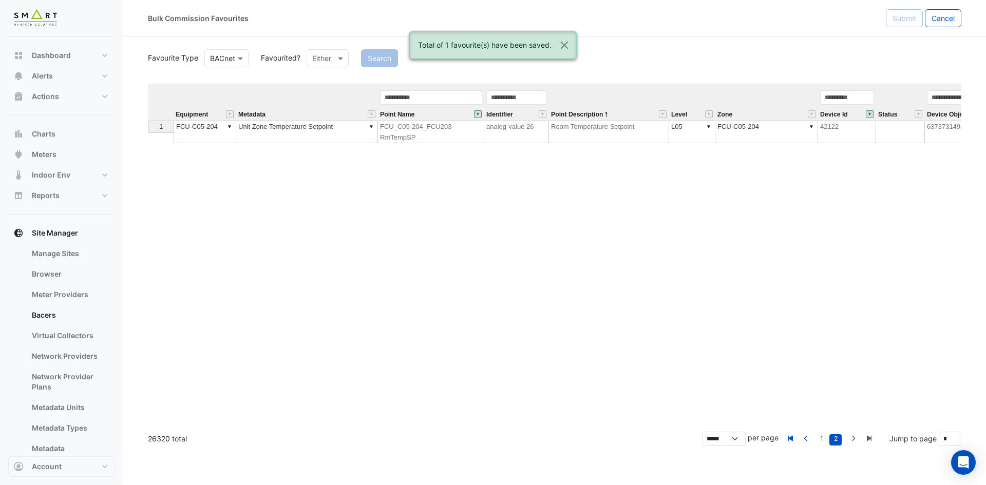
click at [478, 115] on button "" at bounding box center [478, 114] width 8 height 8
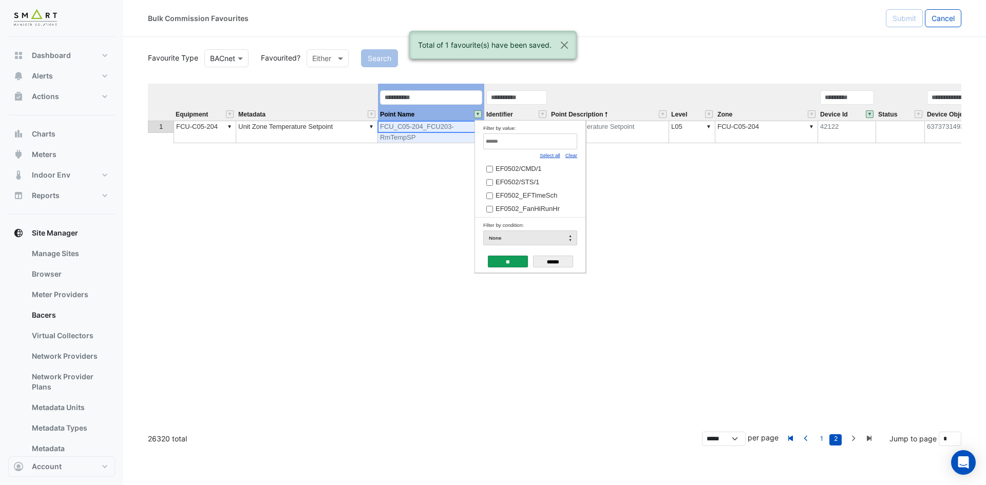
click at [552, 157] on link "Select all" at bounding box center [550, 156] width 21 height 6
click at [508, 258] on input "**" at bounding box center [508, 262] width 40 height 12
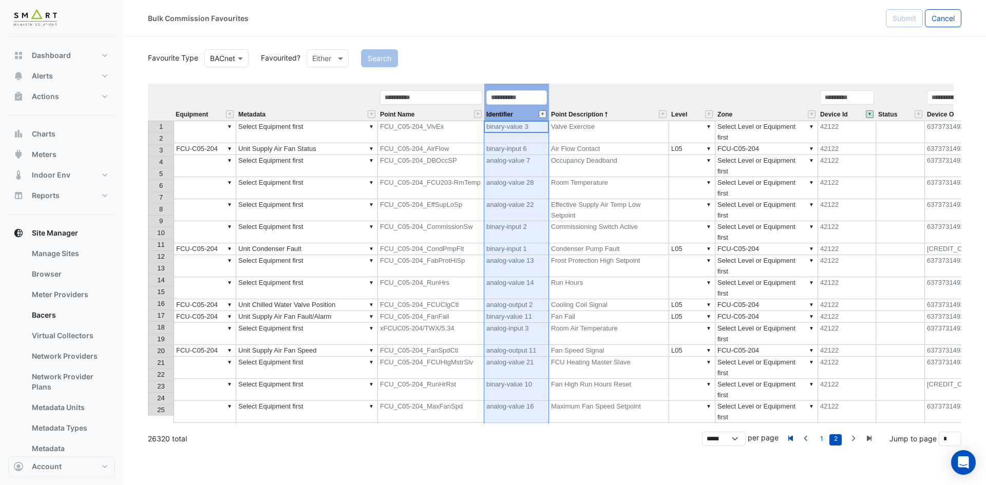
click at [541, 113] on button "" at bounding box center [543, 114] width 8 height 8
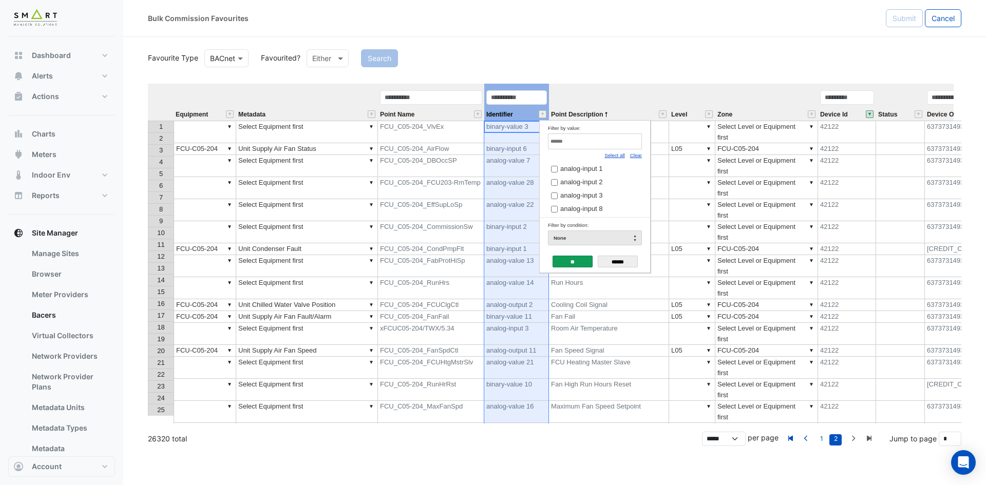
click at [573, 269] on div "**" at bounding box center [573, 262] width 40 height 17
click at [703, 80] on div "Favourite Type BACnet Favourited? Either Search Equipment Metadata Point Name I…" at bounding box center [555, 235] width 814 height 377
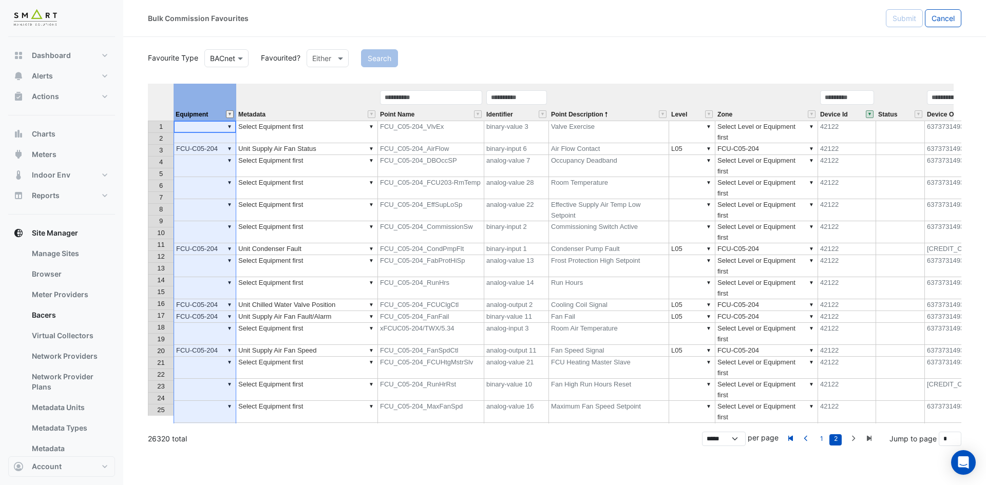
click at [229, 114] on button "" at bounding box center [230, 114] width 8 height 8
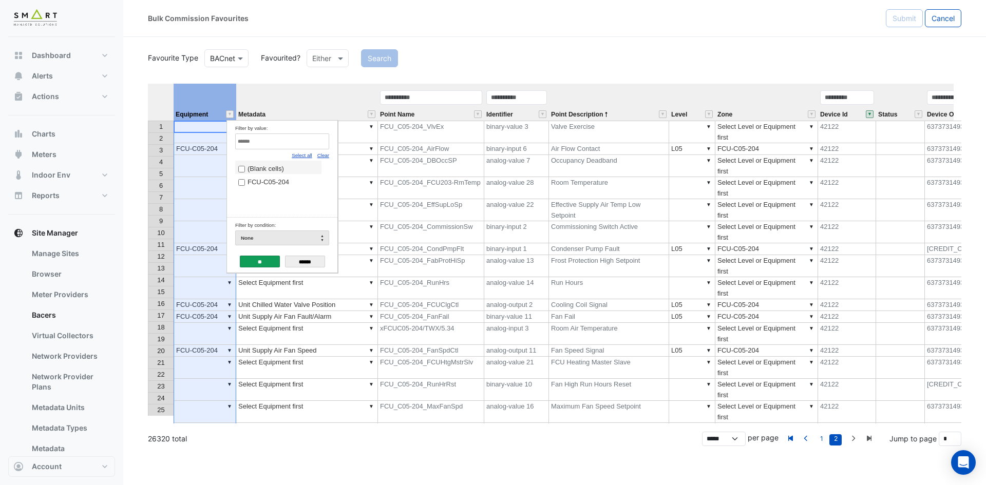
click at [252, 167] on span "(Blank cells)" at bounding box center [266, 169] width 36 height 8
click at [254, 259] on input "**" at bounding box center [260, 262] width 40 height 12
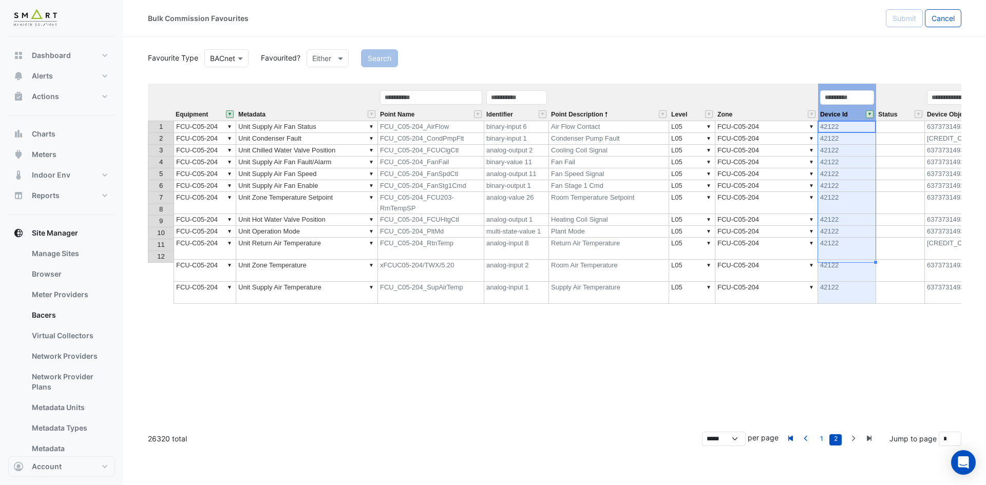
click at [868, 113] on button "" at bounding box center [870, 114] width 8 height 8
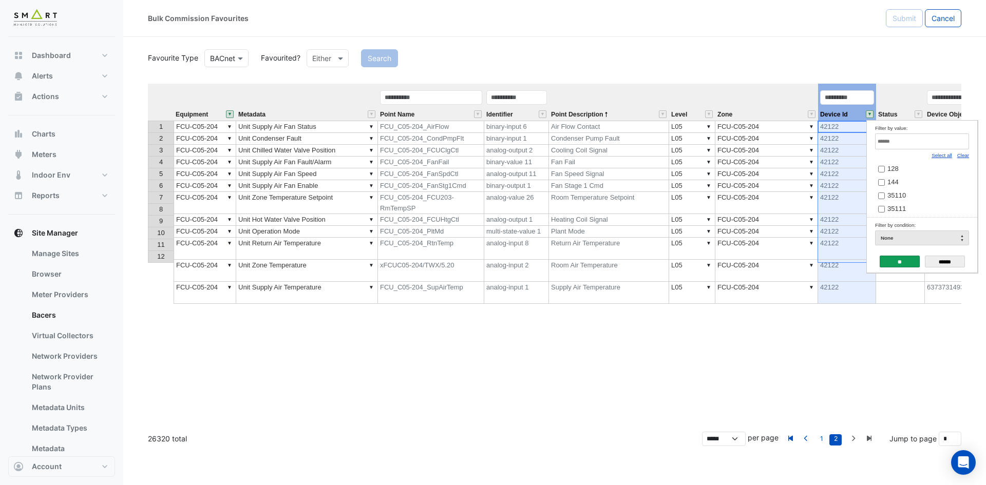
click at [966, 159] on div "Clear" at bounding box center [964, 154] width 12 height 11
click at [946, 141] on input "Filter by value:" at bounding box center [922, 142] width 94 height 16
paste input "*****"
type input "*****"
click at [893, 167] on span "42123" at bounding box center [897, 169] width 18 height 8
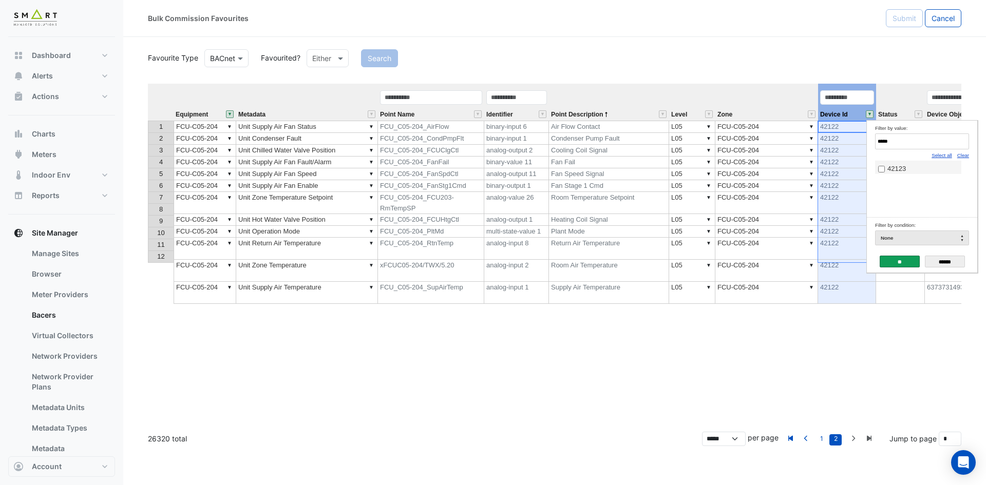
click at [910, 264] on input "**" at bounding box center [900, 262] width 40 height 12
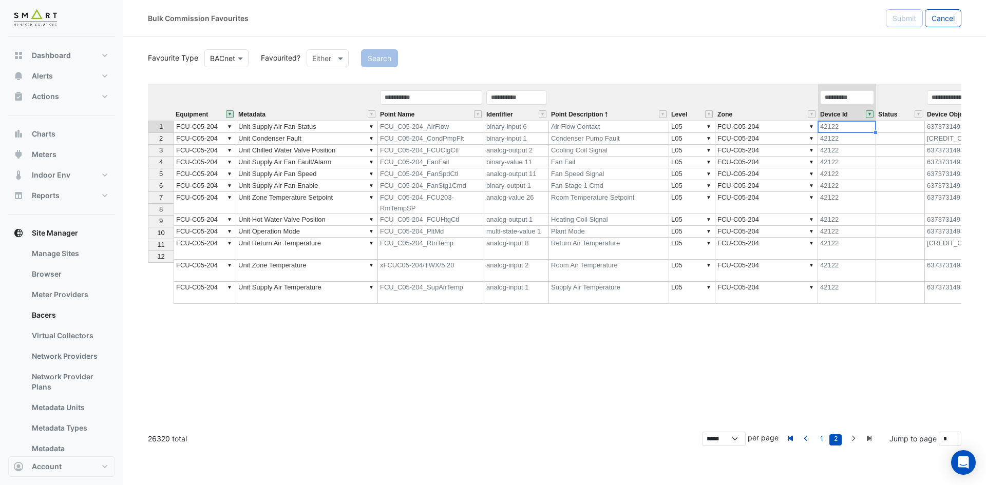
click at [232, 115] on button "" at bounding box center [230, 114] width 8 height 8
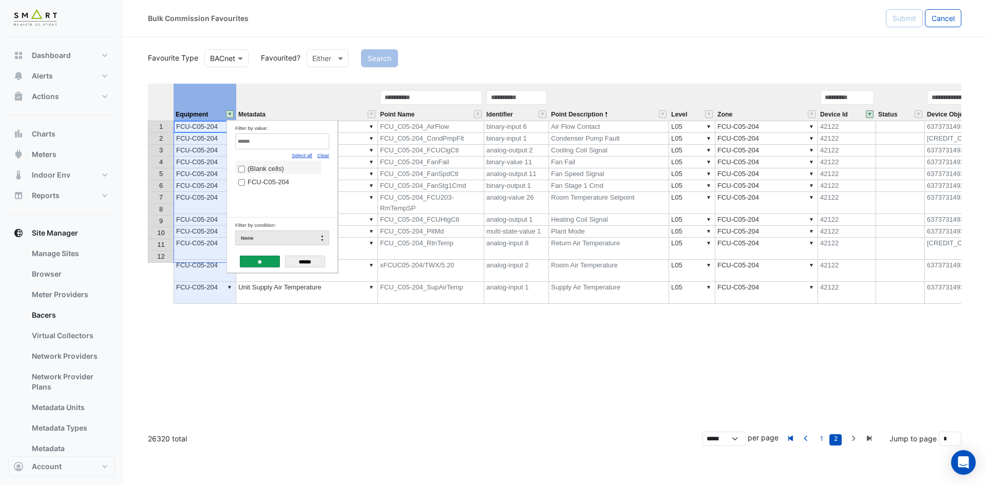
click at [262, 170] on span "(Blank cells)" at bounding box center [266, 169] width 36 height 8
click at [262, 260] on input "**" at bounding box center [260, 262] width 40 height 12
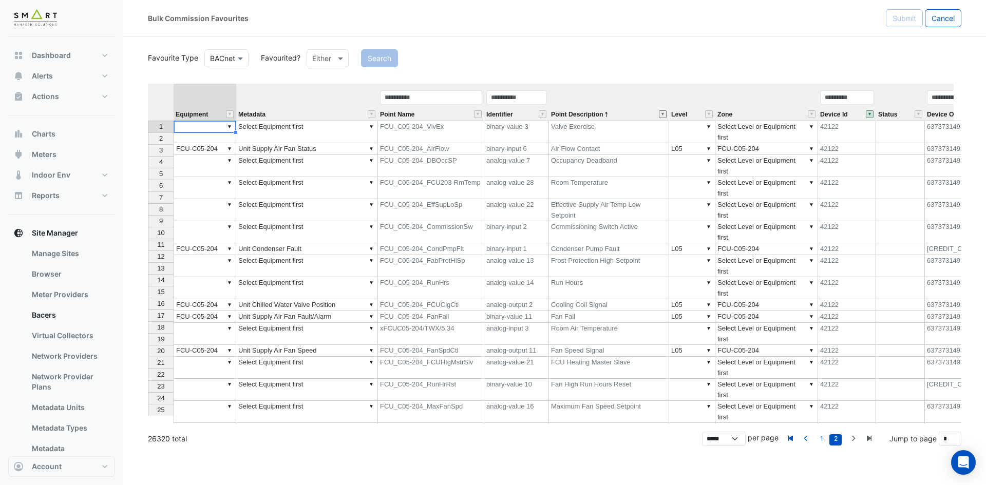
click at [662, 115] on button "" at bounding box center [663, 114] width 8 height 8
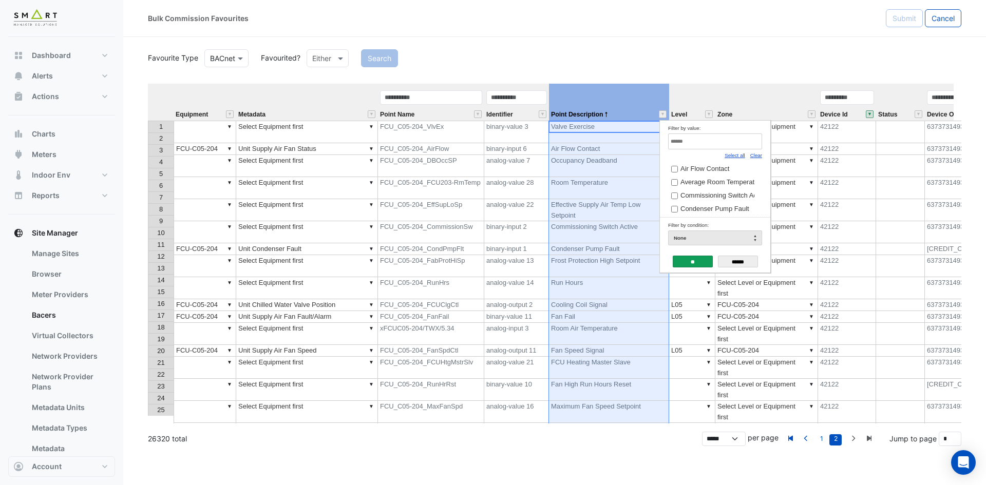
click at [859, 155] on td "42122" at bounding box center [847, 166] width 58 height 22
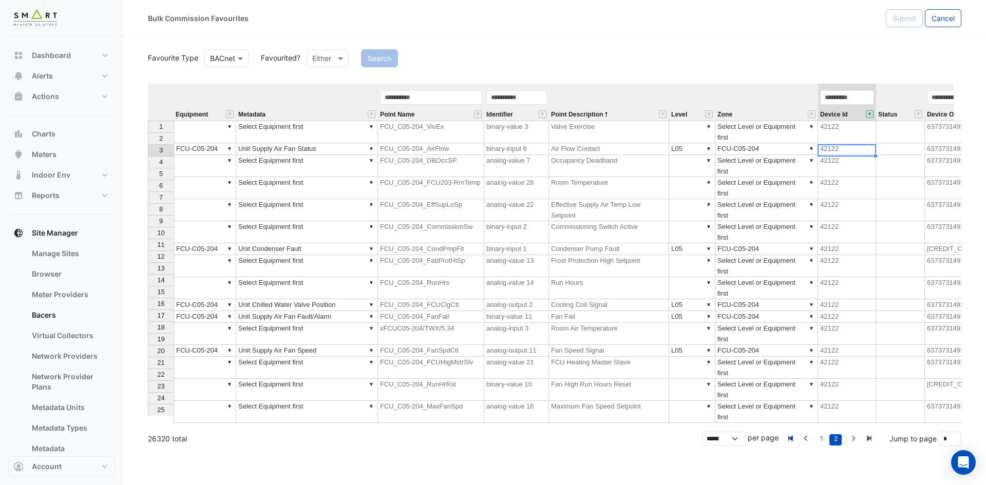
click at [871, 113] on button "" at bounding box center [870, 114] width 8 height 8
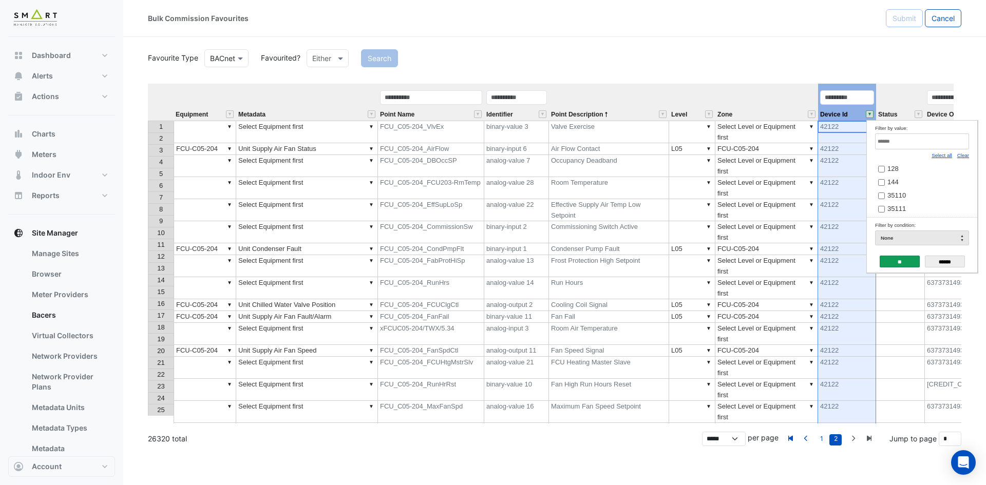
click at [960, 158] on link "Clear" at bounding box center [964, 156] width 12 height 6
click at [945, 144] on input "Filter by value:" at bounding box center [922, 142] width 94 height 16
paste input "*****"
type input "*****"
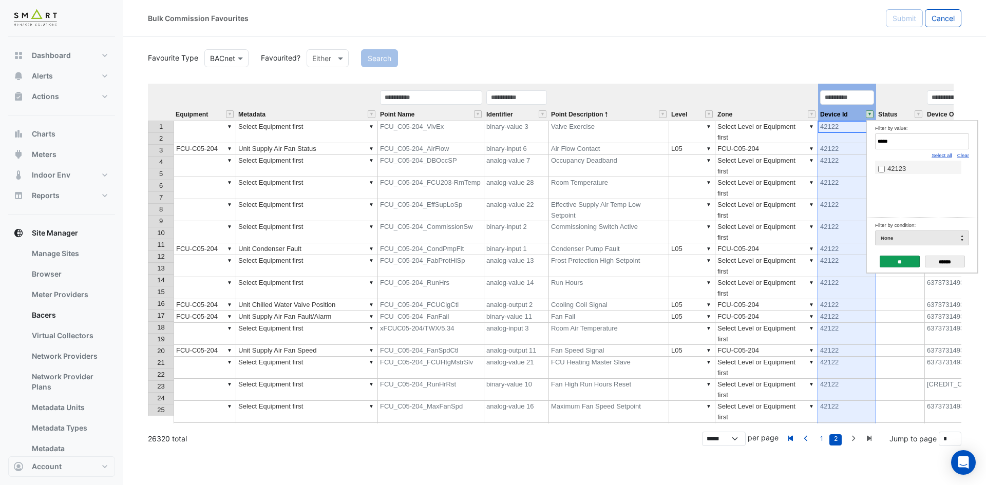
click at [887, 171] on label "42123" at bounding box center [918, 168] width 80 height 11
click at [898, 263] on input "**" at bounding box center [900, 262] width 40 height 12
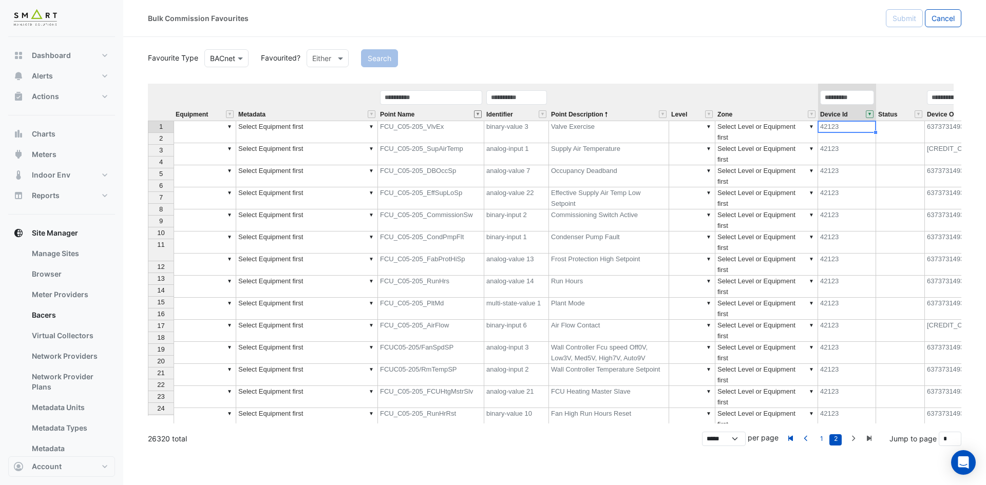
click at [476, 114] on button "" at bounding box center [478, 114] width 8 height 8
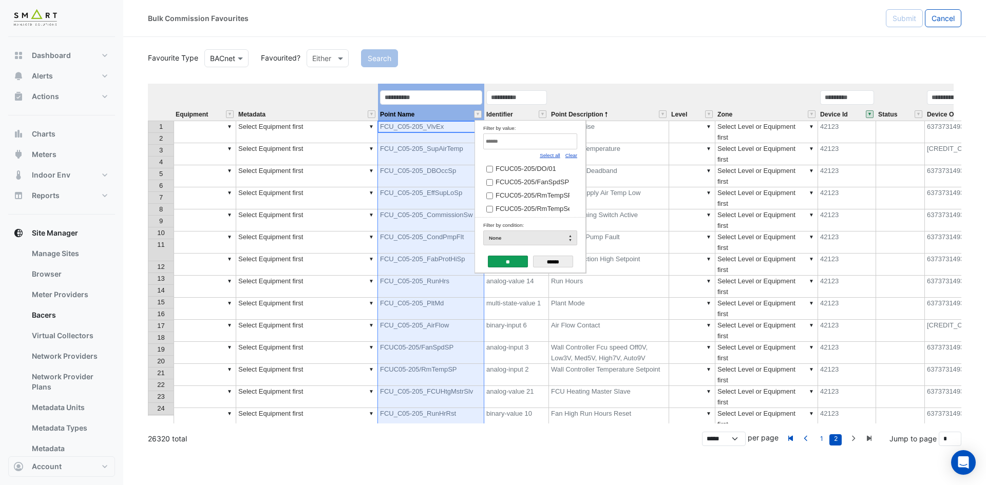
click at [640, 165] on td "Occupancy Deadband" at bounding box center [609, 176] width 120 height 22
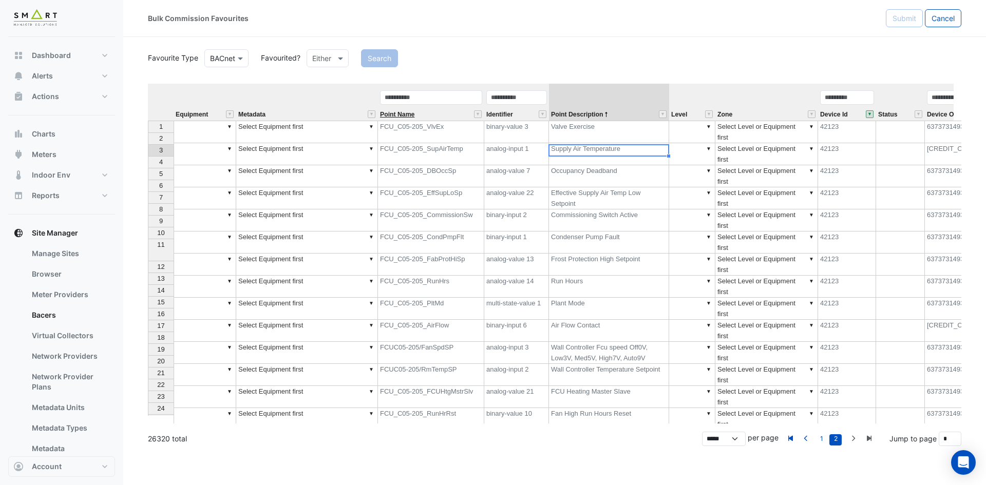
click at [403, 114] on span "Point Name" at bounding box center [397, 114] width 34 height 7
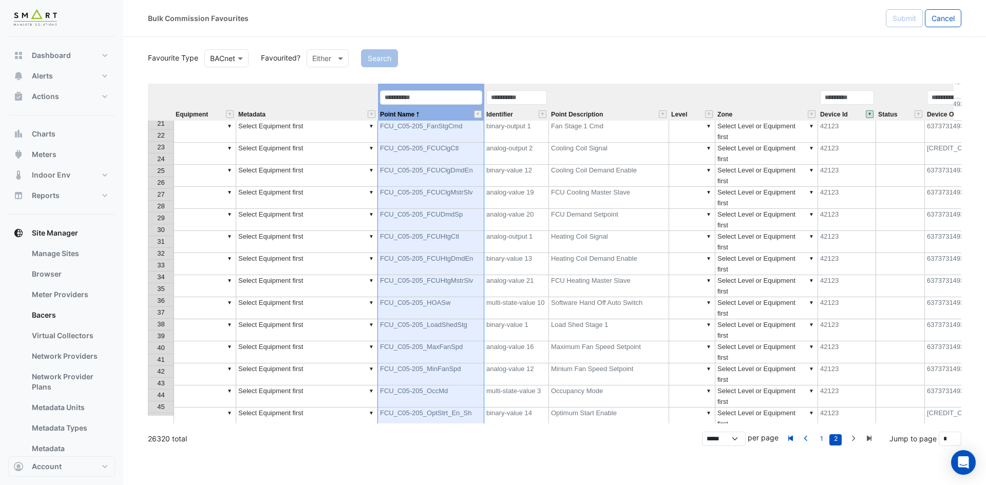
scroll to position [308, 0]
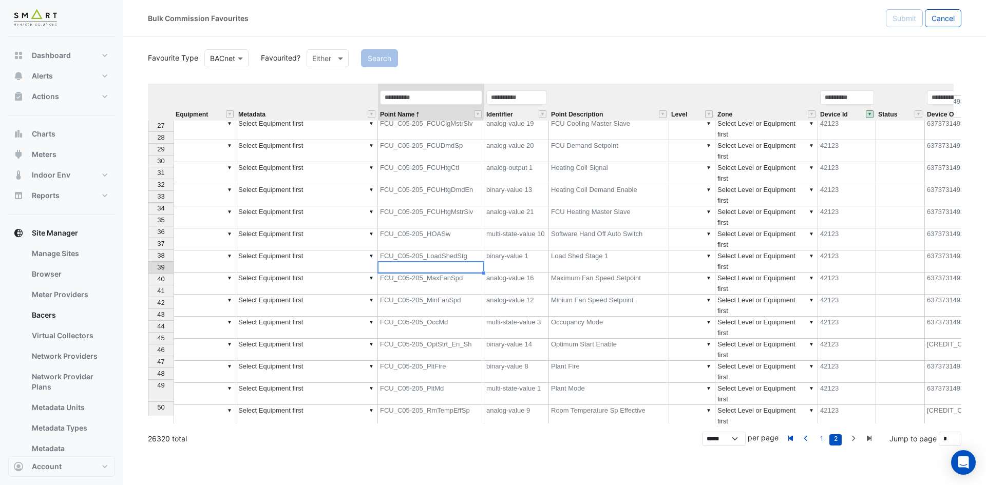
click at [453, 472] on td "FCU_C05-205_RunHrRst" at bounding box center [431, 483] width 106 height 22
click at [453, 449] on td "FCU_C05-205_RtnTemp" at bounding box center [431, 460] width 106 height 22
click at [457, 405] on td "FCU_C05-205_RmTempEffSp" at bounding box center [431, 416] width 106 height 22
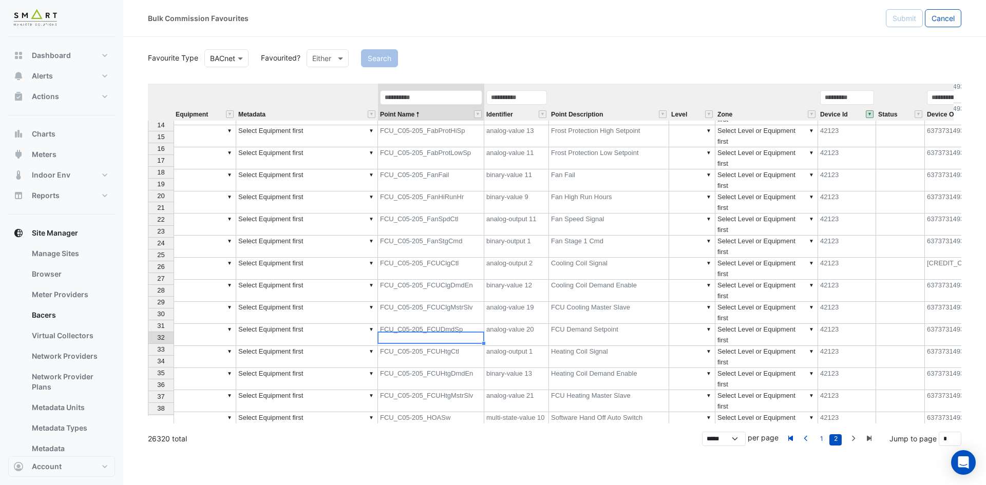
scroll to position [257, 0]
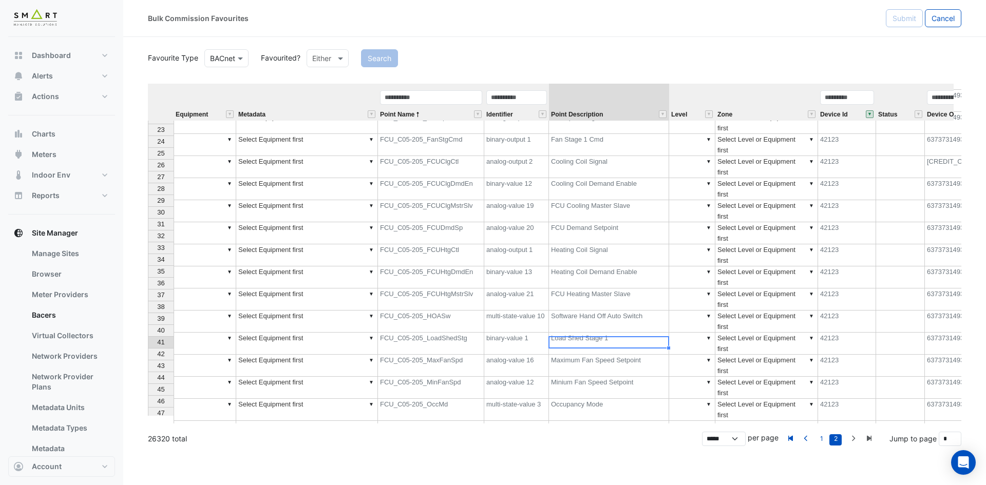
click at [165, 342] on div "41" at bounding box center [161, 342] width 21 height 11
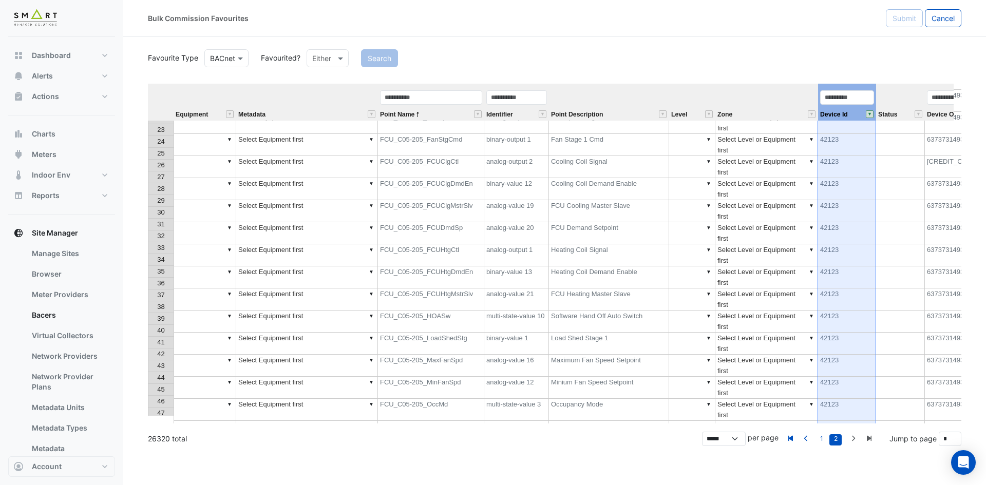
click at [872, 112] on button "" at bounding box center [870, 114] width 8 height 8
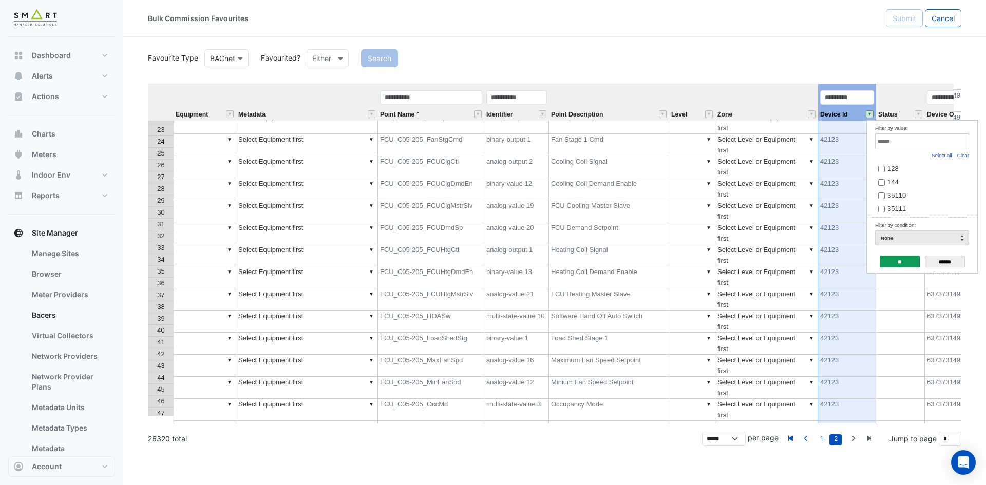
click at [909, 136] on input "Filter by value:" at bounding box center [922, 142] width 94 height 16
click at [909, 161] on div "***** Select all Clear 42122" at bounding box center [922, 176] width 94 height 84
type input "*****"
click at [906, 168] on label "42122" at bounding box center [918, 168] width 80 height 11
click at [891, 257] on input "**" at bounding box center [900, 262] width 40 height 12
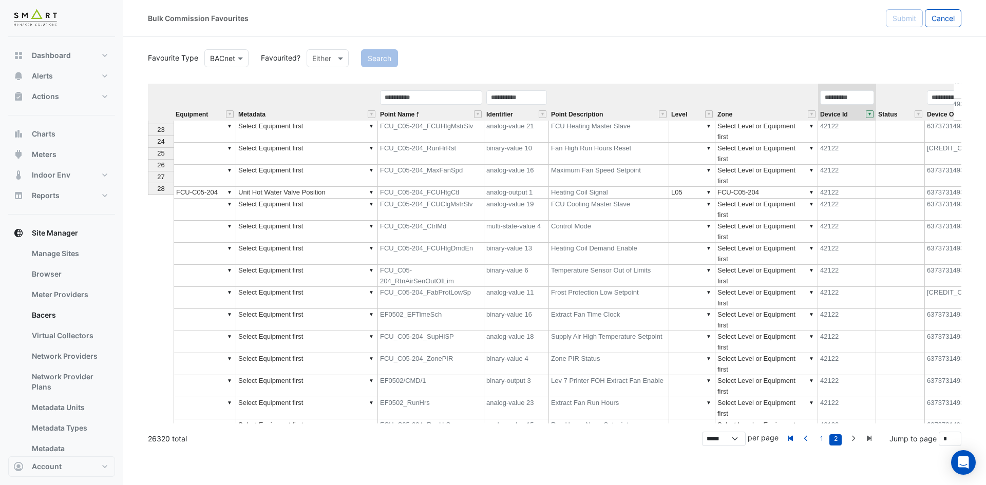
scroll to position [0, 0]
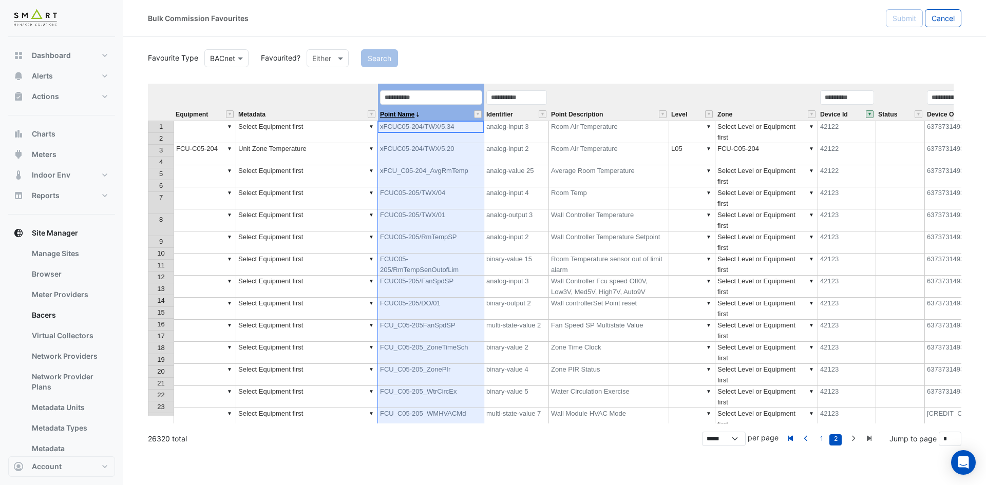
click at [399, 112] on span "Point Name" at bounding box center [397, 114] width 34 height 7
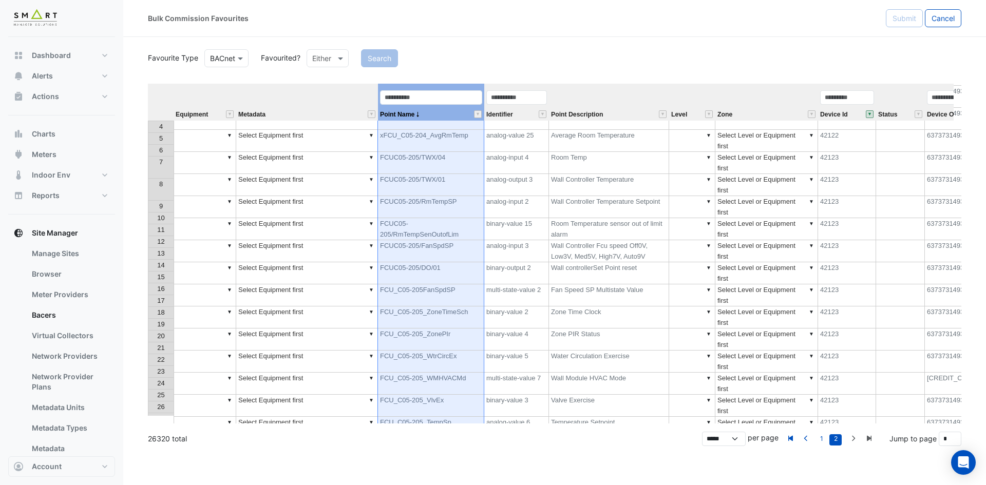
scroll to position [51, 0]
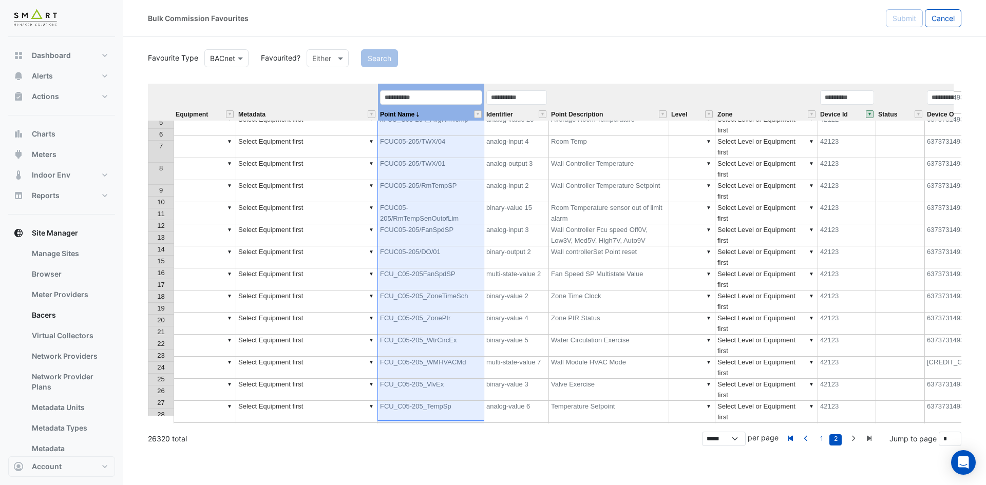
click at [451, 180] on td "FCUC05-205/RmTempSP" at bounding box center [431, 191] width 106 height 22
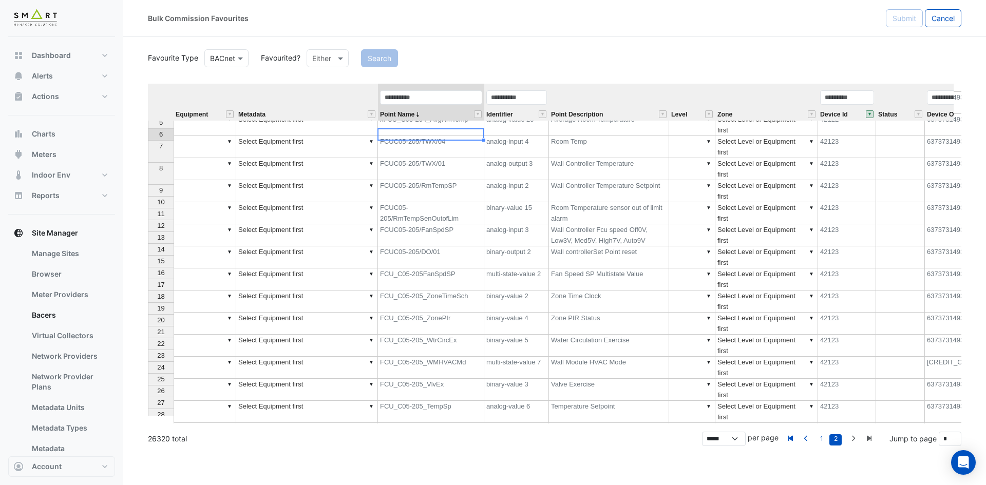
click at [536, 180] on td "analog-input 2" at bounding box center [516, 191] width 65 height 22
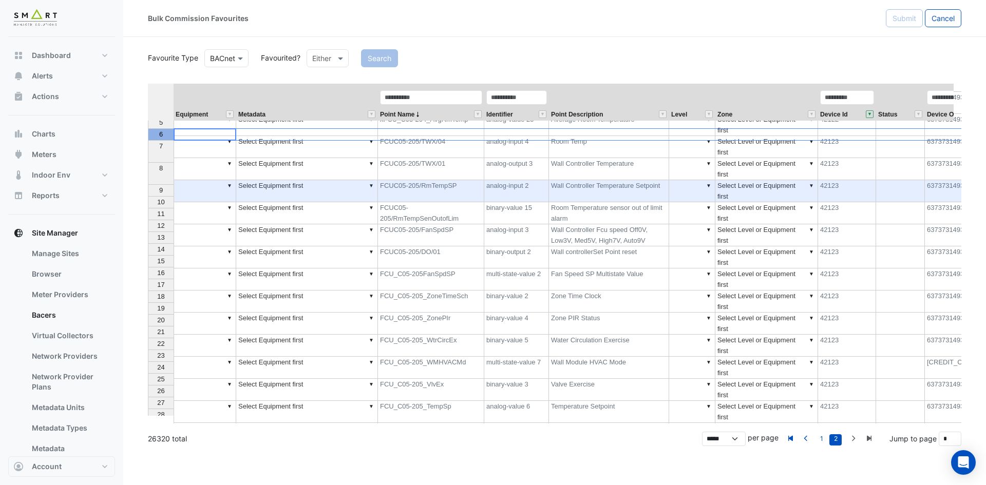
click at [165, 135] on div "6" at bounding box center [161, 134] width 21 height 11
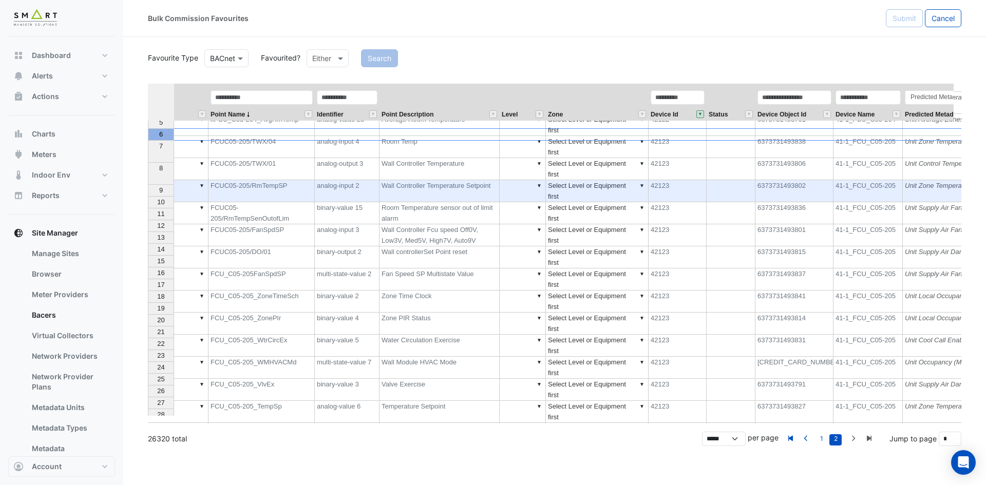
scroll to position [0, 0]
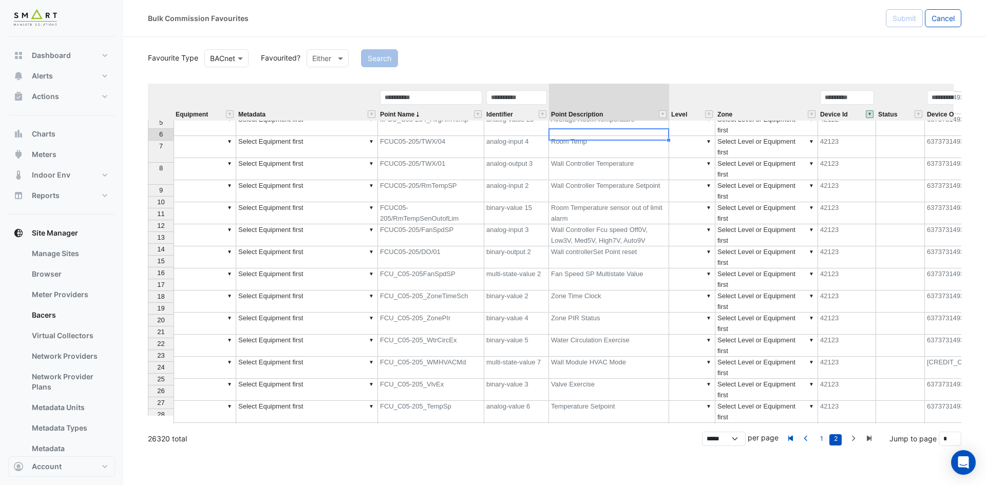
click at [641, 180] on td "Wall Controller Temperature Setpoint" at bounding box center [609, 191] width 120 height 22
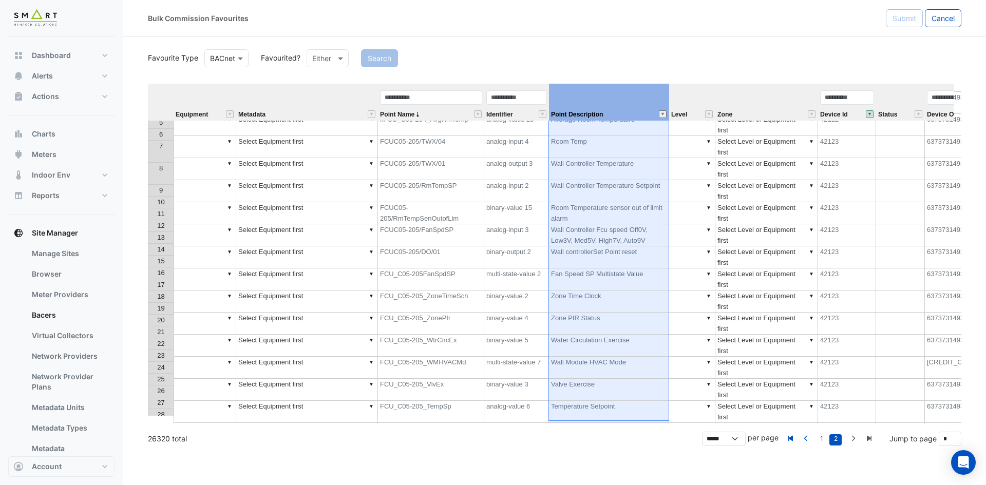
click at [664, 114] on button "" at bounding box center [663, 114] width 8 height 8
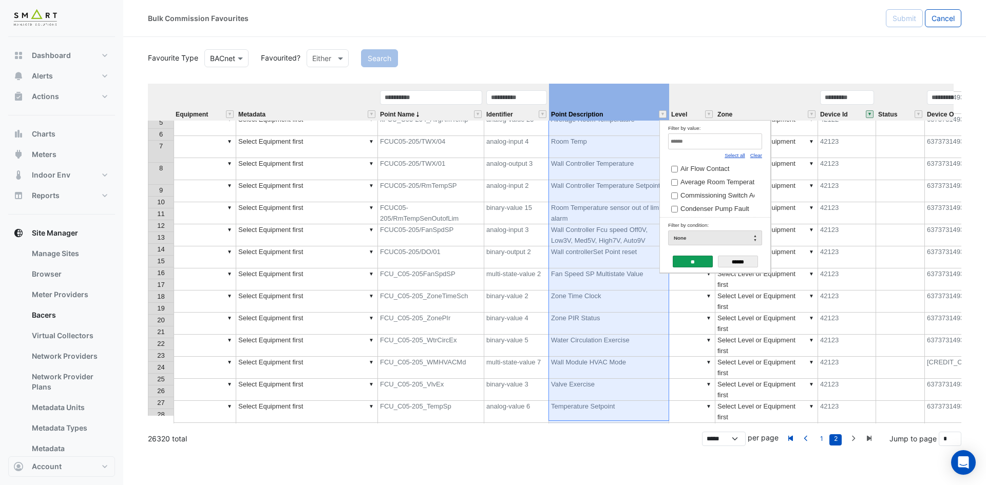
click at [745, 138] on input "Filter by value:" at bounding box center [715, 142] width 94 height 16
click at [757, 156] on link "Clear" at bounding box center [757, 156] width 12 height 6
click at [747, 146] on input "Filter by value:" at bounding box center [715, 142] width 94 height 16
paste input "**********"
type input "**********"
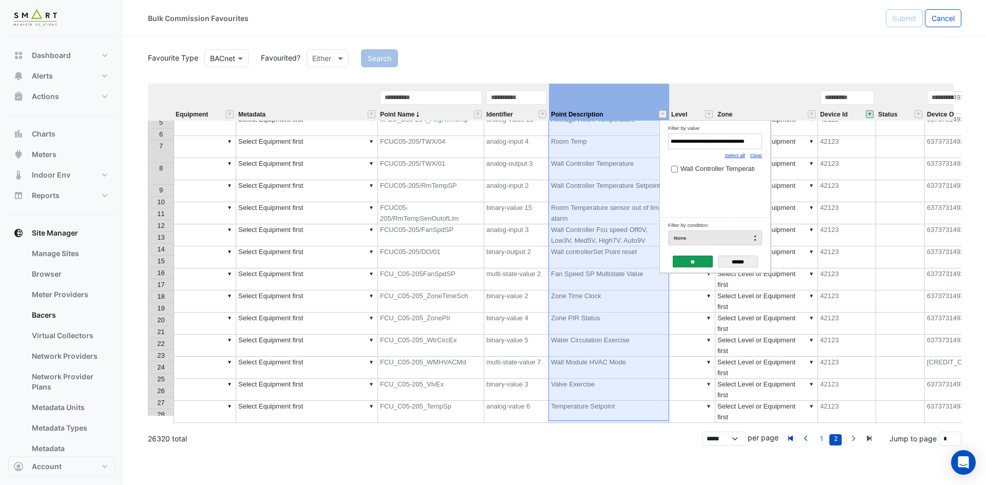
drag, startPoint x: 734, startPoint y: 166, endPoint x: 703, endPoint y: 211, distance: 53.9
click at [734, 167] on span "Wall Controller Temperature Setpoint" at bounding box center [735, 169] width 109 height 8
click at [689, 262] on input "**" at bounding box center [693, 262] width 40 height 12
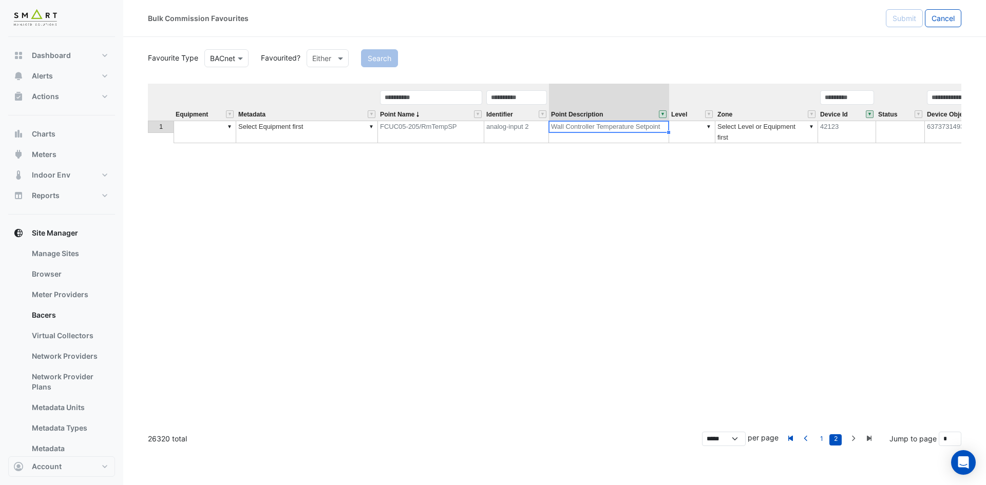
click at [661, 114] on button "" at bounding box center [663, 114] width 8 height 8
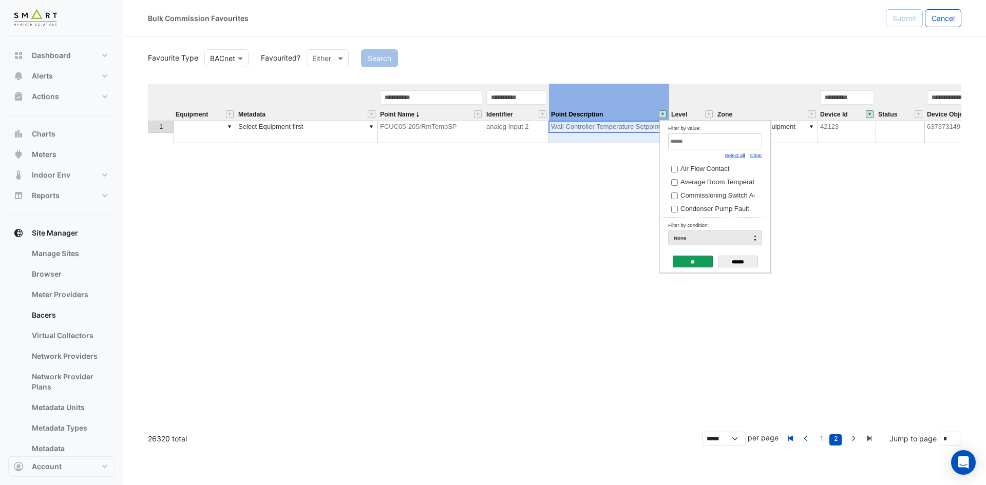
click at [740, 154] on link "Select all" at bounding box center [735, 156] width 21 height 6
click at [690, 262] on input "**" at bounding box center [693, 262] width 40 height 12
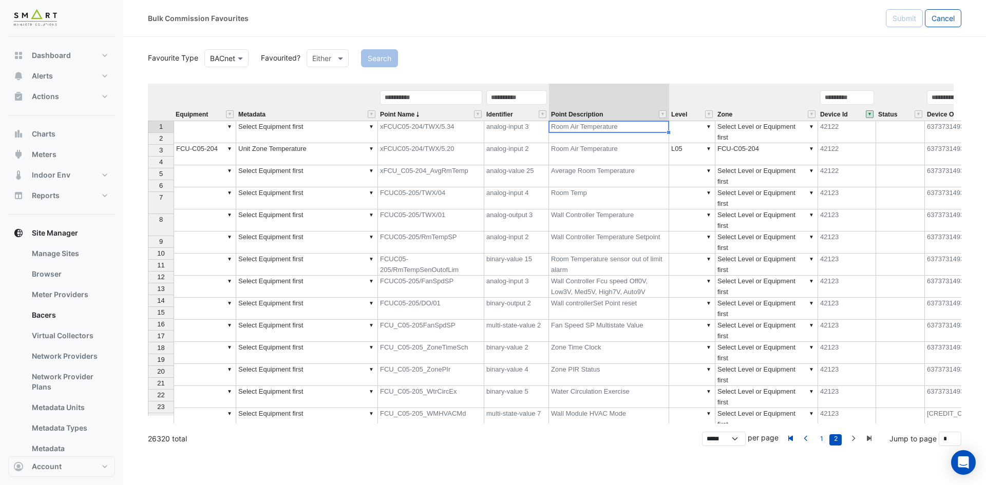
click at [453, 232] on td "FCUC05-205/RmTempSP" at bounding box center [431, 243] width 106 height 22
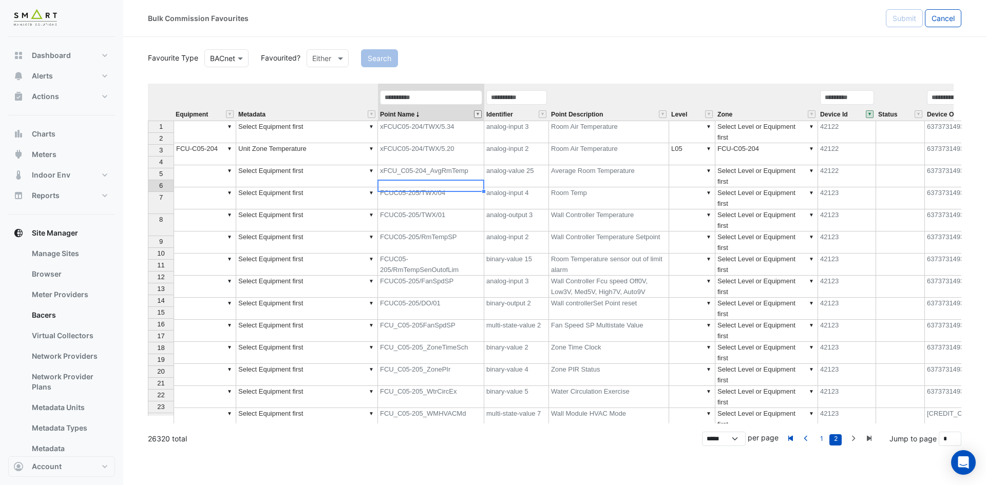
click at [477, 112] on button "" at bounding box center [478, 114] width 8 height 8
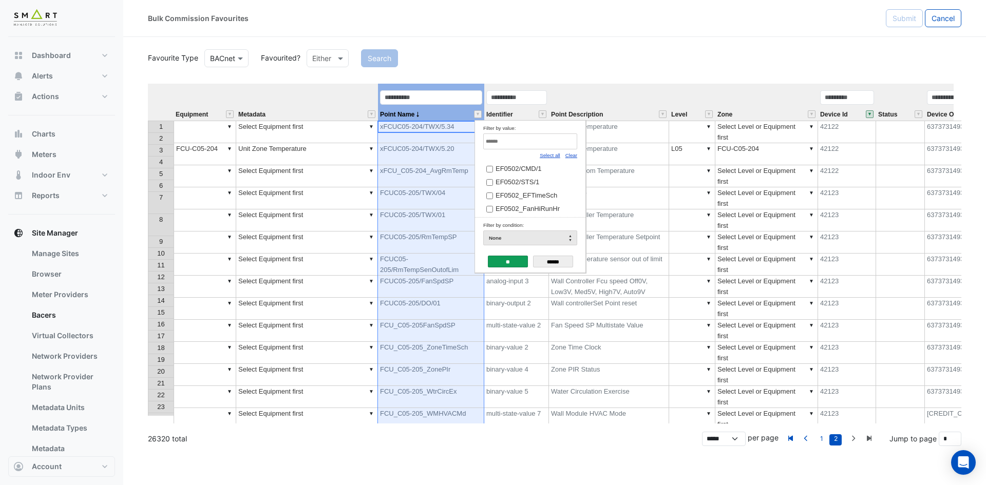
click at [572, 156] on link "Clear" at bounding box center [572, 156] width 12 height 6
click at [566, 148] on input "Filter by value:" at bounding box center [530, 142] width 94 height 16
paste input "**********"
drag, startPoint x: 517, startPoint y: 143, endPoint x: 381, endPoint y: 134, distance: 136.4
click at [381, 134] on body "Bulk Commission Favourites Submit Cancel Favourite Type BACnet Favourited? Eith…" at bounding box center [493, 242] width 986 height 485
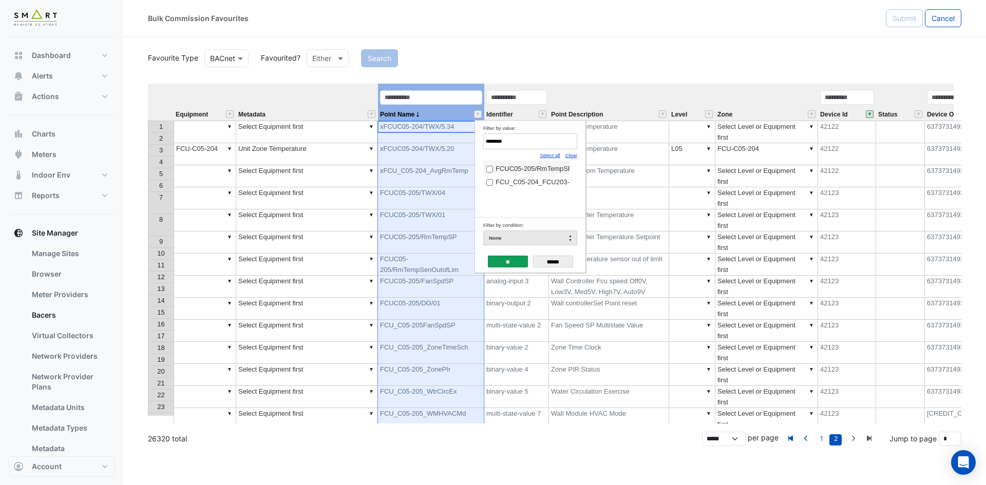
type input "********"
click at [495, 183] on label "FCU_C05-204_FCU203-RmTempSP" at bounding box center [526, 182] width 80 height 11
click at [501, 256] on input "**" at bounding box center [508, 262] width 40 height 12
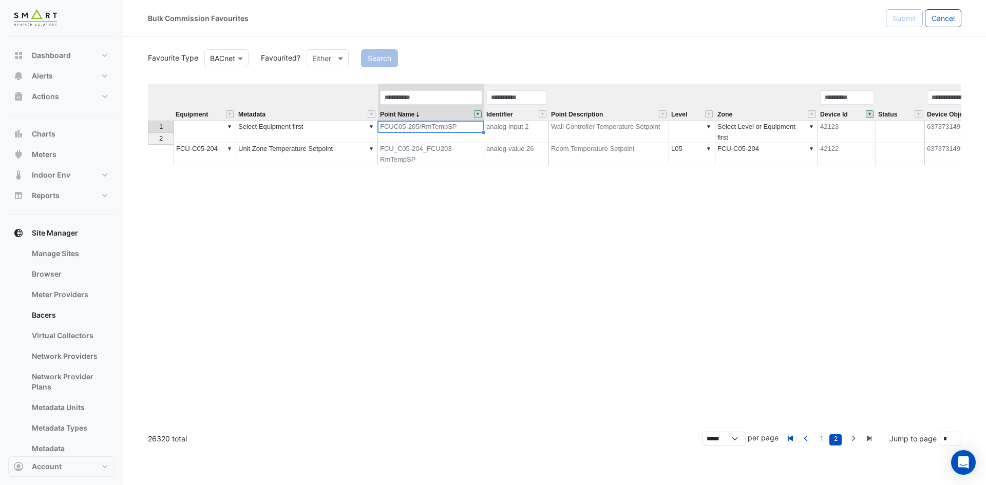
click at [532, 143] on td "analog-value 26" at bounding box center [516, 154] width 65 height 22
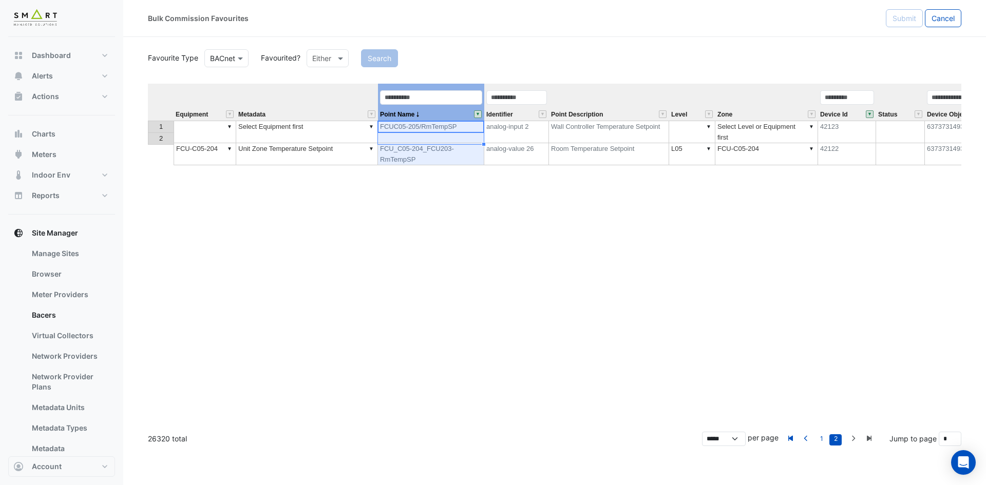
click at [478, 112] on button "" at bounding box center [478, 114] width 8 height 8
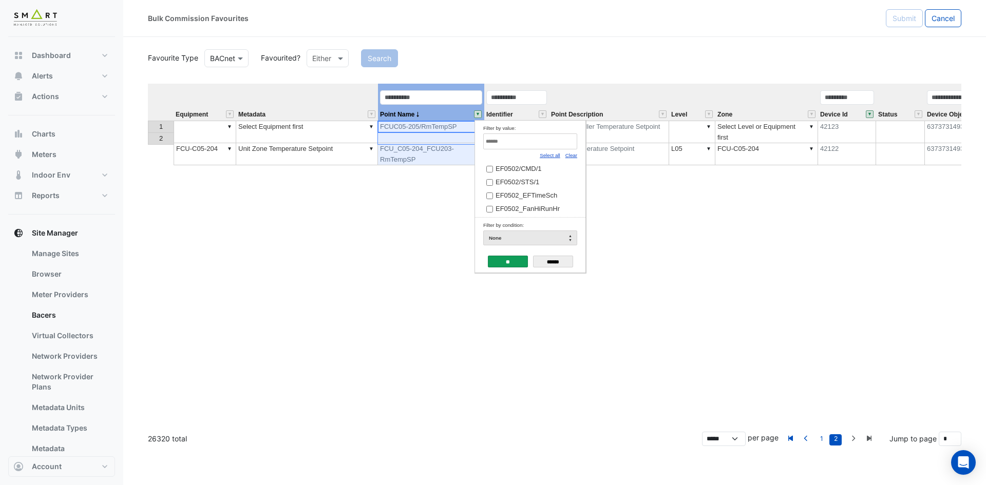
click at [554, 154] on link "Select all" at bounding box center [550, 156] width 21 height 6
click at [513, 264] on input "**" at bounding box center [508, 262] width 40 height 12
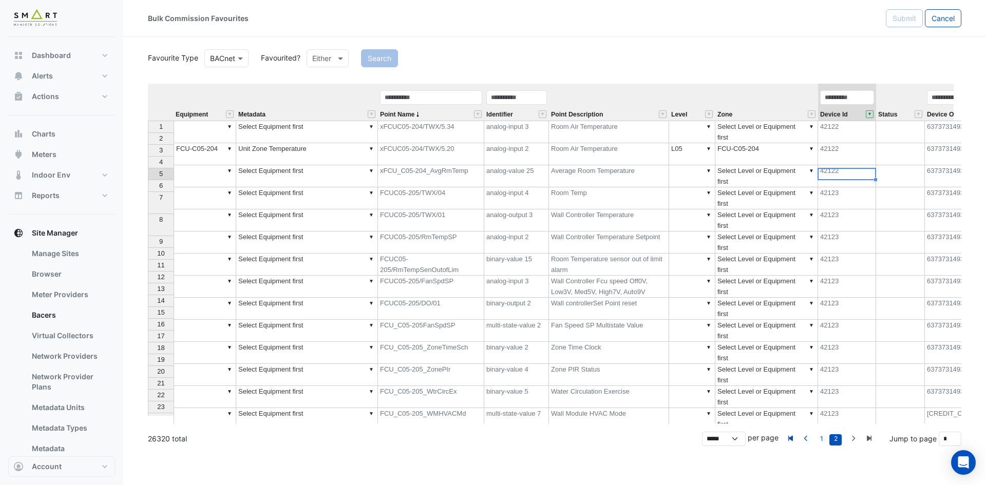
click at [854, 210] on td "42123" at bounding box center [847, 221] width 58 height 22
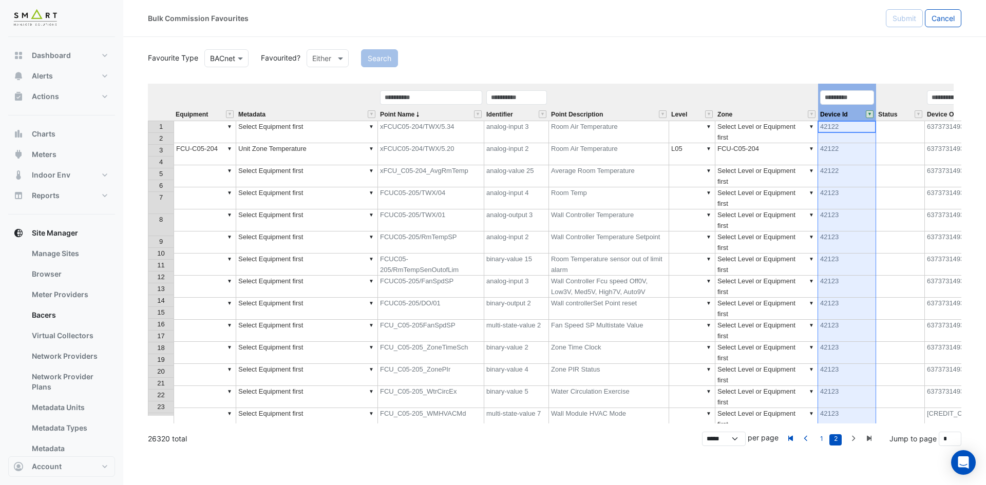
click at [868, 115] on button "" at bounding box center [870, 114] width 8 height 8
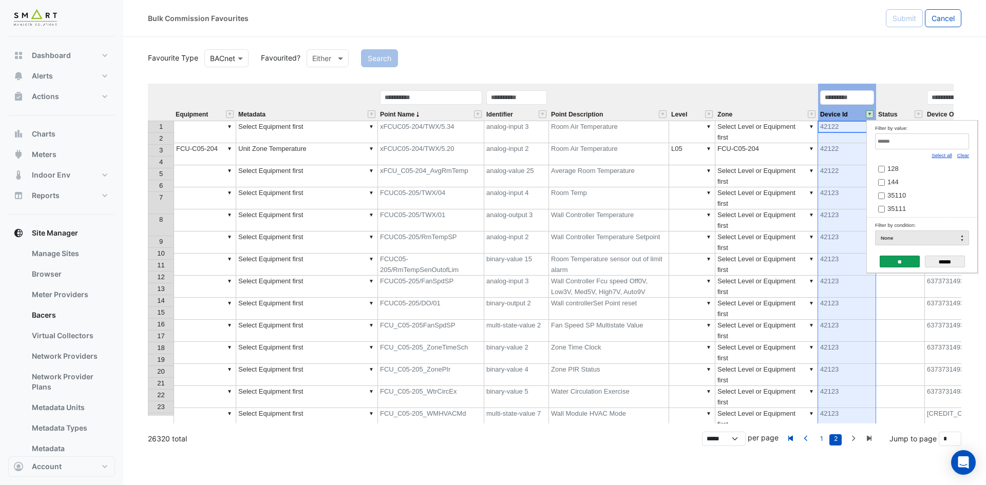
click at [968, 156] on link "Clear" at bounding box center [964, 156] width 12 height 6
click at [951, 145] on input "Filter by value:" at bounding box center [922, 142] width 94 height 16
paste input "*****"
type input "*****"
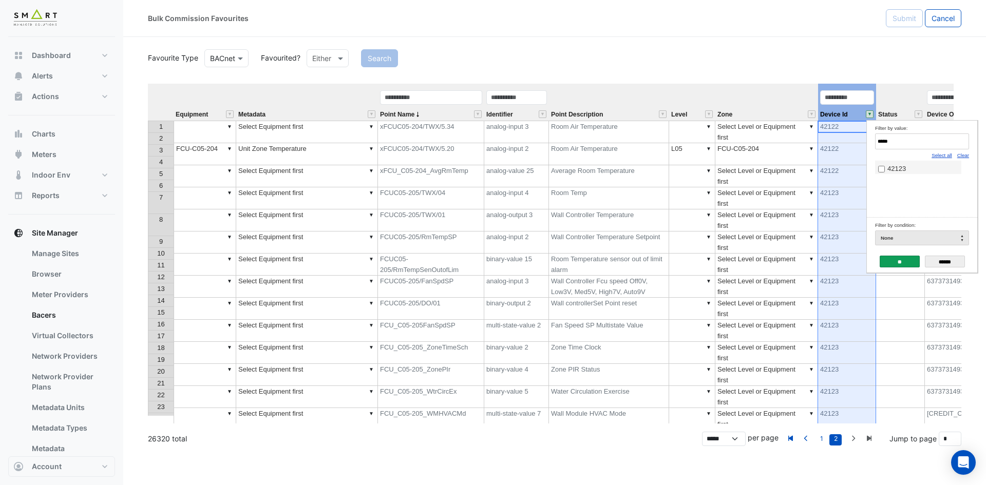
click at [904, 173] on span "42123" at bounding box center [897, 169] width 18 height 8
click at [906, 258] on input "**" at bounding box center [900, 262] width 40 height 12
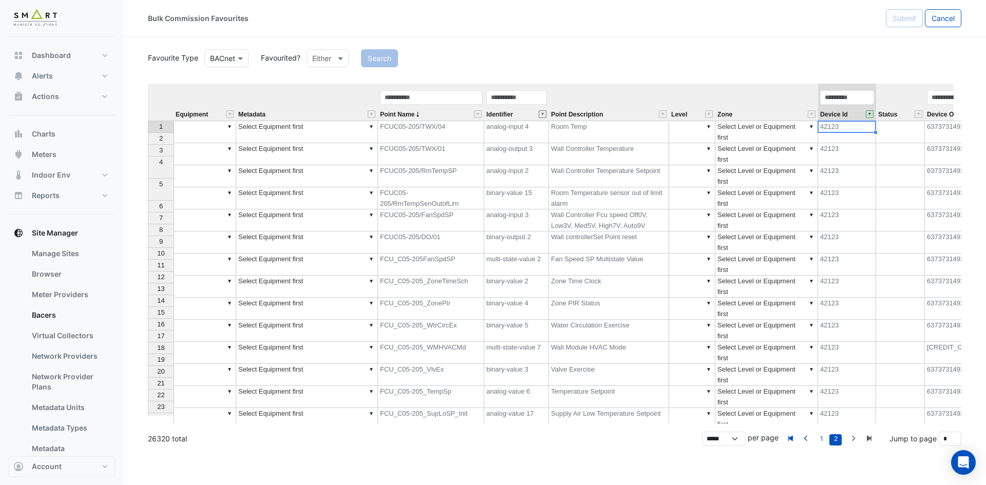
click at [543, 116] on button "" at bounding box center [543, 114] width 8 height 8
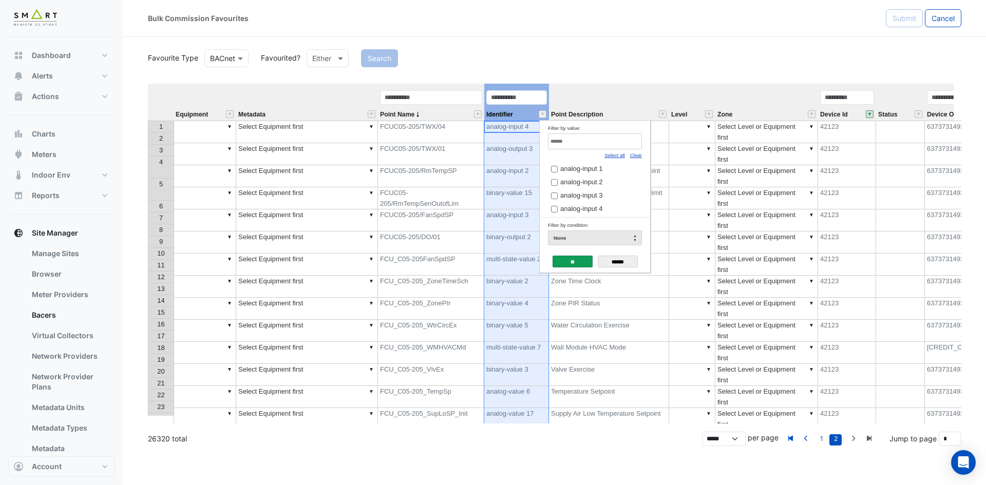
click at [640, 157] on link "Clear" at bounding box center [636, 156] width 12 height 6
click at [624, 146] on input "Filter by value:" at bounding box center [595, 142] width 94 height 16
paste input "**********"
click at [571, 170] on span "binary-input 6" at bounding box center [580, 169] width 41 height 8
drag, startPoint x: 598, startPoint y: 142, endPoint x: 406, endPoint y: 146, distance: 192.2
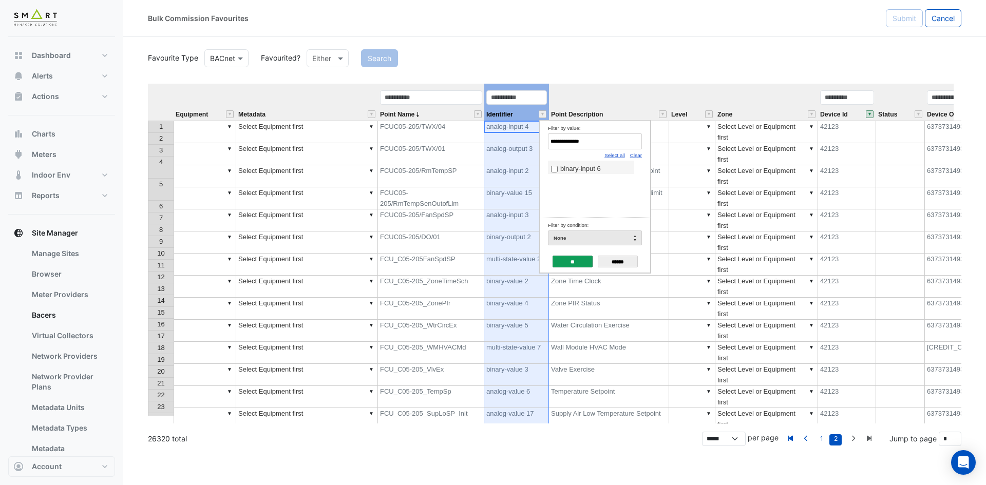
click at [406, 146] on body "Bulk Commission Favourites Submit Cancel Favourite Type BACnet Favourited? Eith…" at bounding box center [493, 242] width 986 height 485
paste input "Filter by value:"
click at [571, 181] on div "binary-input 1" at bounding box center [595, 189] width 94 height 57
click at [577, 176] on div "binary-input 1" at bounding box center [595, 189] width 94 height 57
click at [582, 171] on span "binary-input 1" at bounding box center [580, 169] width 41 height 8
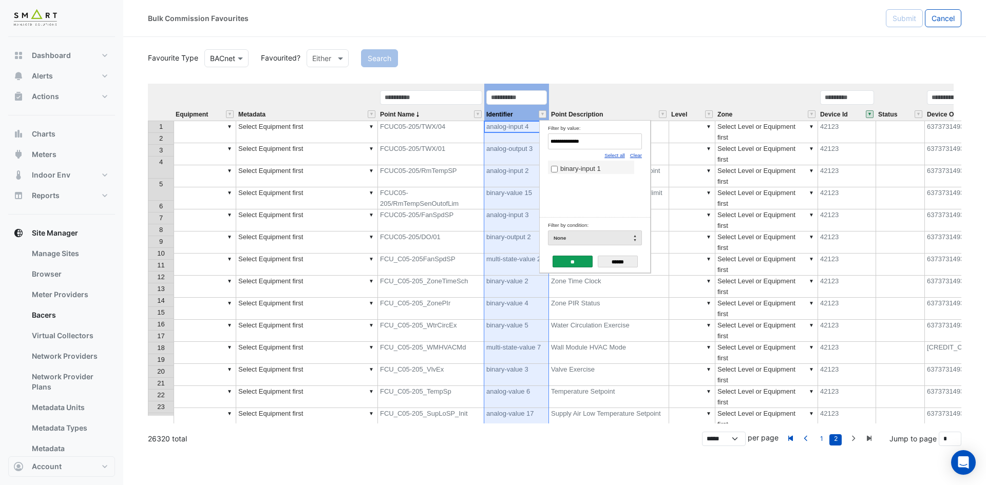
drag, startPoint x: 615, startPoint y: 145, endPoint x: 354, endPoint y: 130, distance: 261.4
click at [354, 130] on body "Bulk Commission Favourites Submit Cancel Favourite Type BACnet Favourited? Eith…" at bounding box center [493, 242] width 986 height 485
paste input "*"
click at [577, 169] on span "analog-output 2" at bounding box center [583, 169] width 46 height 8
drag, startPoint x: 593, startPoint y: 143, endPoint x: 389, endPoint y: 125, distance: 204.7
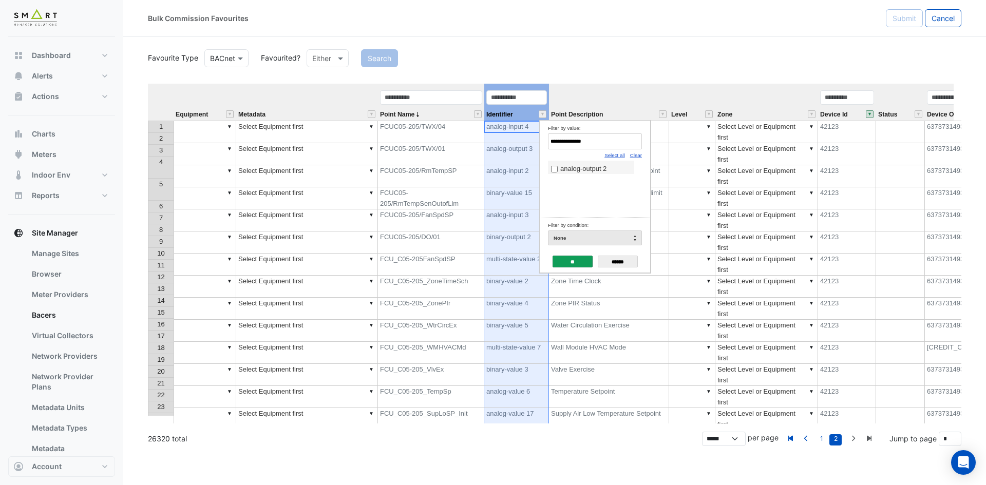
click at [389, 128] on body "Bulk Commission Favourites Submit Cancel Favourite Type BACnet Favourited? Eith…" at bounding box center [493, 242] width 986 height 485
paste input "Filter by value:"
click at [576, 164] on label "binary-value 11" at bounding box center [591, 168] width 80 height 11
drag, startPoint x: 593, startPoint y: 141, endPoint x: 358, endPoint y: 141, distance: 235.8
click at [358, 141] on body "Bulk Commission Favourites Submit Cancel Favourite Type BACnet Favourited? Eith…" at bounding box center [493, 242] width 986 height 485
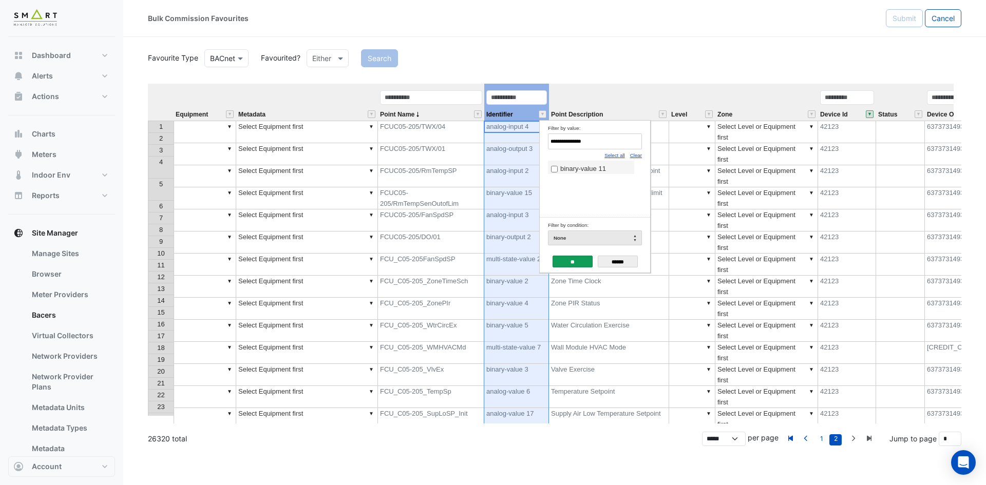
paste input "*"
click at [562, 168] on span "analog-output 11" at bounding box center [585, 169] width 50 height 8
drag, startPoint x: 593, startPoint y: 140, endPoint x: 444, endPoint y: 139, distance: 149.5
click at [444, 139] on body "Bulk Commission Favourites Submit Cancel Favourite Type BACnet Favourited? Eith…" at bounding box center [493, 242] width 986 height 485
paste input "Filter by value:"
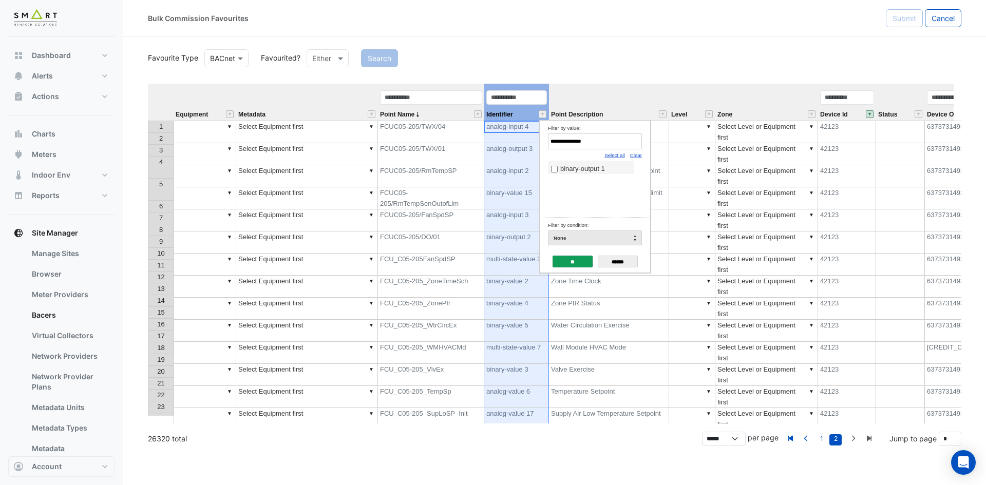
click at [559, 171] on label "binary-output 1" at bounding box center [591, 168] width 80 height 11
drag, startPoint x: 597, startPoint y: 140, endPoint x: 434, endPoint y: 138, distance: 162.9
click at [434, 138] on body "Bulk Commission Favourites Submit Cancel Favourite Type BACnet Favourited? Eith…" at bounding box center [493, 242] width 986 height 485
paste input "Filter by value:"
click at [587, 168] on span "analog-output 1" at bounding box center [583, 169] width 46 height 8
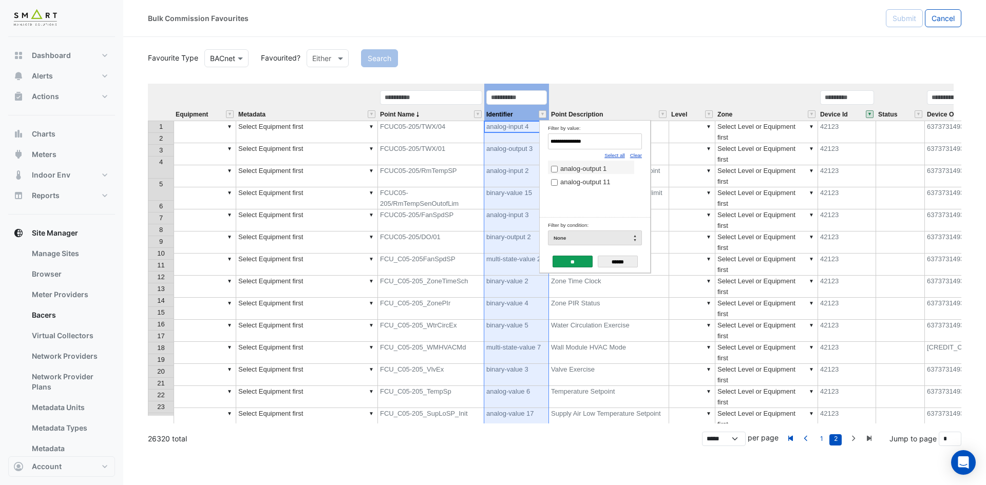
drag, startPoint x: 590, startPoint y: 146, endPoint x: 412, endPoint y: 144, distance: 178.3
click at [412, 144] on body "Bulk Commission Favourites Submit Cancel Favourite Type BACnet Favourited? Eith…" at bounding box center [493, 242] width 986 height 485
paste input "****"
click at [562, 165] on span "multi-state-value 1" at bounding box center [587, 169] width 54 height 8
drag, startPoint x: 613, startPoint y: 140, endPoint x: 388, endPoint y: 137, distance: 225.0
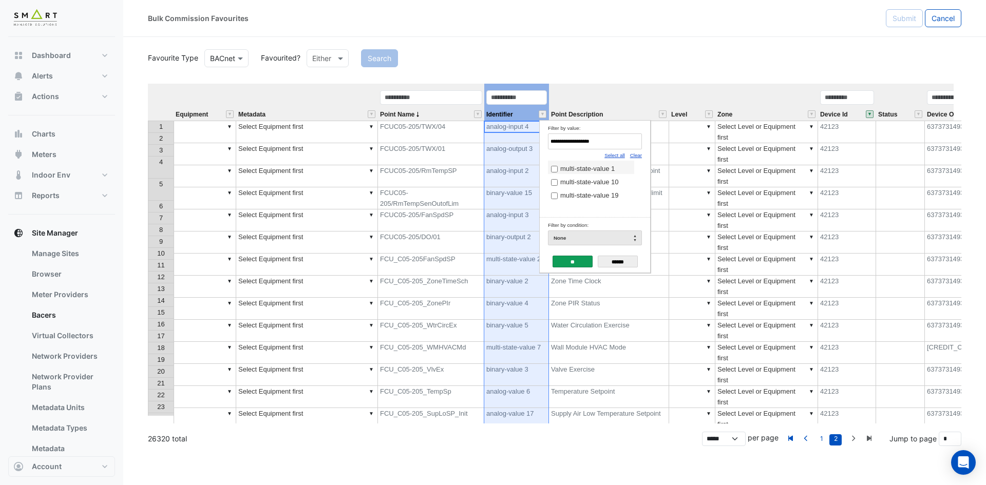
click at [388, 137] on body "Bulk Commission Favourites Submit Cancel Favourite Type BACnet Favourited? Eith…" at bounding box center [493, 242] width 986 height 485
paste input "Filter by value:"
click at [600, 171] on span "analog-input 8" at bounding box center [581, 169] width 42 height 8
drag, startPoint x: 519, startPoint y: 141, endPoint x: 446, endPoint y: 135, distance: 73.2
click at [446, 135] on body "Bulk Commission Favourites Submit Cancel Favourite Type BACnet Favourited? Eith…" at bounding box center [493, 242] width 986 height 485
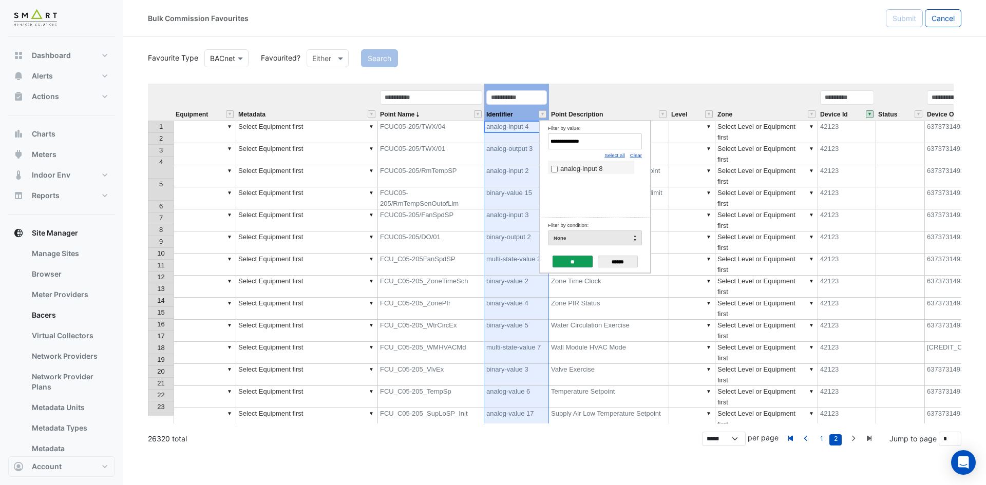
paste input "Filter by value:"
click at [586, 168] on span "analog-input 4" at bounding box center [581, 169] width 42 height 8
drag, startPoint x: 605, startPoint y: 146, endPoint x: 399, endPoint y: 134, distance: 206.8
click at [399, 134] on body "Bulk Commission Favourites Submit Cancel Favourite Type BACnet Favourited? Eith…" at bounding box center [493, 242] width 986 height 485
paste input "Filter by value:"
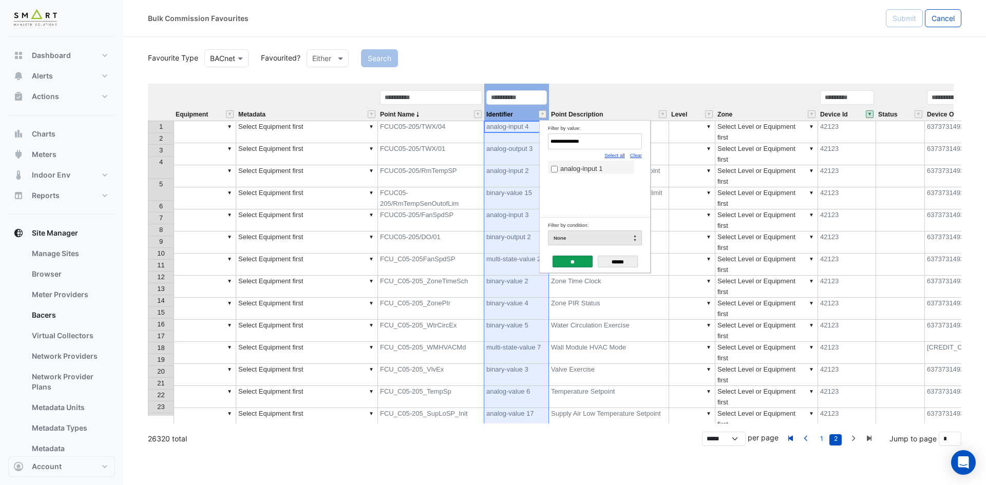
click at [594, 171] on span "analog-input 1" at bounding box center [581, 169] width 42 height 8
drag, startPoint x: 591, startPoint y: 144, endPoint x: 417, endPoint y: 143, distance: 174.2
click at [417, 143] on body "Bulk Commission Favourites Submit Cancel Favourite Type BACnet Favourited? Eith…" at bounding box center [493, 242] width 986 height 485
paste input "Filter by value:"
type input "**********"
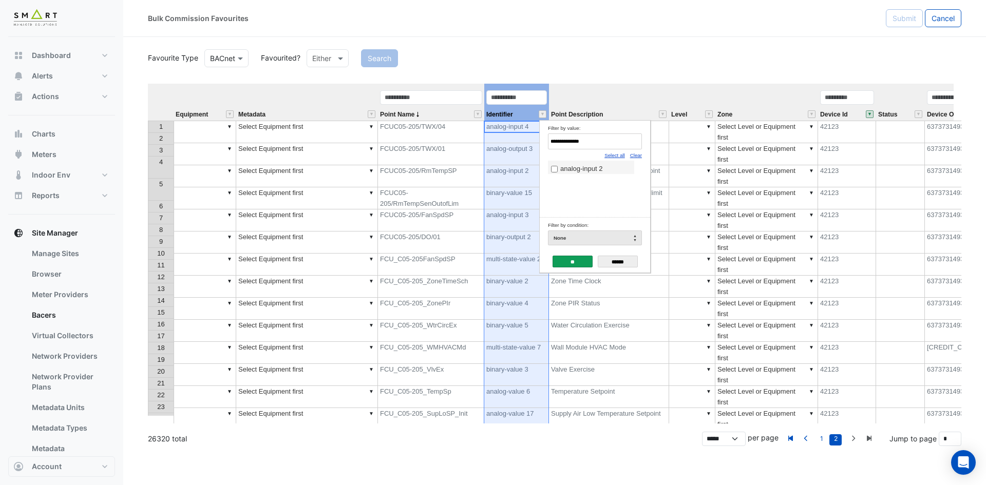
click at [571, 170] on span "analog-input 2" at bounding box center [581, 169] width 42 height 8
click at [575, 259] on input "**" at bounding box center [573, 262] width 40 height 12
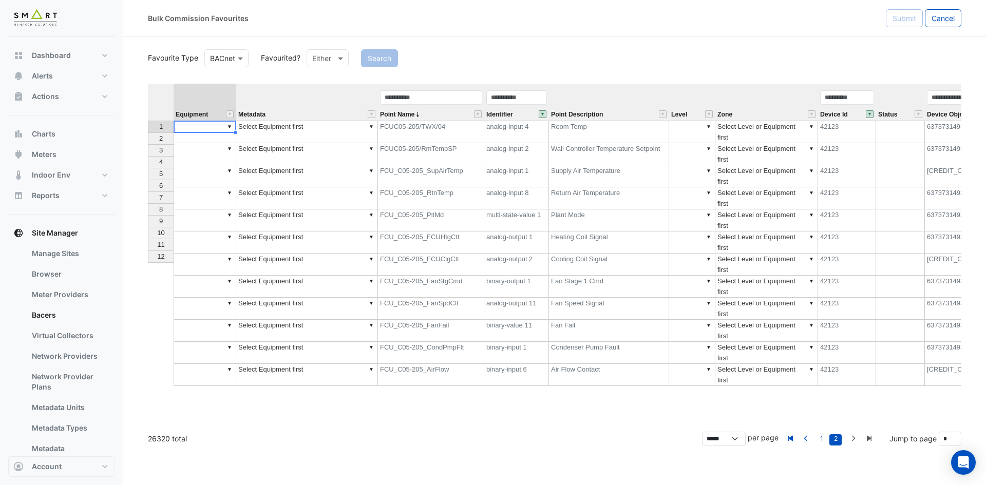
click at [192, 129] on td "▼" at bounding box center [205, 132] width 63 height 23
type textarea "**********"
click at [221, 129] on td "▼ FCU-C05-205" at bounding box center [205, 132] width 63 height 23
drag, startPoint x: 235, startPoint y: 133, endPoint x: 233, endPoint y: 254, distance: 121.2
type textarea "**********"
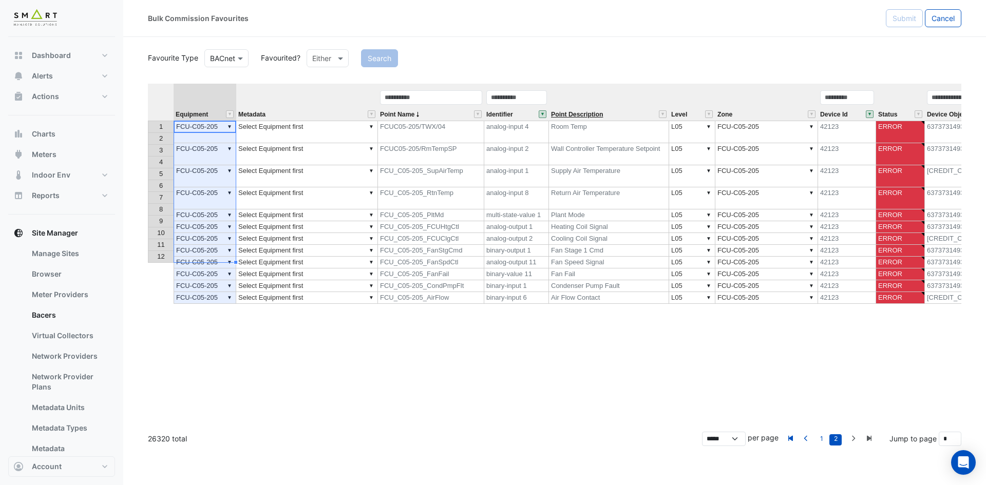
click at [583, 115] on span "Point Description" at bounding box center [577, 114] width 52 height 7
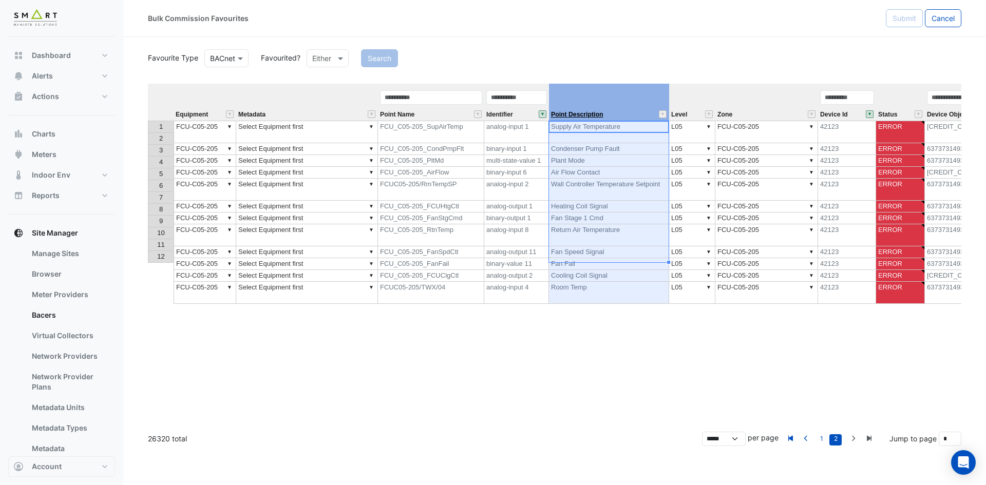
click at [583, 115] on span "Point Description" at bounding box center [577, 114] width 52 height 7
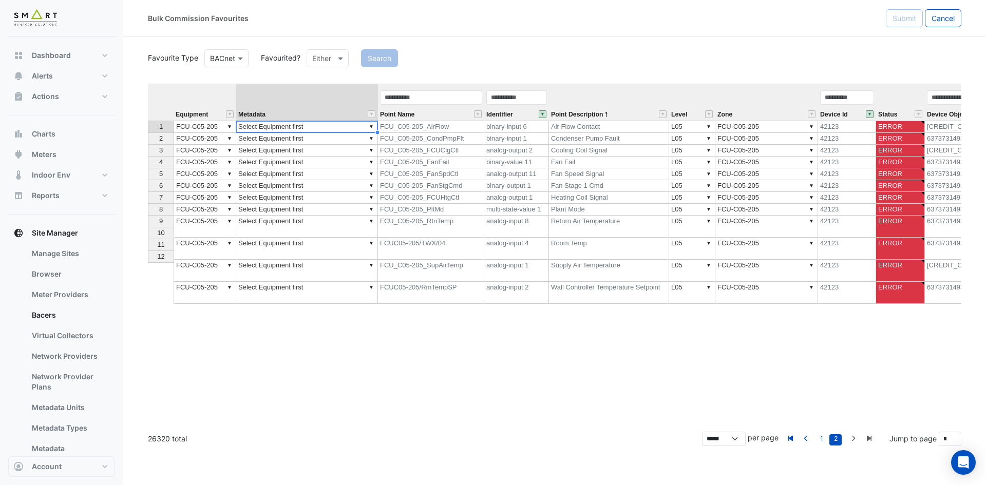
click at [313, 125] on td "▼ Select Equipment first" at bounding box center [307, 127] width 142 height 12
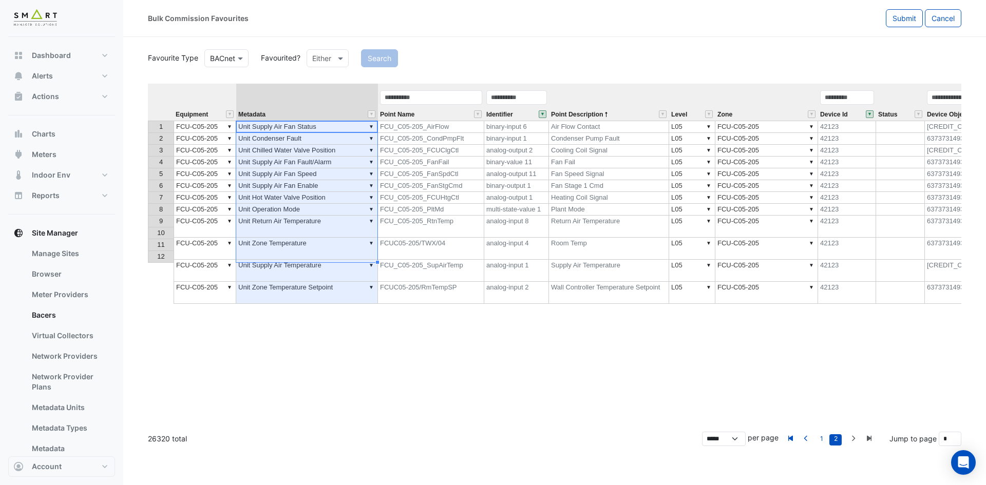
type textarea "**********"
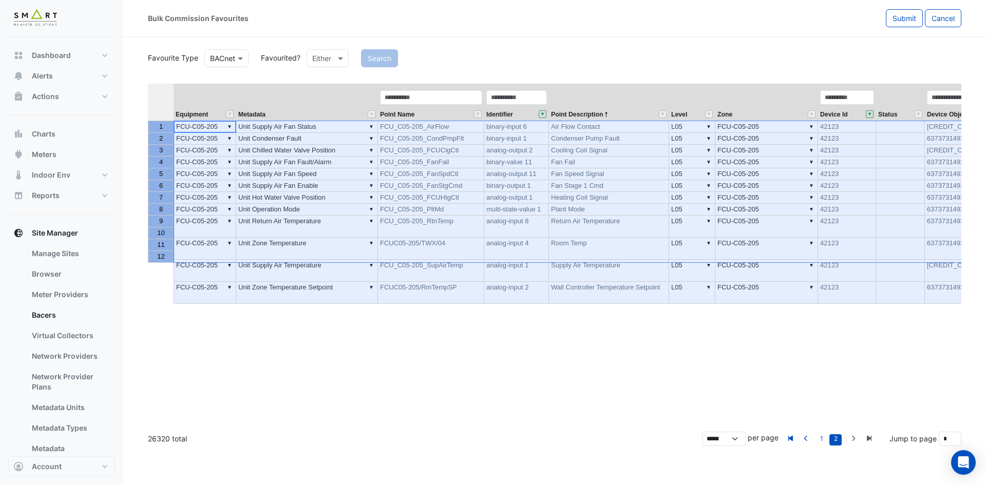
drag, startPoint x: 160, startPoint y: 127, endPoint x: 151, endPoint y: 255, distance: 128.7
click at [151, 255] on tbody "1 2 3 4 5 6 7 8 9 10 11 12" at bounding box center [161, 192] width 26 height 142
click at [907, 25] on button "Submit" at bounding box center [904, 18] width 37 height 18
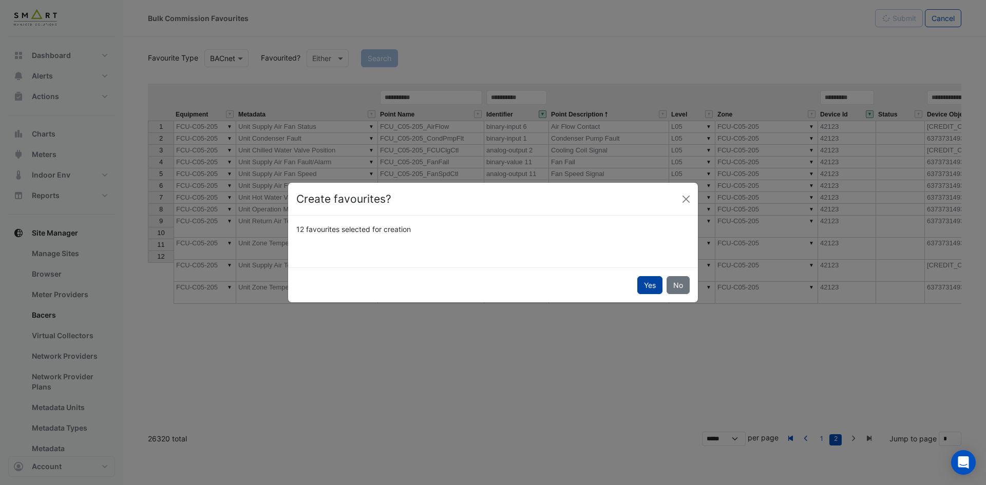
click at [652, 283] on button "Yes" at bounding box center [649, 285] width 25 height 18
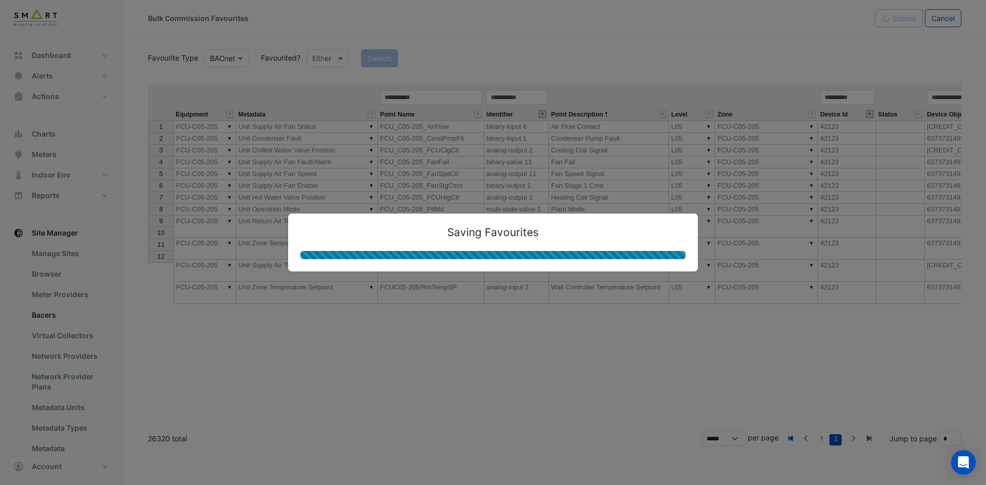
type textarea "**********"
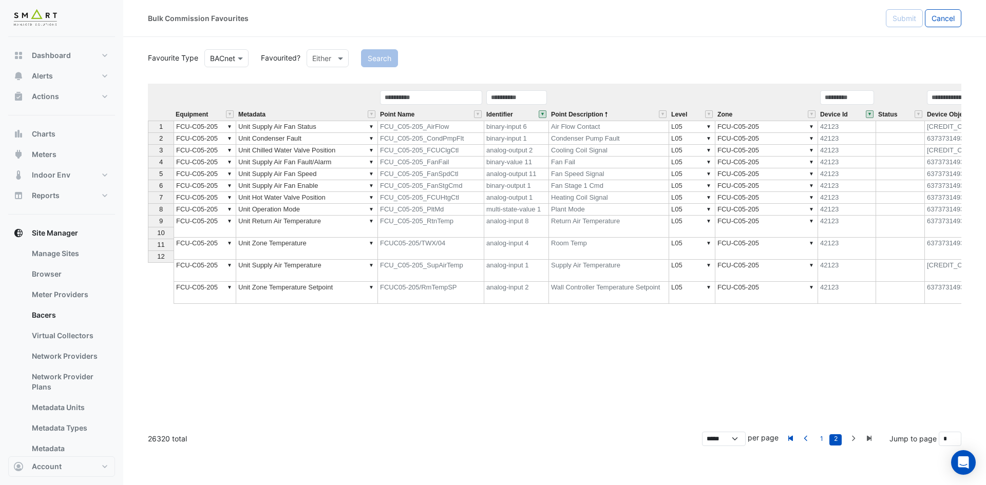
click at [872, 112] on button "" at bounding box center [870, 114] width 8 height 8
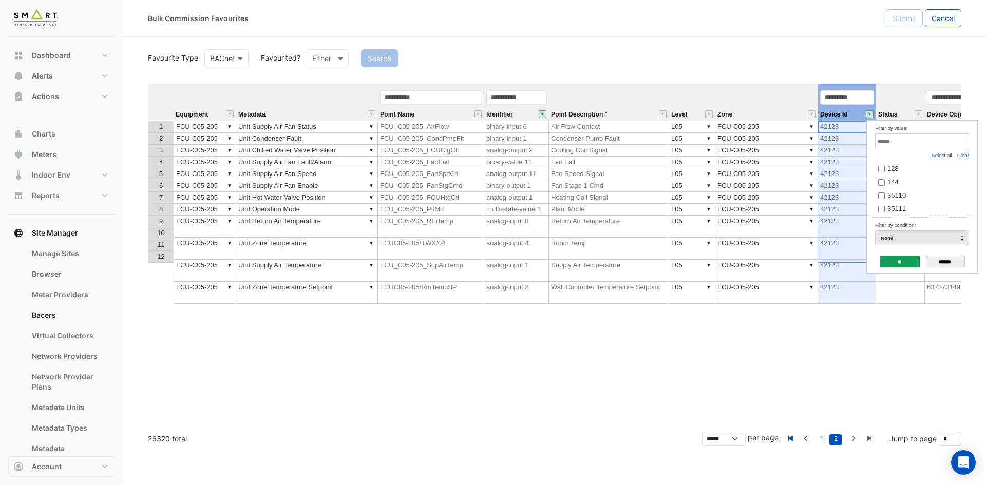
click at [963, 158] on link "Clear" at bounding box center [964, 156] width 12 height 6
click at [963, 157] on link "Clear" at bounding box center [964, 156] width 12 height 6
click at [954, 148] on input "Filter by value:" at bounding box center [922, 142] width 94 height 16
paste input "*****"
type input "*****"
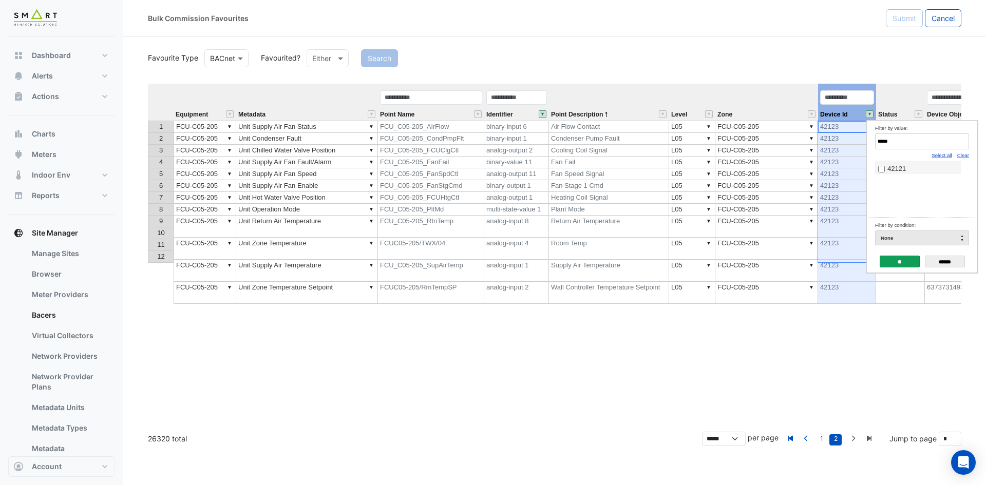
click at [896, 166] on span "42121" at bounding box center [897, 169] width 18 height 8
click at [888, 258] on input "**" at bounding box center [900, 262] width 40 height 12
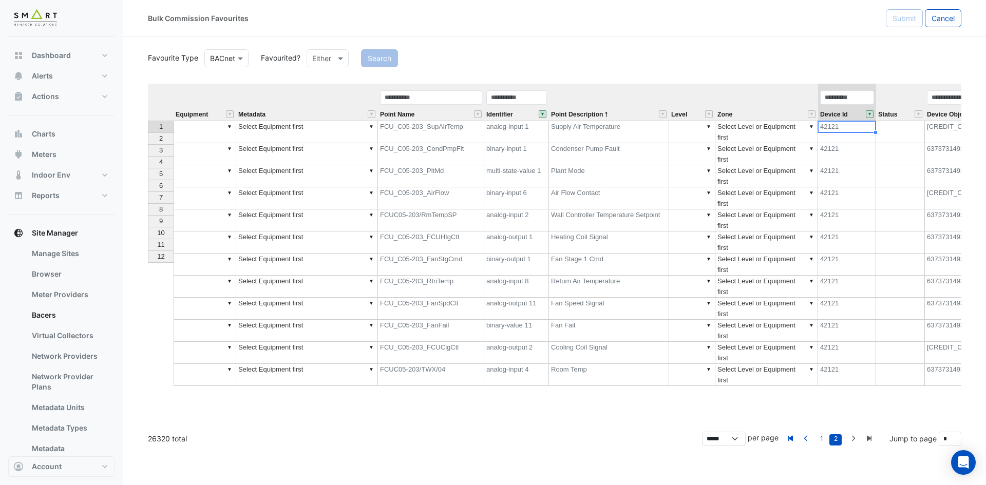
click at [148, 133] on div "Equipment Metadata Point Name Identifier Point Description Level Zone Device Id…" at bounding box center [148, 235] width 0 height 303
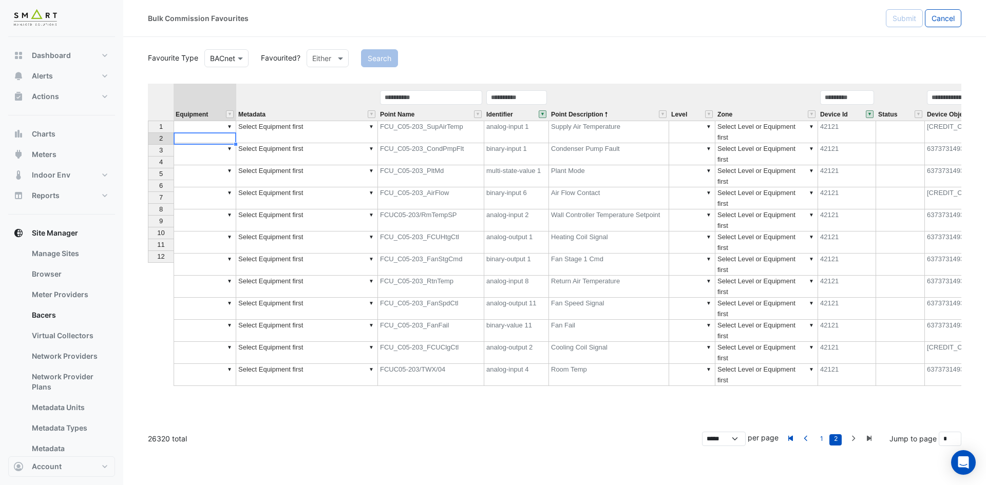
click at [212, 128] on td "▼" at bounding box center [205, 132] width 63 height 23
click at [220, 143] on div "Equipment Metadata Point Name Identifier Point Description Level Zone Device Id…" at bounding box center [555, 254] width 814 height 340
drag, startPoint x: 234, startPoint y: 133, endPoint x: 222, endPoint y: 252, distance: 119.8
type textarea "**********"
click at [148, 252] on div "Equipment Metadata Point Name Identifier Point Description Level Zone Device Id…" at bounding box center [148, 235] width 0 height 303
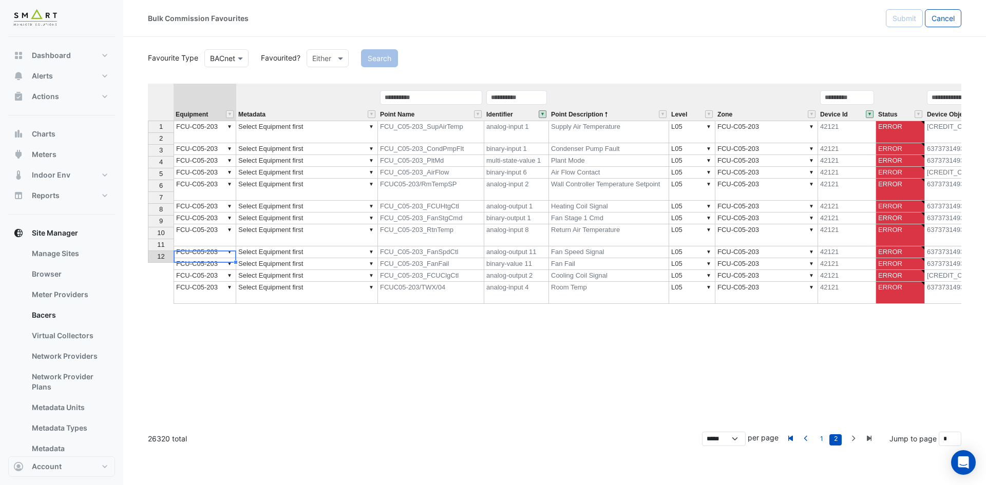
click at [222, 282] on td "▼ FCU-C05-203" at bounding box center [205, 293] width 63 height 22
click at [568, 115] on span "Point Description" at bounding box center [577, 114] width 52 height 7
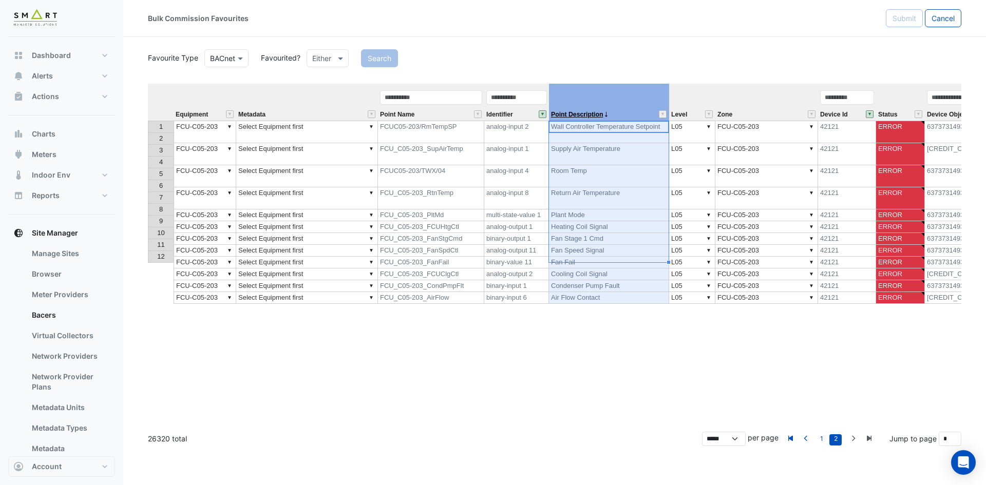
click at [568, 115] on span "Point Description" at bounding box center [577, 114] width 52 height 7
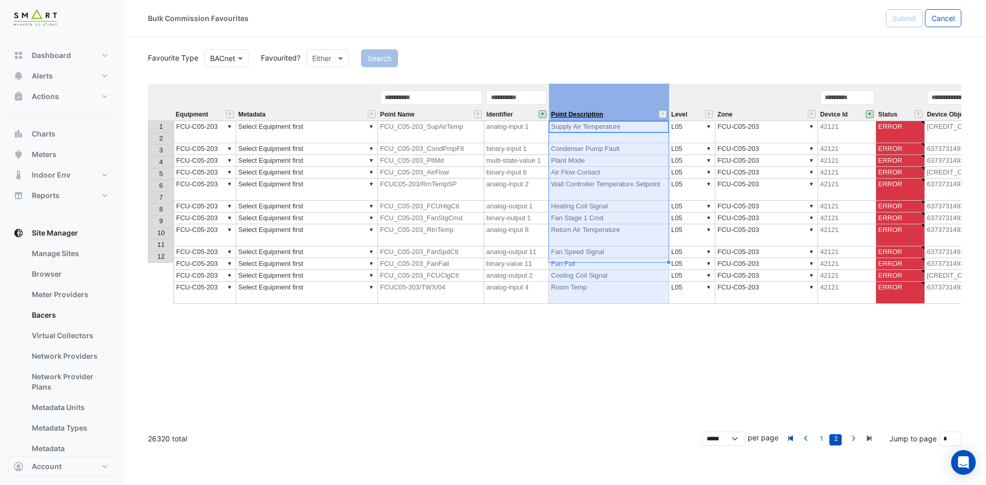
click at [568, 115] on span "Point Description" at bounding box center [577, 114] width 52 height 7
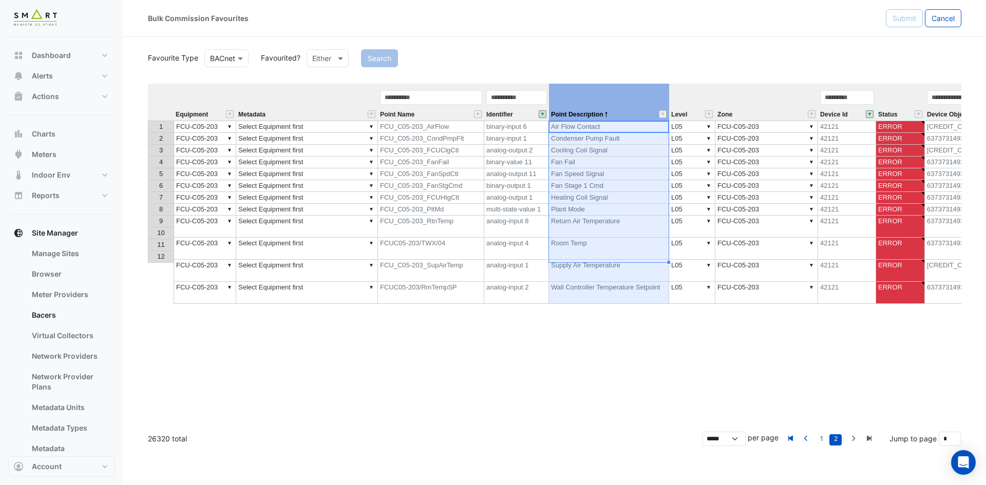
click at [296, 123] on td "▼ Select Equipment first" at bounding box center [307, 127] width 142 height 12
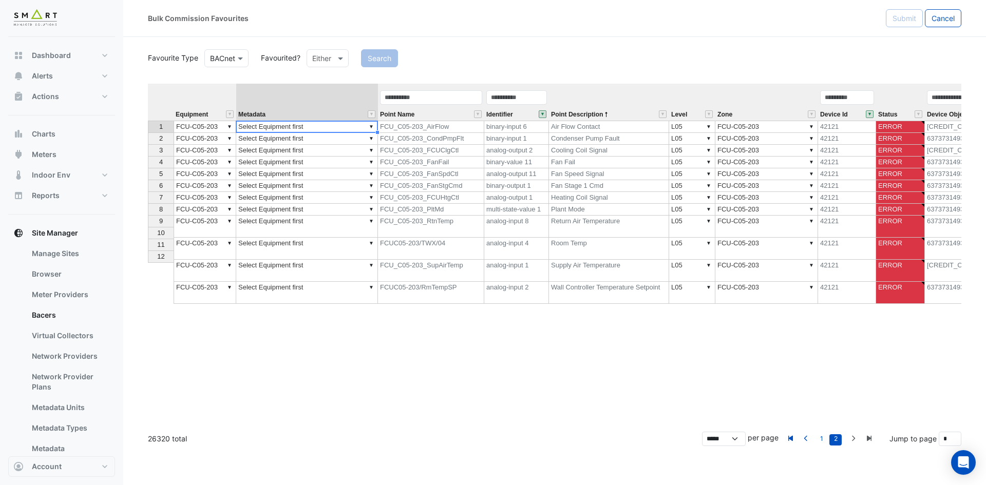
type textarea "**********"
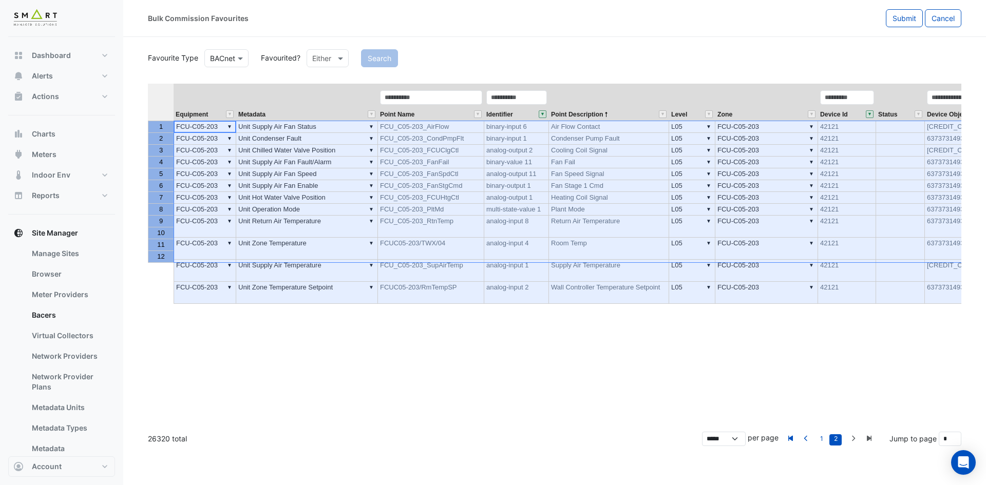
drag, startPoint x: 152, startPoint y: 126, endPoint x: 155, endPoint y: 261, distance: 134.6
click at [155, 261] on tbody "1 2 3 4 5 6 7 8 9 10 11 12" at bounding box center [161, 192] width 26 height 142
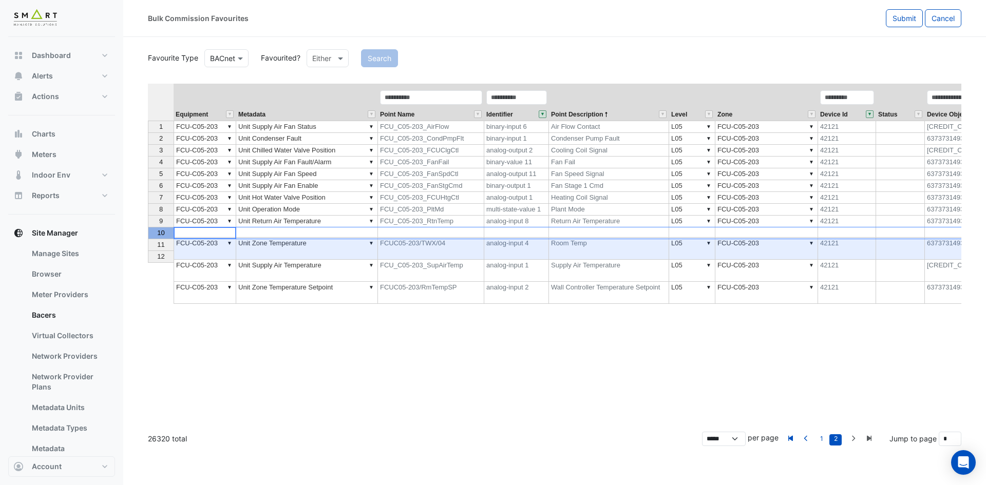
click at [161, 233] on span "10" at bounding box center [160, 233] width 7 height 8
click at [896, 14] on span "Submit" at bounding box center [905, 18] width 24 height 9
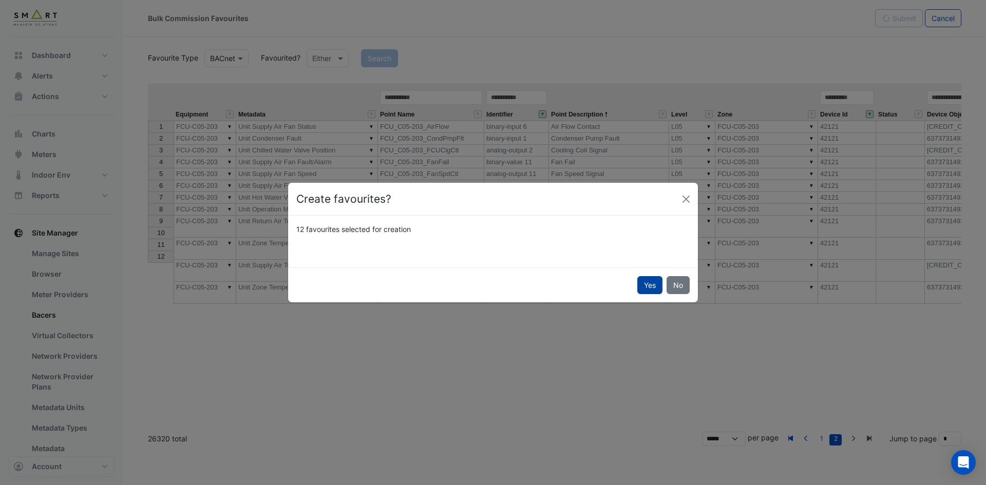
click at [652, 278] on button "Yes" at bounding box center [649, 285] width 25 height 18
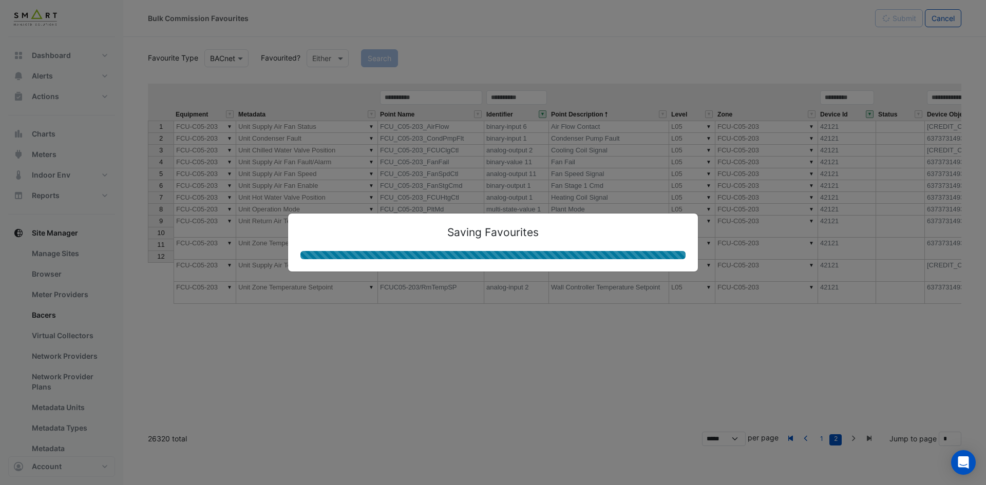
type textarea "**********"
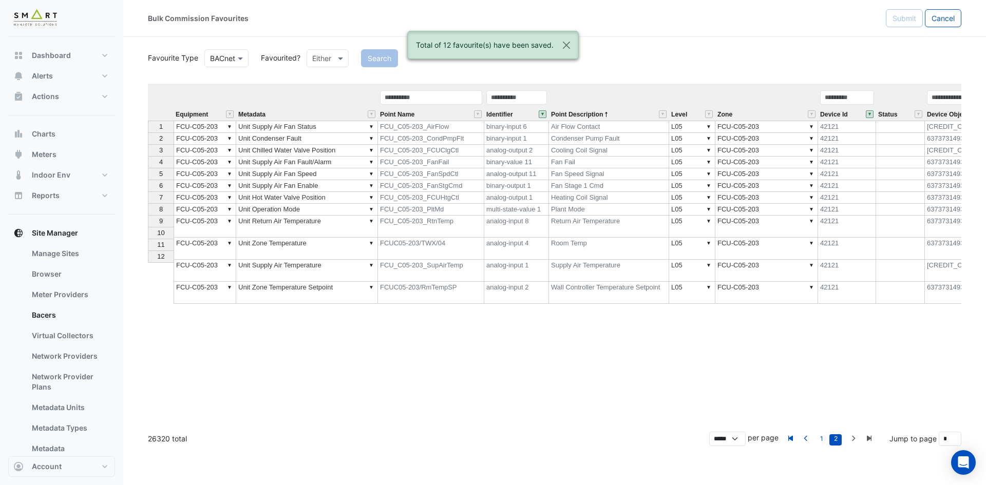
select select "********"
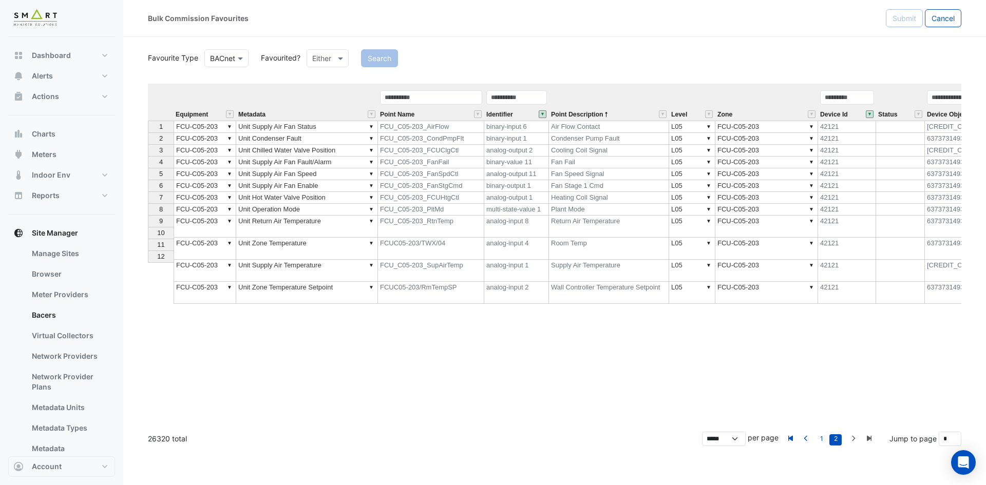
click at [573, 152] on td "Cooling Coil Signal" at bounding box center [609, 151] width 120 height 12
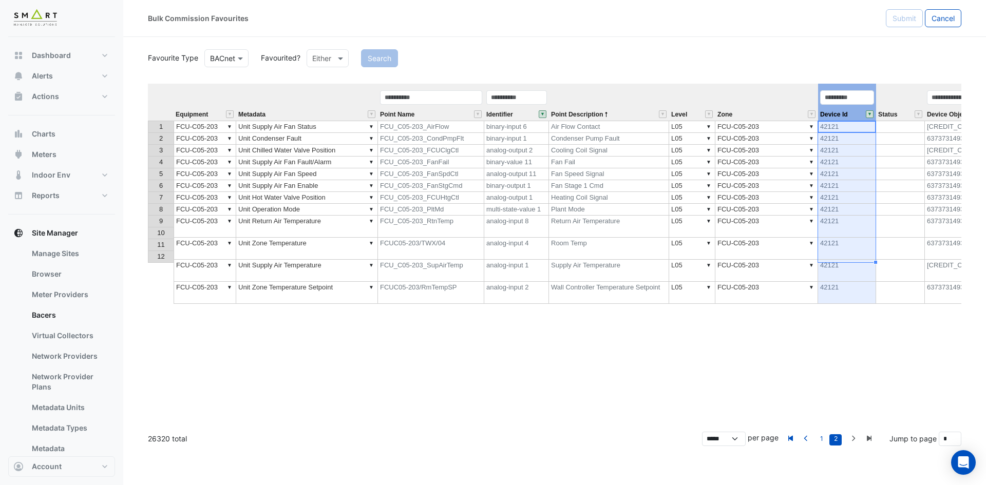
click at [871, 114] on button "" at bounding box center [870, 114] width 8 height 8
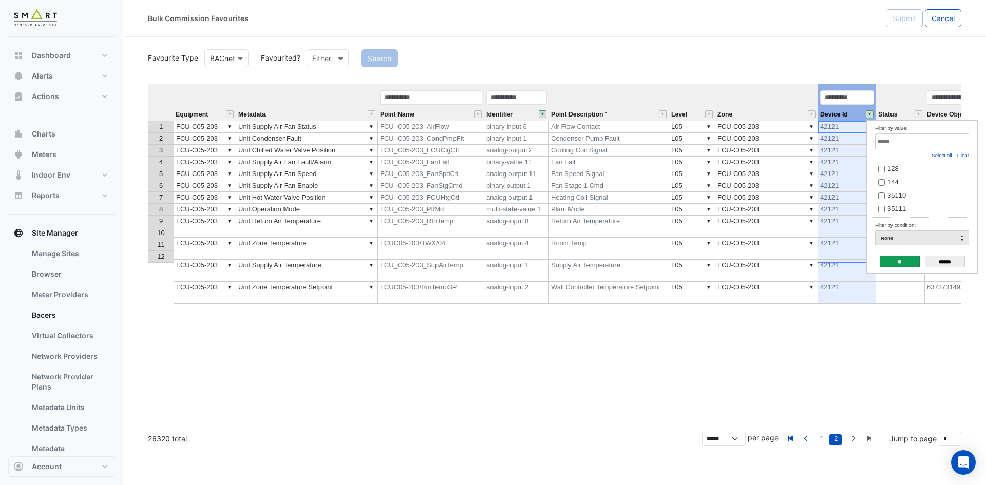
click at [967, 158] on link "Clear" at bounding box center [964, 156] width 12 height 6
click at [946, 144] on input "Filter by value:" at bounding box center [922, 142] width 94 height 16
paste input "*****"
type input "*****"
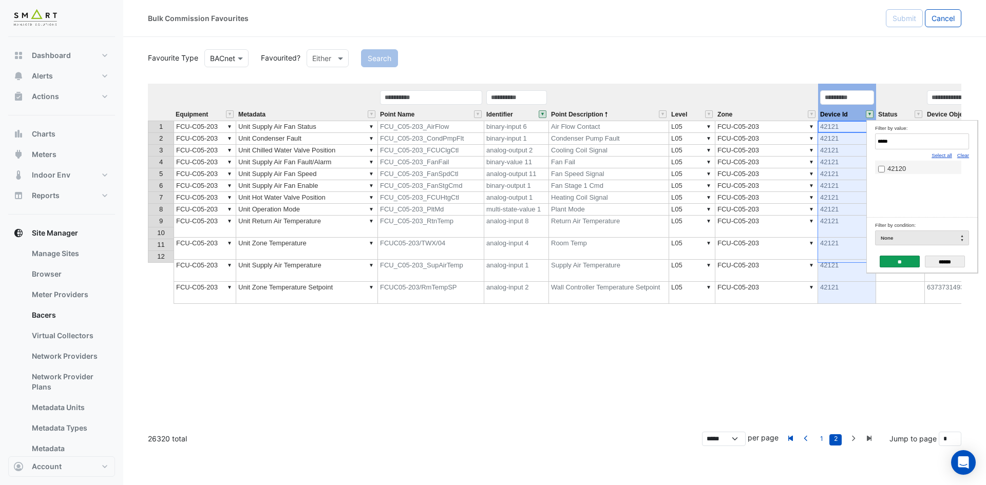
click at [884, 166] on label "42120" at bounding box center [918, 168] width 80 height 11
click at [899, 264] on input "**" at bounding box center [900, 262] width 40 height 12
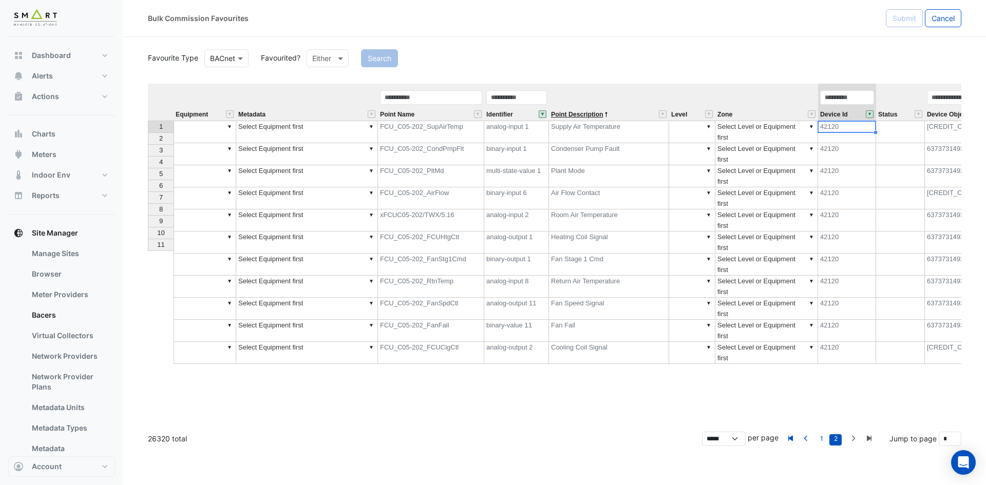
click at [584, 111] on span "Point Description" at bounding box center [577, 114] width 52 height 7
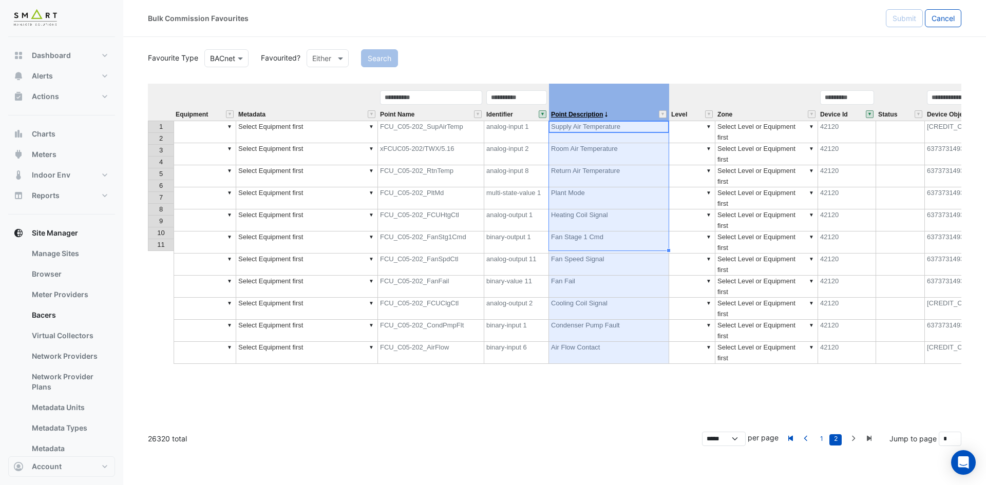
click at [595, 111] on span "Point Description" at bounding box center [577, 114] width 52 height 7
click at [590, 115] on span "Point Description" at bounding box center [577, 114] width 52 height 7
click at [541, 115] on button "" at bounding box center [543, 114] width 8 height 8
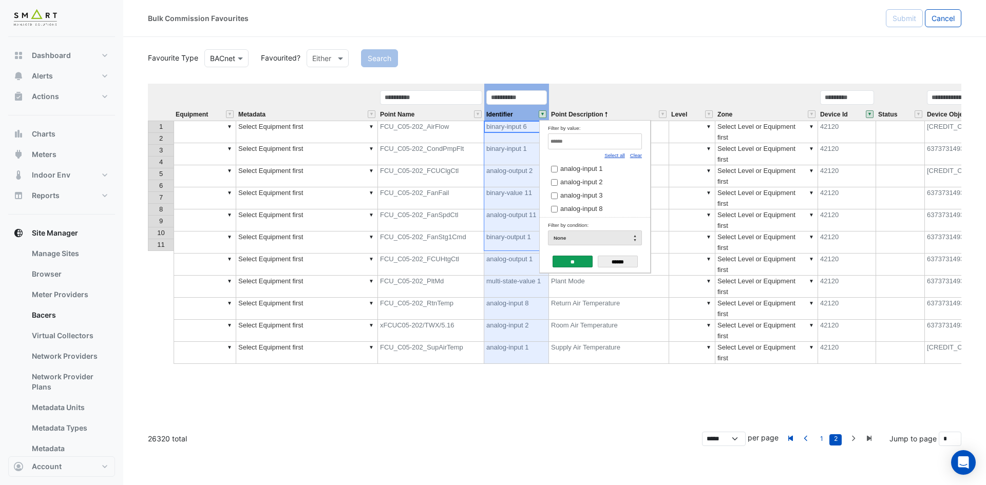
click at [627, 138] on input "Filter by value:" at bounding box center [595, 142] width 94 height 16
paste input "**********"
type input "*"
click at [579, 259] on input "**" at bounding box center [573, 262] width 40 height 12
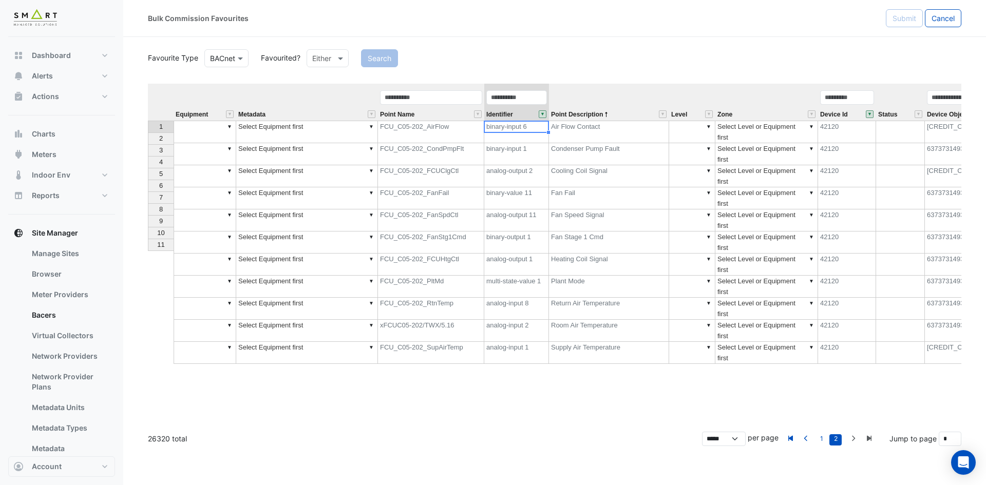
click at [540, 118] on div "Identifier" at bounding box center [516, 104] width 65 height 31
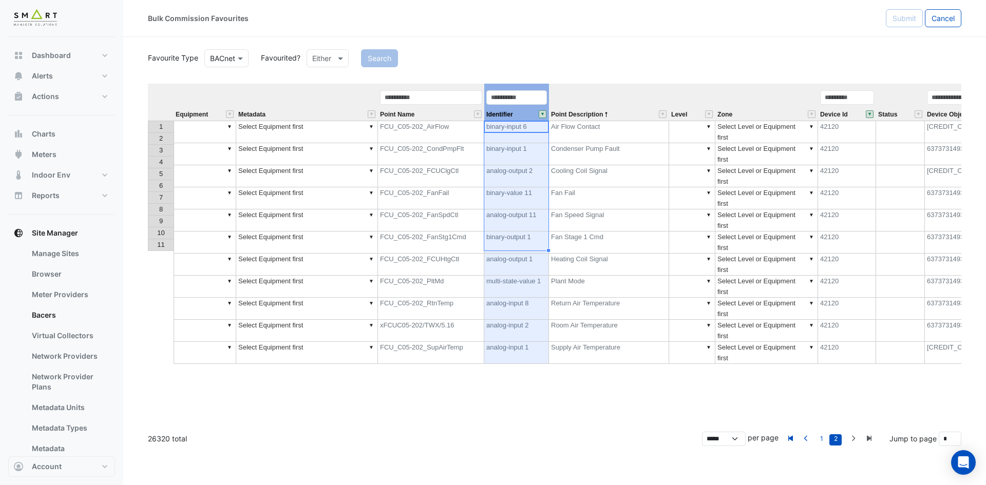
click at [542, 112] on button "" at bounding box center [543, 114] width 8 height 8
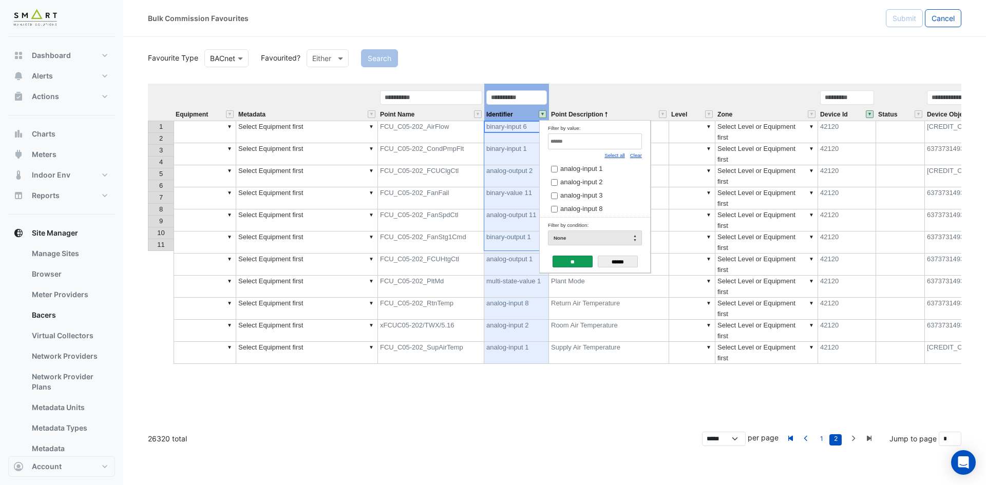
drag, startPoint x: 641, startPoint y: 156, endPoint x: 634, endPoint y: 154, distance: 7.0
click at [640, 156] on link "Clear" at bounding box center [636, 156] width 12 height 6
click at [625, 146] on input "Filter by value:" at bounding box center [595, 142] width 94 height 16
paste input "**********"
type input "**********"
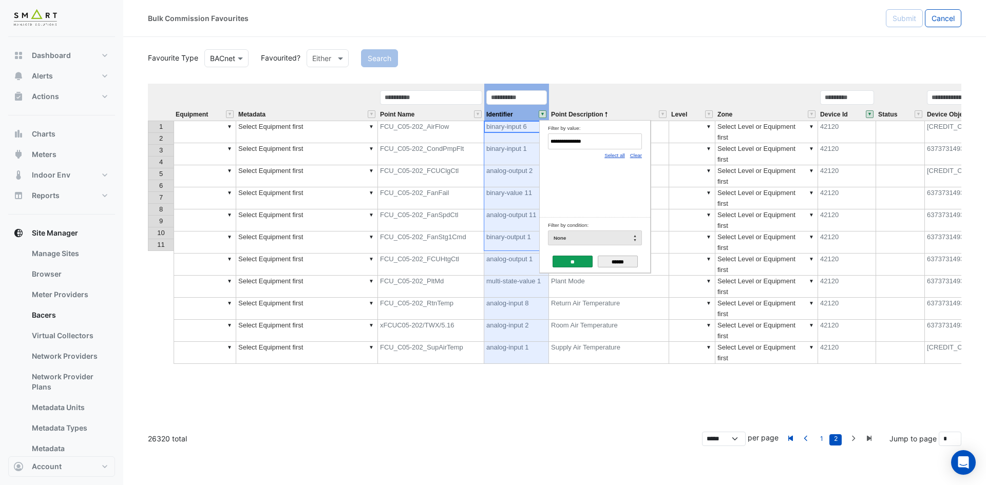
click at [622, 260] on input "******" at bounding box center [618, 262] width 40 height 12
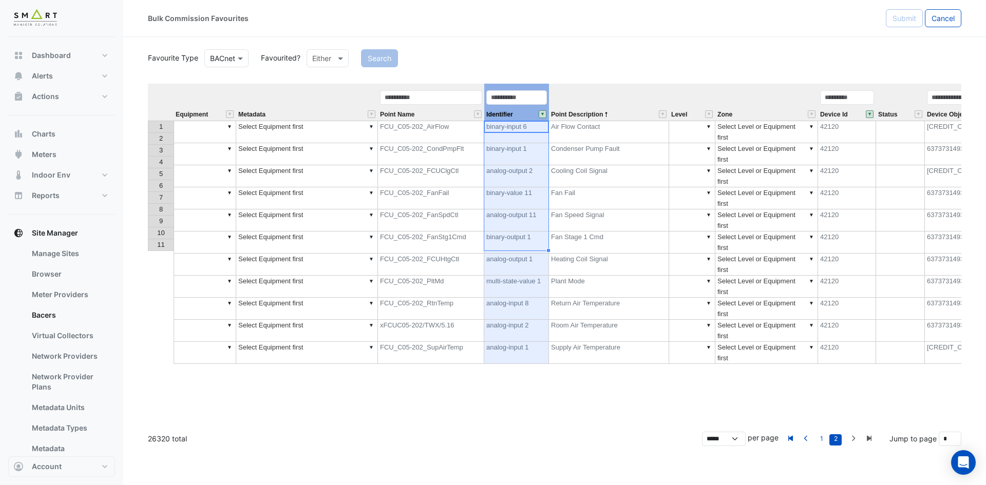
click at [671, 270] on div "Equipment Metadata Point Name Identifier Point Description Level Zone Device Id…" at bounding box center [555, 254] width 814 height 340
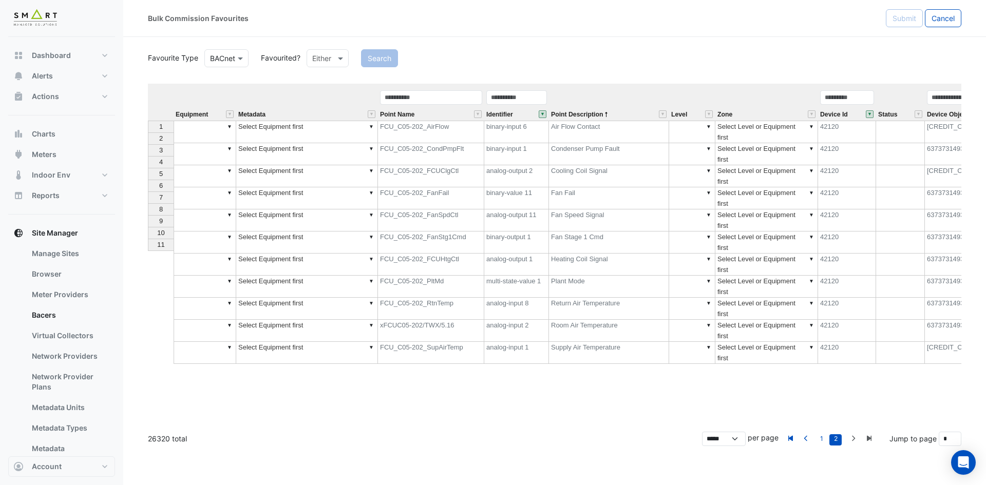
click at [540, 111] on button "" at bounding box center [543, 114] width 8 height 8
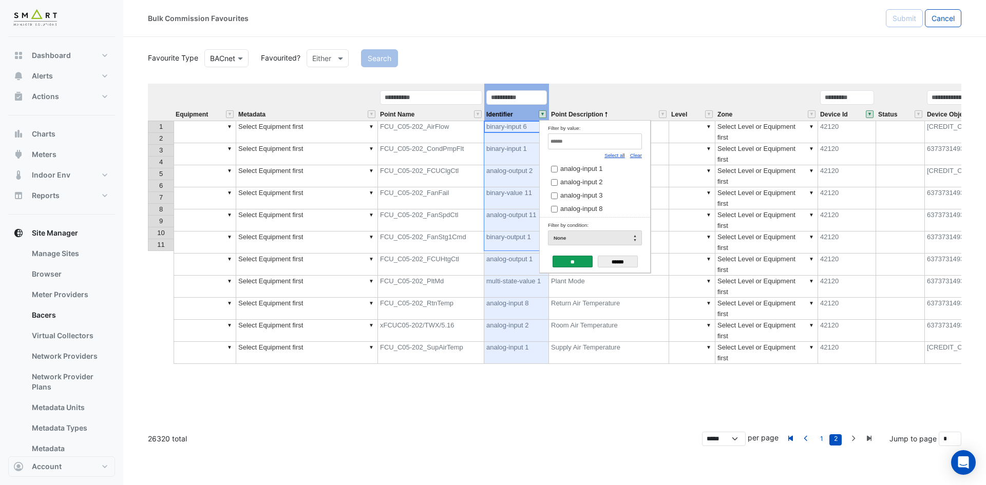
click at [623, 140] on input "Filter by value:" at bounding box center [595, 142] width 94 height 16
paste input "**********"
type input "**********"
click at [619, 264] on input "******" at bounding box center [618, 262] width 40 height 12
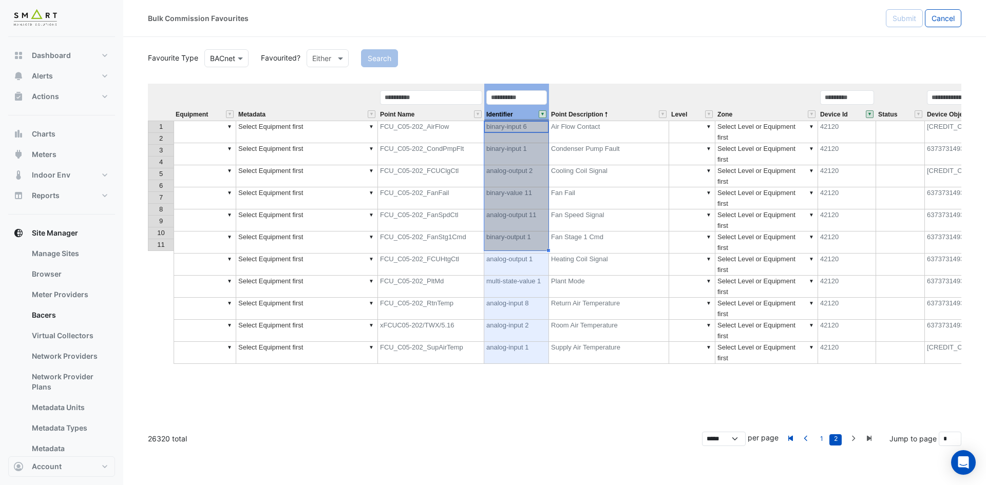
click at [541, 119] on div "Identifier" at bounding box center [516, 104] width 65 height 31
click at [543, 116] on button "" at bounding box center [543, 114] width 8 height 8
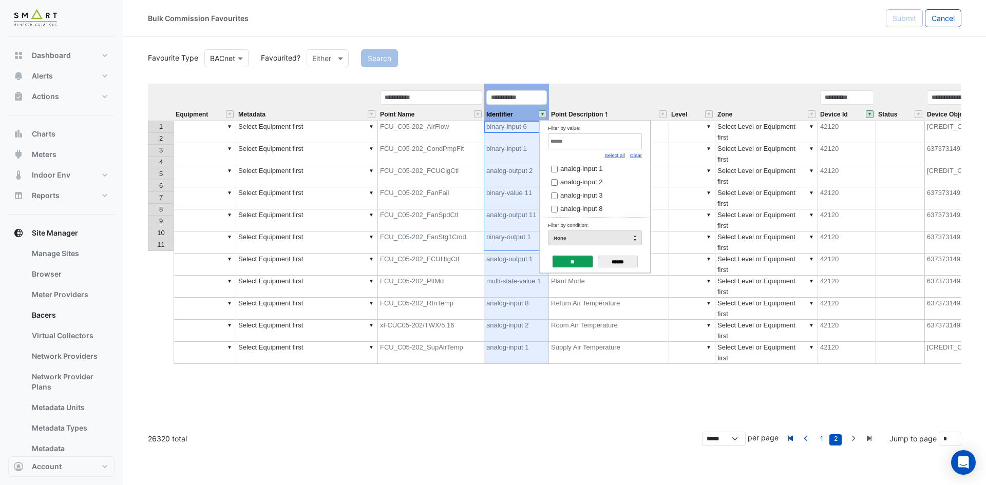
click at [621, 144] on input "Filter by value:" at bounding box center [595, 142] width 94 height 16
paste input "**********"
type input "**********"
click at [591, 165] on span "analog-value 6" at bounding box center [582, 169] width 44 height 8
click at [582, 261] on input "**" at bounding box center [573, 262] width 40 height 12
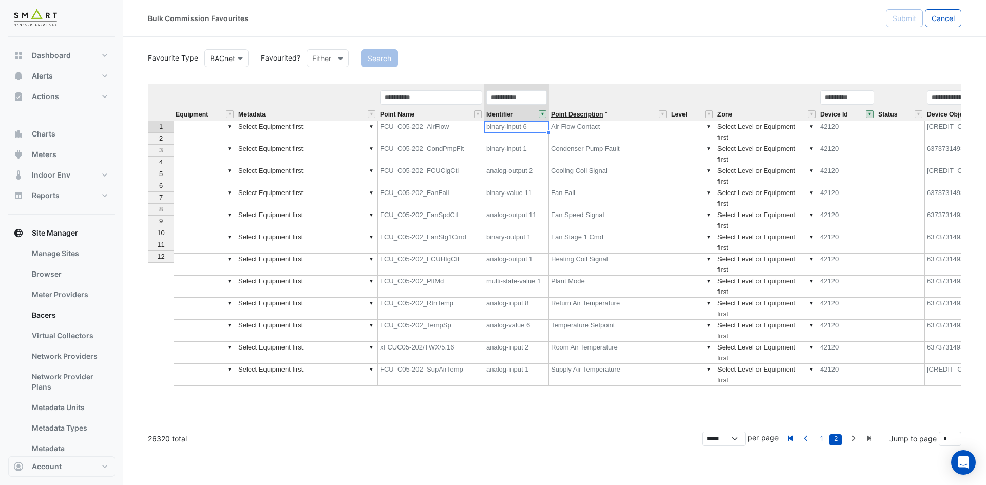
click at [581, 114] on span "Point Description" at bounding box center [577, 114] width 52 height 7
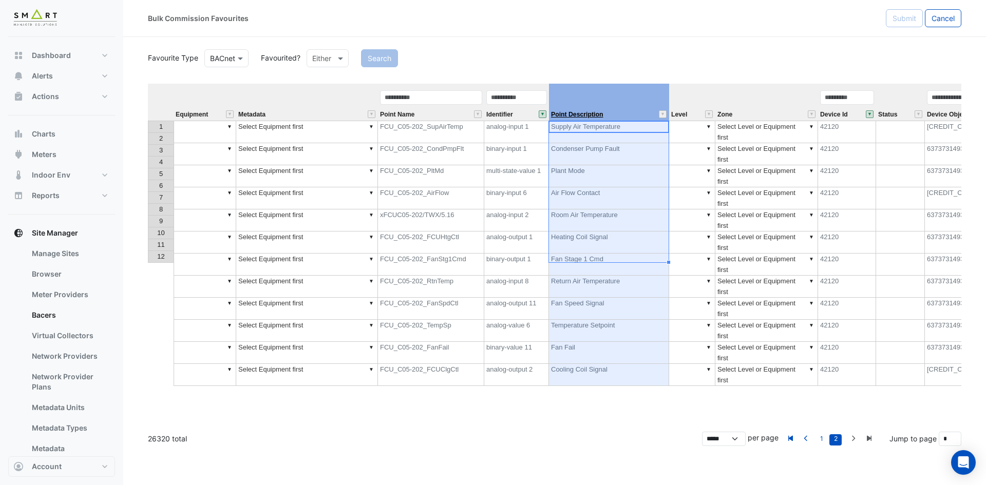
click at [581, 114] on span "Point Description" at bounding box center [577, 114] width 52 height 7
click at [198, 127] on td "▼" at bounding box center [205, 132] width 63 height 23
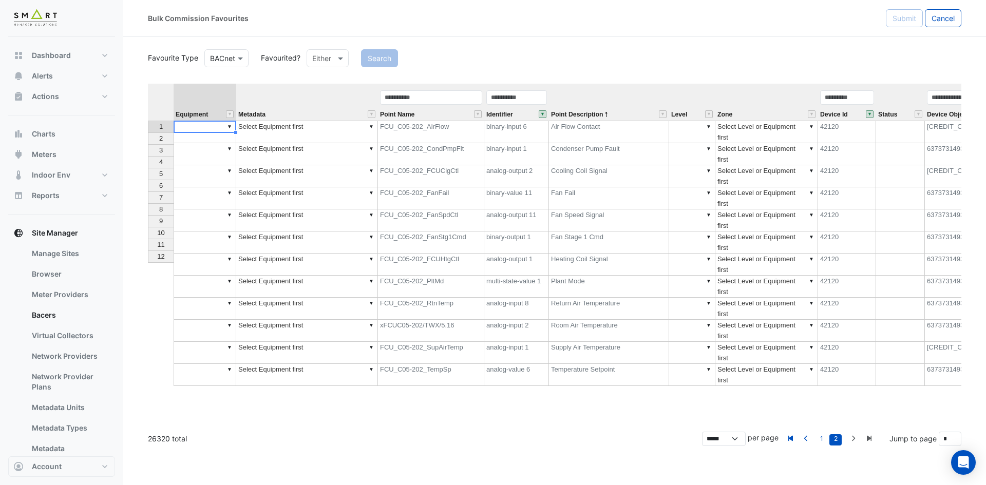
click at [204, 131] on td "▼" at bounding box center [205, 132] width 63 height 23
type textarea "**********"
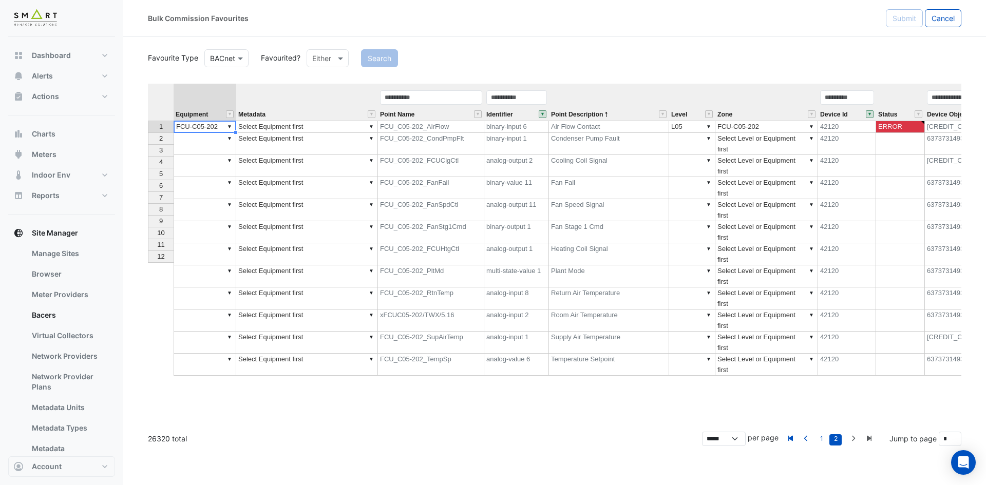
click at [219, 128] on td "▼ FCU-C05-202" at bounding box center [205, 127] width 63 height 12
drag, startPoint x: 236, startPoint y: 132, endPoint x: 231, endPoint y: 267, distance: 134.7
click at [231, 267] on div "Equipment Metadata Point Name Identifier Point Description Level Zone Device Id…" at bounding box center [555, 254] width 814 height 340
type textarea "**********"
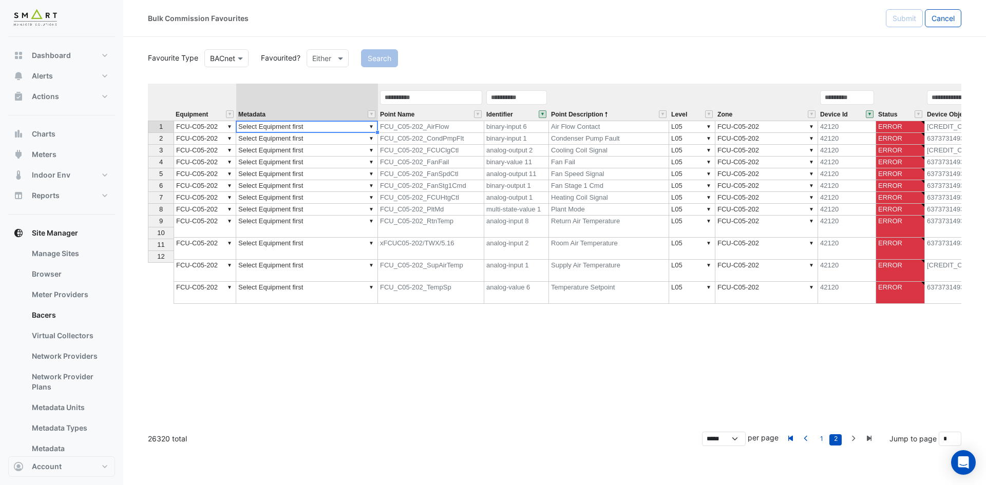
click at [348, 129] on td "▼ Select Equipment first" at bounding box center [307, 127] width 142 height 12
type textarea "**********"
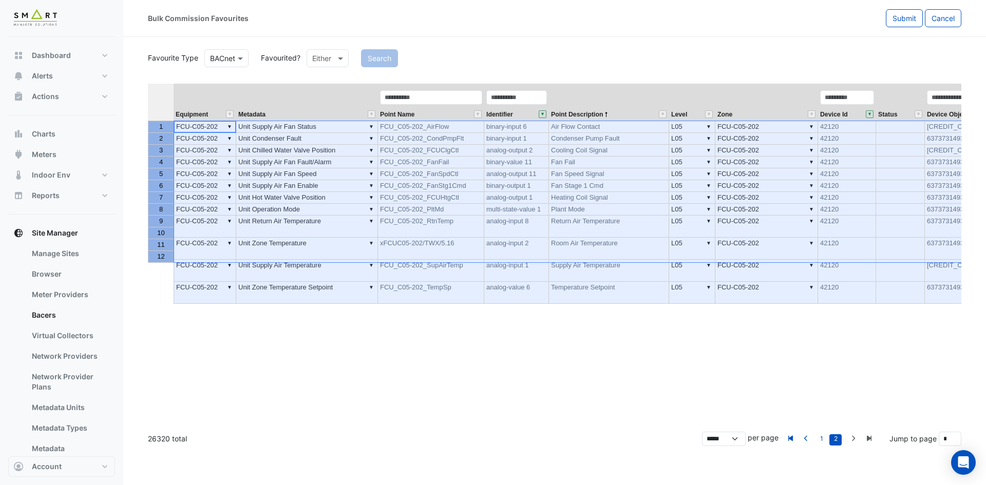
drag, startPoint x: 154, startPoint y: 126, endPoint x: 152, endPoint y: 261, distance: 134.6
click at [152, 261] on tbody "1 2 3 4 5 6 7 8 9 10 11 12" at bounding box center [161, 192] width 26 height 142
click at [895, 26] on button "Submit" at bounding box center [904, 18] width 37 height 18
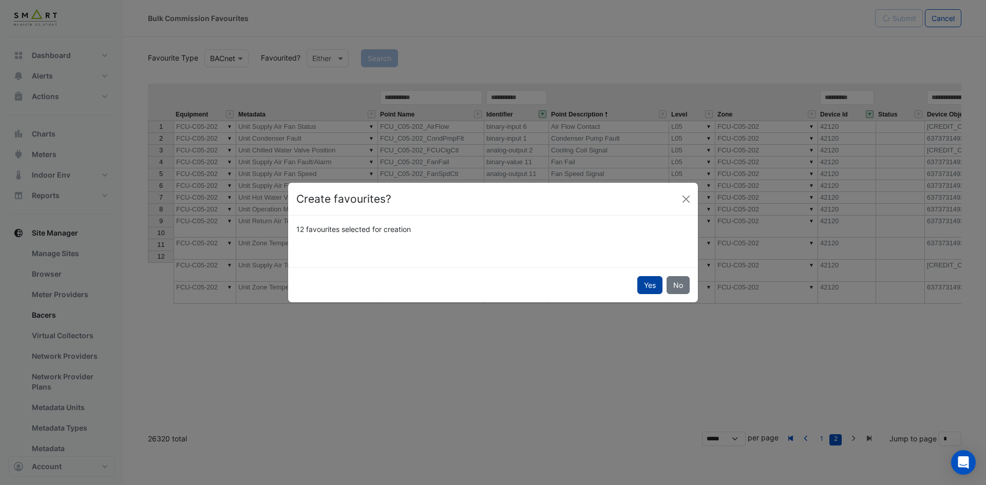
click at [645, 287] on button "Yes" at bounding box center [649, 285] width 25 height 18
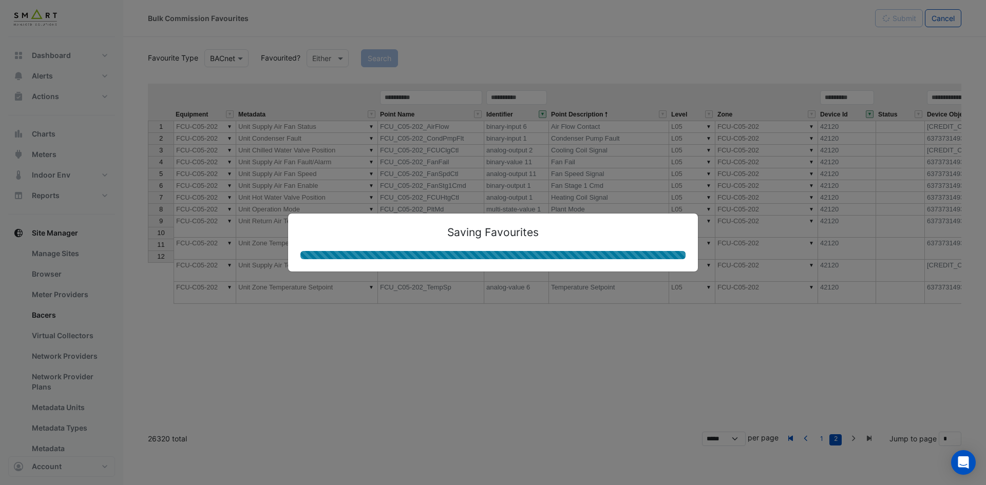
type textarea "**********"
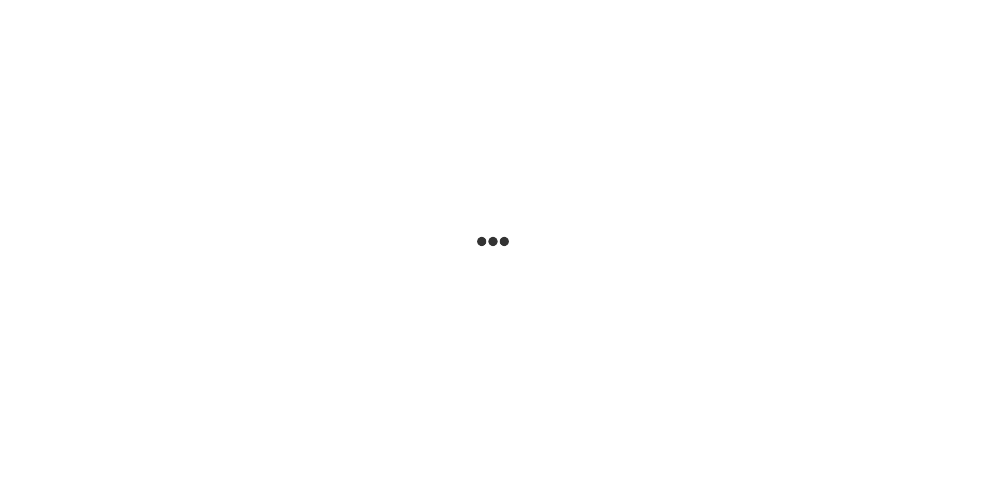
click at [440, 0] on html at bounding box center [493, 0] width 986 height 0
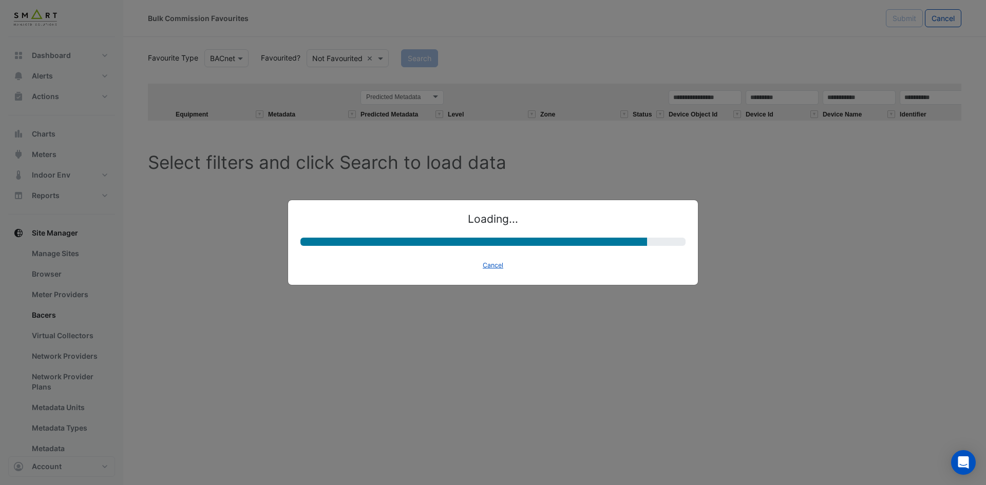
select select "********"
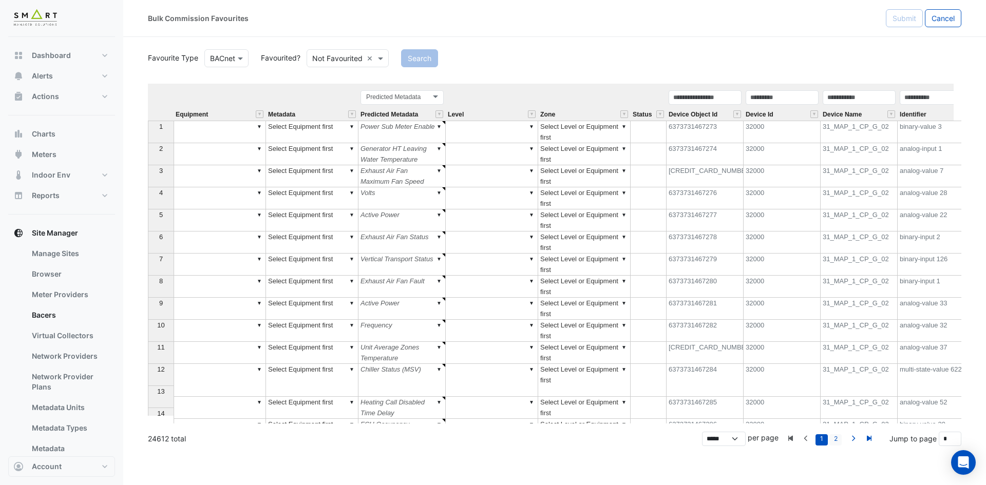
click at [835, 436] on link "2" at bounding box center [836, 440] width 12 height 11
type input "*"
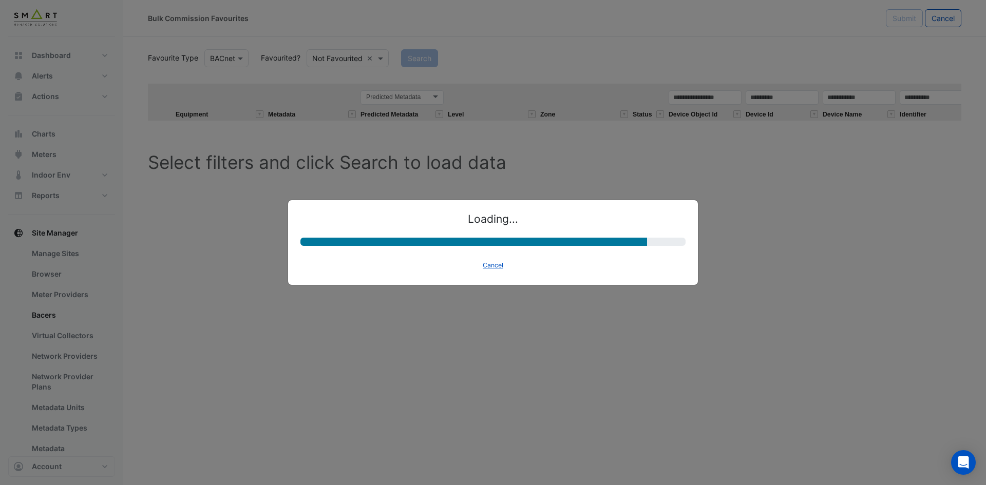
select select "********"
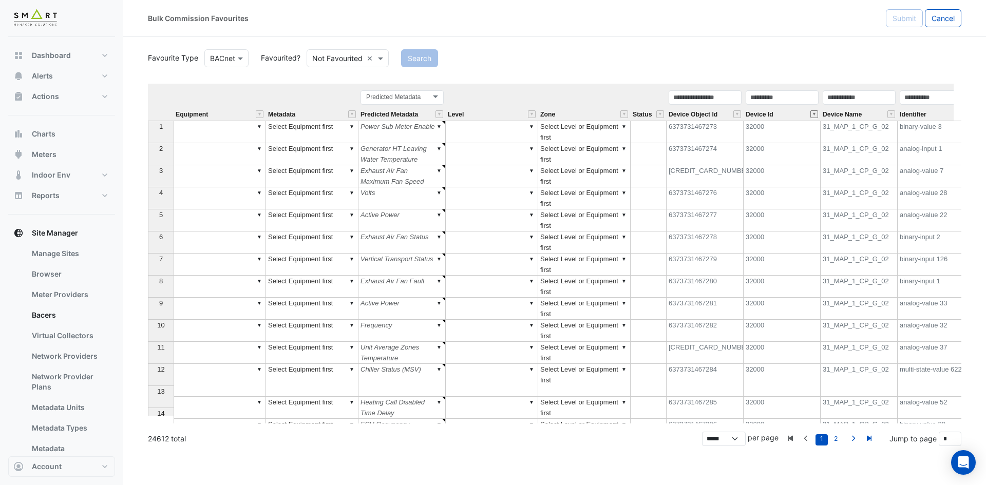
click at [814, 116] on button "" at bounding box center [815, 114] width 8 height 8
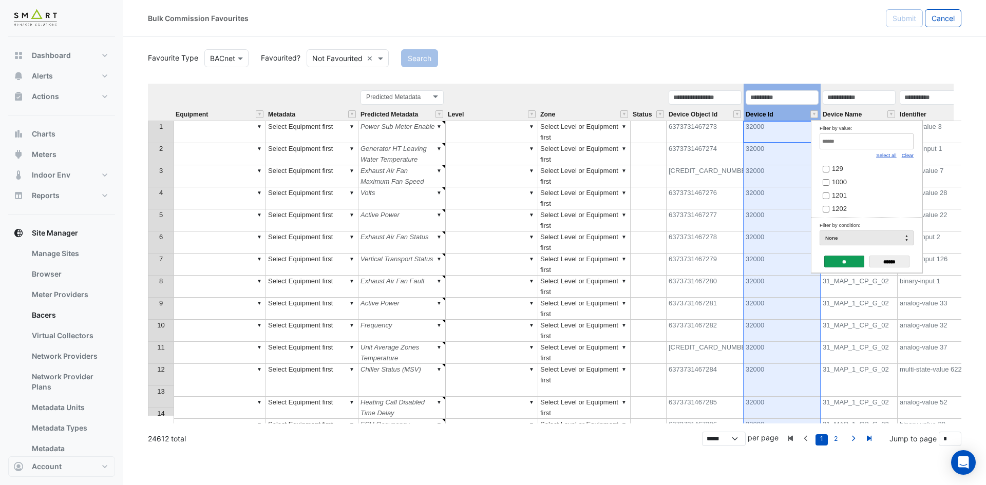
click at [910, 155] on link "Clear" at bounding box center [908, 156] width 12 height 6
click at [895, 142] on input "Filter by value:" at bounding box center [867, 142] width 94 height 16
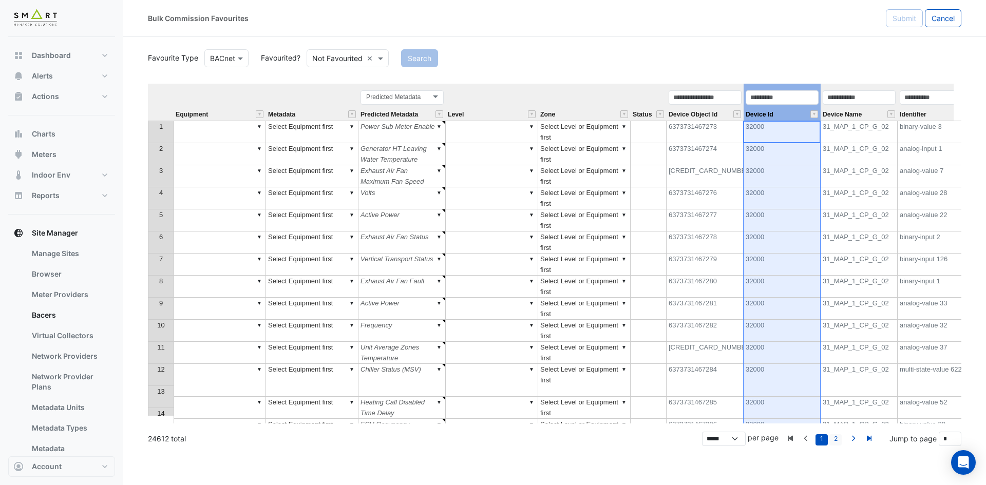
click at [838, 437] on link "2" at bounding box center [836, 440] width 12 height 11
type input "*"
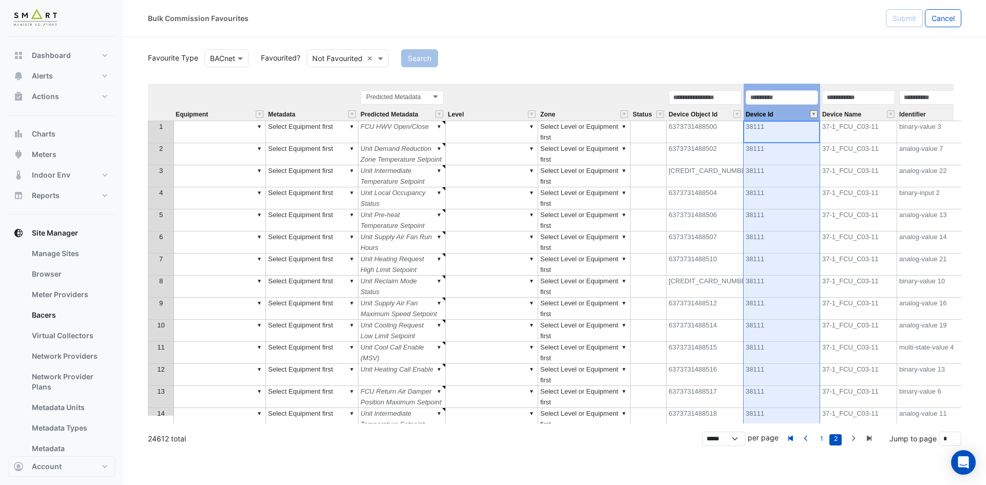
click at [815, 117] on button "" at bounding box center [814, 114] width 8 height 8
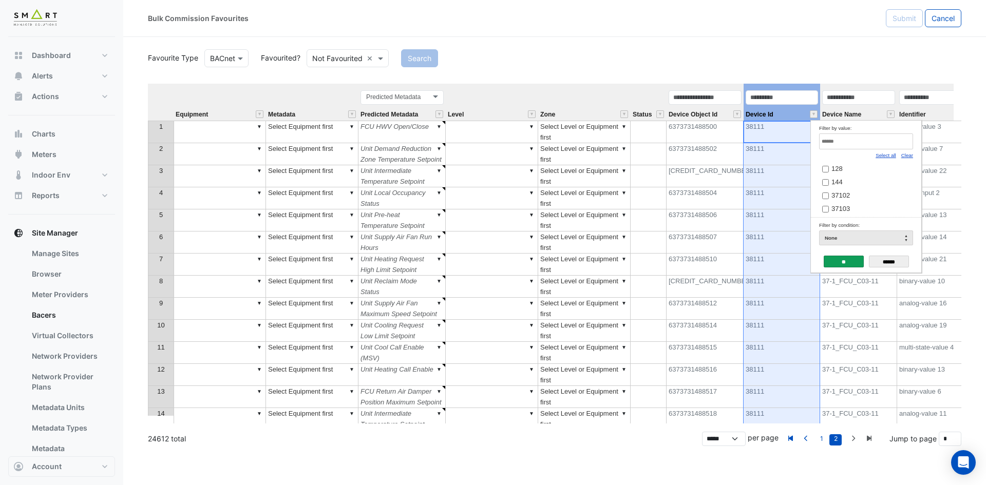
click at [907, 153] on link "Clear" at bounding box center [908, 156] width 12 height 6
click at [905, 140] on input "Filter by value:" at bounding box center [866, 142] width 94 height 16
paste input "*****"
type input "*****"
click at [857, 170] on label "42120" at bounding box center [862, 168] width 80 height 11
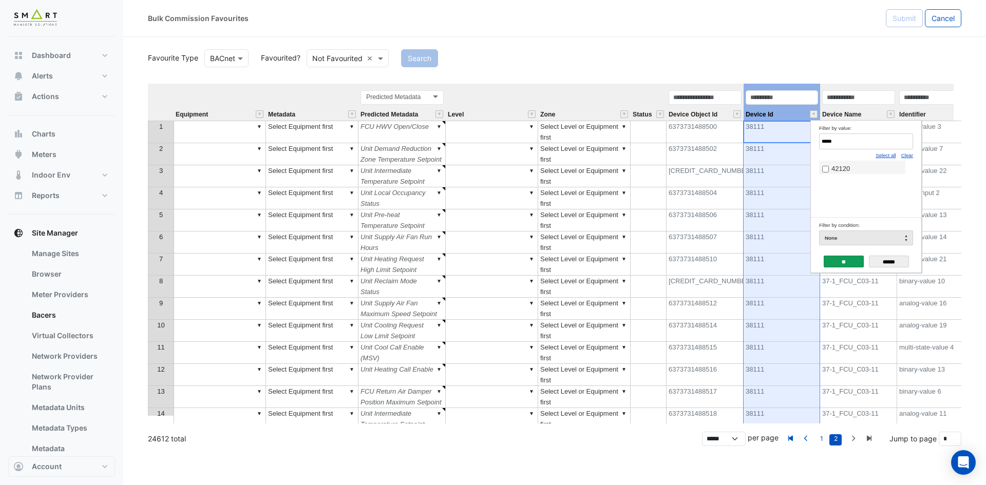
click at [844, 255] on div "**" at bounding box center [844, 262] width 40 height 17
click at [842, 260] on input "**" at bounding box center [844, 262] width 40 height 12
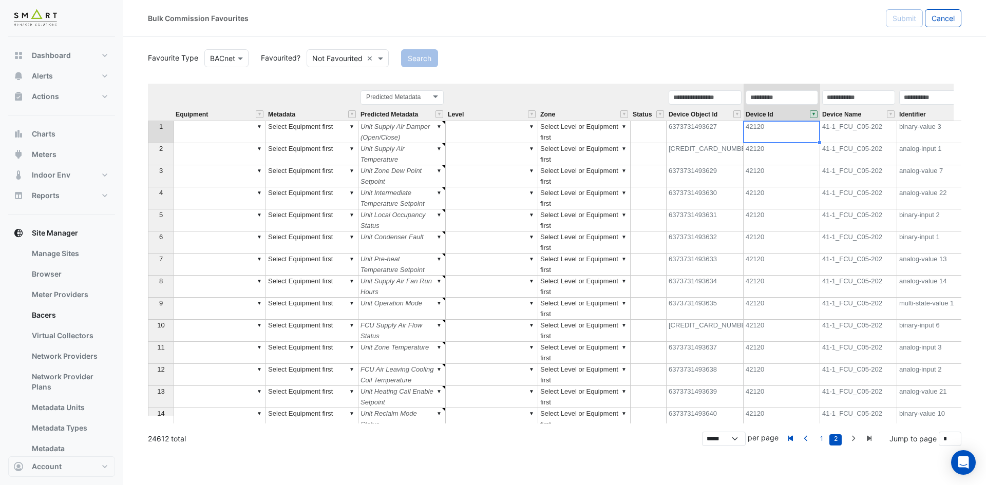
click at [422, 111] on div "Predicted Metadata Predicted Metadata" at bounding box center [402, 104] width 87 height 31
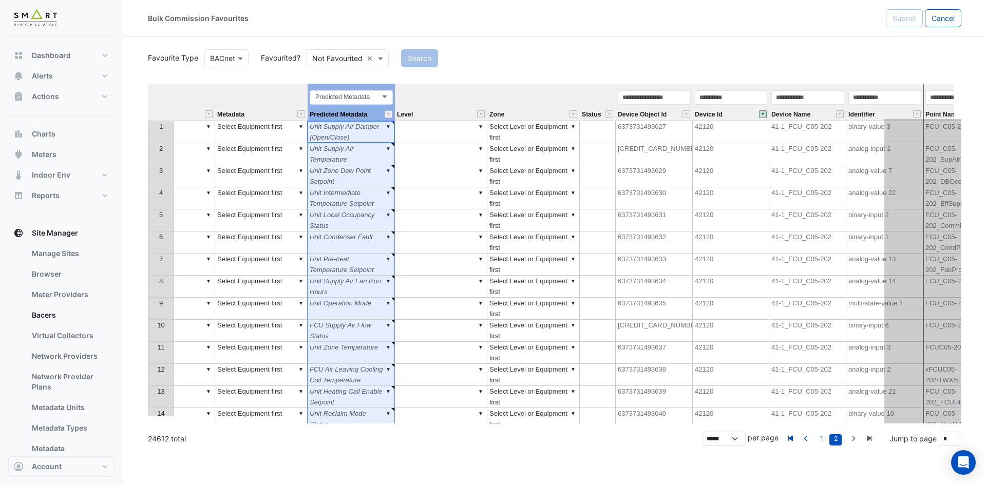
scroll to position [0, 128]
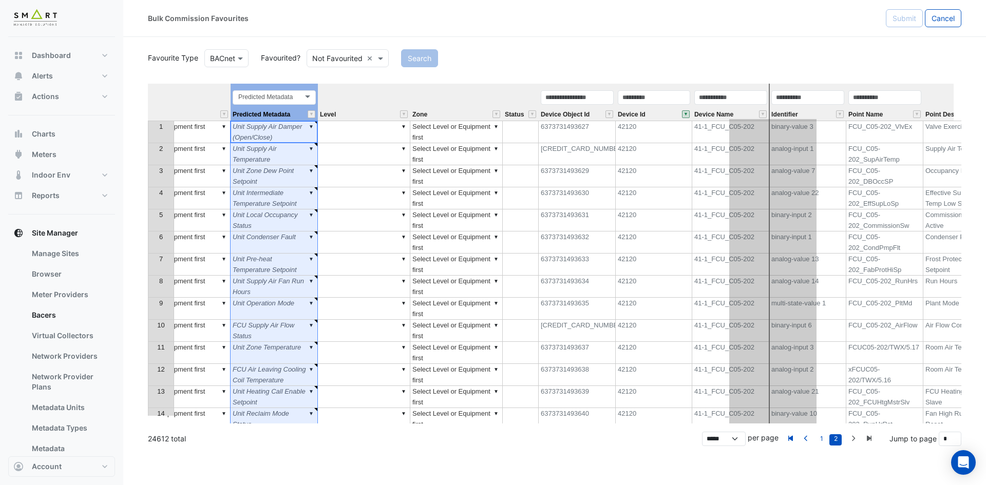
drag, startPoint x: 415, startPoint y: 86, endPoint x: 786, endPoint y: 84, distance: 370.9
click at [786, 84] on tr "Equipment Metadata Predicted Metadata Predicted Metadata Level Zone Status Devi…" at bounding box center [587, 102] width 1135 height 37
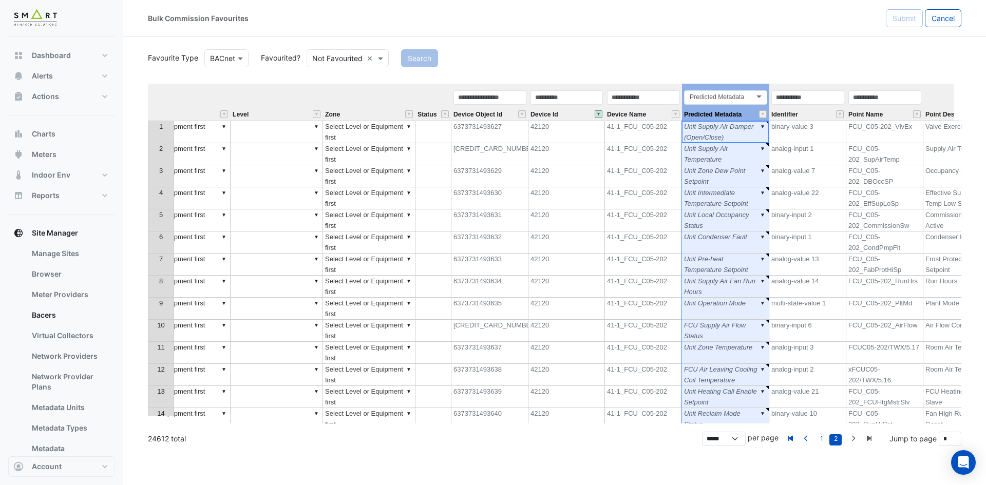
click at [819, 112] on div "Identifier" at bounding box center [808, 104] width 77 height 31
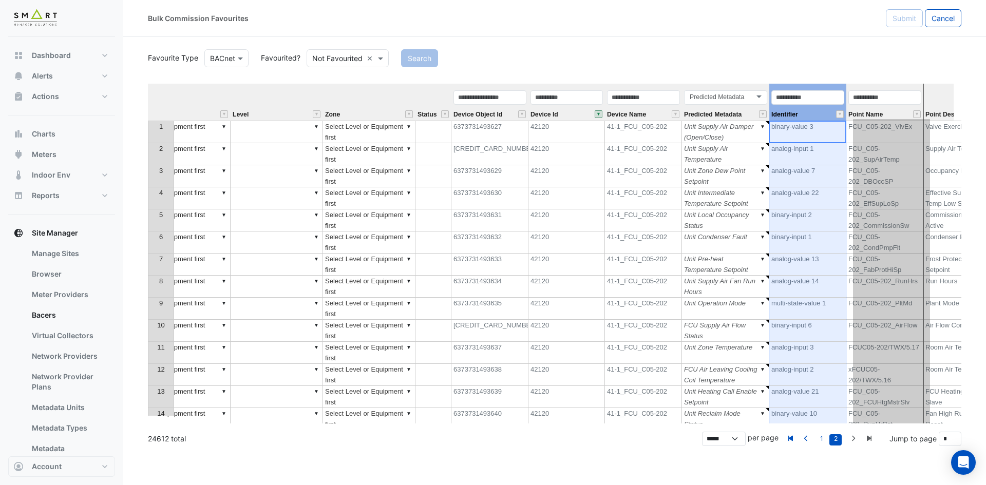
drag, startPoint x: 821, startPoint y: 87, endPoint x: 905, endPoint y: 87, distance: 83.7
click at [905, 87] on tr "Equipment Metadata Level Zone Status Device Object Id Device Id Device Name Pre…" at bounding box center [587, 102] width 1135 height 37
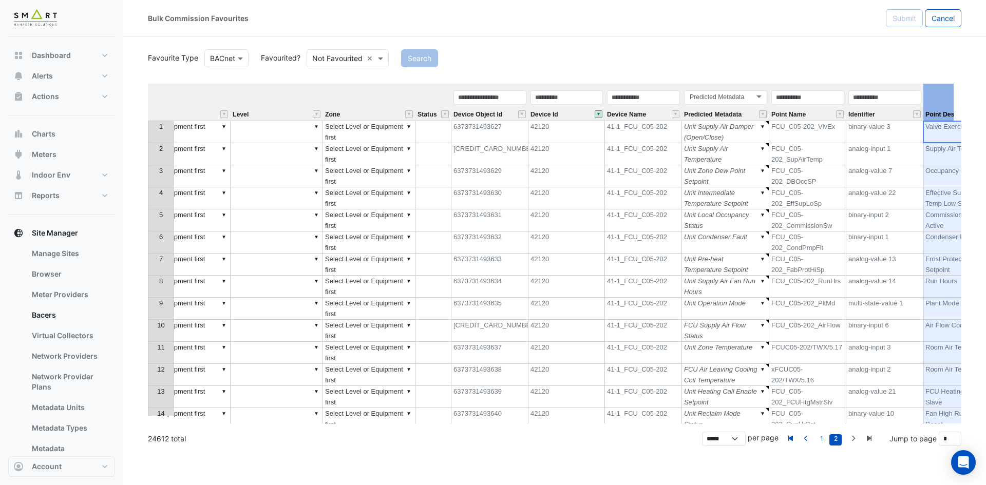
scroll to position [0, 175]
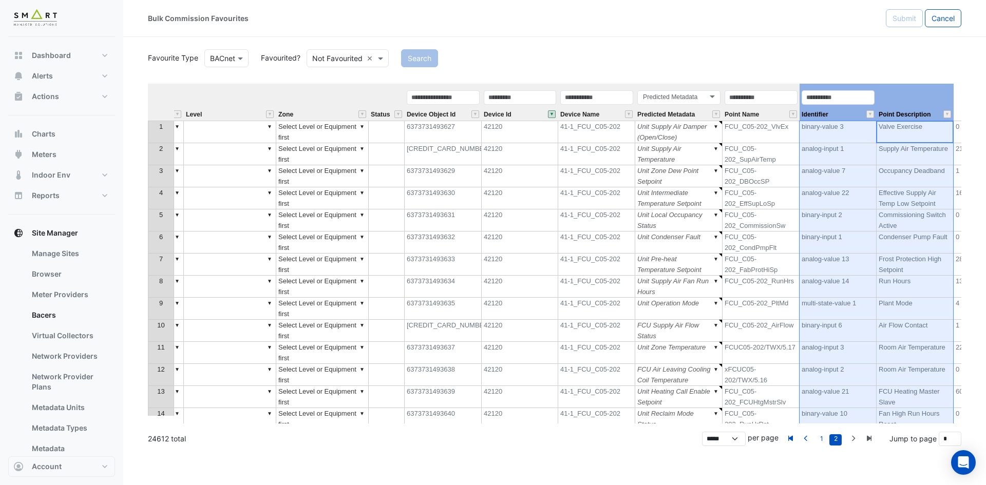
drag, startPoint x: 939, startPoint y: 99, endPoint x: 851, endPoint y: 100, distance: 87.3
click at [838, 100] on tr "Equipment Metadata Level Zone Status Device Object Id Device Id Device Name Pre…" at bounding box center [540, 102] width 1135 height 37
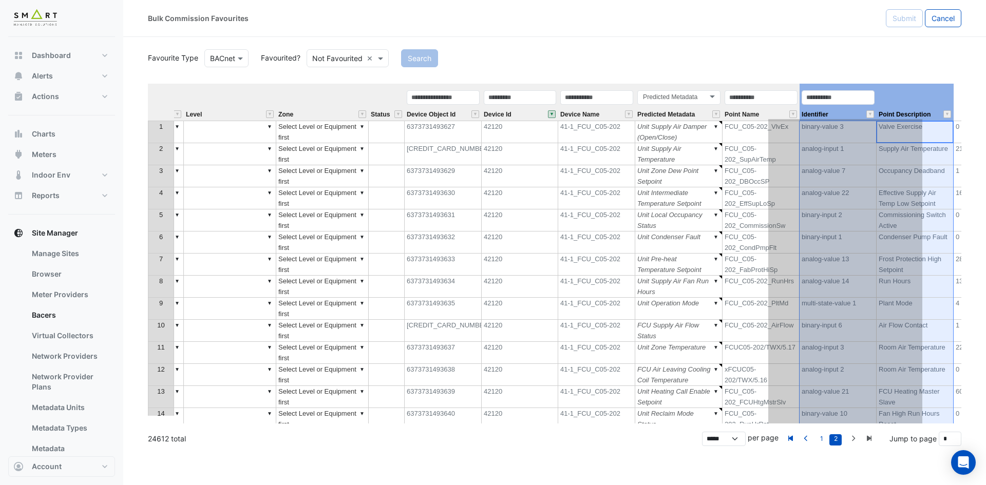
drag, startPoint x: 933, startPoint y: 105, endPoint x: 904, endPoint y: 108, distance: 29.4
click at [904, 109] on th "Point Description" at bounding box center [915, 102] width 77 height 37
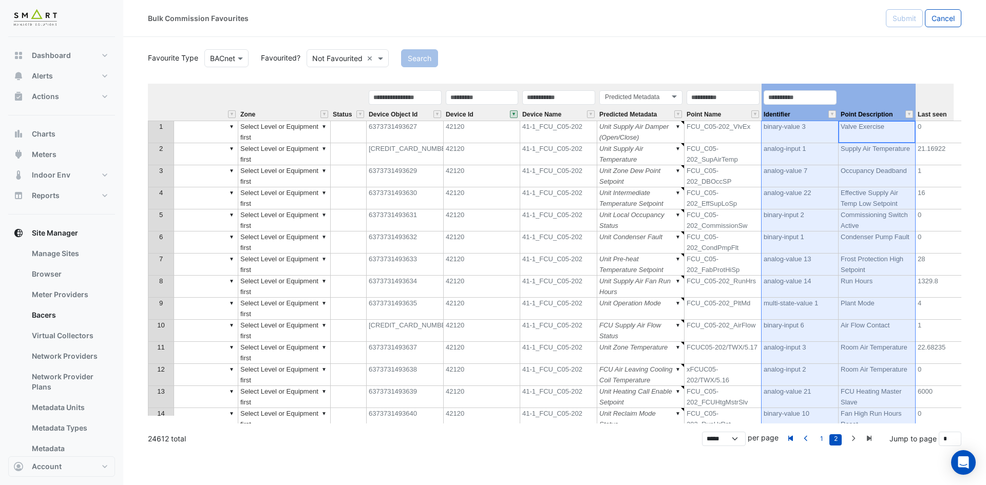
scroll to position [0, 216]
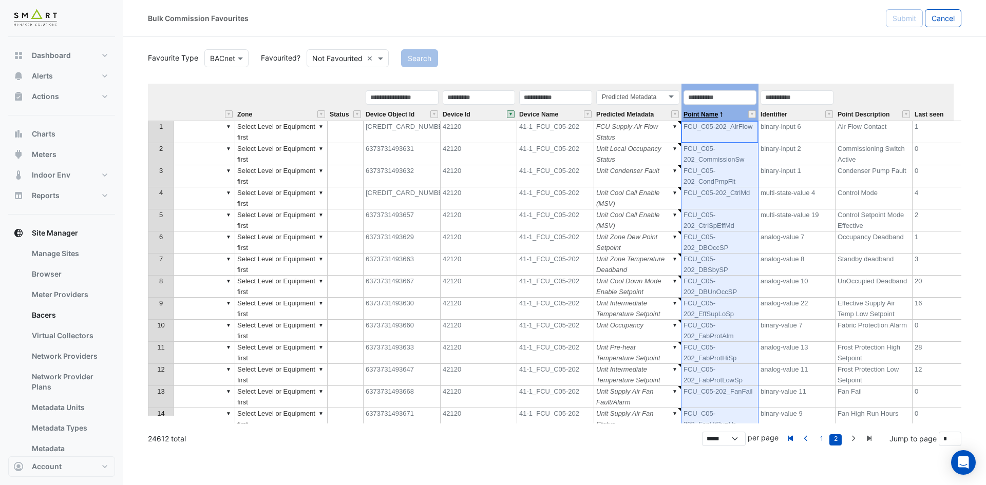
click at [714, 111] on span "Point Name" at bounding box center [701, 114] width 34 height 7
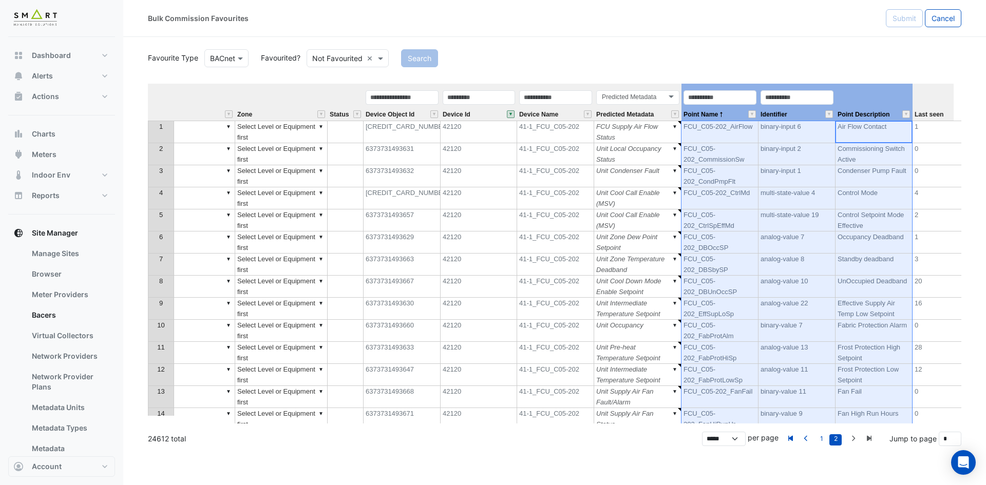
drag, startPoint x: 863, startPoint y: 98, endPoint x: 747, endPoint y: 98, distance: 115.6
click at [747, 98] on tr "Equipment Metadata Level Zone Status Device Object Id Device Id Device Name Pre…" at bounding box center [499, 102] width 1135 height 37
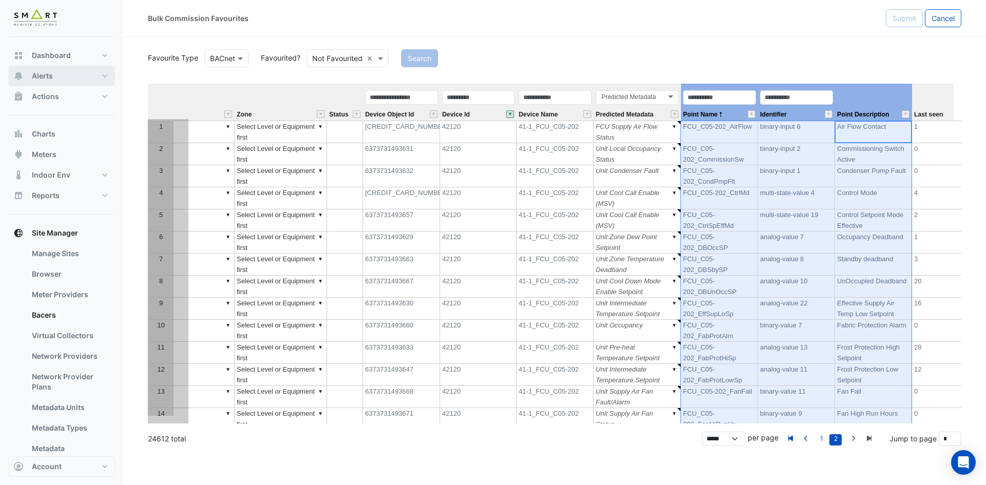
scroll to position [0, 0]
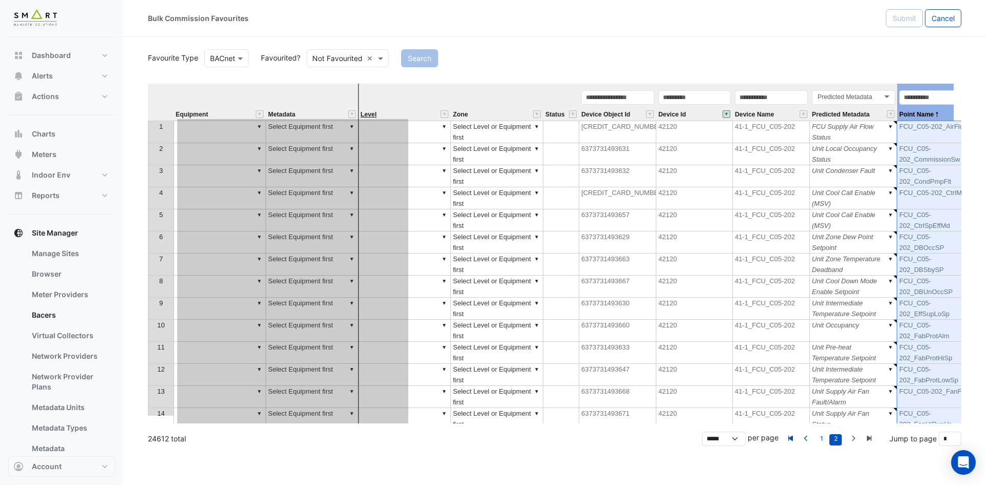
drag, startPoint x: 872, startPoint y: 96, endPoint x: 367, endPoint y: 118, distance: 505.0
click at [367, 118] on tr "Equipment Metadata Level Zone Status Device Object Id Device Id Device Name Pre…" at bounding box center [715, 102] width 1135 height 37
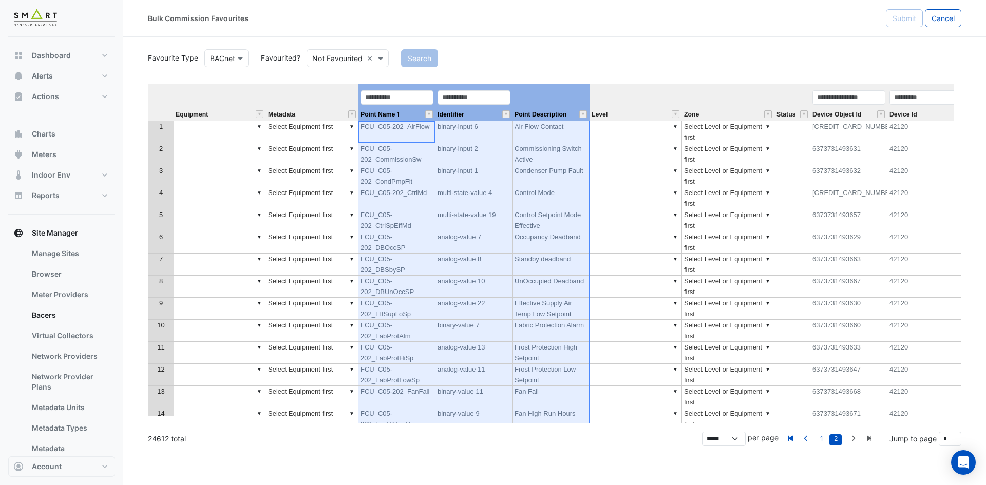
click at [930, 111] on div "Device Id" at bounding box center [926, 104] width 77 height 31
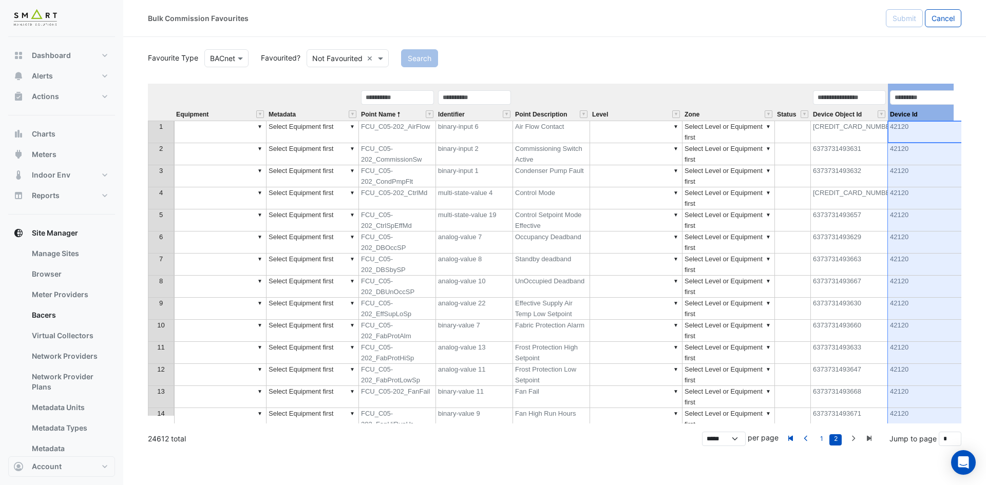
scroll to position [0, 11]
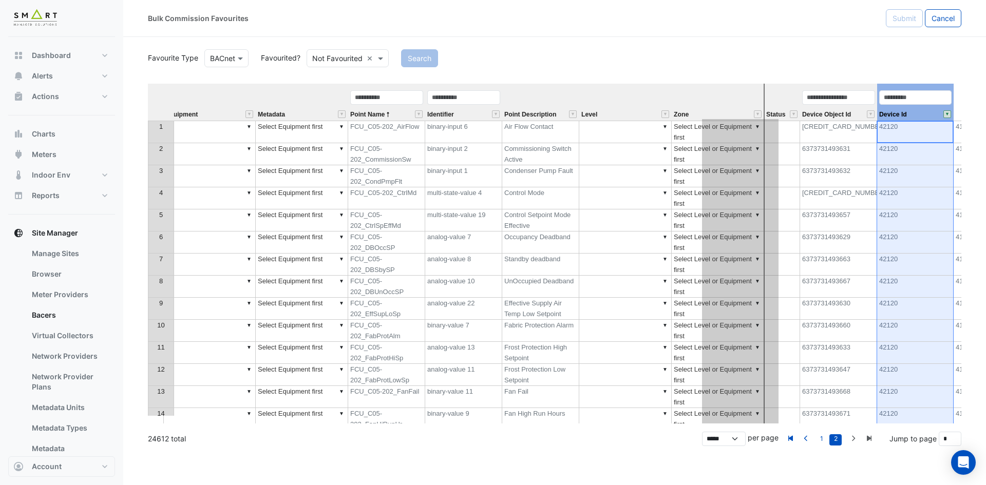
drag, startPoint x: 926, startPoint y: 86, endPoint x: 748, endPoint y: 92, distance: 177.8
click at [749, 92] on tr "Equipment Metadata Point Name Identifier Point Description Level Zone Status De…" at bounding box center [704, 102] width 1135 height 37
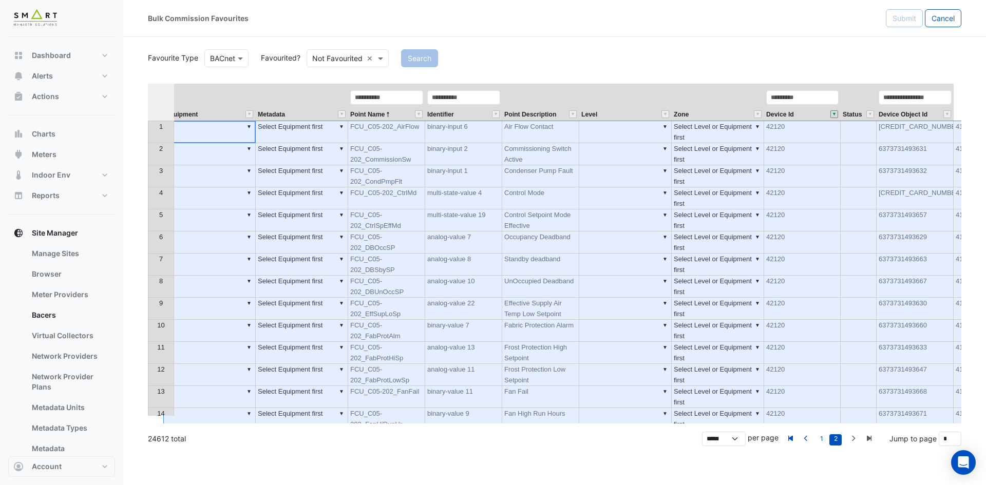
click at [164, 97] on th at bounding box center [161, 102] width 26 height 37
click at [255, 100] on tr "Equipment Metadata Point Name Identifier Point Description Level Zone Device Id…" at bounding box center [704, 102] width 1135 height 37
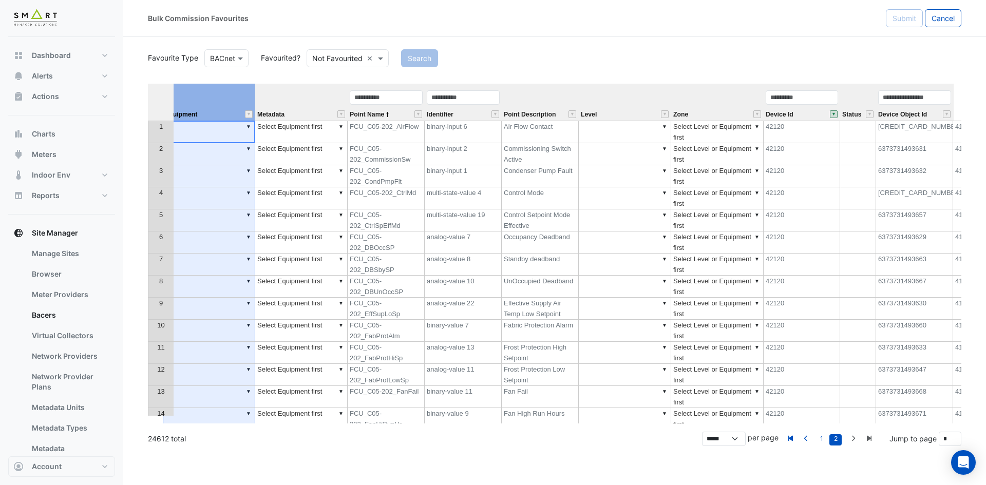
scroll to position [0, 0]
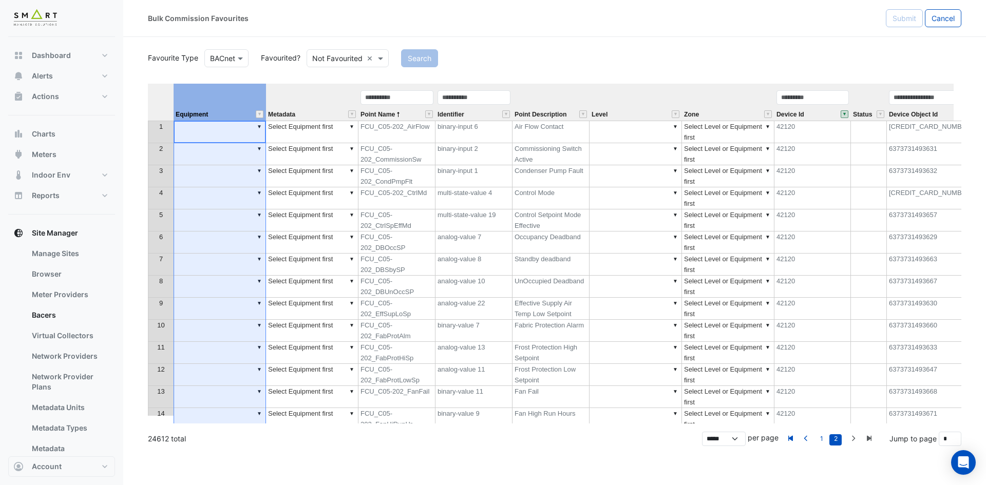
click at [150, 99] on th at bounding box center [161, 102] width 26 height 37
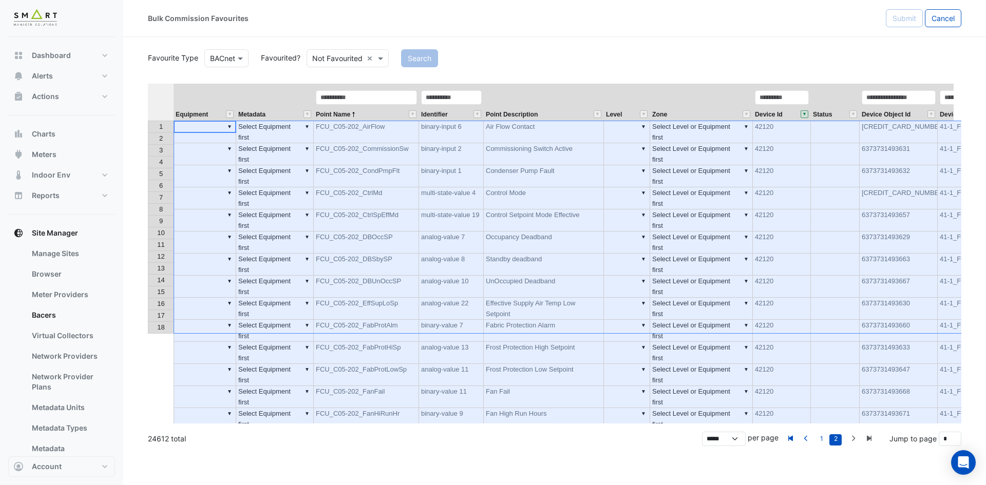
click at [807, 114] on button "" at bounding box center [805, 114] width 8 height 8
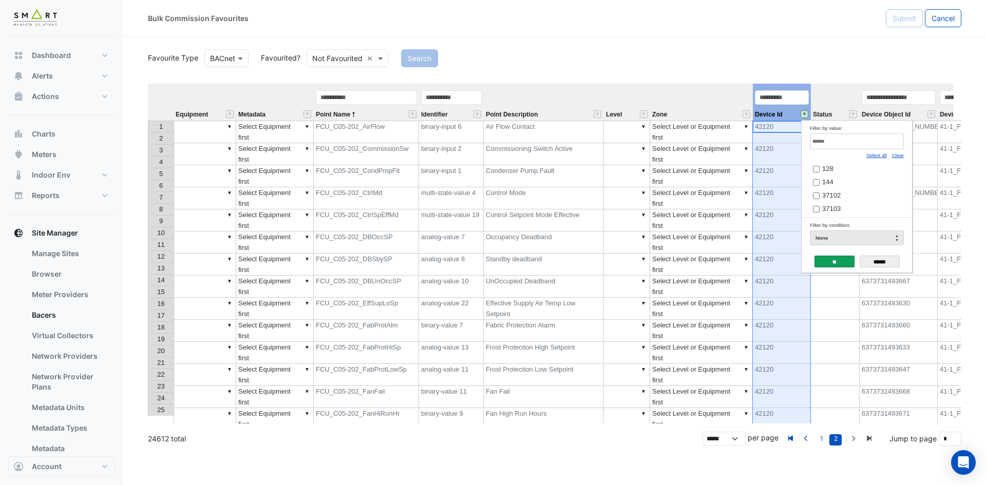
click at [902, 155] on link "Clear" at bounding box center [898, 156] width 12 height 6
click at [867, 144] on input "Filter by value:" at bounding box center [857, 142] width 94 height 16
paste input "*****"
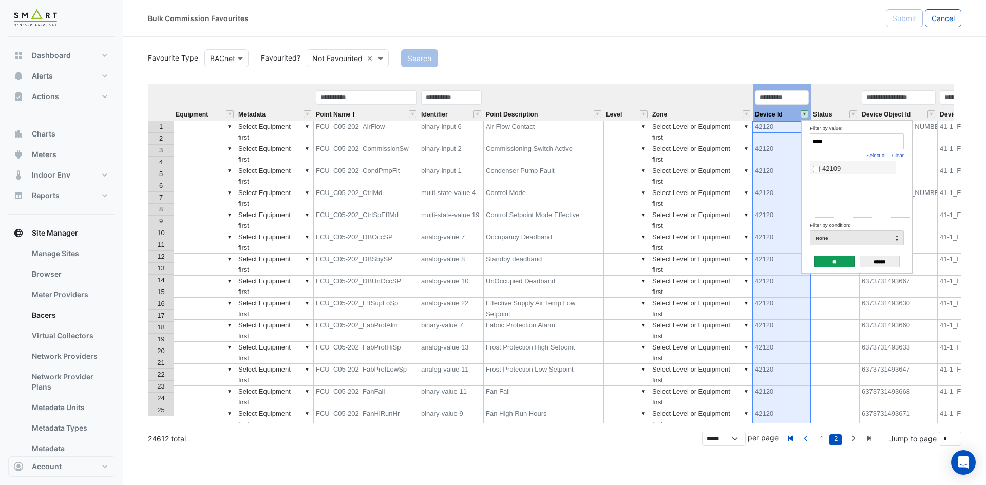
type input "*****"
click at [842, 167] on label "42109" at bounding box center [853, 168] width 80 height 11
click at [849, 266] on input "**" at bounding box center [835, 262] width 40 height 12
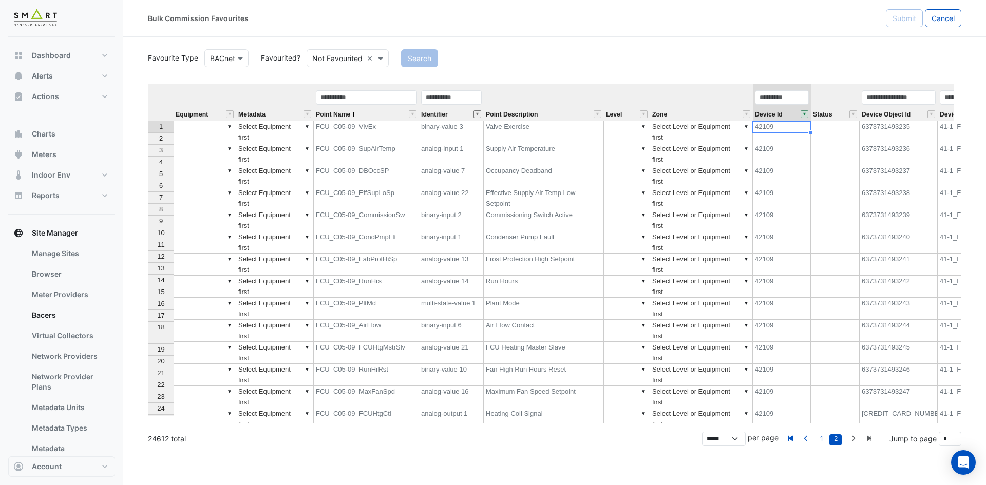
click at [477, 112] on button "" at bounding box center [478, 114] width 8 height 8
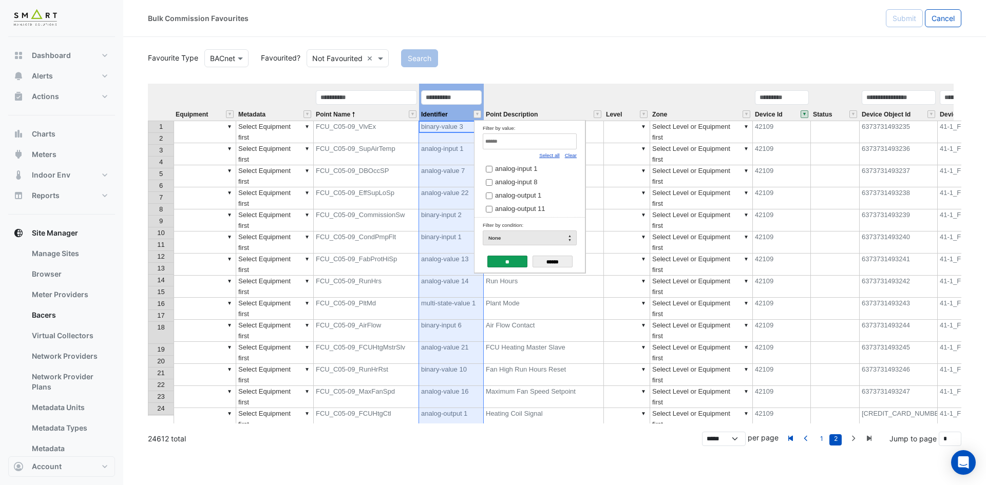
click at [568, 153] on link "Clear" at bounding box center [571, 156] width 12 height 6
click at [563, 150] on div "Select all Clear" at bounding box center [530, 154] width 94 height 11
click at [561, 143] on input "Filter by value:" at bounding box center [530, 142] width 94 height 16
paste input "**********"
click at [539, 166] on label "binary-input 6" at bounding box center [526, 168] width 80 height 11
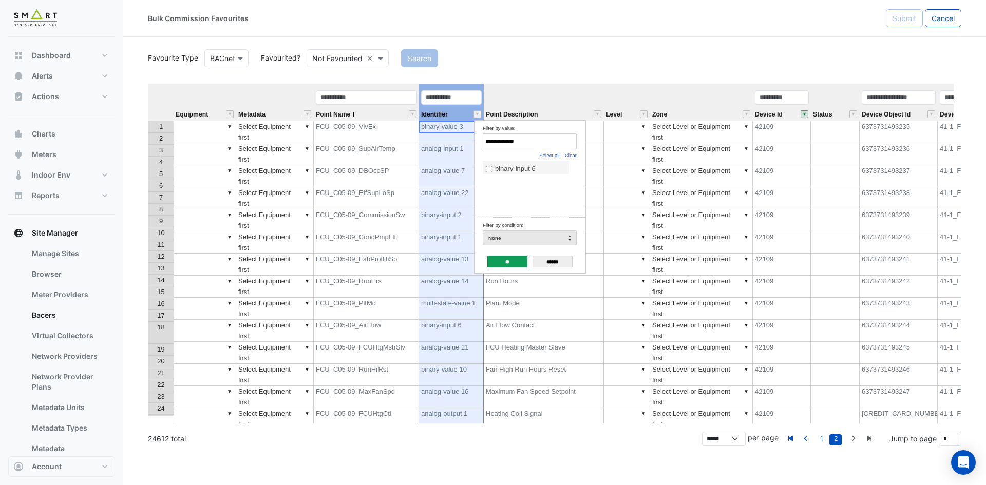
drag, startPoint x: 532, startPoint y: 142, endPoint x: 395, endPoint y: 140, distance: 137.2
click at [395, 140] on body "Bulk Commission Favourites Submit Cancel Favourite Type BACnet Favourited? Not …" at bounding box center [493, 242] width 986 height 485
paste input "Filter by value:"
click at [502, 171] on span "binary-input 1" at bounding box center [515, 169] width 41 height 8
drag, startPoint x: 530, startPoint y: 140, endPoint x: 398, endPoint y: 140, distance: 132.5
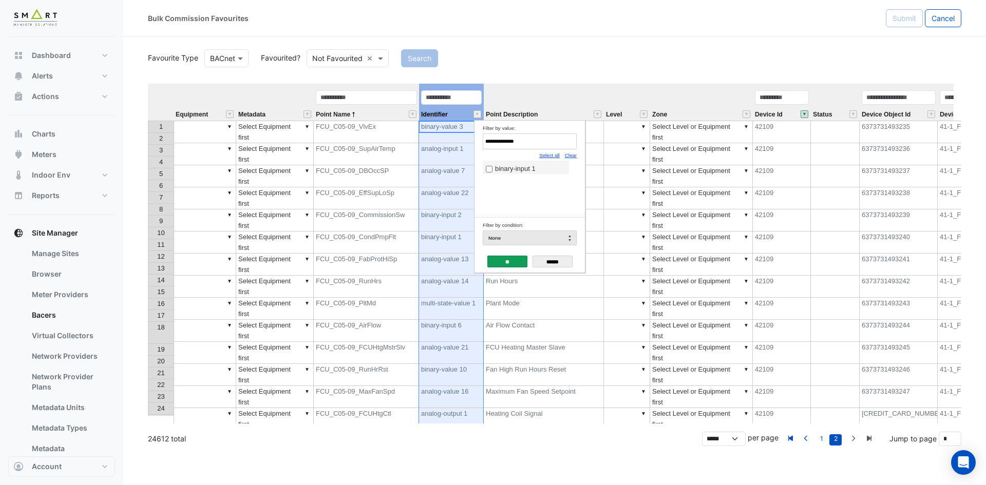
click at [398, 140] on body "Bulk Commission Favourites Submit Cancel Favourite Type BACnet Favourited? Not …" at bounding box center [493, 242] width 986 height 485
paste input "*"
click at [499, 166] on span "analog-output 2" at bounding box center [518, 169] width 46 height 8
drag, startPoint x: 534, startPoint y: 143, endPoint x: 354, endPoint y: 138, distance: 179.9
click at [354, 138] on body "Bulk Commission Favourites Submit Cancel Favourite Type BACnet Favourited? Not …" at bounding box center [493, 242] width 986 height 485
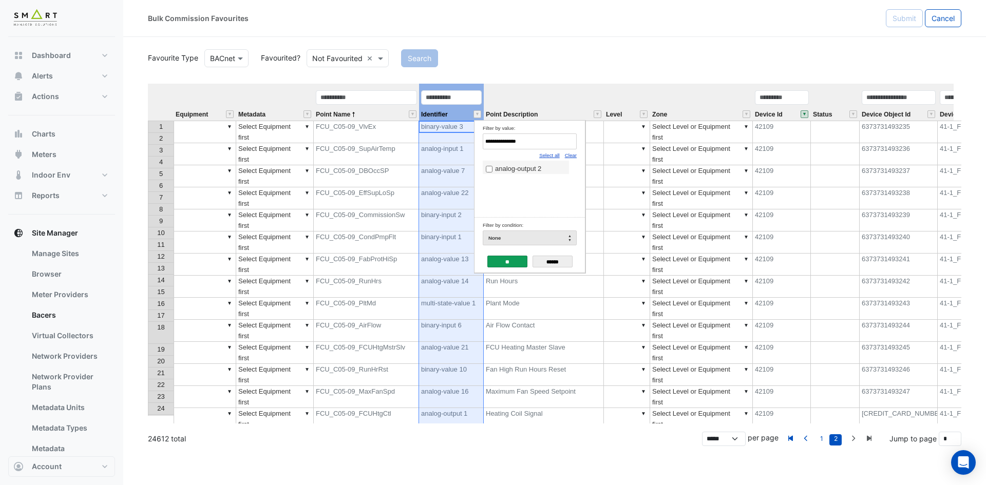
paste input "Filter by value:"
click at [502, 170] on span "binary-value 11" at bounding box center [518, 169] width 46 height 8
drag, startPoint x: 505, startPoint y: 141, endPoint x: 370, endPoint y: 141, distance: 135.6
click at [370, 141] on body "Bulk Commission Favourites Submit Cancel Favourite Type BACnet Favourited? Not …" at bounding box center [493, 242] width 986 height 485
paste input "*"
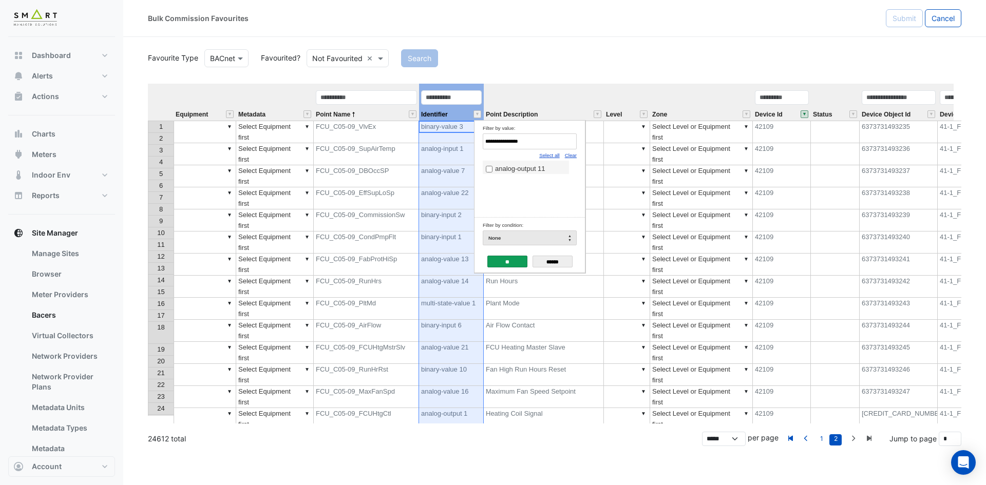
click at [493, 164] on label "analog-output 11" at bounding box center [526, 168] width 80 height 11
drag, startPoint x: 472, startPoint y: 144, endPoint x: 391, endPoint y: 144, distance: 80.1
click at [391, 144] on body "Bulk Commission Favourites Submit Cancel Favourite Type BACnet Favourited? Not …" at bounding box center [493, 242] width 986 height 485
paste input "Filter by value:"
click at [534, 168] on span "binary-output 1" at bounding box center [517, 169] width 45 height 8
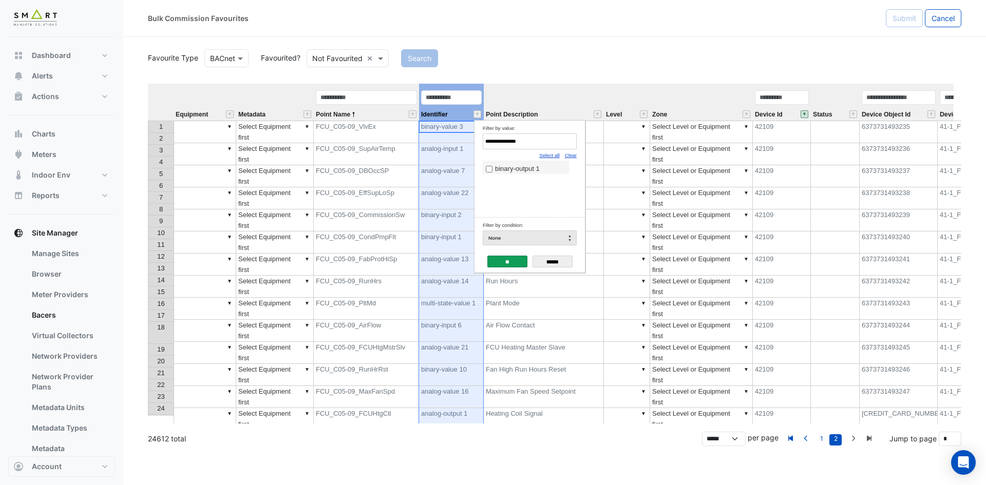
drag, startPoint x: 451, startPoint y: 144, endPoint x: 378, endPoint y: 144, distance: 73.5
click at [378, 144] on body "Bulk Commission Favourites Submit Cancel Favourite Type BACnet Favourited? Not …" at bounding box center [493, 242] width 986 height 485
paste input "Filter by value:"
click at [523, 170] on span "analog-output 1" at bounding box center [518, 169] width 46 height 8
drag, startPoint x: 534, startPoint y: 139, endPoint x: 364, endPoint y: 152, distance: 171.0
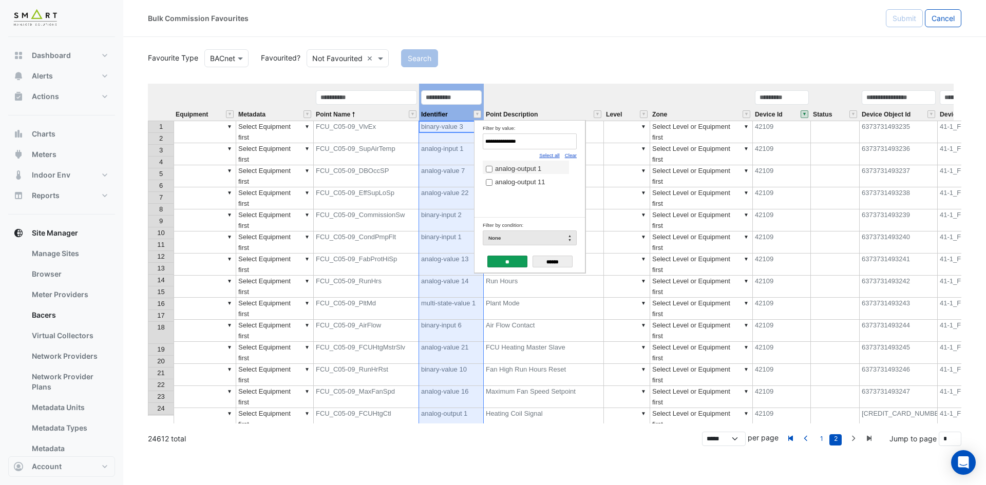
click at [364, 152] on body "Bulk Commission Favourites Submit Cancel Favourite Type BACnet Favourited? Not …" at bounding box center [493, 242] width 986 height 485
paste input "****"
click at [528, 170] on span "multi-state-value 1" at bounding box center [522, 169] width 54 height 8
drag, startPoint x: 536, startPoint y: 139, endPoint x: 371, endPoint y: 140, distance: 165.4
click at [371, 140] on body "Bulk Commission Favourites Submit Cancel Favourite Type BACnet Favourited? Not …" at bounding box center [493, 242] width 986 height 485
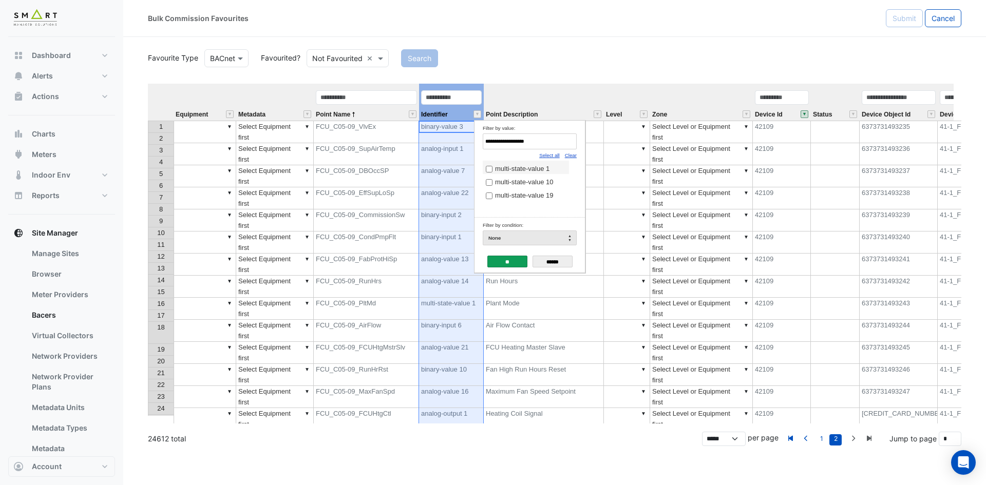
paste input "Filter by value:"
click at [496, 166] on span "analog-input 8" at bounding box center [516, 169] width 42 height 8
drag, startPoint x: 524, startPoint y: 143, endPoint x: 414, endPoint y: 143, distance: 110.4
click at [414, 143] on body "Bulk Commission Favourites Submit Cancel Favourite Type BACnet Favourited? Not …" at bounding box center [493, 242] width 986 height 485
paste input "Filter by value:"
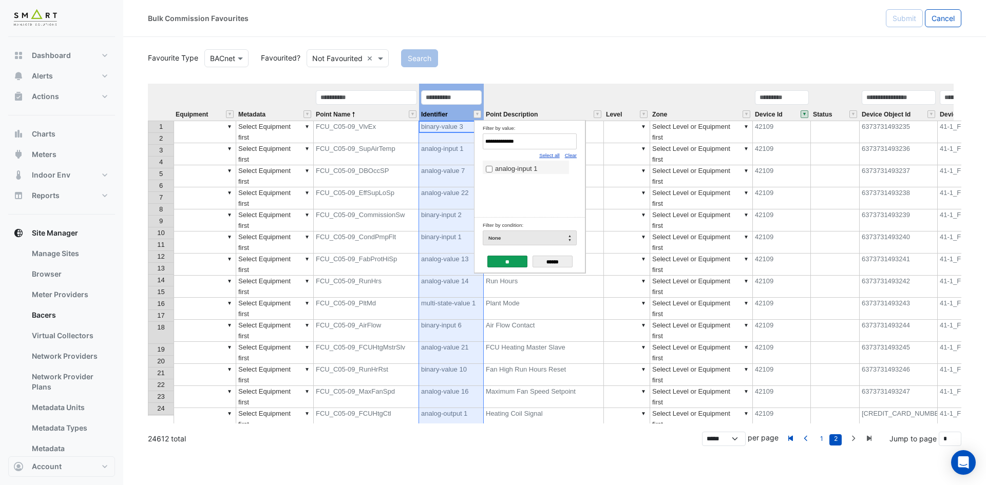
click at [514, 165] on span "analog-input 1" at bounding box center [516, 169] width 42 height 8
drag, startPoint x: 481, startPoint y: 139, endPoint x: 366, endPoint y: 135, distance: 115.1
click at [367, 135] on body "Bulk Commission Favourites Submit Cancel Favourite Type BACnet Favourited? Not …" at bounding box center [493, 242] width 986 height 485
paste input "Filter by value:"
type input "**********"
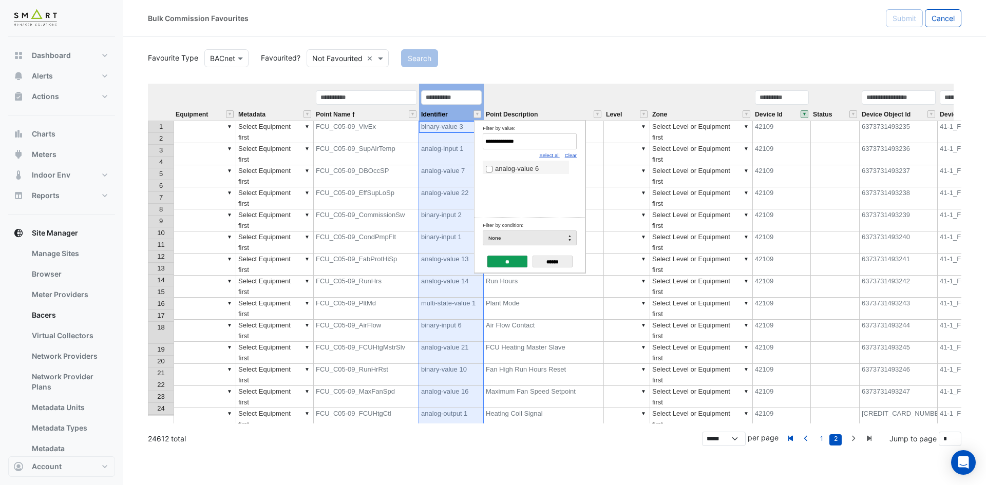
click at [495, 165] on label "analog-value 6" at bounding box center [526, 168] width 80 height 11
click at [507, 260] on input "**" at bounding box center [507, 262] width 40 height 12
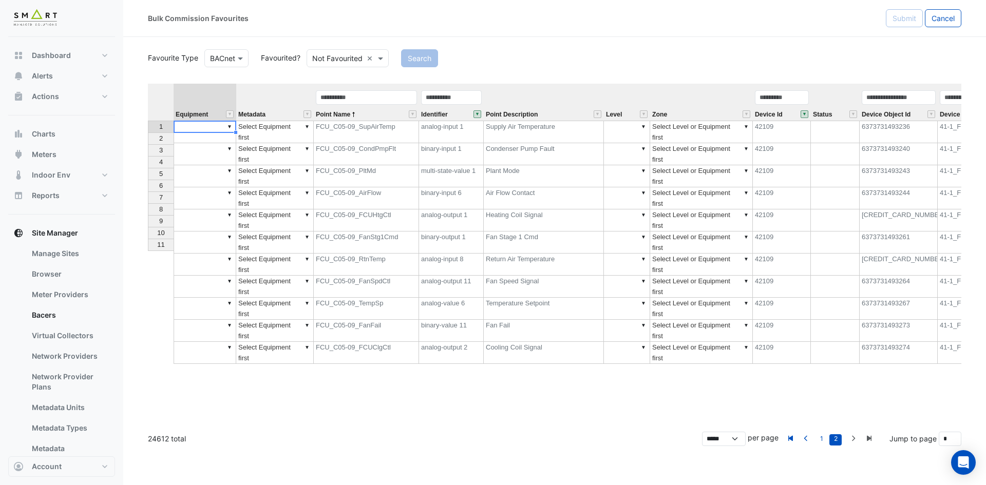
click at [200, 130] on td "▼" at bounding box center [205, 132] width 63 height 23
type textarea "**********"
click at [216, 126] on td "▼ FCU-C05-09" at bounding box center [205, 132] width 63 height 23
drag, startPoint x: 237, startPoint y: 134, endPoint x: 220, endPoint y: 243, distance: 110.7
click at [148, 243] on div "Equipment Metadata Point Name Identifier Point Description Level Zone Device Id…" at bounding box center [148, 224] width 0 height 280
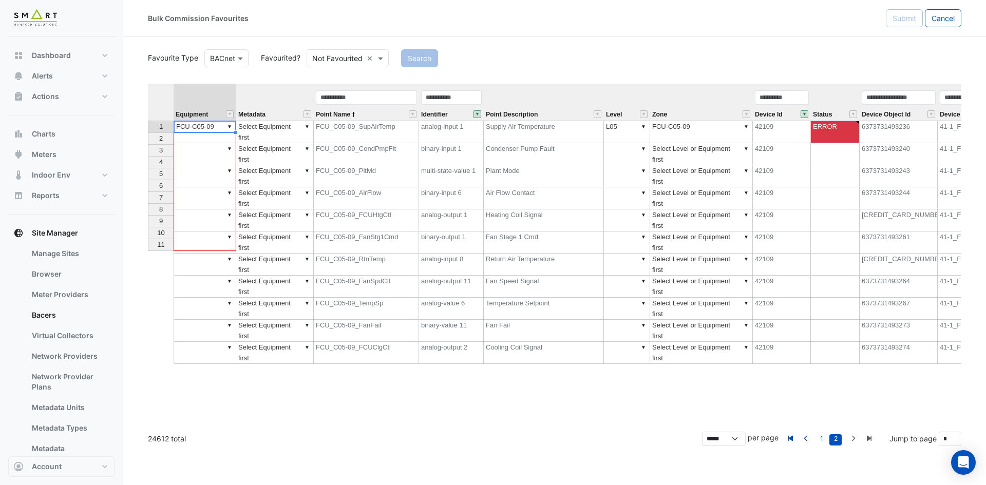
type textarea "**********"
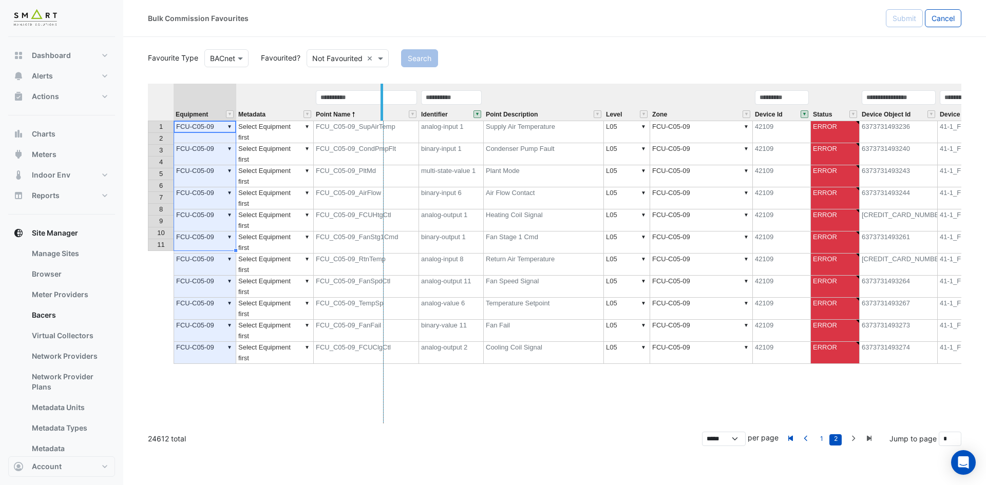
drag, startPoint x: 313, startPoint y: 99, endPoint x: 389, endPoint y: 105, distance: 76.3
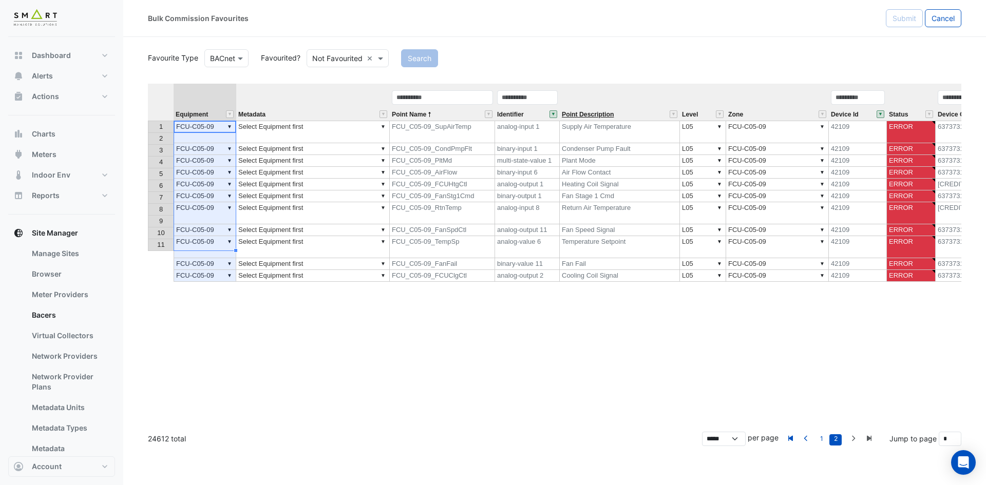
click at [599, 113] on span "Point Description" at bounding box center [588, 114] width 52 height 7
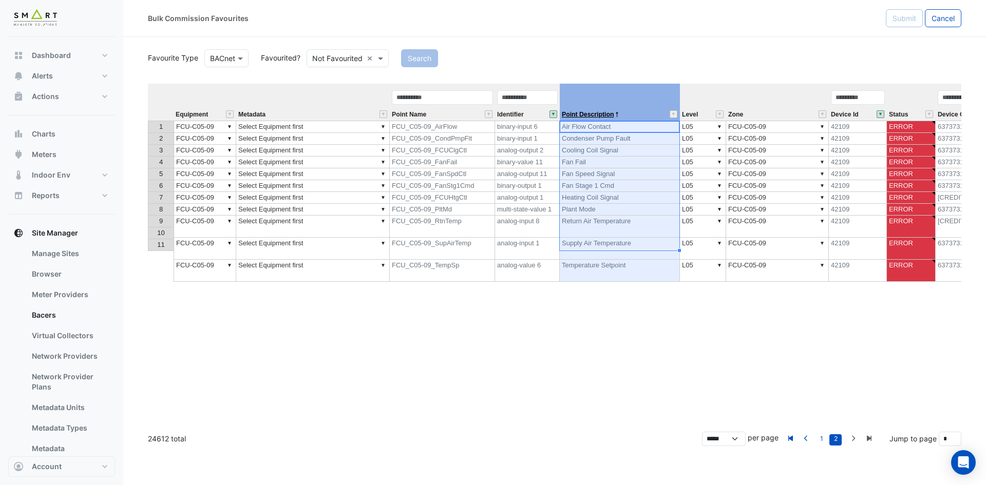
click at [599, 113] on span "Point Description" at bounding box center [588, 114] width 52 height 7
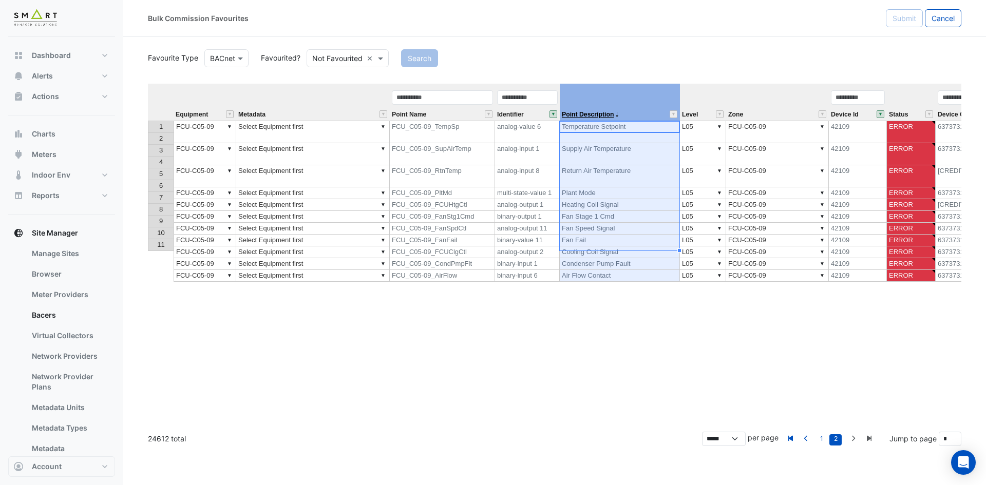
click at [599, 113] on span "Point Description" at bounding box center [588, 114] width 52 height 7
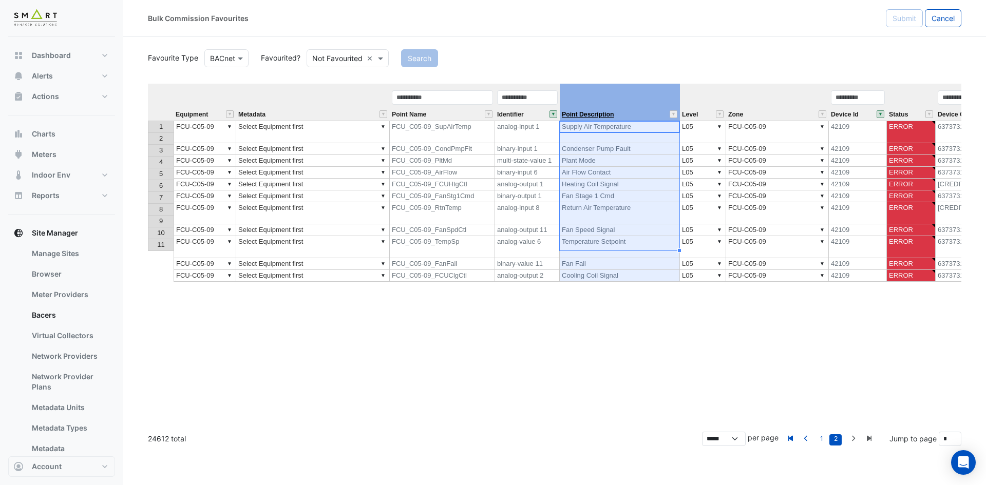
click at [599, 113] on span "Point Description" at bounding box center [588, 114] width 52 height 7
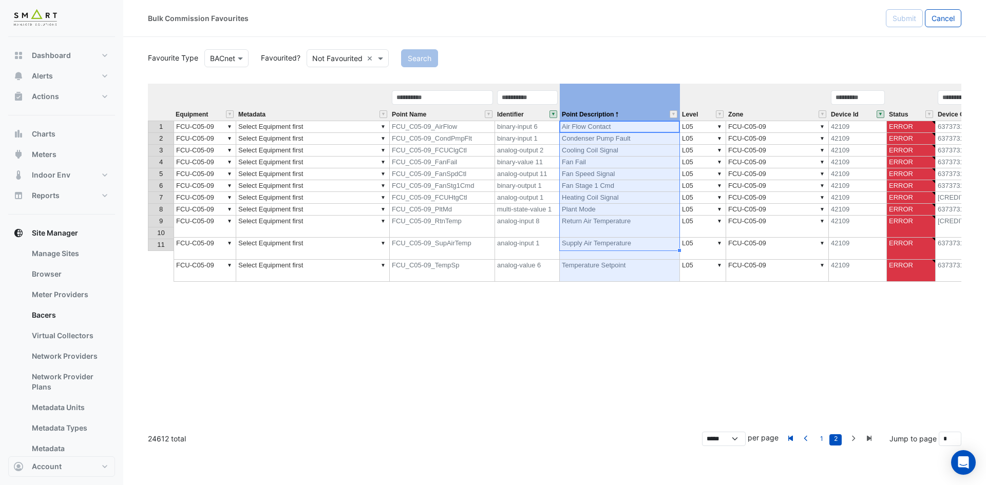
click at [321, 127] on td "▼ Select Equipment first" at bounding box center [313, 127] width 154 height 12
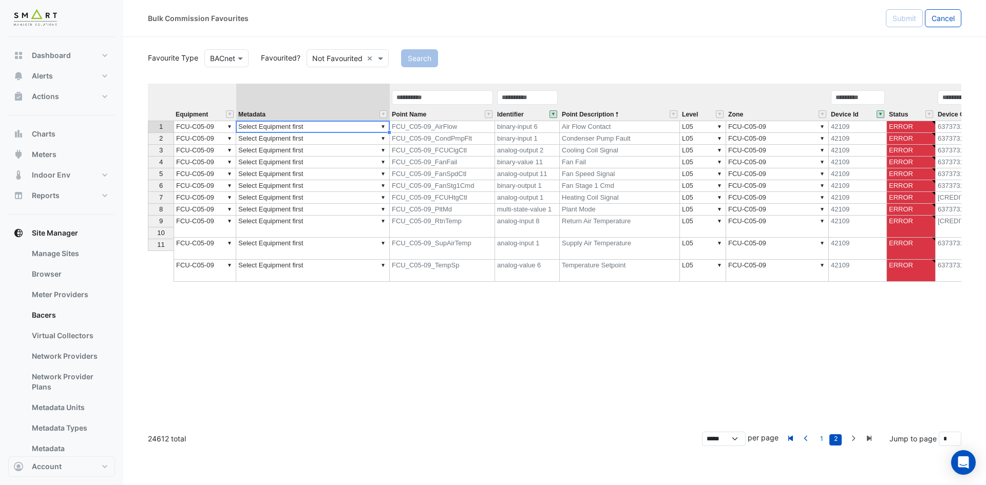
type textarea "**********"
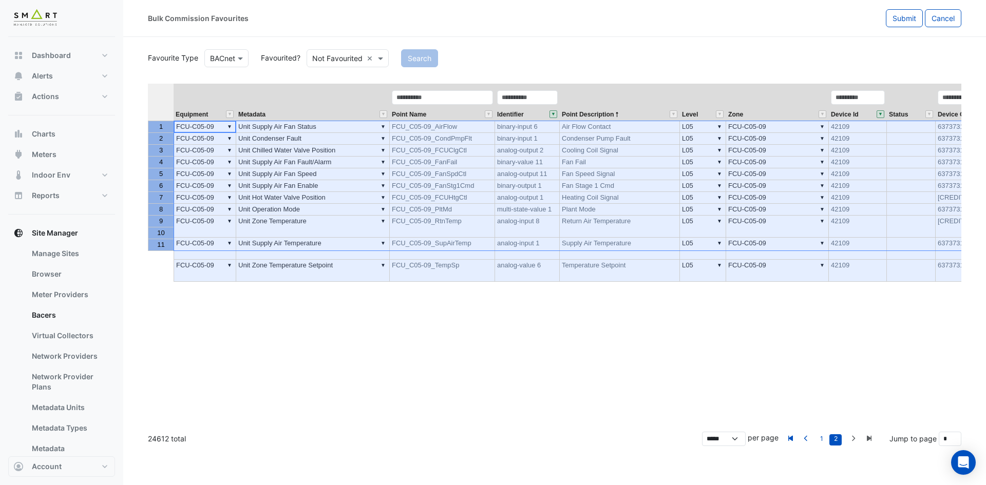
drag, startPoint x: 153, startPoint y: 127, endPoint x: 161, endPoint y: 250, distance: 123.6
click at [160, 251] on div "1 2 3 4 5 6 7 8 9 10 11" at bounding box center [161, 250] width 27 height 332
click at [911, 20] on span "Submit" at bounding box center [905, 18] width 24 height 9
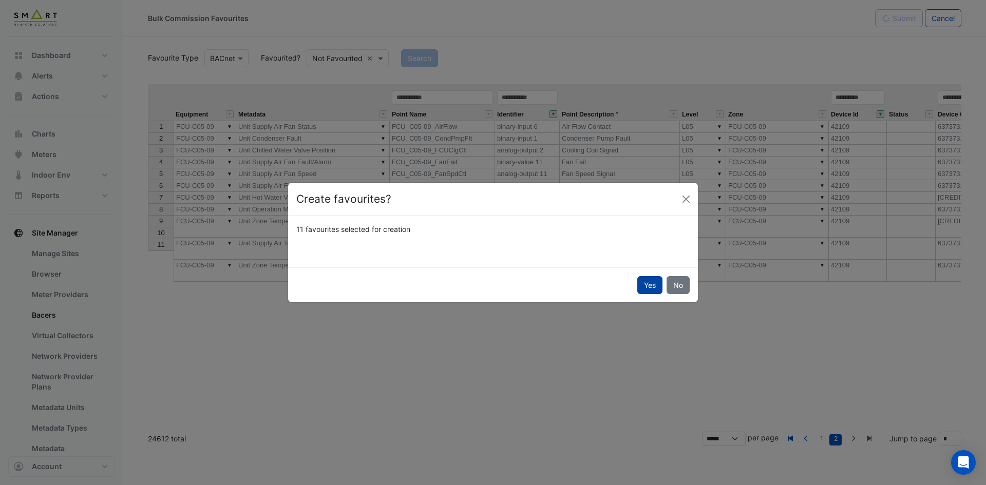
click at [648, 283] on button "Yes" at bounding box center [649, 285] width 25 height 18
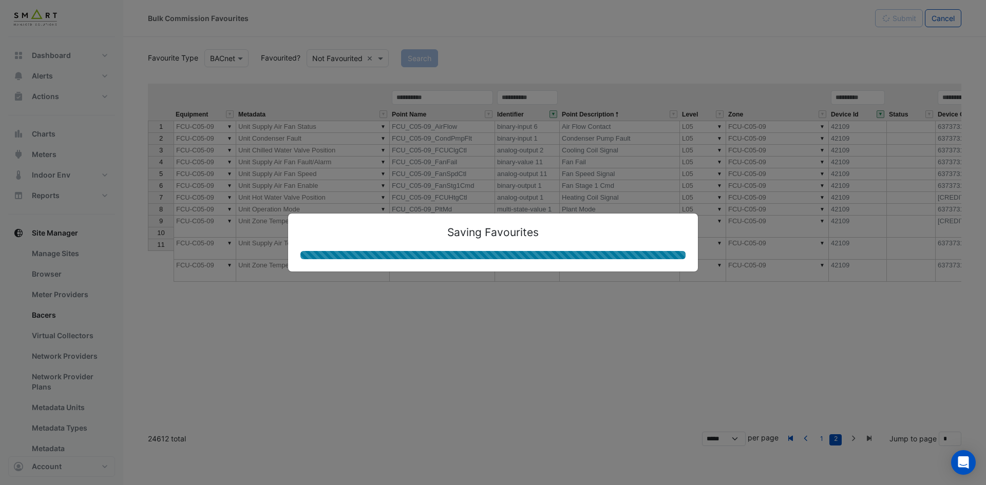
type textarea "**********"
